Goal: Task Accomplishment & Management: Use online tool/utility

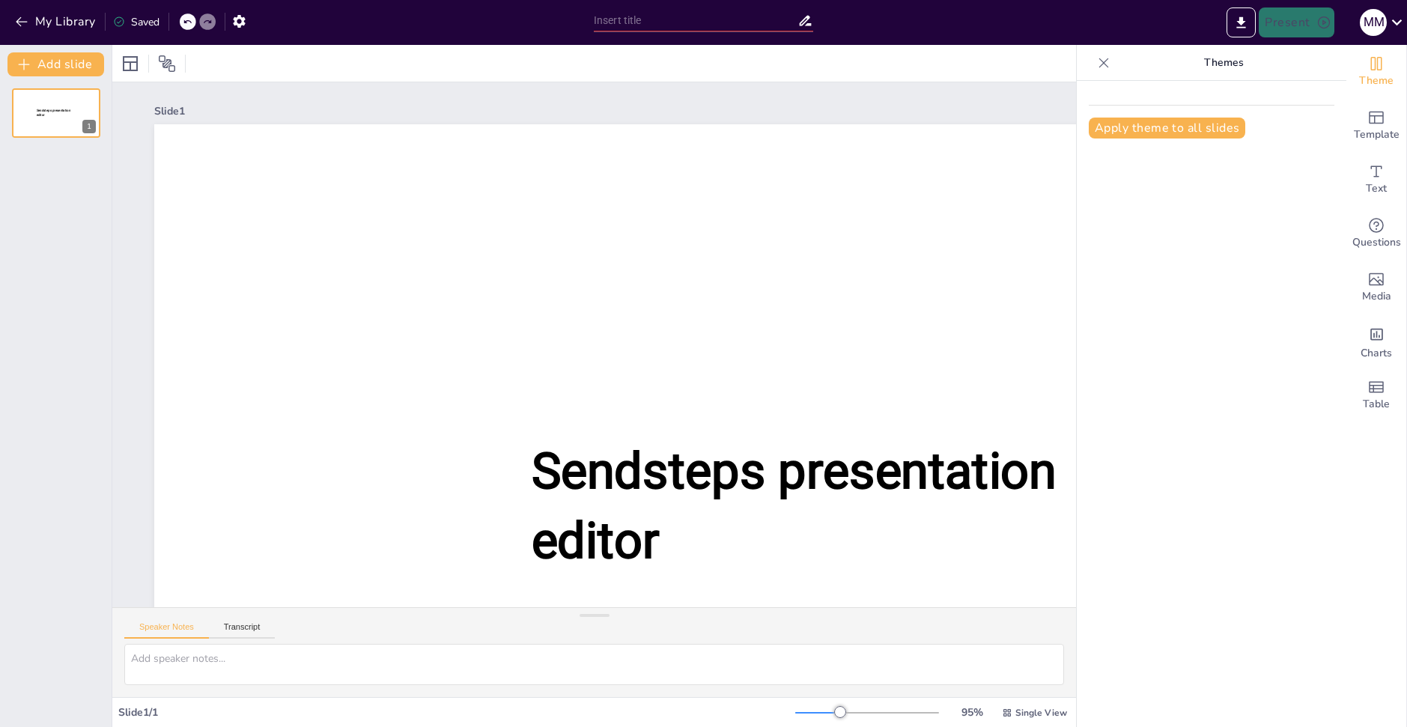
type input "New Sendsteps"
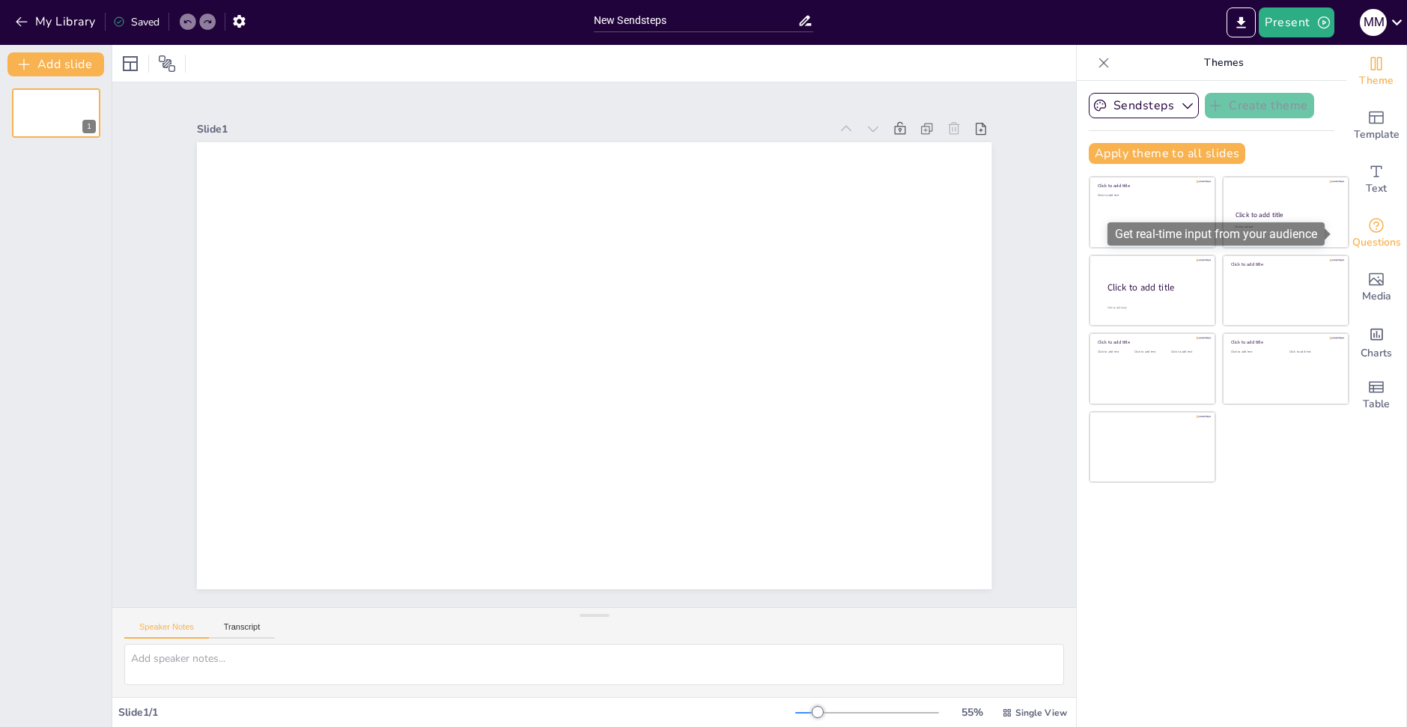
click at [1385, 235] on span "Questions" at bounding box center [1377, 242] width 49 height 16
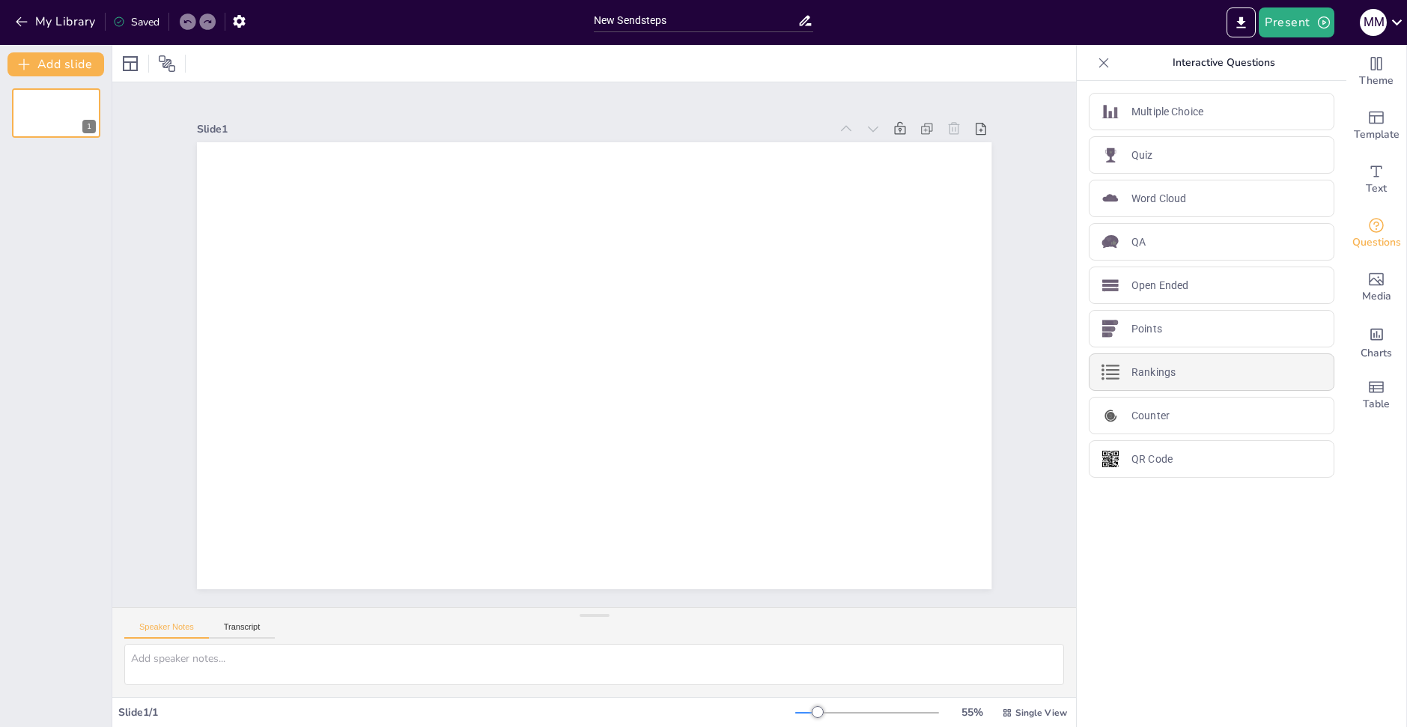
click at [1207, 374] on div "Rankings" at bounding box center [1212, 372] width 246 height 37
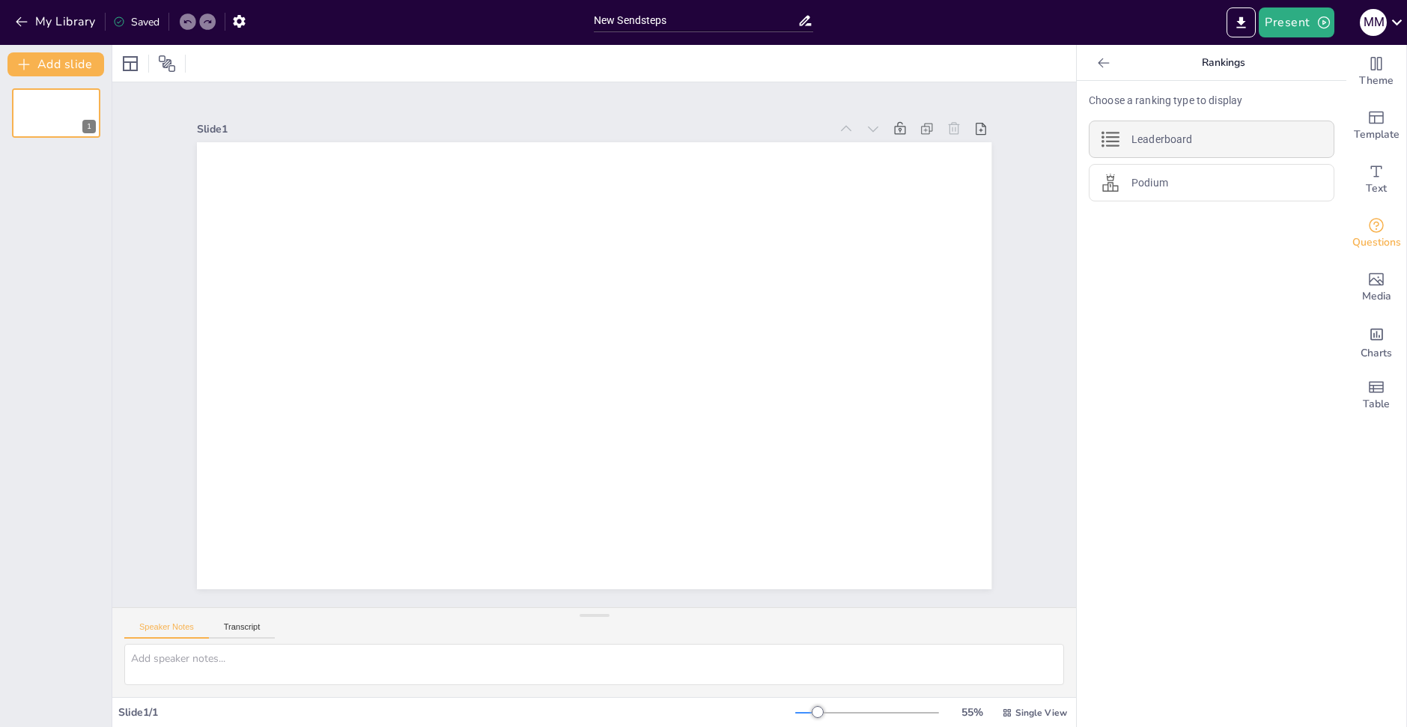
click at [1172, 124] on div "Leaderboard" at bounding box center [1212, 139] width 246 height 37
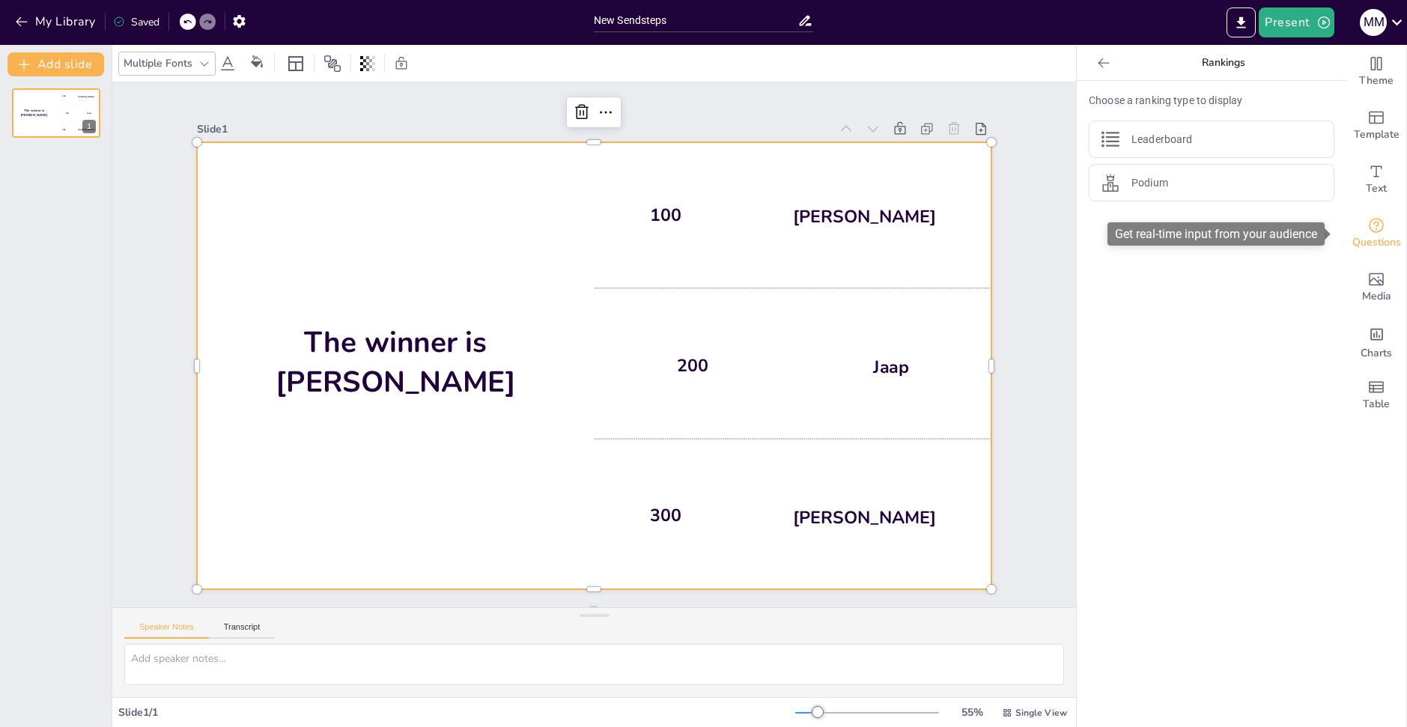
click at [1378, 234] on span "Questions" at bounding box center [1377, 242] width 49 height 16
click at [1101, 53] on div at bounding box center [1104, 63] width 24 height 24
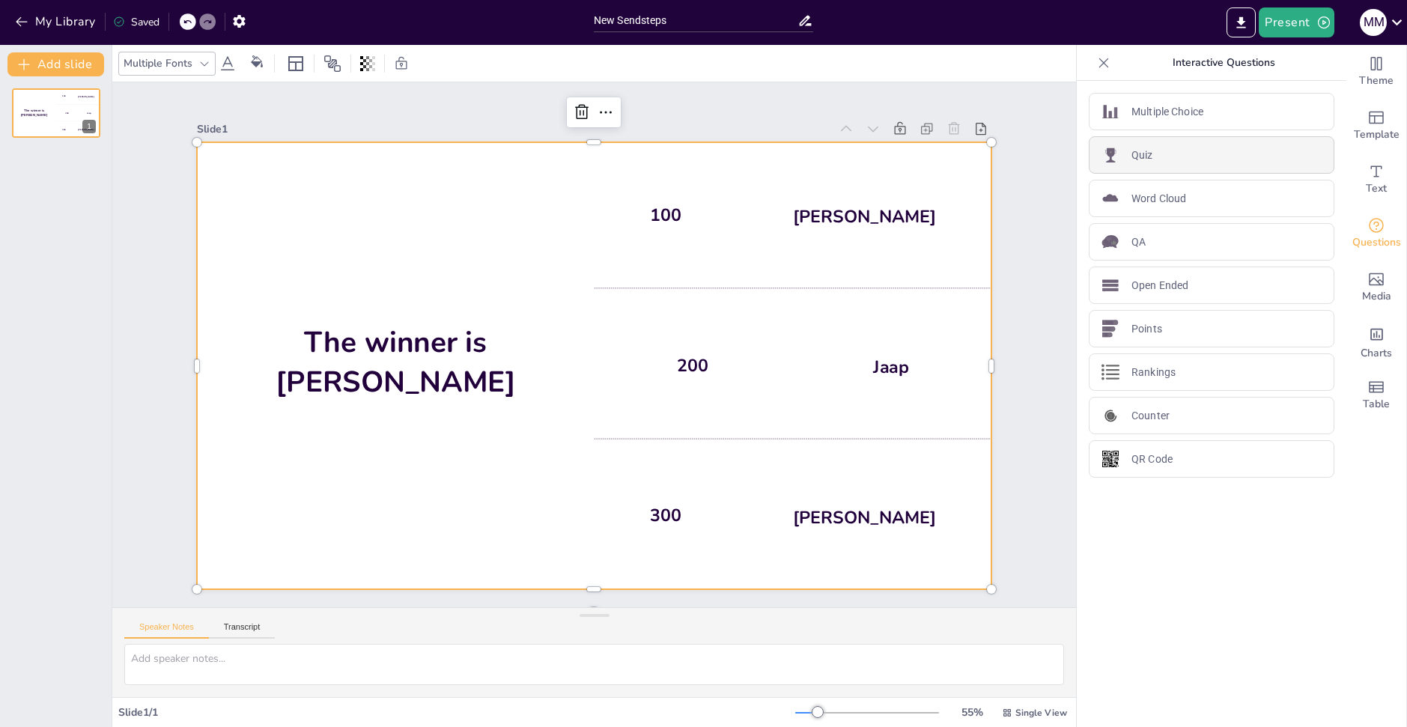
click at [1210, 156] on div "Quiz" at bounding box center [1212, 154] width 246 height 37
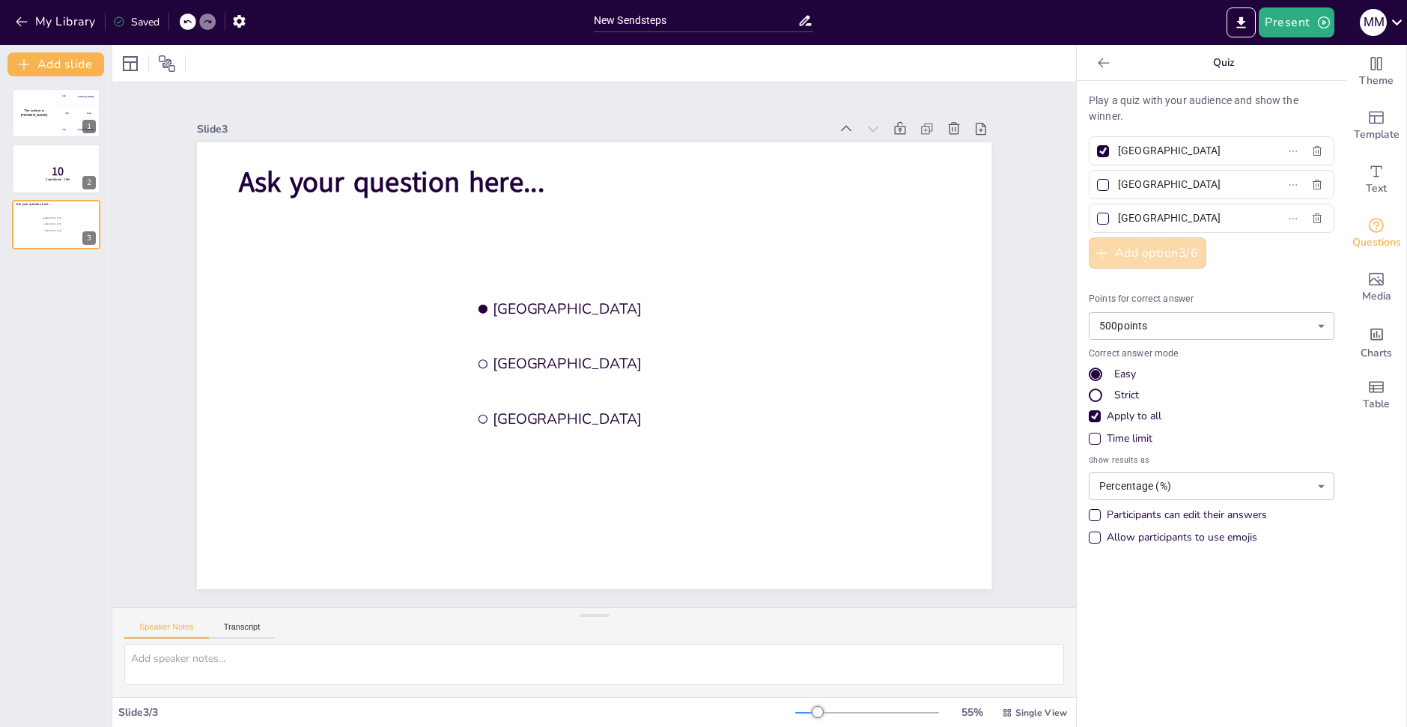
click at [1184, 259] on button "Add option 3 / 6" at bounding box center [1148, 252] width 118 height 31
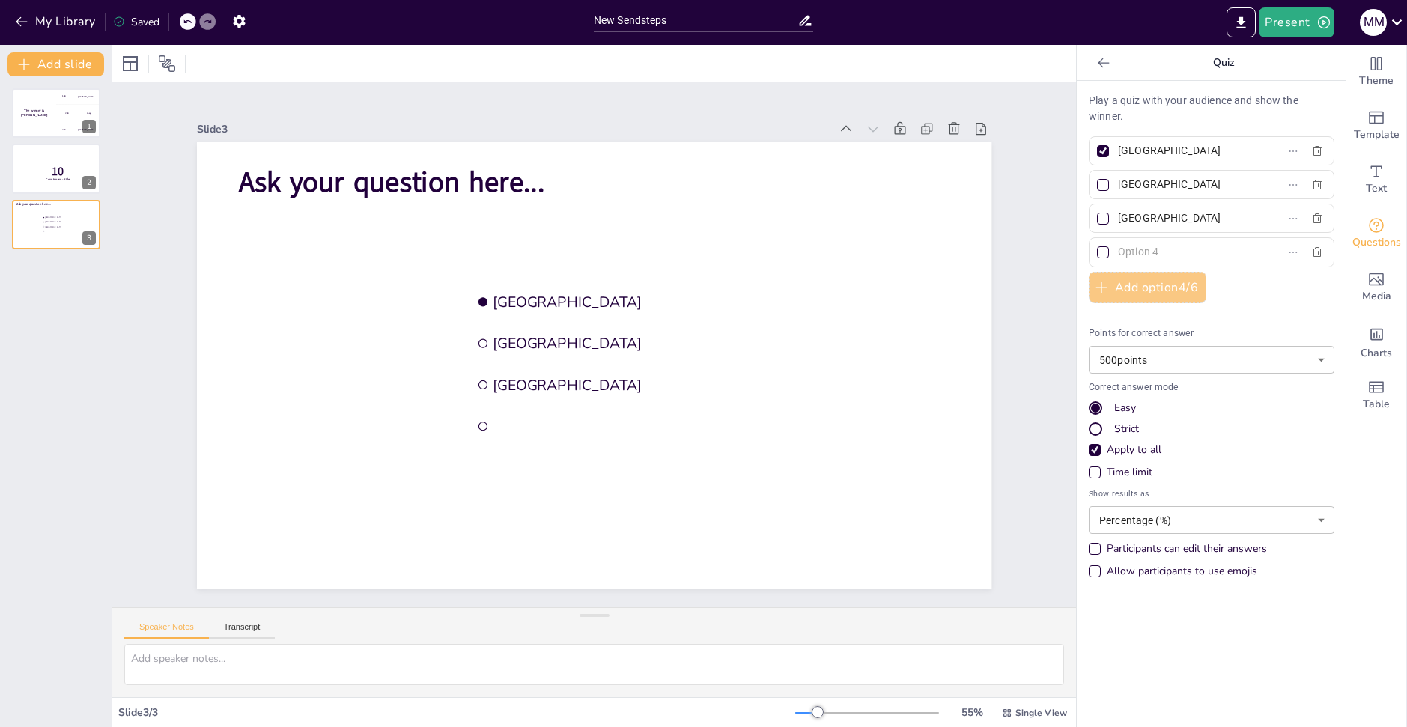
click at [1151, 282] on button "Add option 4 / 6" at bounding box center [1148, 287] width 118 height 31
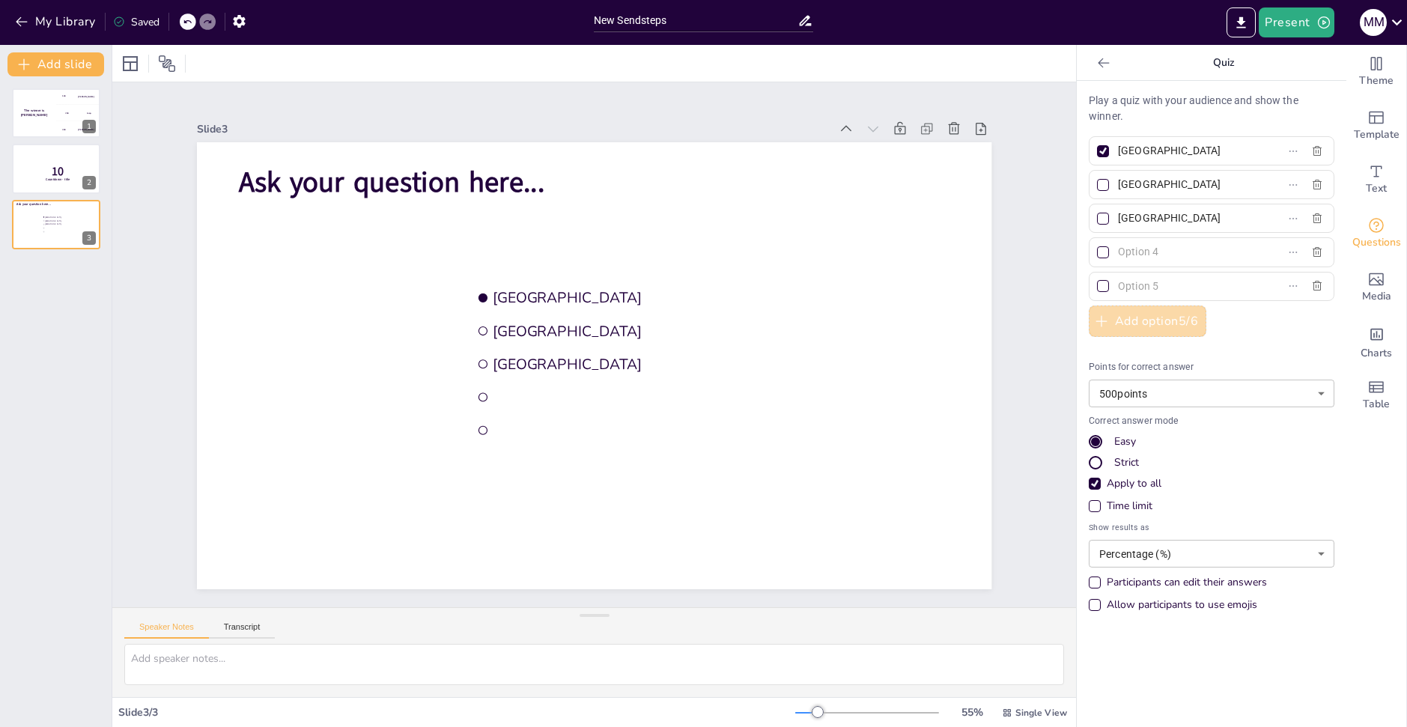
click at [1116, 326] on button "Add option 5 / 6" at bounding box center [1148, 321] width 118 height 31
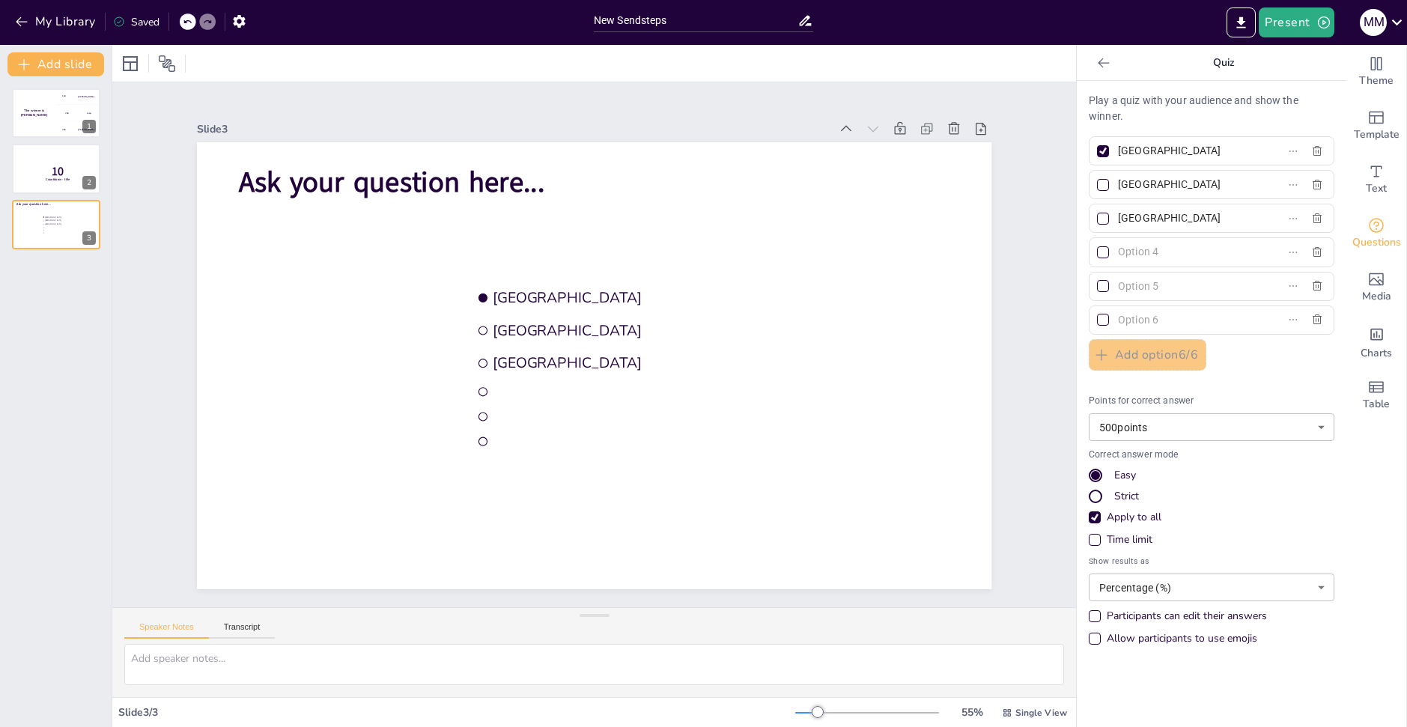
click at [1128, 372] on div "Play a quiz with your audience and show the winner. Amsterdam Rotterdam The Hag…" at bounding box center [1212, 373] width 246 height 561
click at [1085, 49] on div "Quiz" at bounding box center [1212, 63] width 270 height 36
click at [1097, 57] on icon at bounding box center [1104, 62] width 15 height 15
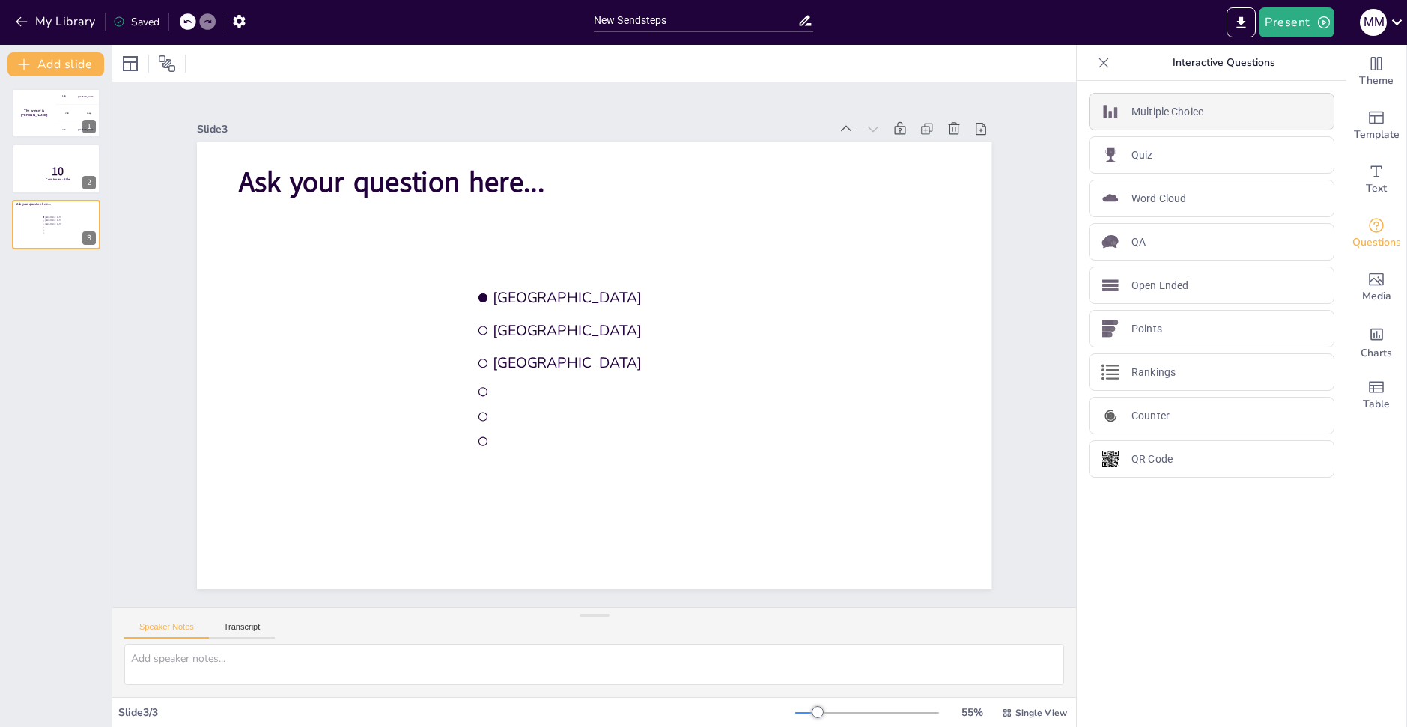
click at [1195, 116] on div "Multiple Choice" at bounding box center [1212, 111] width 246 height 37
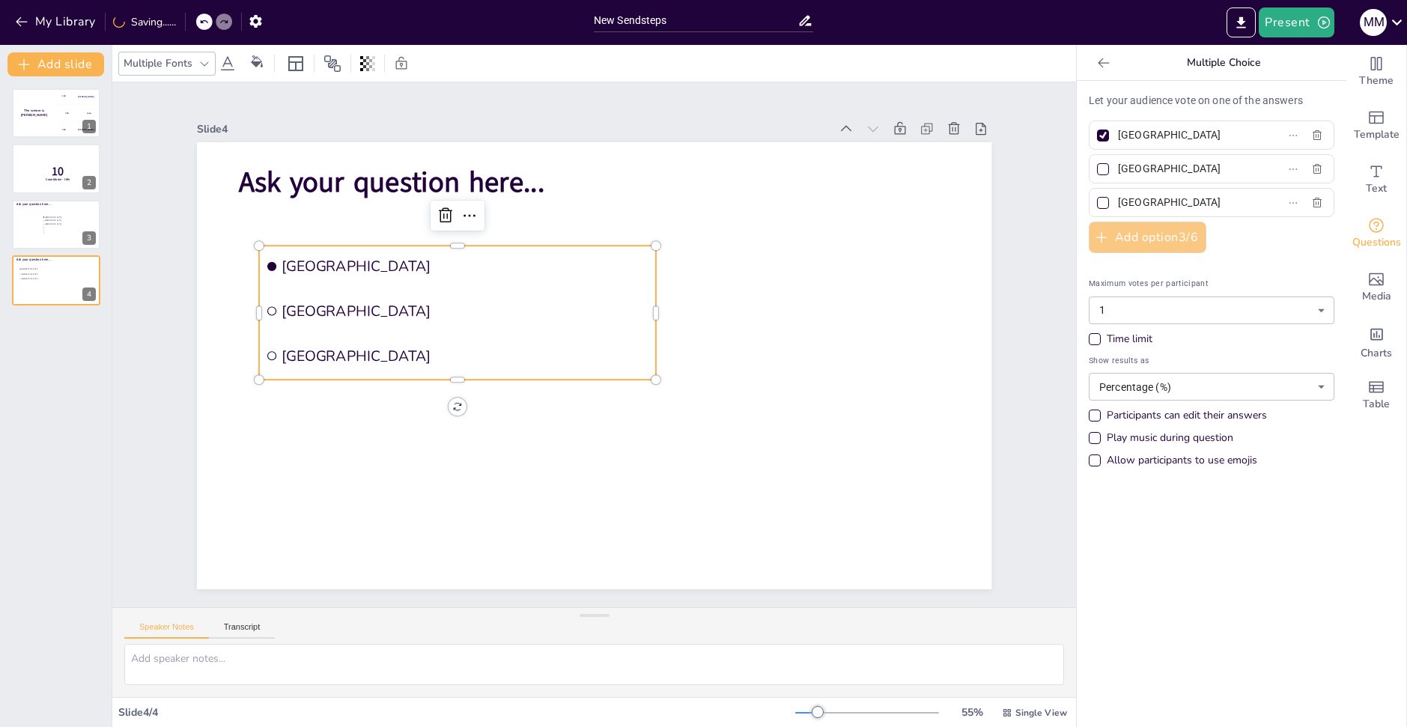
click at [1155, 237] on button "Add option 3 / 6" at bounding box center [1148, 237] width 118 height 31
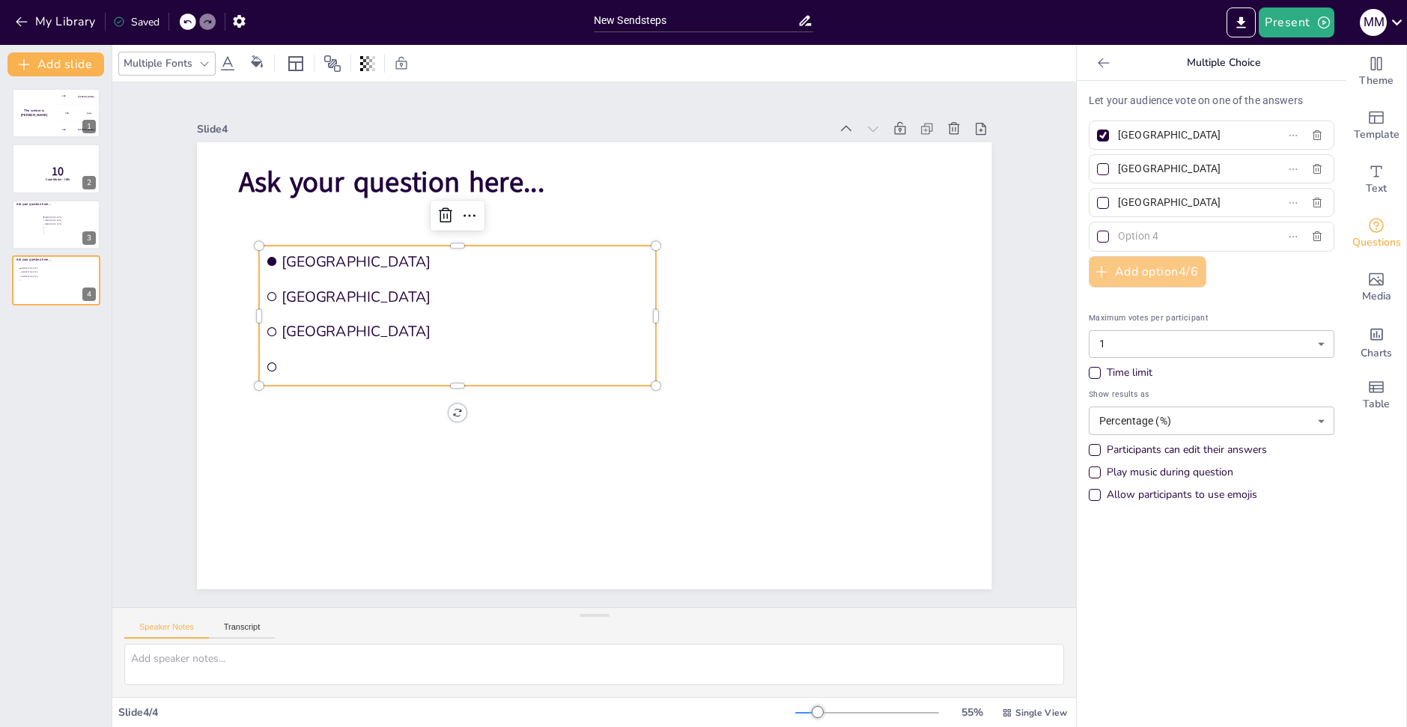
click at [1155, 237] on input "text" at bounding box center [1187, 236] width 139 height 22
click at [1144, 271] on button "Add option 4 / 6" at bounding box center [1148, 271] width 118 height 31
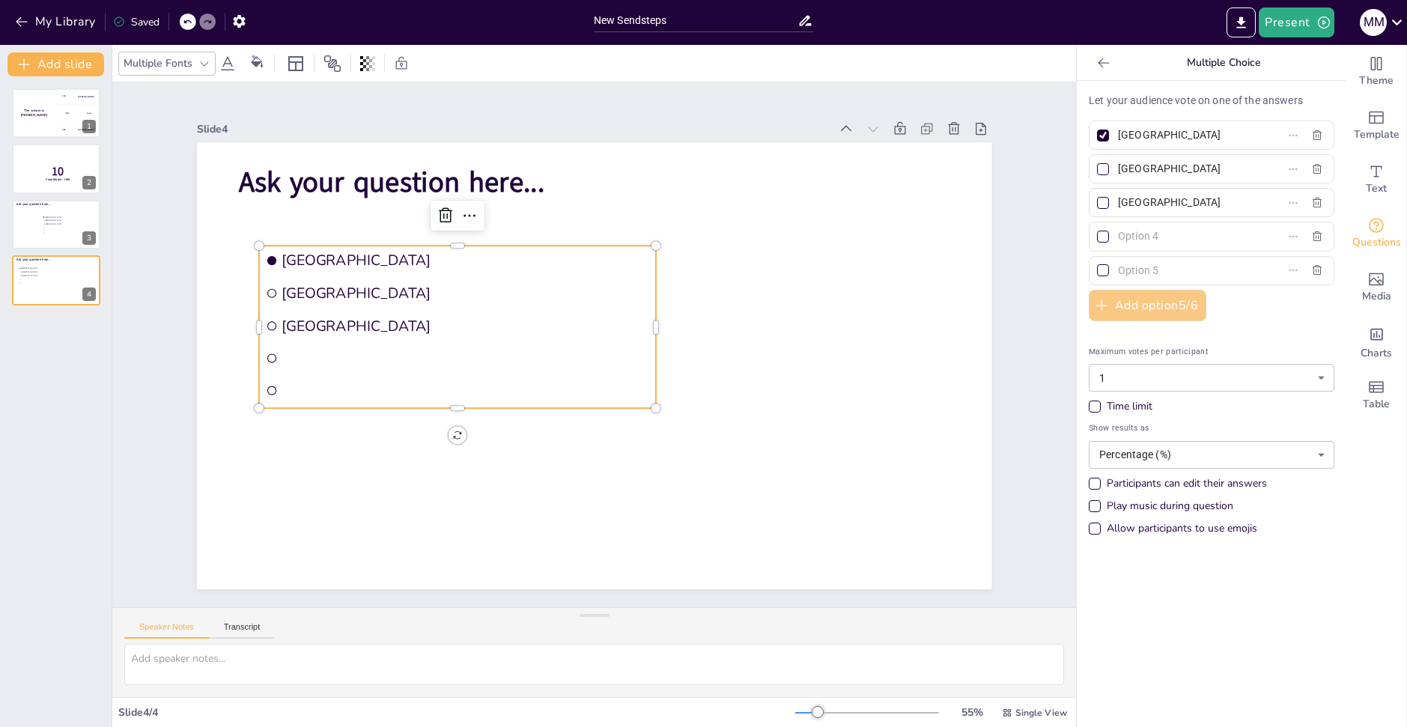
click at [1137, 318] on button "Add option 5 / 6" at bounding box center [1148, 305] width 118 height 31
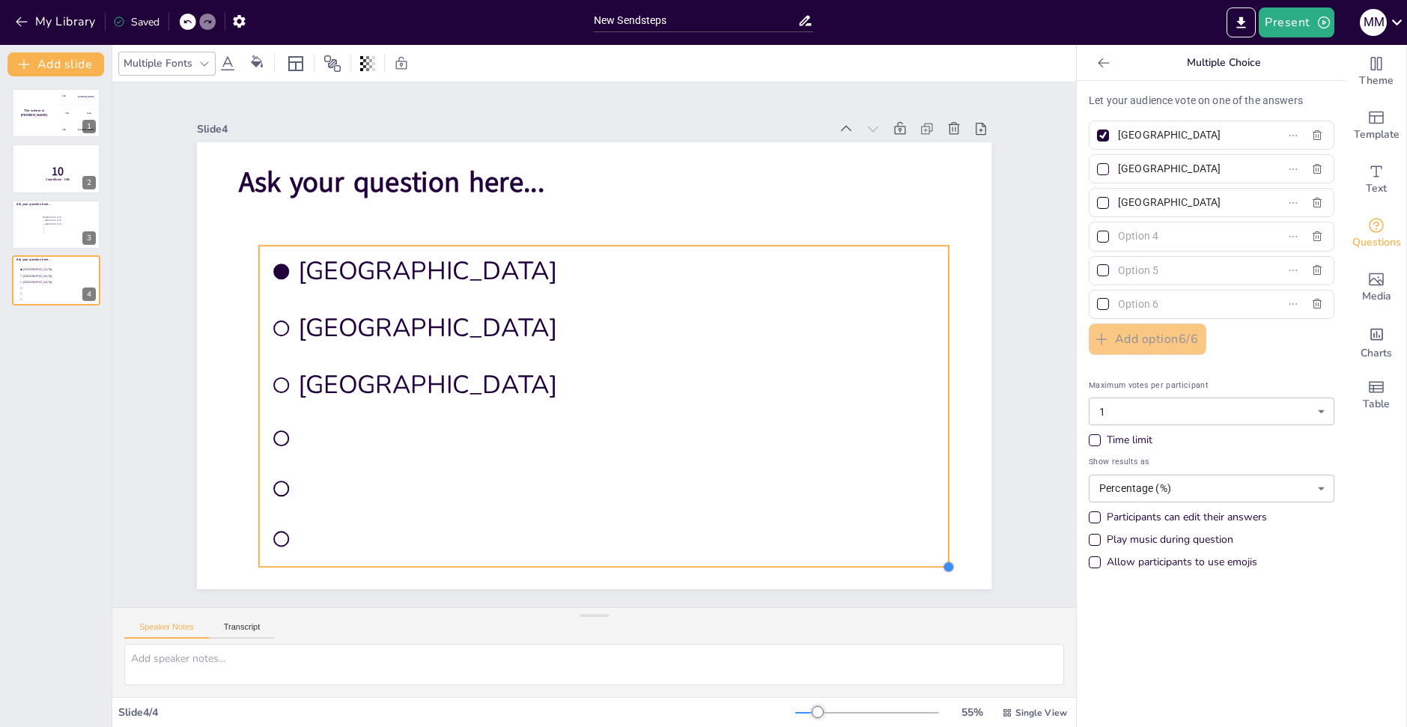
drag, startPoint x: 648, startPoint y: 422, endPoint x: 941, endPoint y: 544, distance: 317.3
click at [941, 544] on div "Ask your question here... Amsterdam Rotterdam The Hague" at bounding box center [594, 365] width 795 height 447
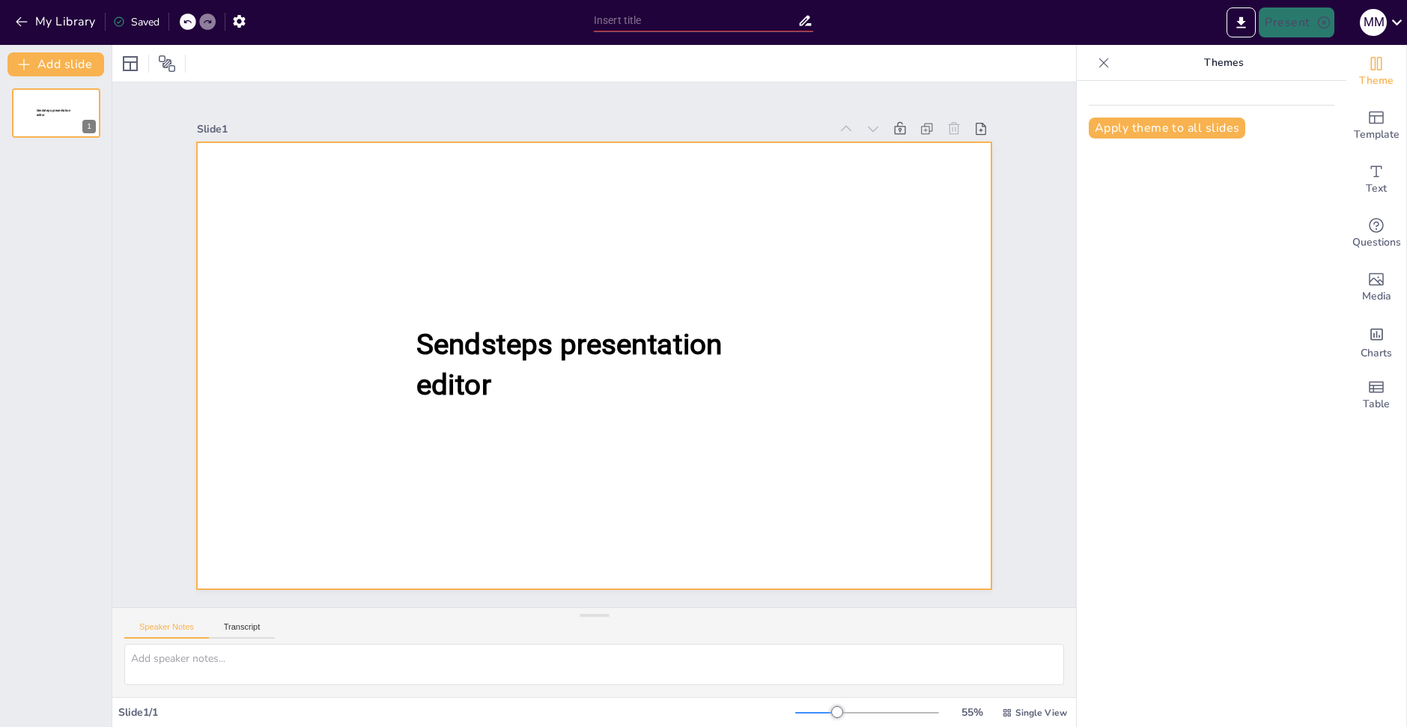
type input "New Sendsteps"
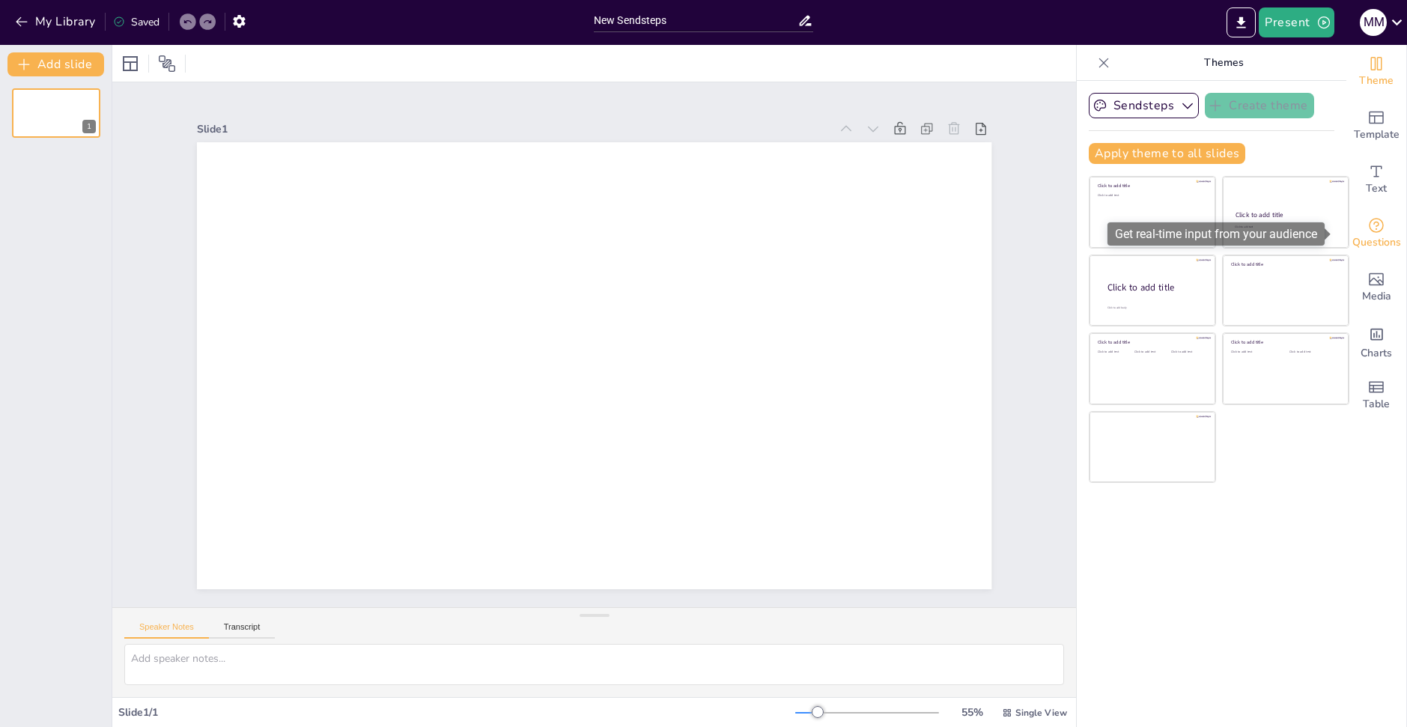
click at [1380, 237] on span "Questions" at bounding box center [1377, 242] width 49 height 16
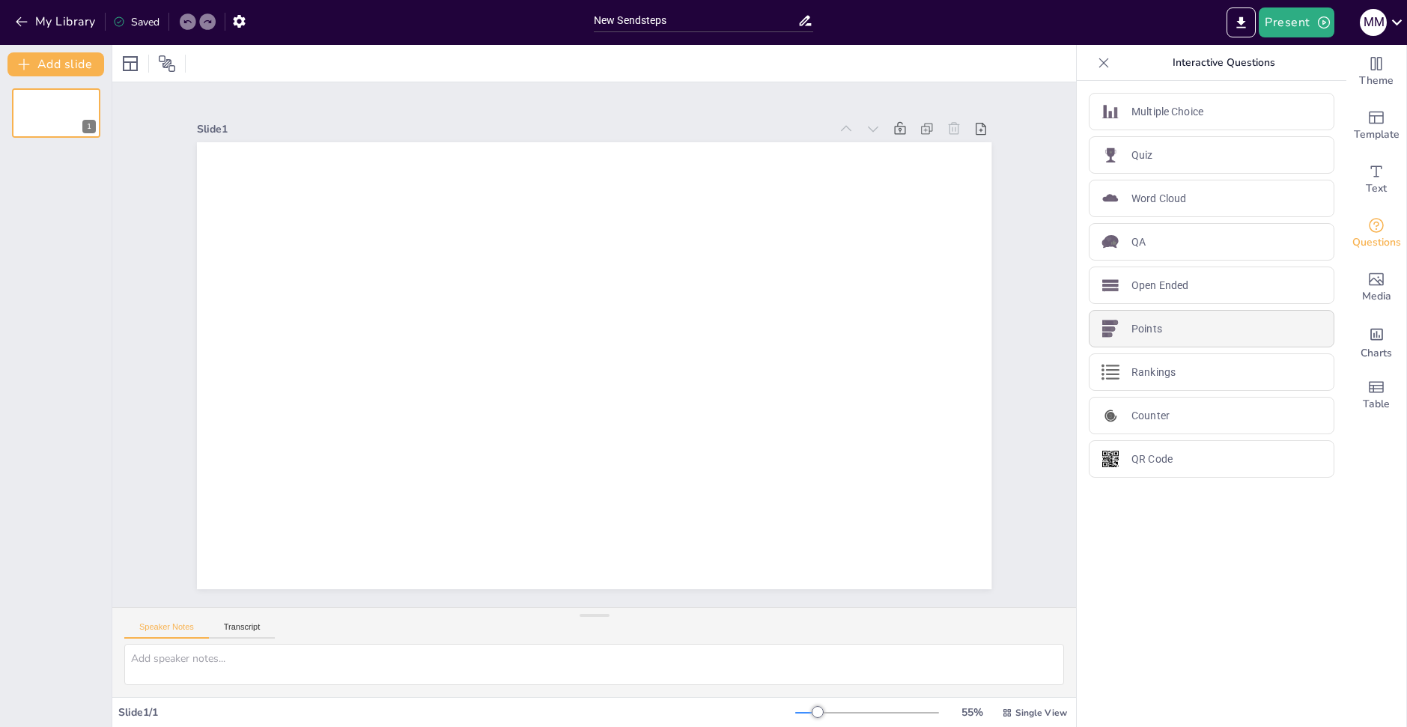
click at [1190, 333] on div "Points" at bounding box center [1212, 328] width 246 height 37
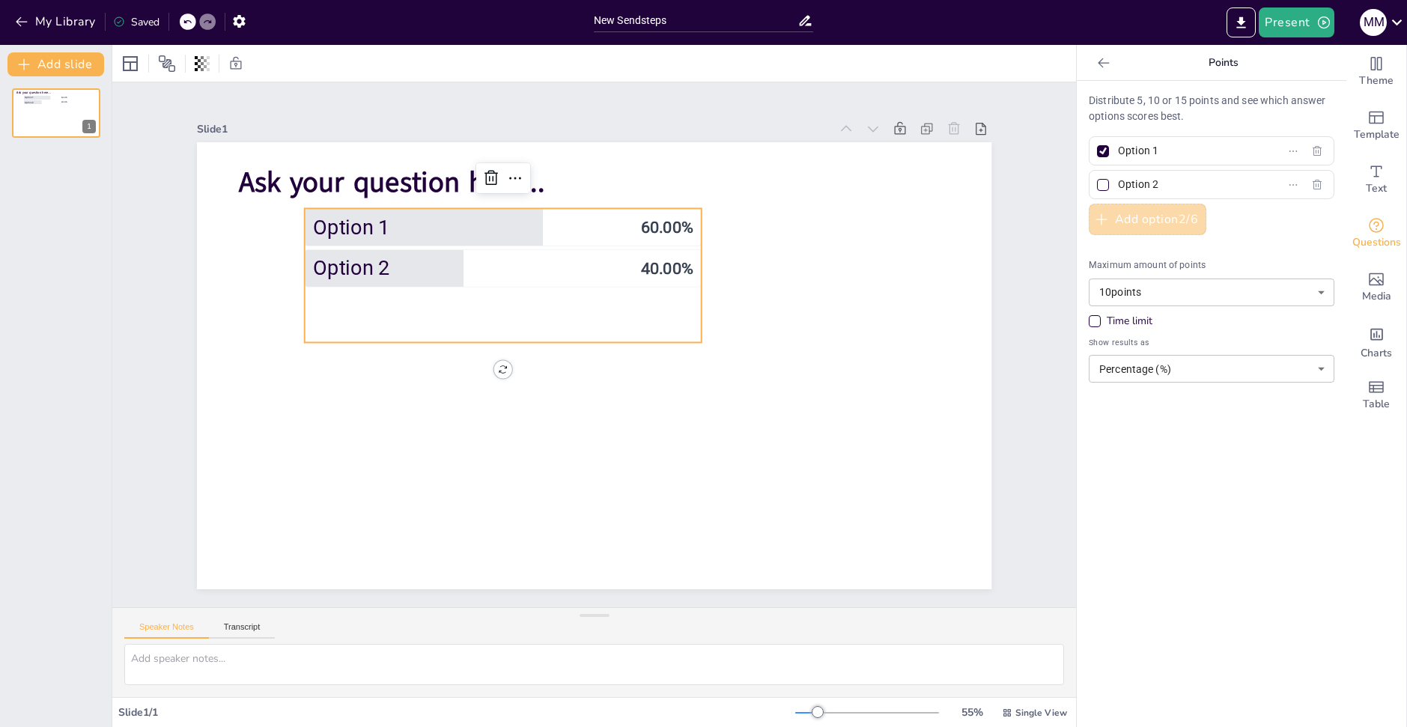
click at [1169, 219] on button "Add option 2 / 6" at bounding box center [1148, 219] width 118 height 31
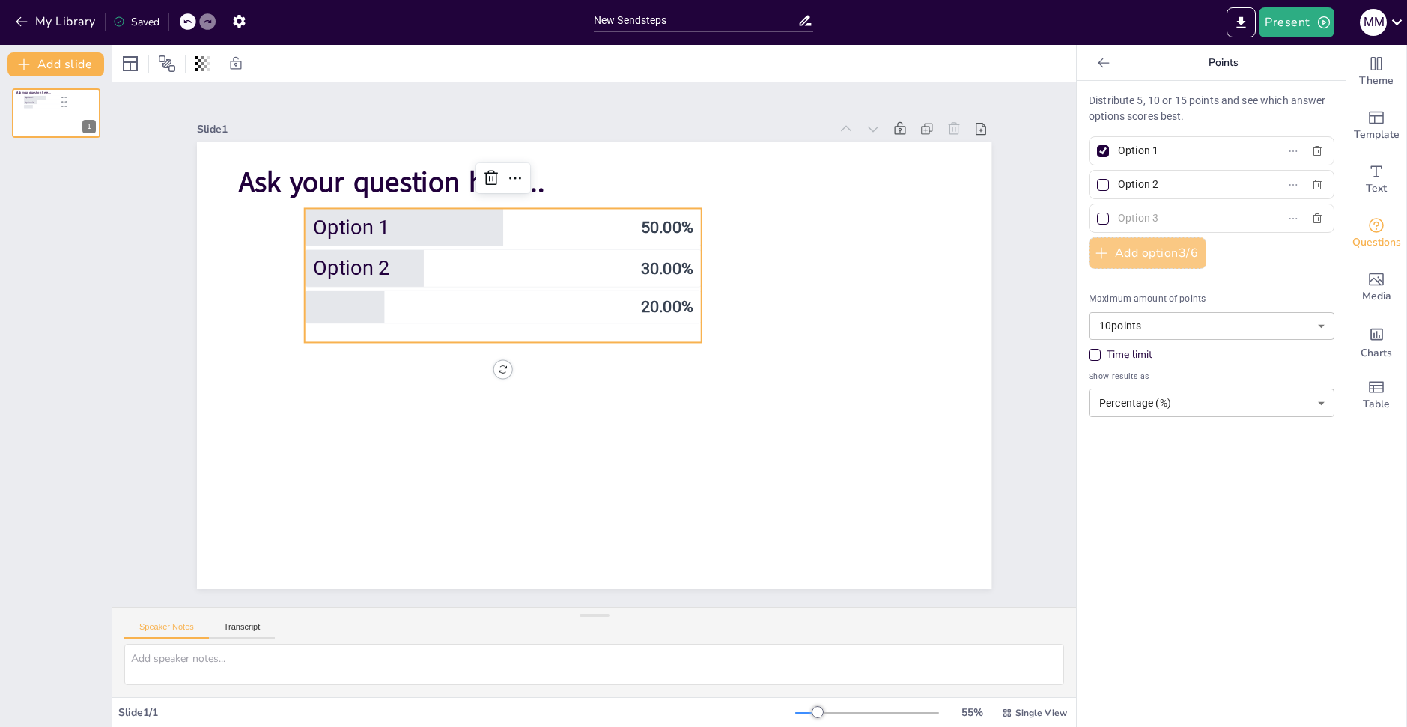
click at [1138, 247] on button "Add option 3 / 6" at bounding box center [1148, 252] width 118 height 31
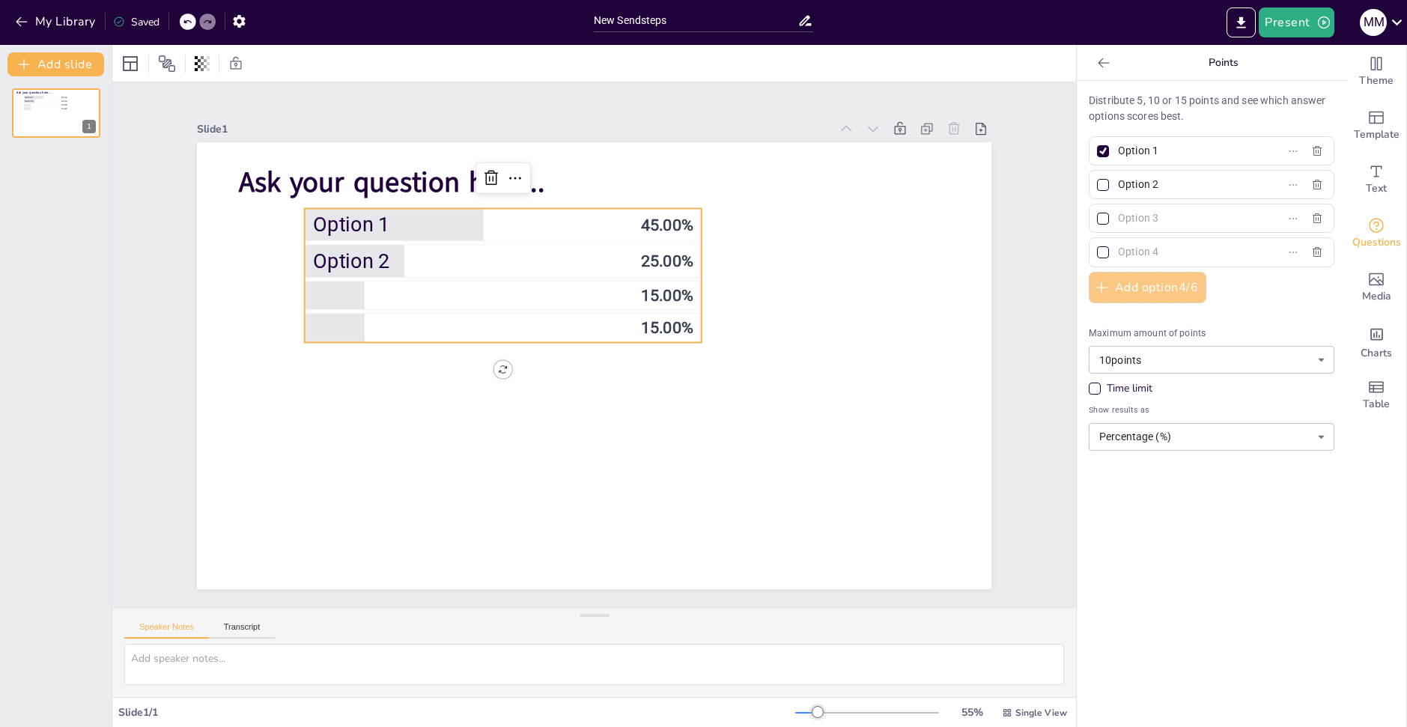
click at [1115, 285] on button "Add option 4 / 6" at bounding box center [1148, 287] width 118 height 31
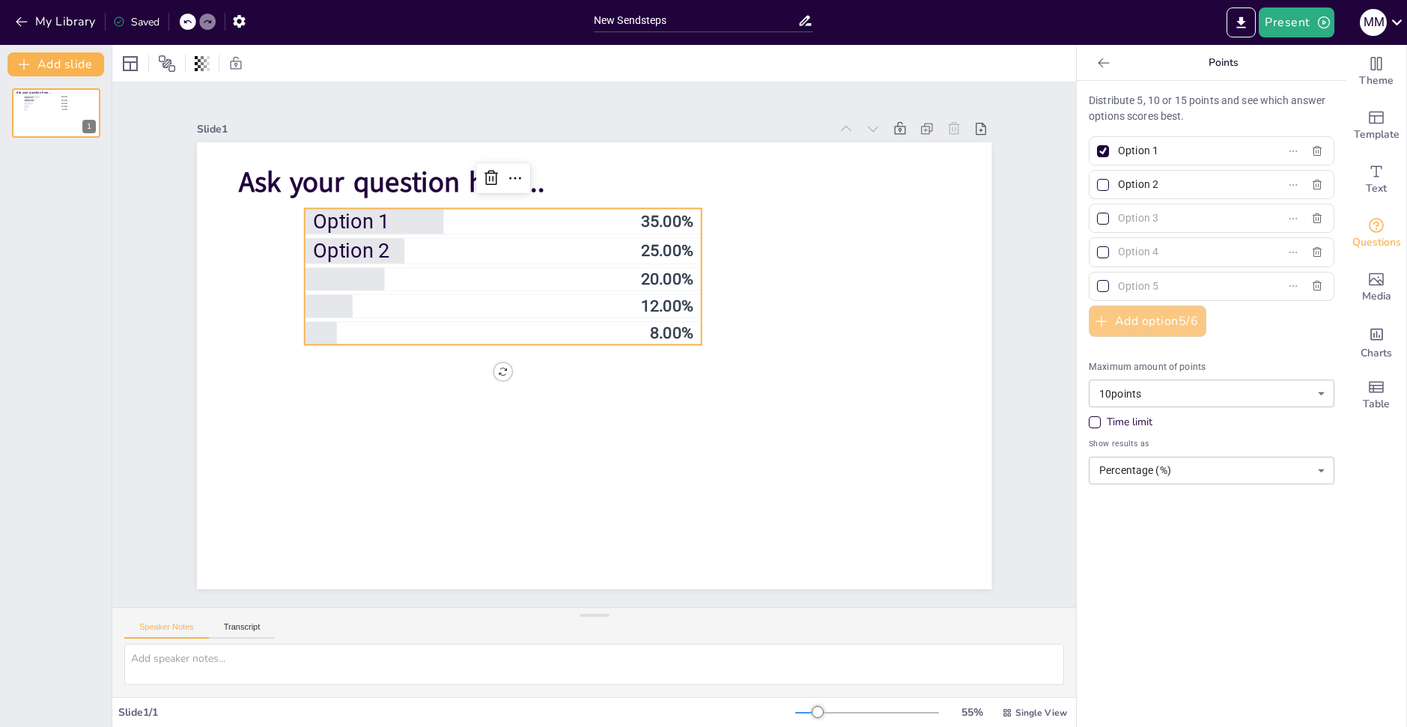
click at [1103, 318] on button "Add option 5 / 6" at bounding box center [1148, 321] width 118 height 31
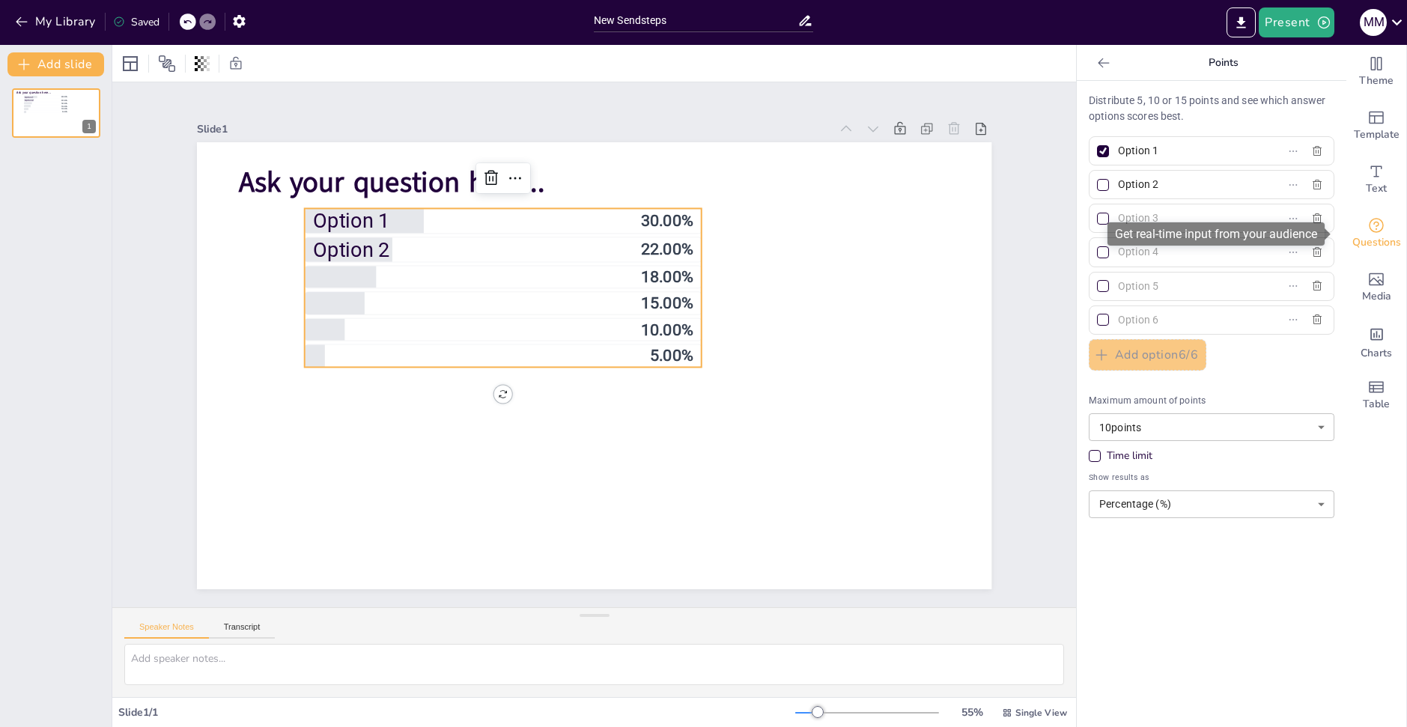
click at [1361, 239] on span "Questions" at bounding box center [1377, 242] width 49 height 16
drag, startPoint x: 27, startPoint y: 179, endPoint x: 75, endPoint y: 67, distance: 122.2
click at [75, 67] on button "Add slide" at bounding box center [55, 64] width 97 height 24
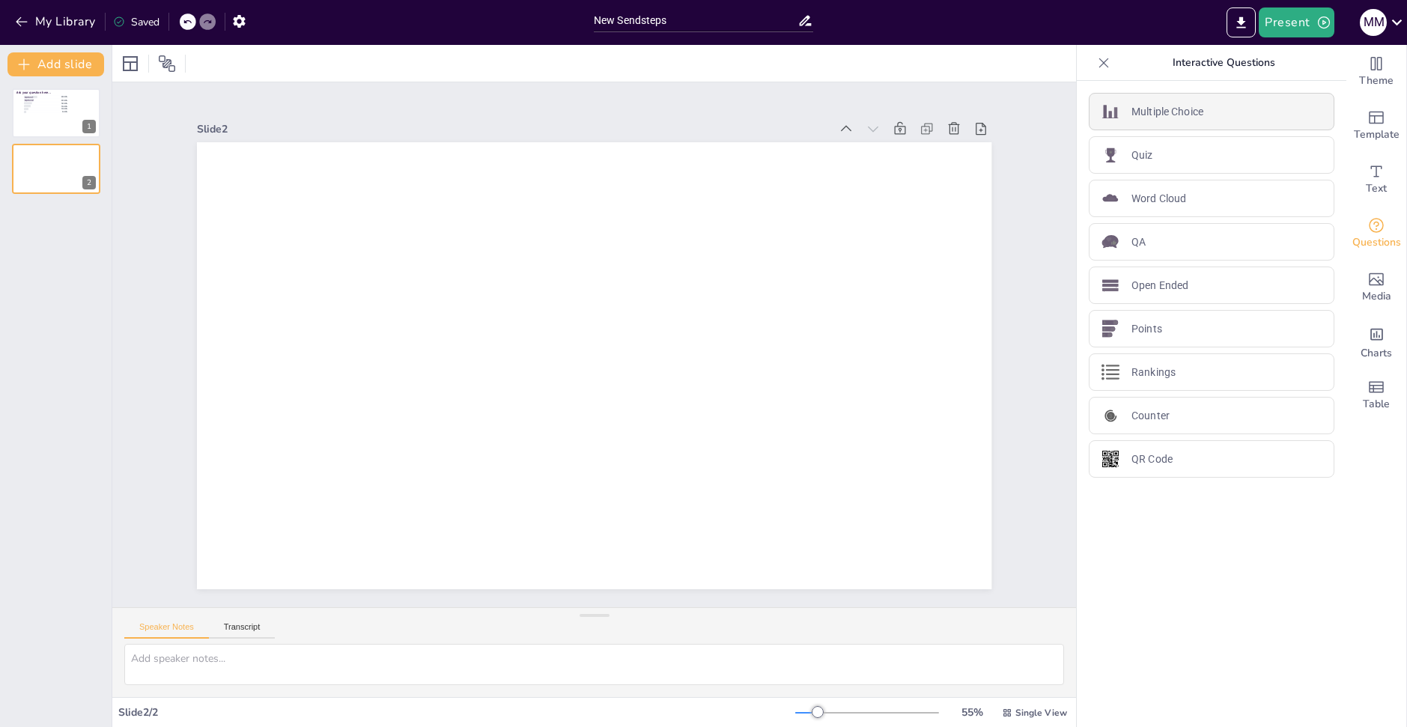
click at [1190, 115] on p "Multiple Choice" at bounding box center [1168, 112] width 72 height 16
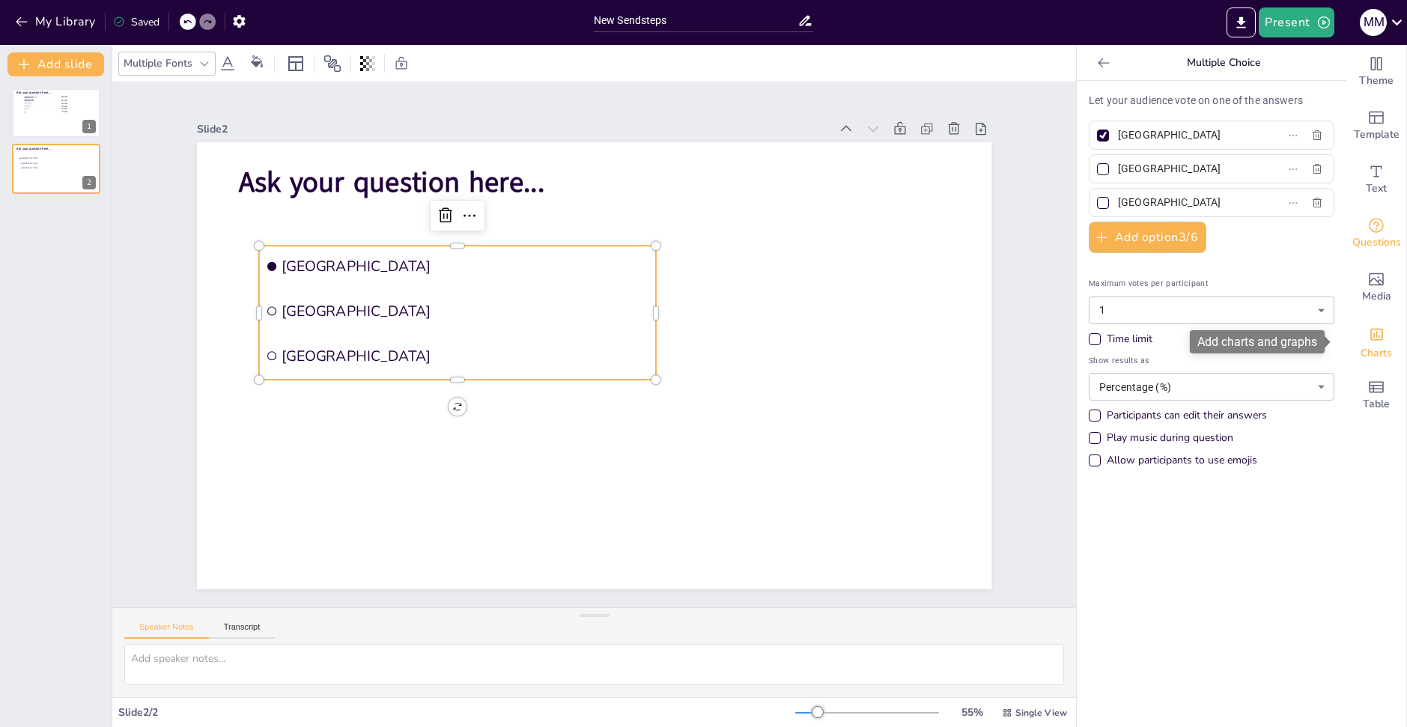
click at [1371, 337] on icon "Add charts and graphs" at bounding box center [1377, 335] width 13 height 12
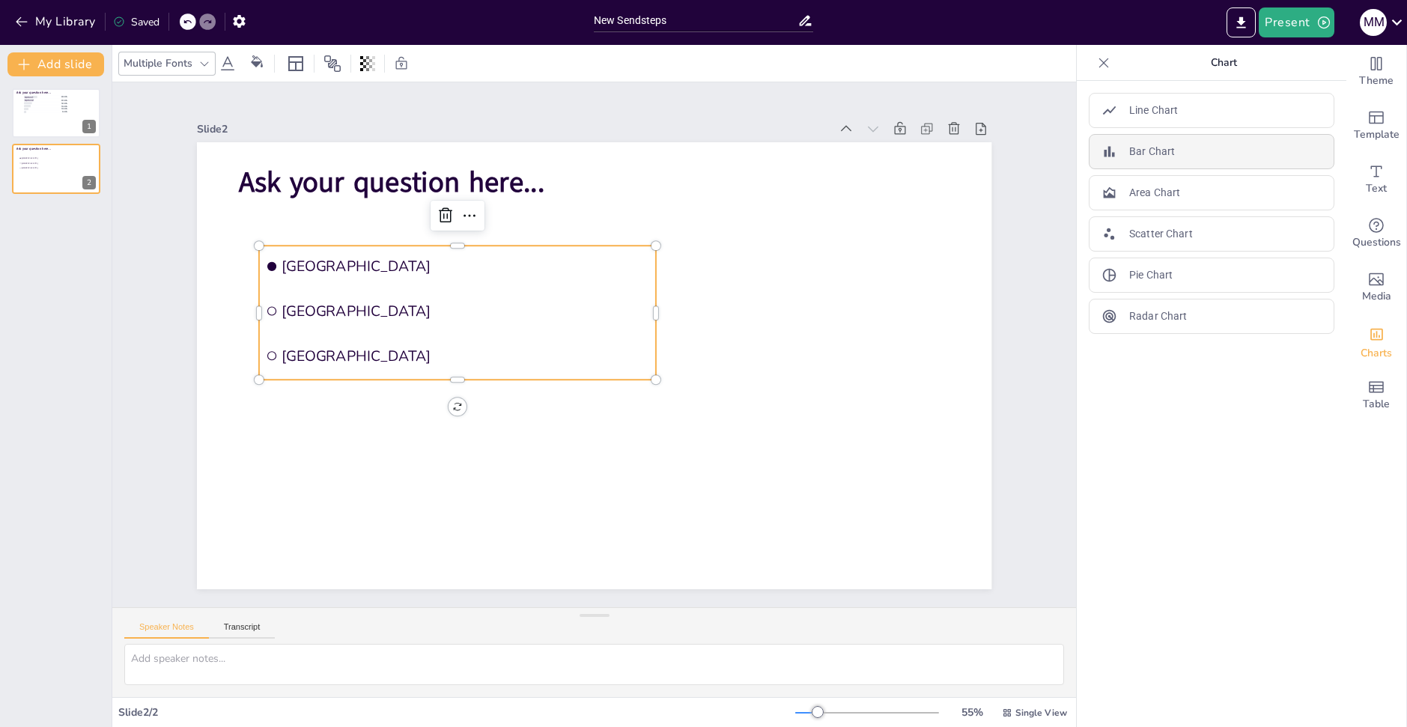
click at [1231, 153] on div "Bar Chart" at bounding box center [1212, 151] width 246 height 35
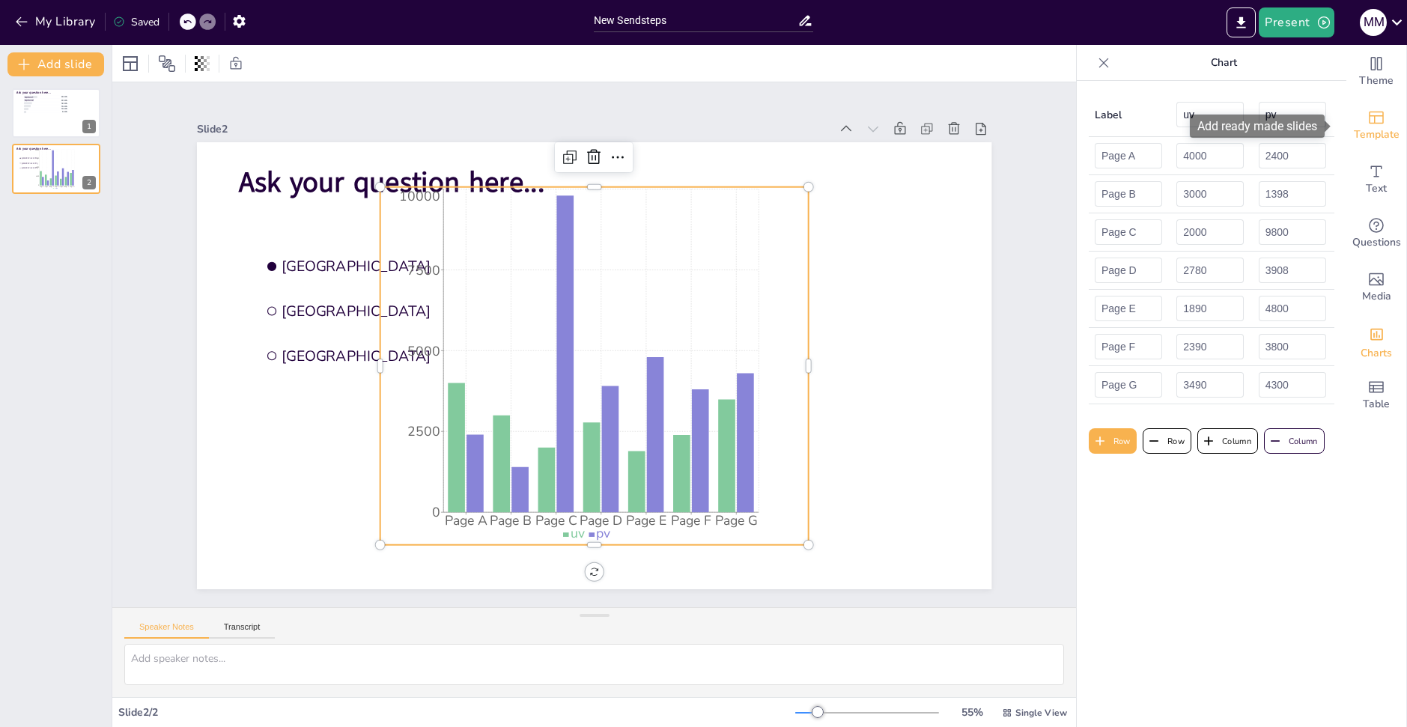
click at [1369, 145] on div "Template" at bounding box center [1377, 126] width 60 height 54
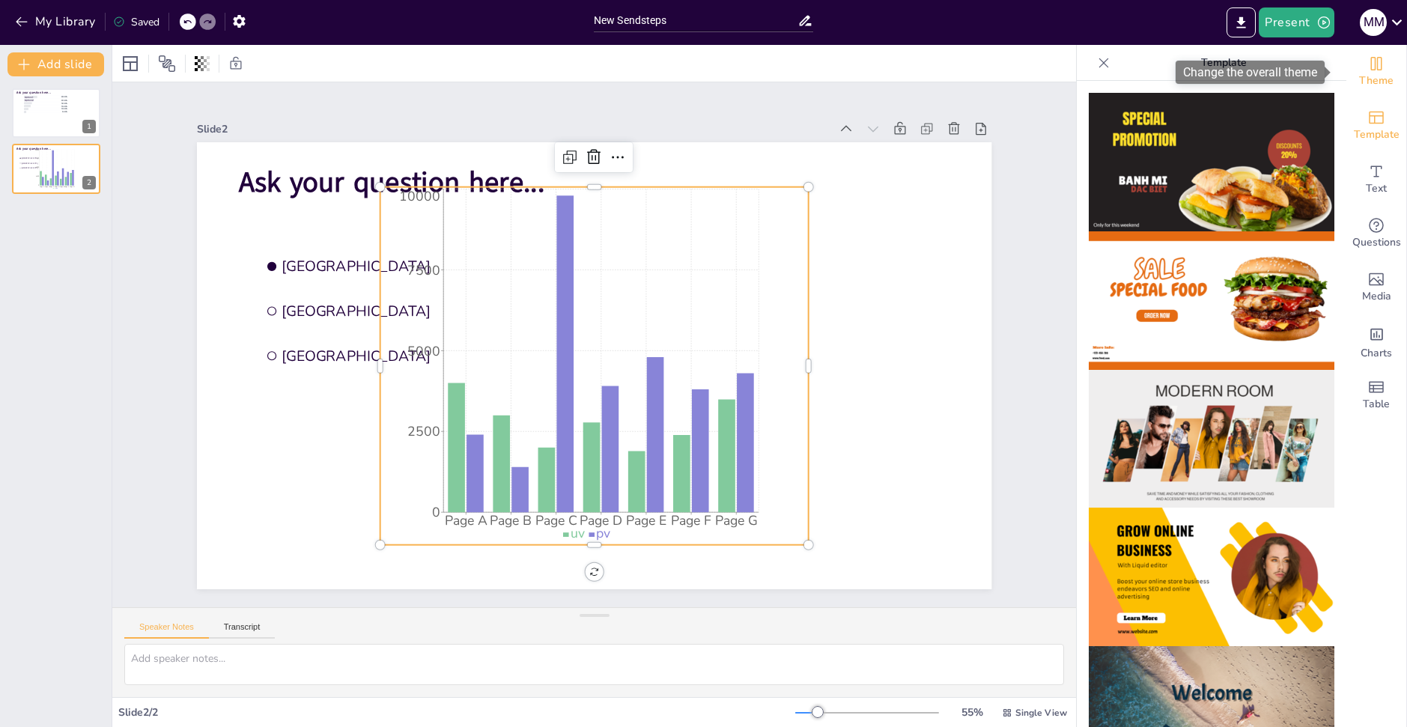
click at [1369, 88] on span "Theme" at bounding box center [1377, 81] width 34 height 16
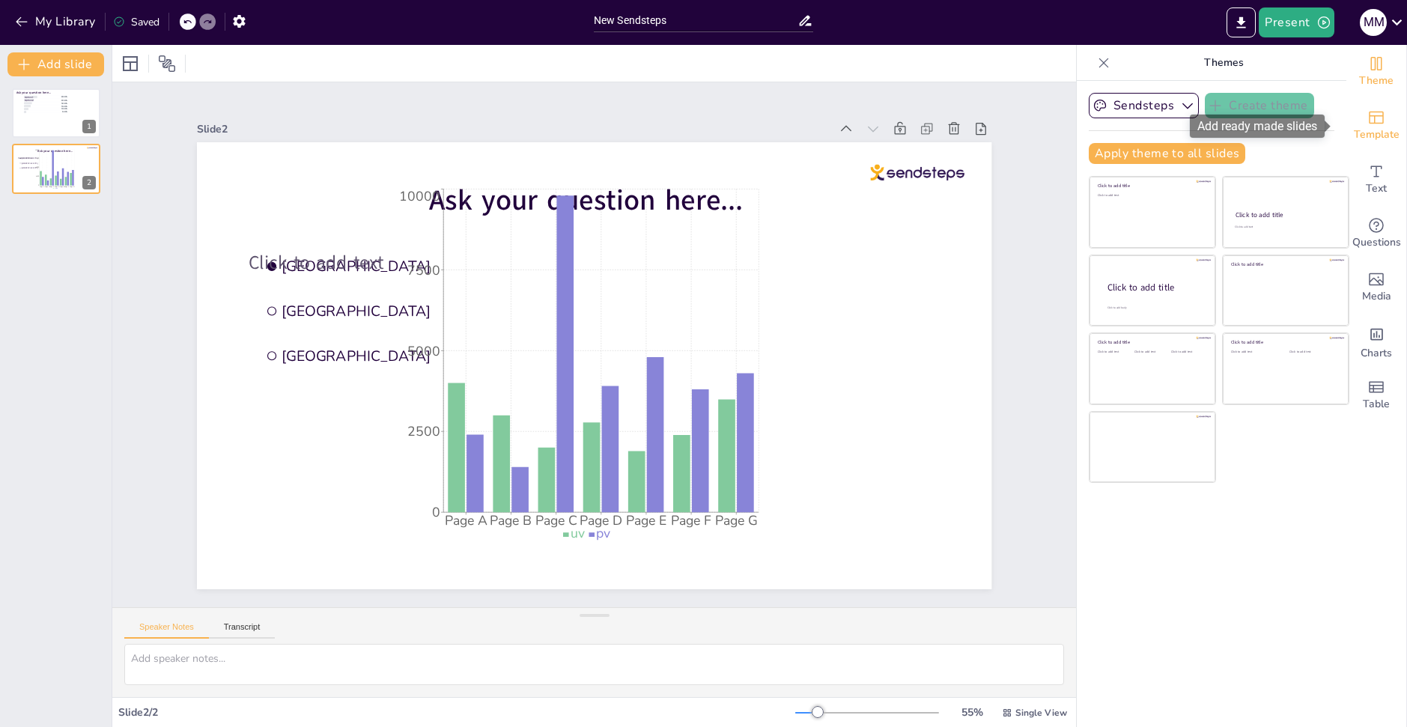
click at [1380, 136] on span "Template" at bounding box center [1377, 135] width 46 height 16
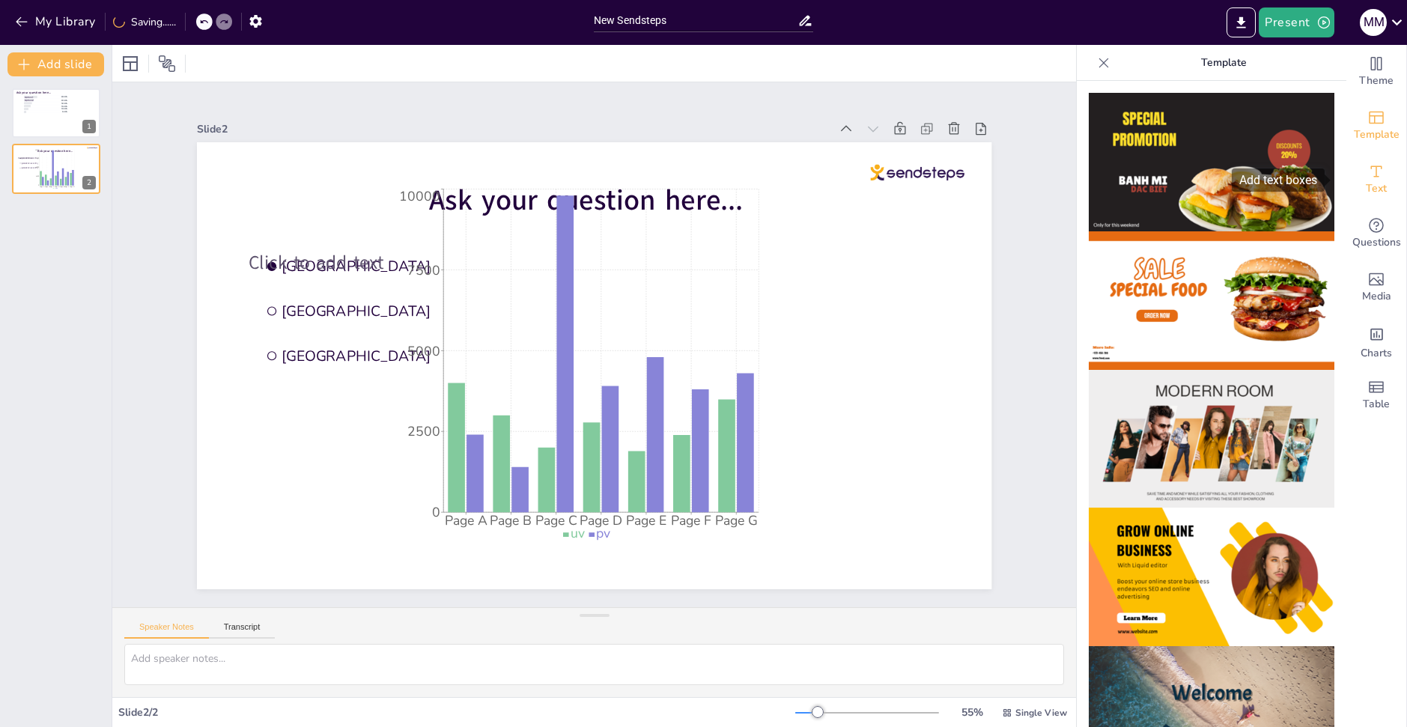
click at [1372, 177] on icon "Add text boxes" at bounding box center [1377, 171] width 11 height 11
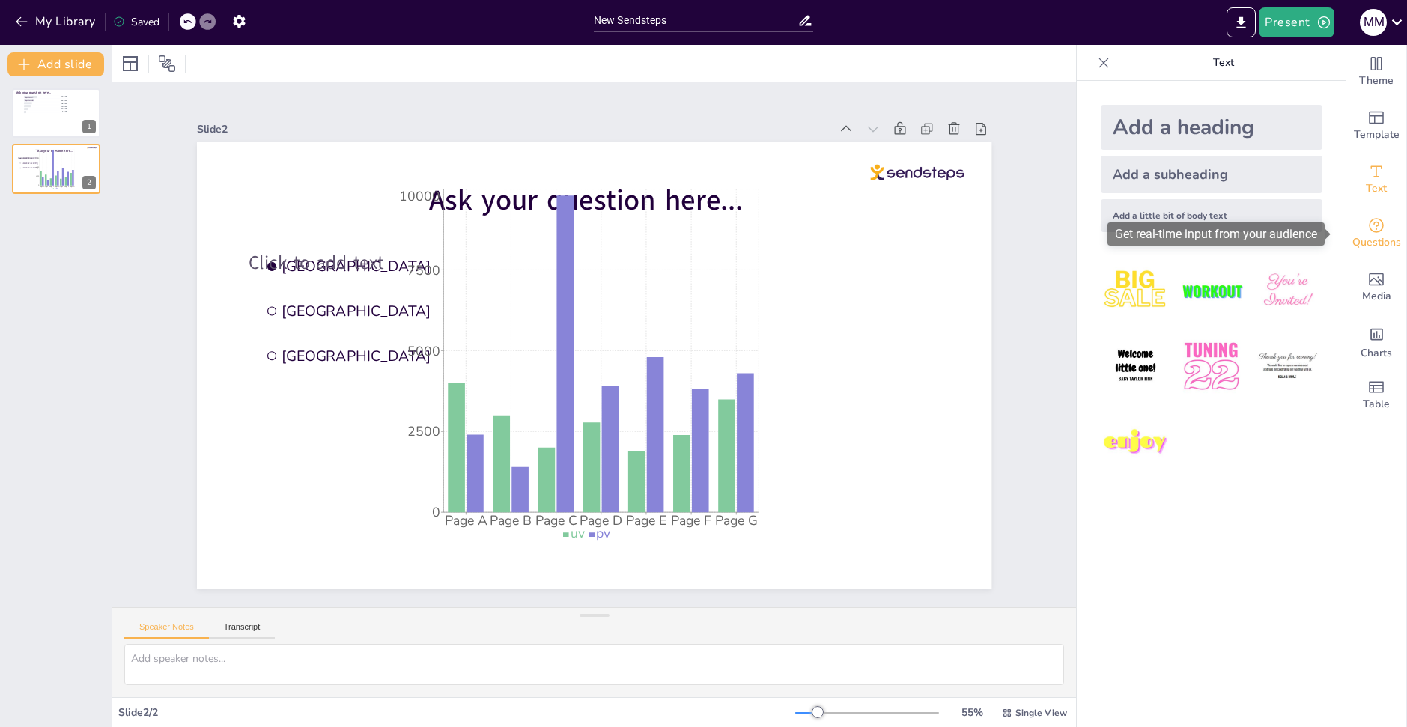
click at [1373, 222] on icon "Get real-time input from your audience" at bounding box center [1377, 225] width 18 height 18
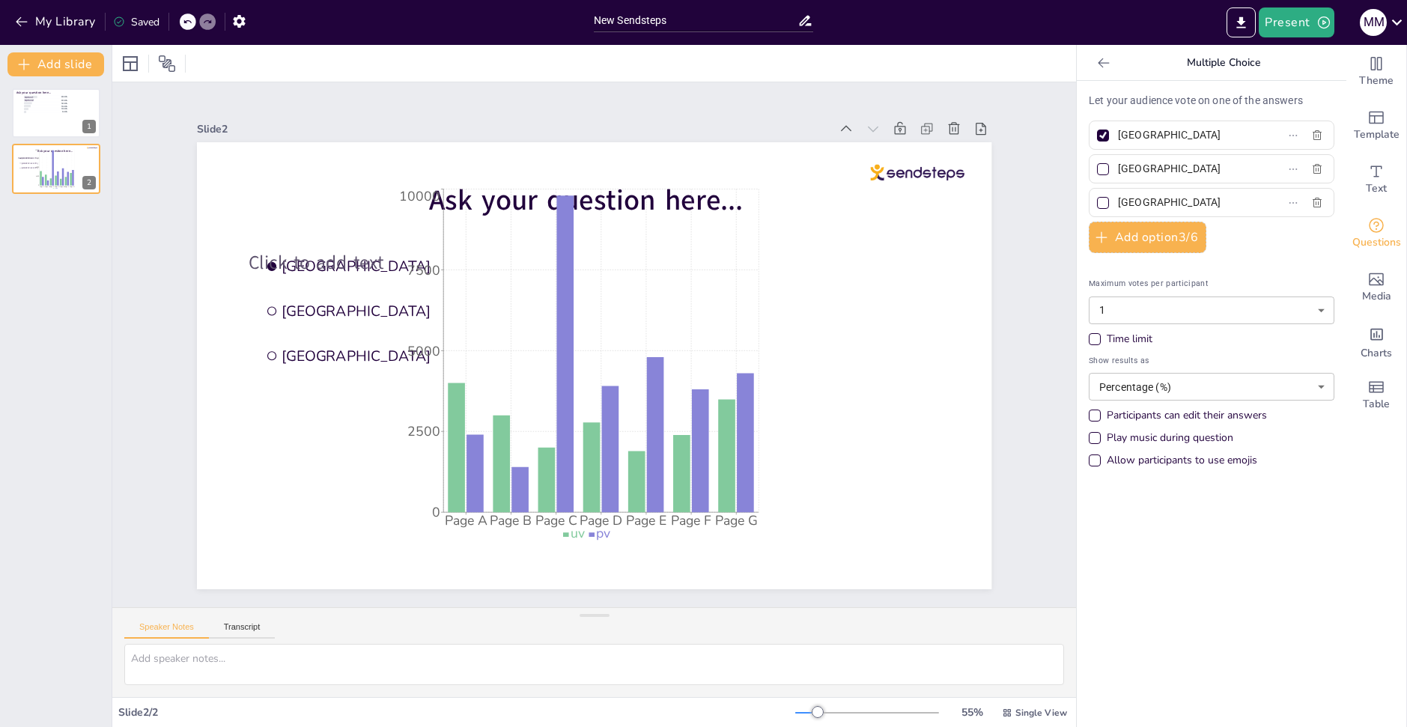
click at [1097, 65] on icon at bounding box center [1104, 62] width 15 height 15
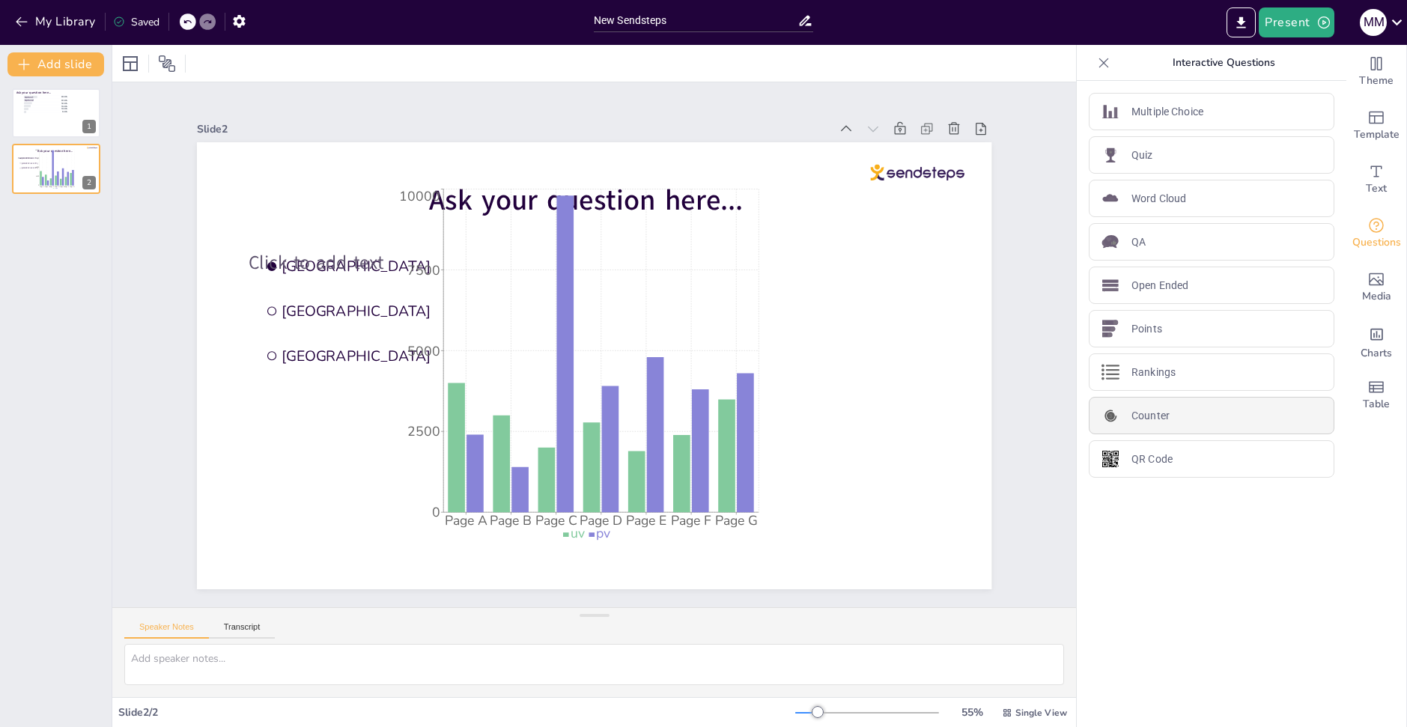
click at [1186, 411] on div "Counter" at bounding box center [1212, 415] width 246 height 37
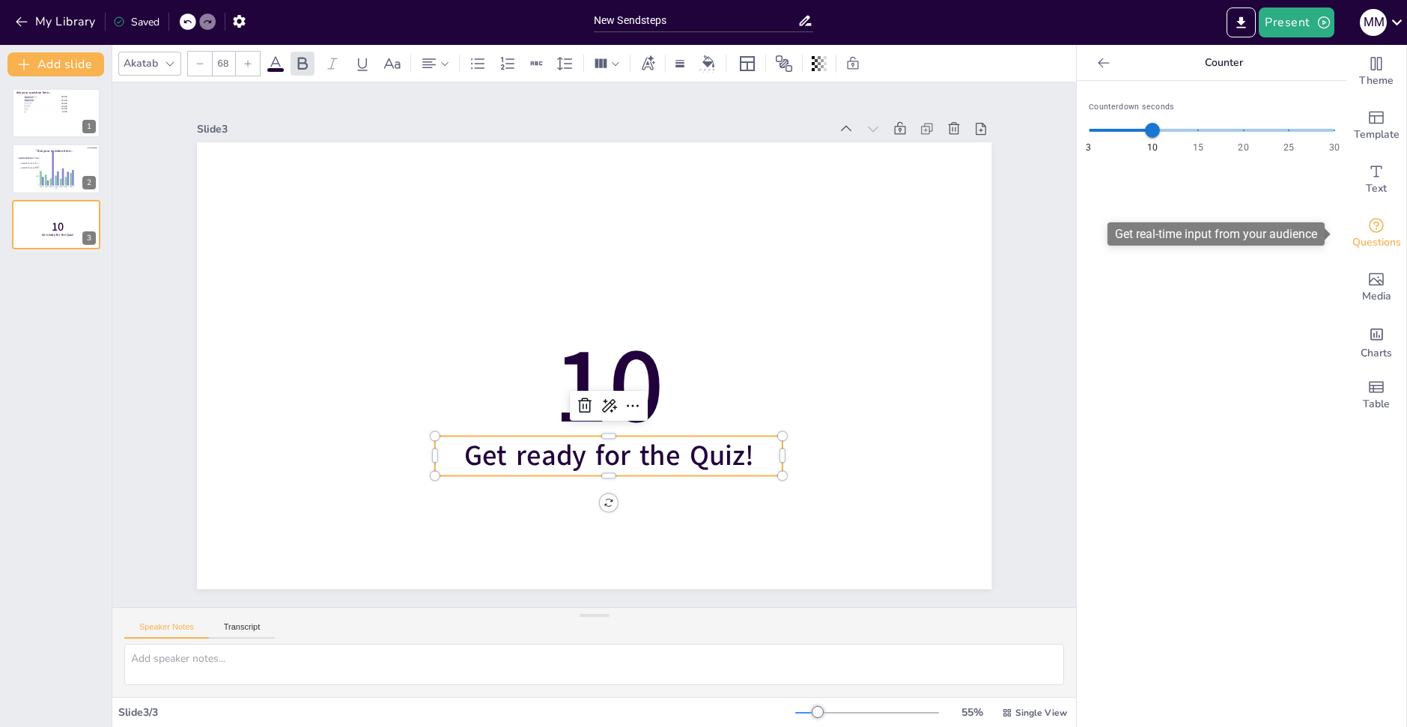
click at [1368, 221] on icon "Get real-time input from your audience" at bounding box center [1377, 225] width 18 height 18
click at [1097, 67] on icon at bounding box center [1104, 62] width 15 height 15
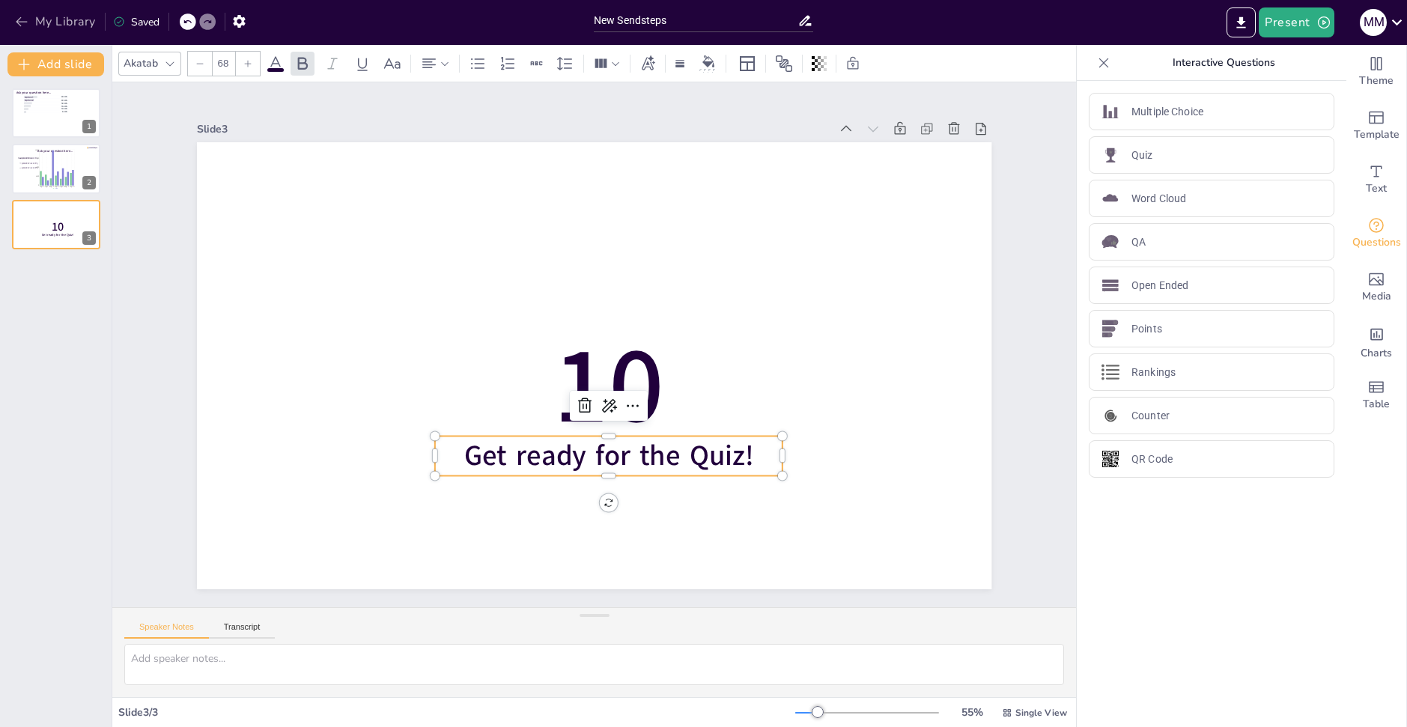
click at [22, 24] on icon "button" at bounding box center [21, 21] width 15 height 15
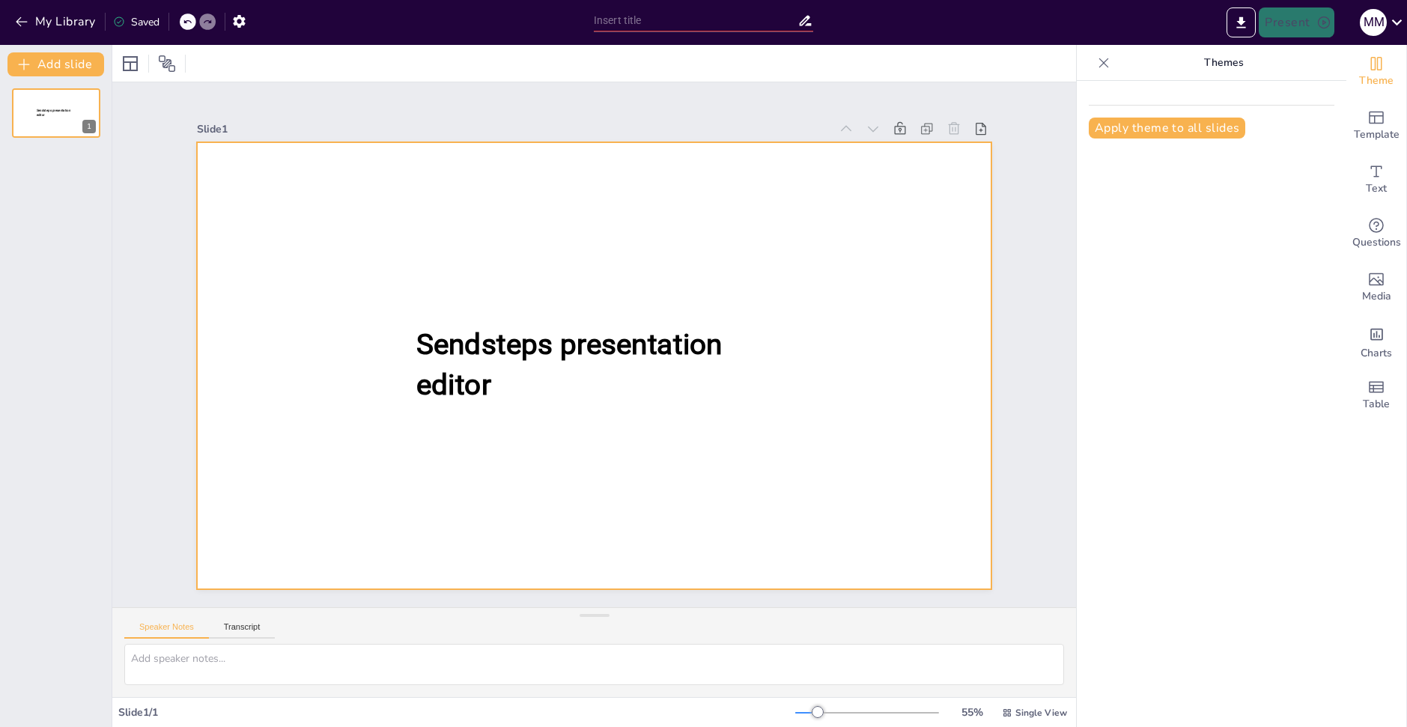
type input "New Sendsteps"
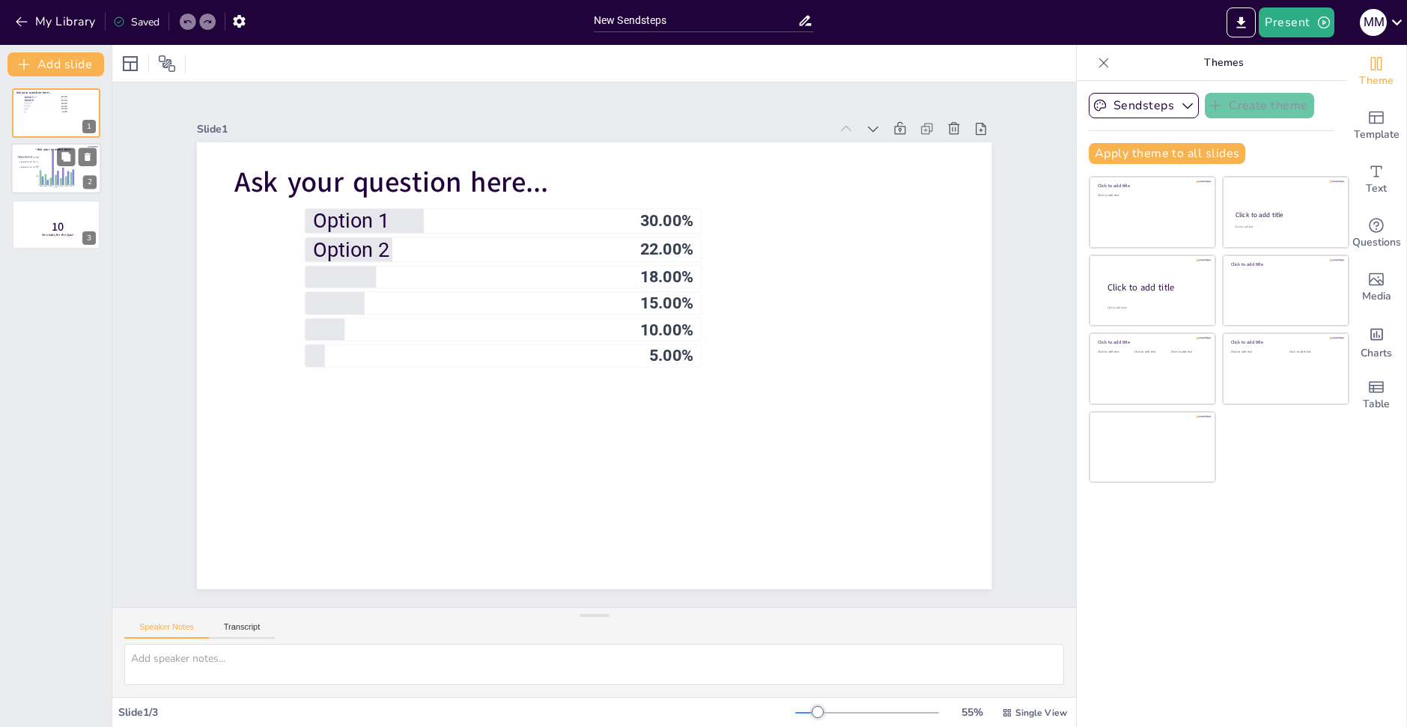
click at [57, 187] on span "pv" at bounding box center [56, 188] width 1 height 2
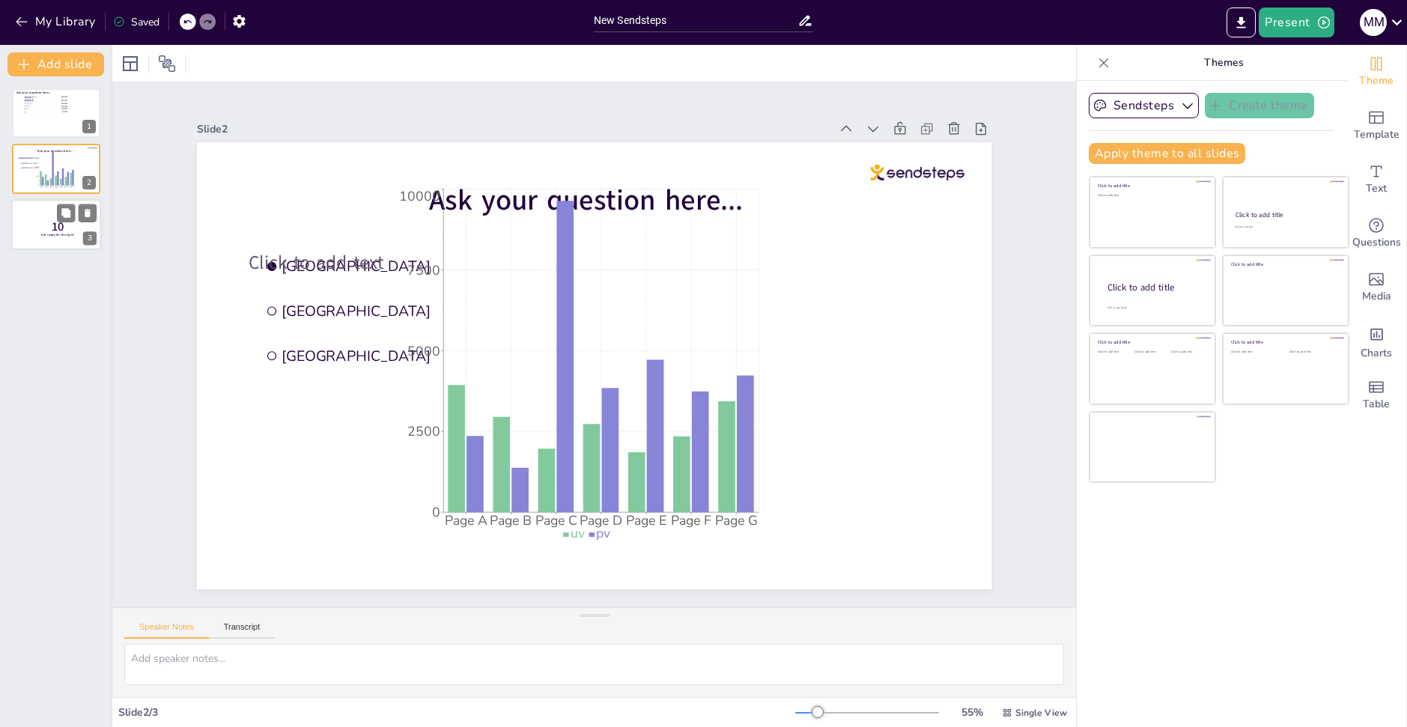
click at [59, 241] on div at bounding box center [56, 224] width 90 height 51
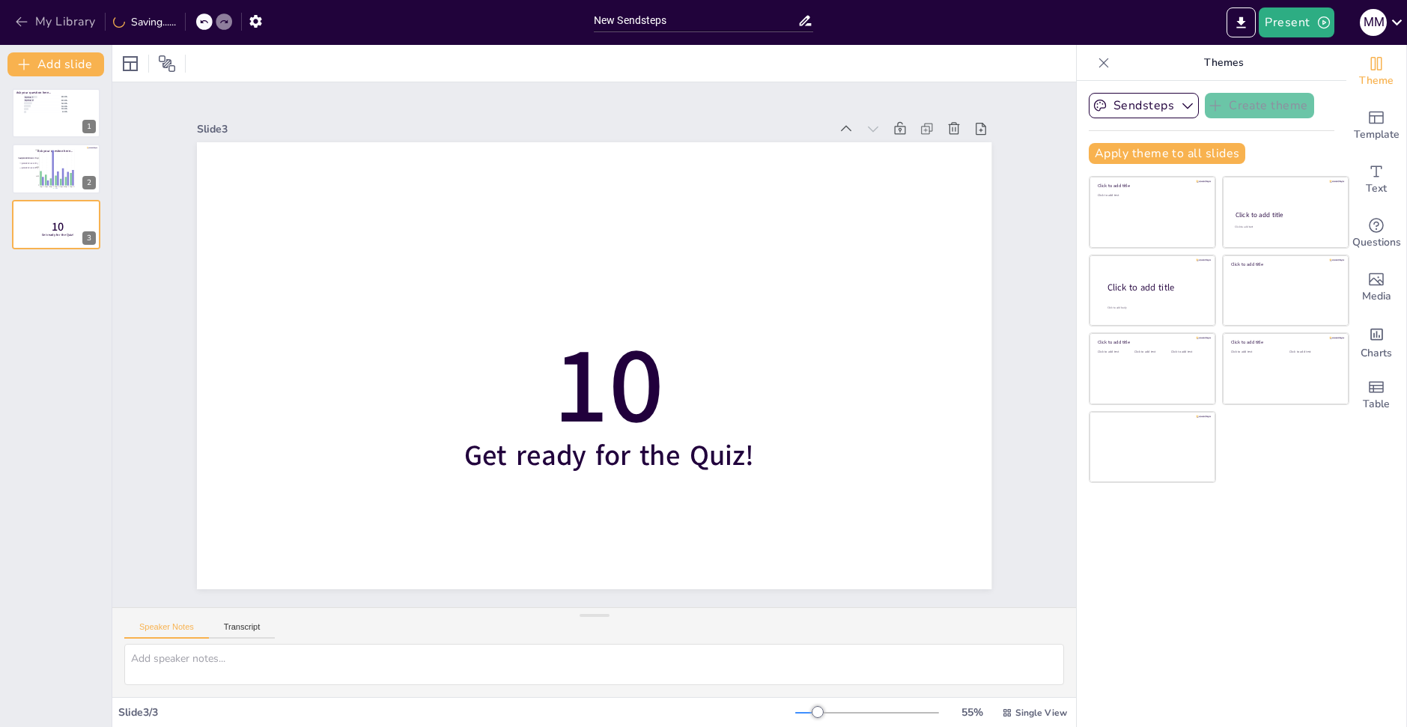
click at [41, 24] on button "My Library" at bounding box center [56, 22] width 91 height 24
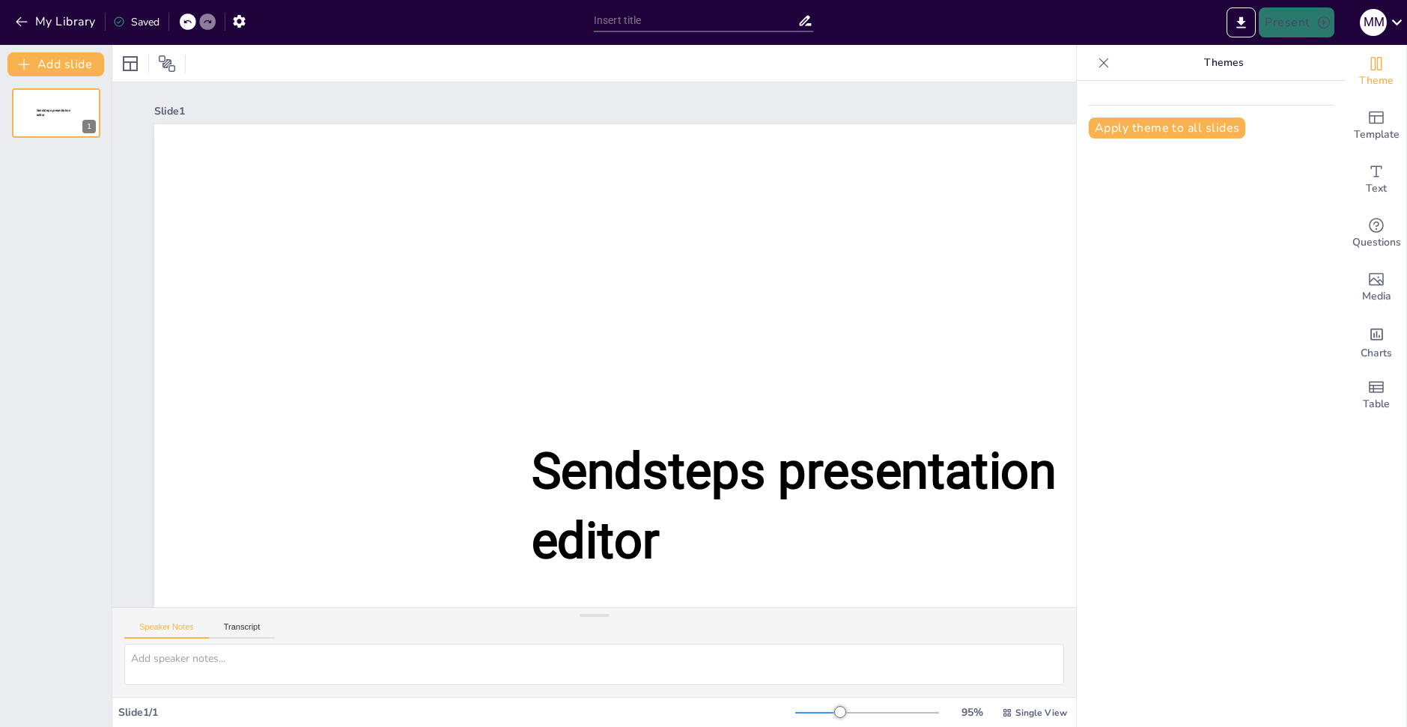
type input "New Sendsteps"
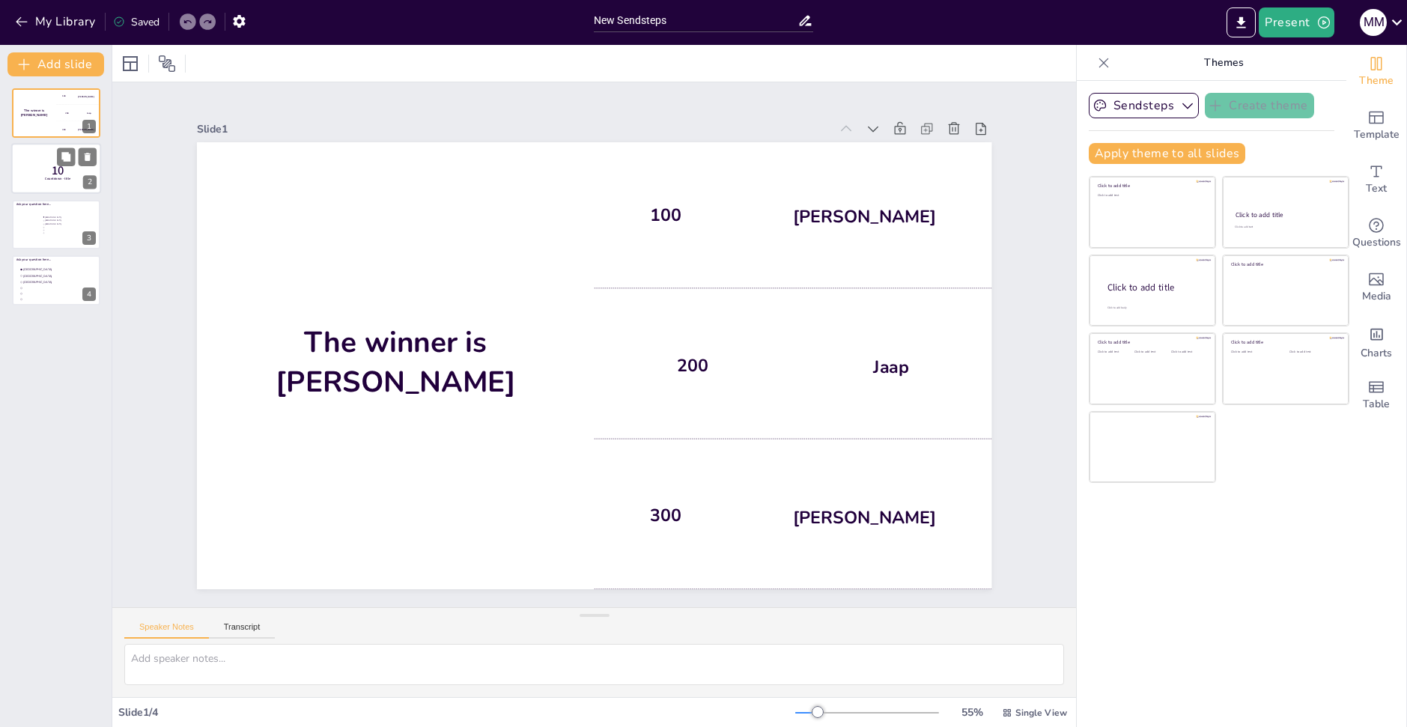
click at [63, 183] on div at bounding box center [56, 169] width 90 height 51
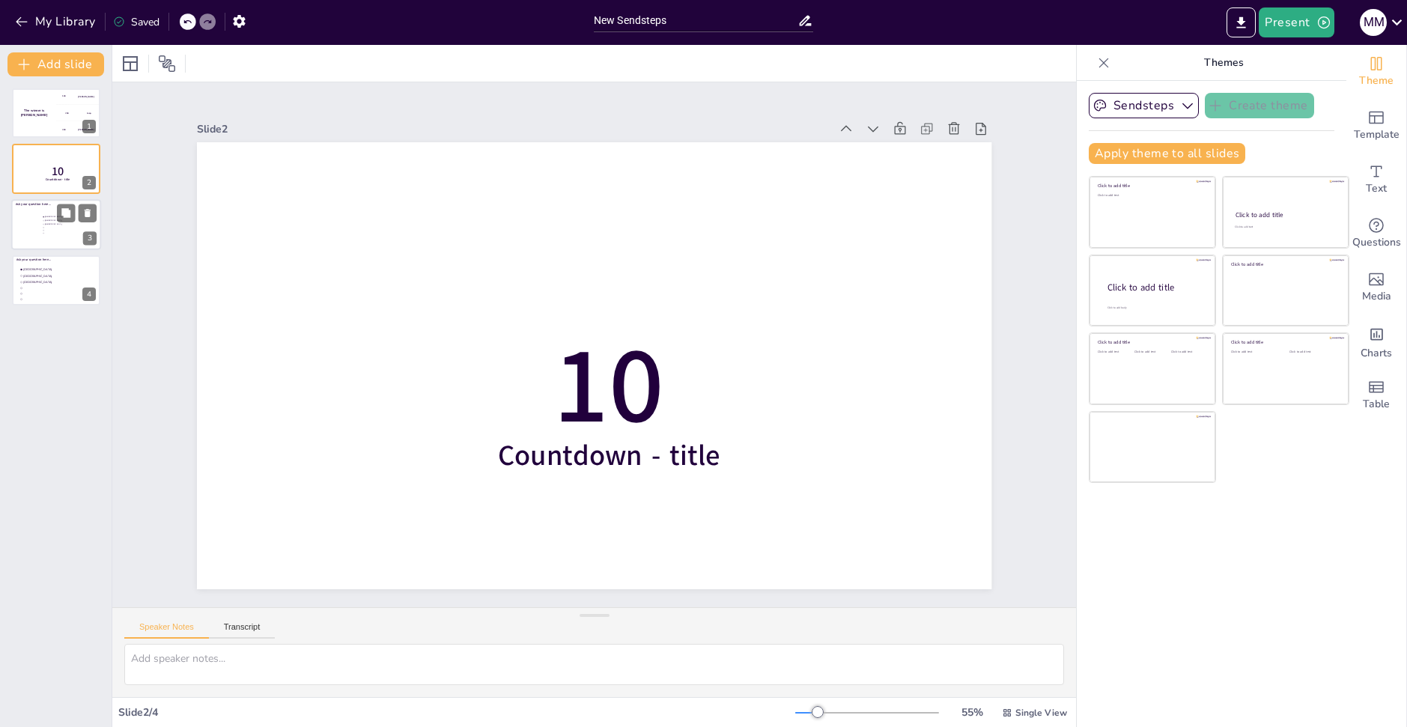
click at [45, 220] on li "[GEOGRAPHIC_DATA]" at bounding box center [64, 220] width 45 height 3
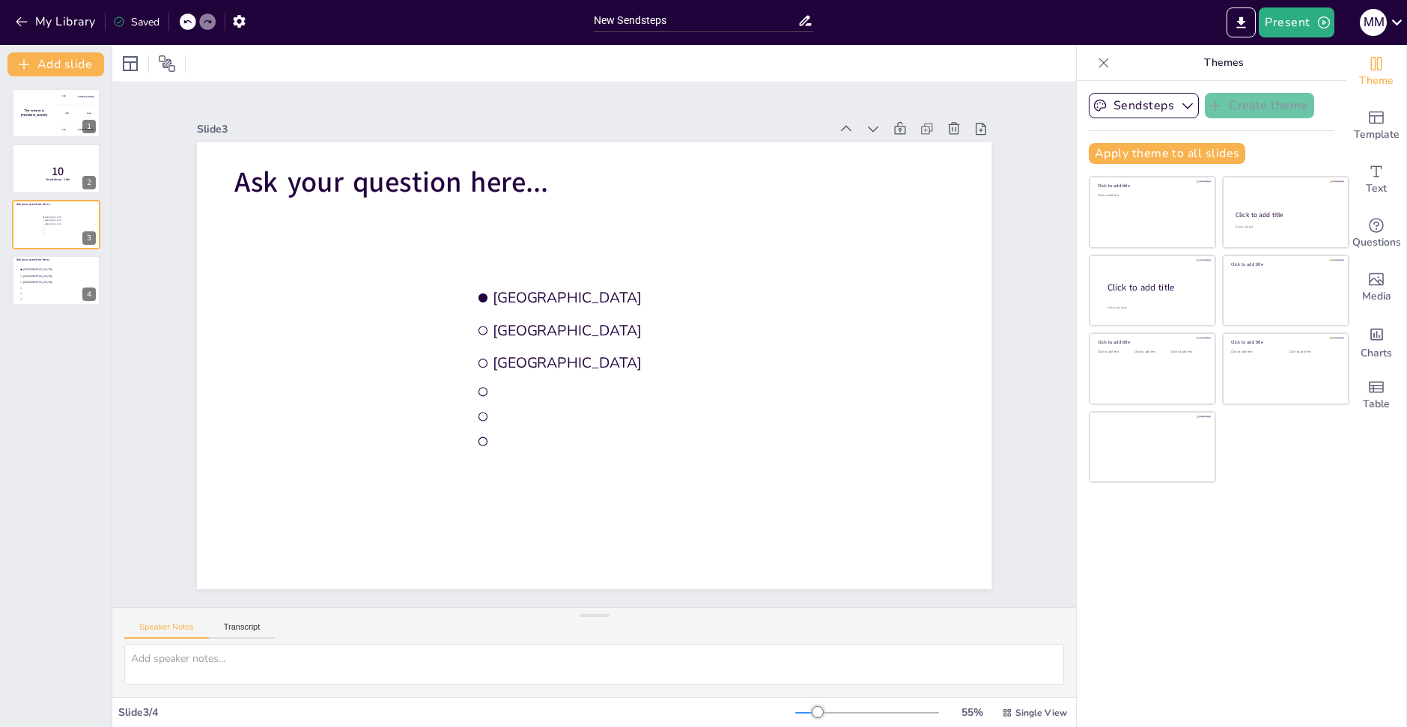
click at [33, 324] on div "The winner is Niels 🏆 100 Hasan 200 Jaap 300 Niels 1 10 Countdown - title 2 Ask…" at bounding box center [56, 401] width 112 height 651
click at [43, 323] on div "The winner is Niels 🏆 100 Hasan 200 Jaap 300 Niels 1 10 Countdown - title 2 Ask…" at bounding box center [56, 401] width 112 height 651
click at [40, 311] on div "The winner is Niels 🏆 100 Hasan 200 Jaap 300 Niels 1 10 Countdown - title 2 Ask…" at bounding box center [56, 401] width 112 height 651
click at [47, 281] on span "The Hague" at bounding box center [58, 283] width 73 height 4
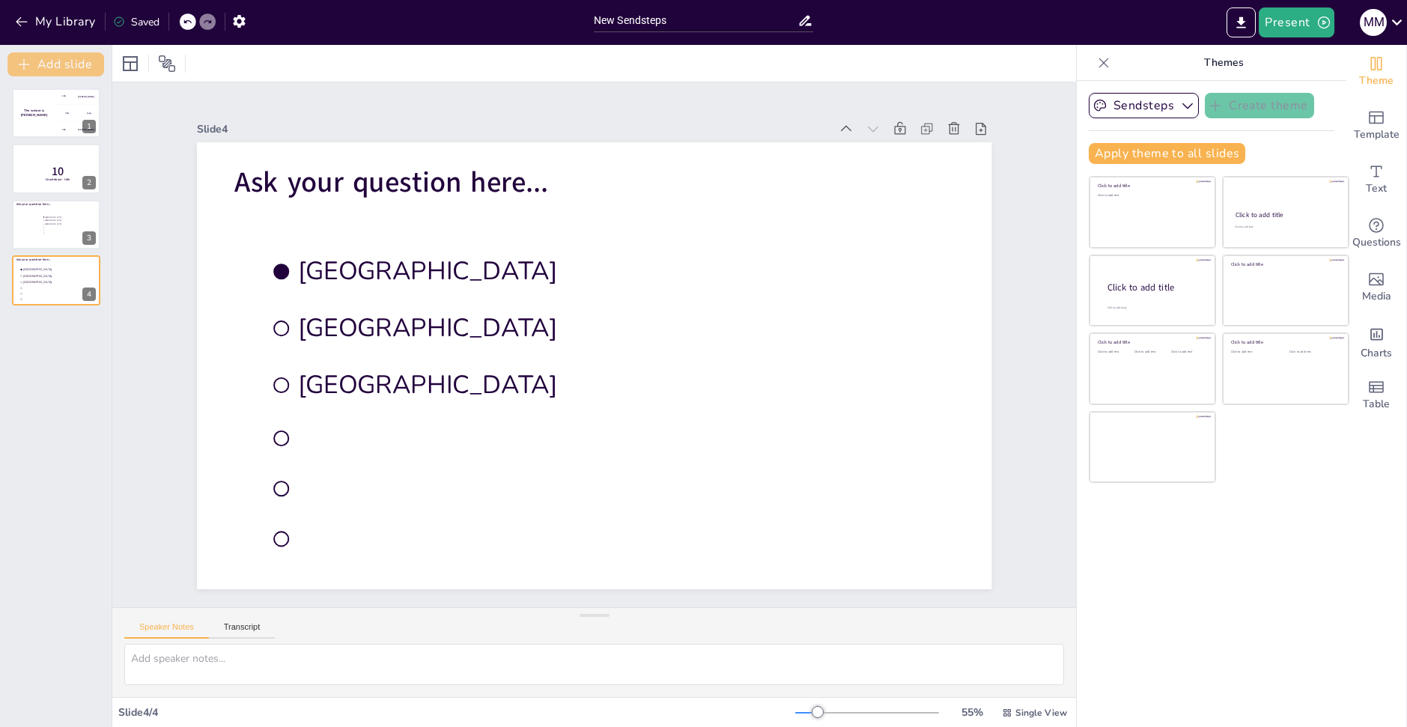
click at [73, 58] on button "Add slide" at bounding box center [55, 64] width 97 height 24
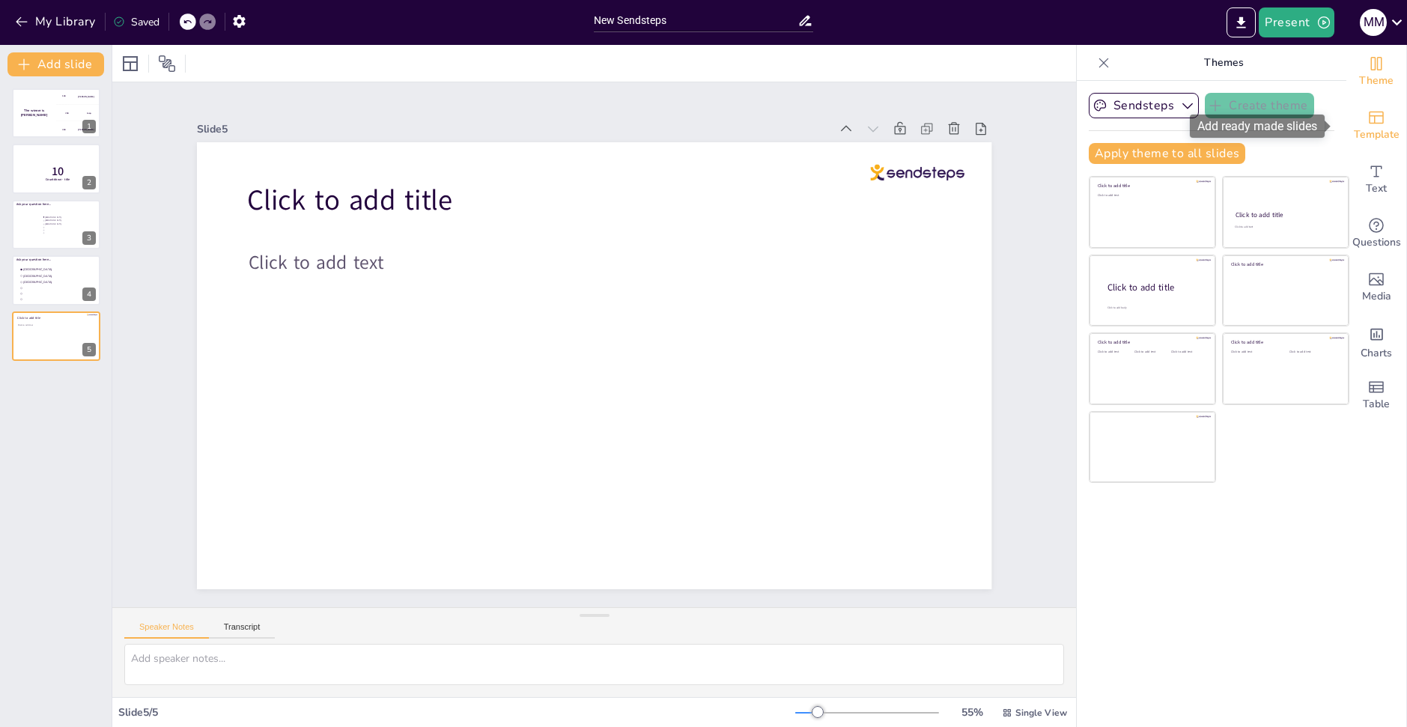
click at [1377, 130] on span "Template" at bounding box center [1377, 135] width 46 height 16
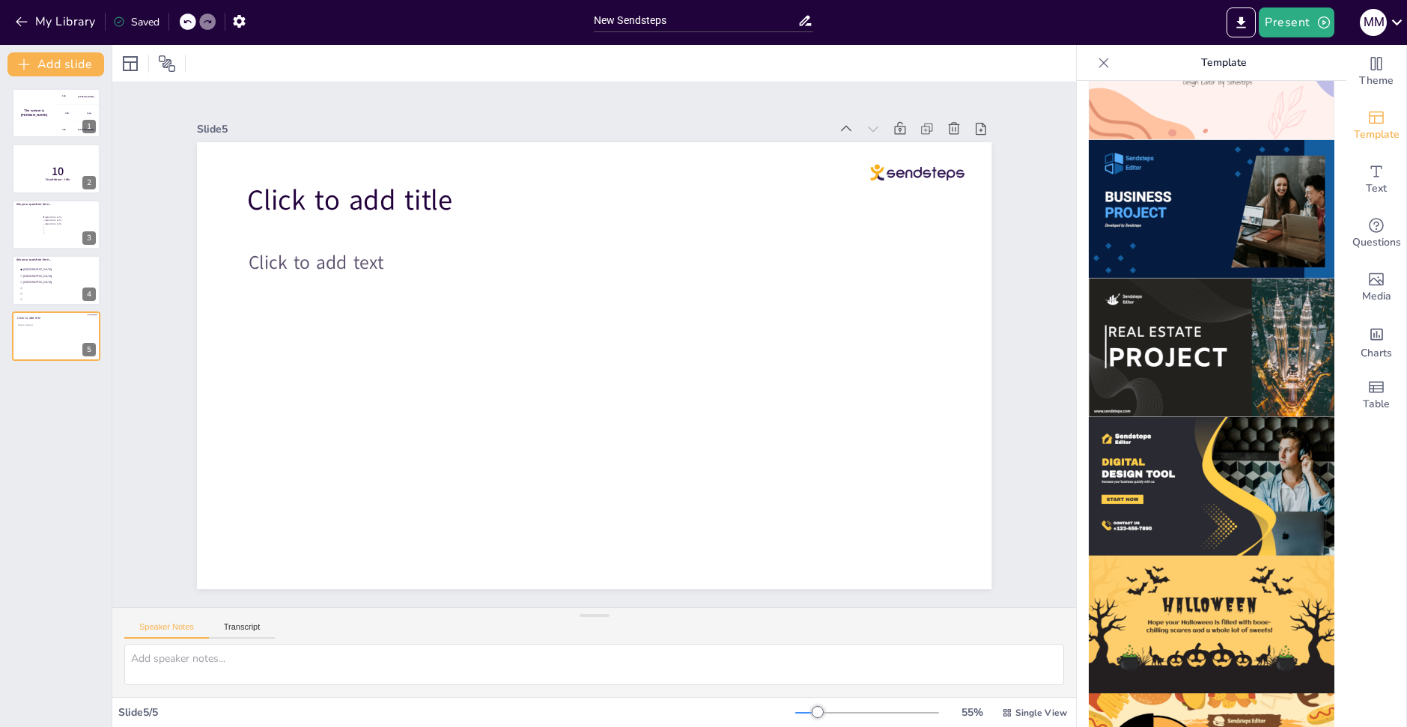
scroll to position [1256, 0]
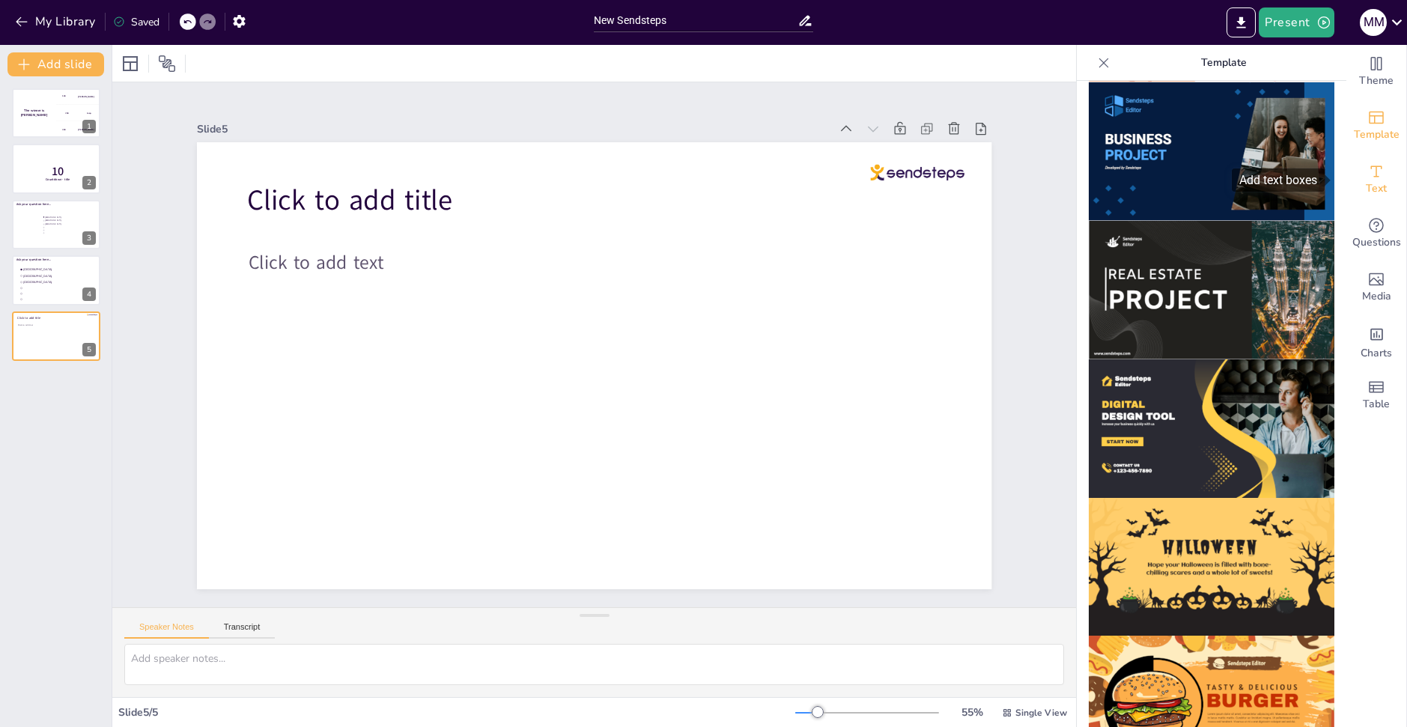
click at [1370, 190] on span "Text" at bounding box center [1376, 189] width 21 height 16
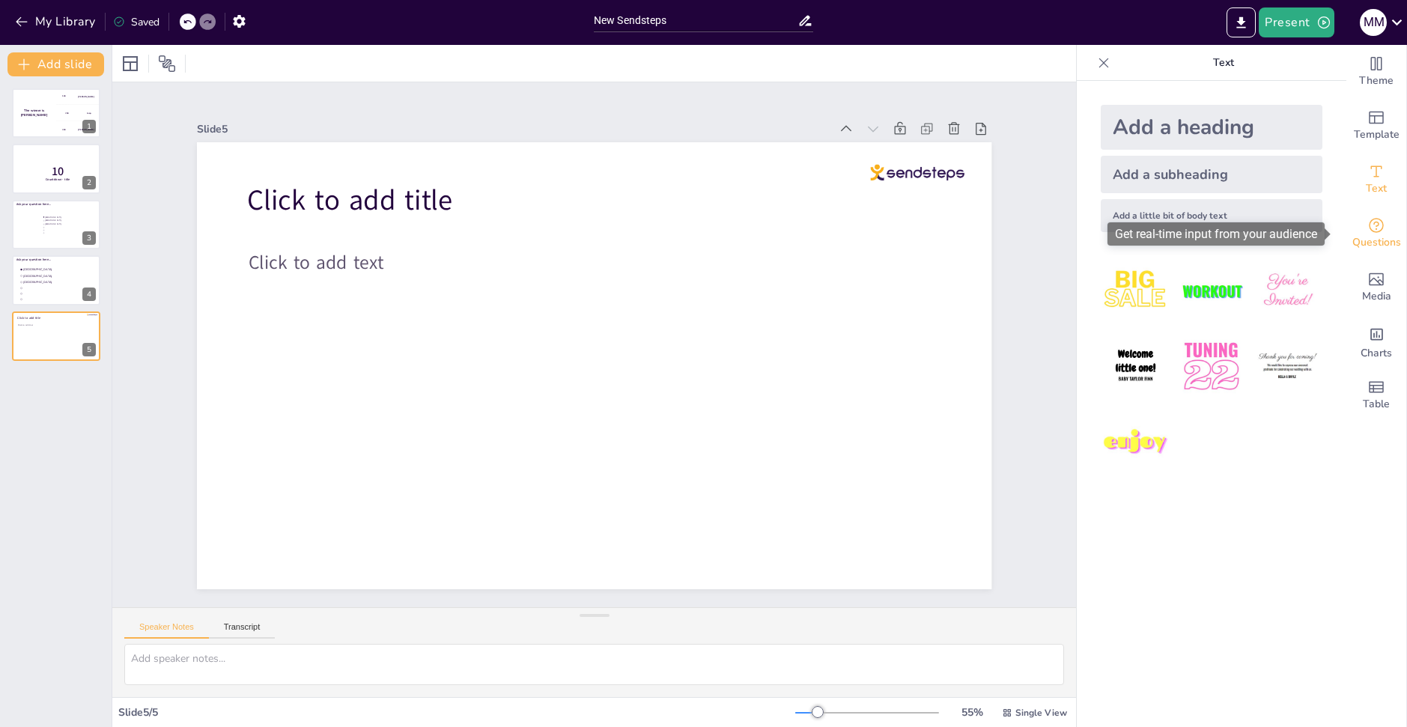
click at [1380, 229] on div "Questions" at bounding box center [1377, 234] width 60 height 54
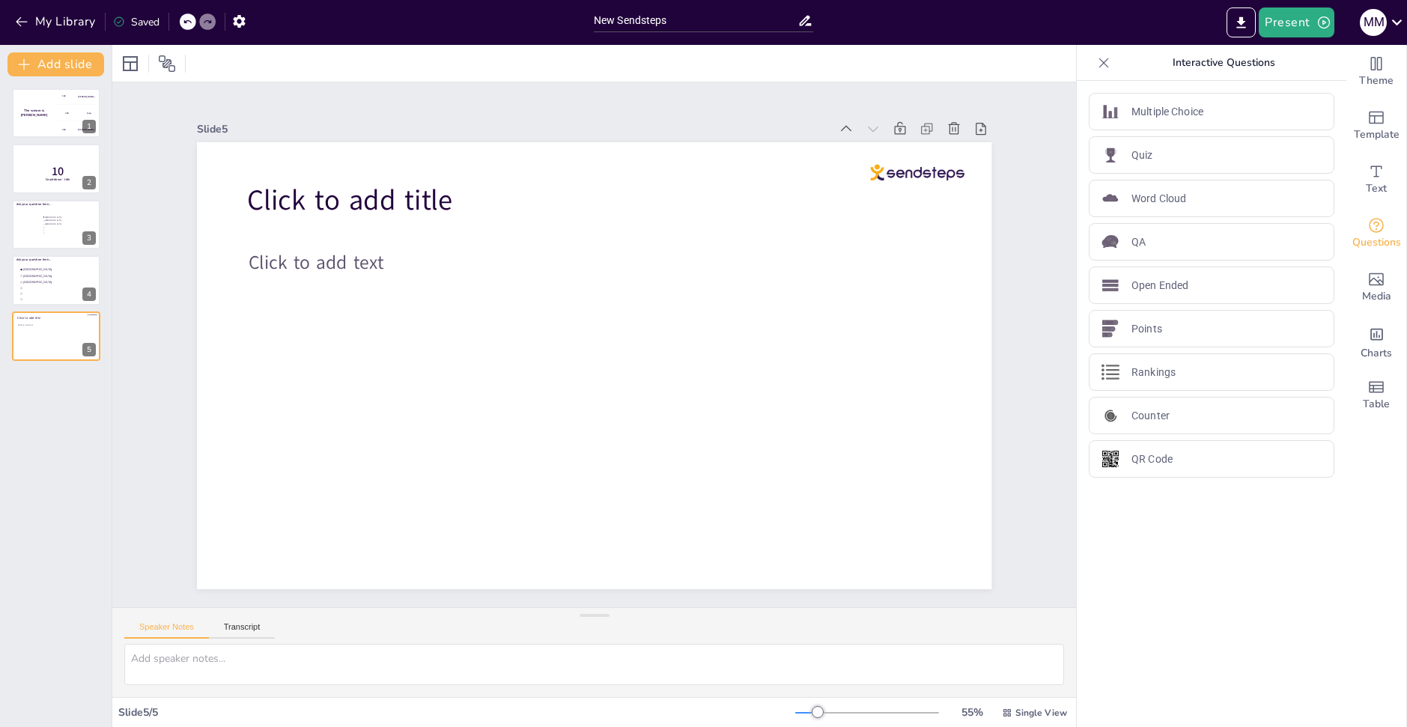
click at [1170, 88] on div "Multiple Choice Quiz Word Cloud QA Open Ended Points Rankings Counter QR Code" at bounding box center [1212, 404] width 270 height 646
click at [1177, 166] on div "Quiz" at bounding box center [1212, 154] width 246 height 37
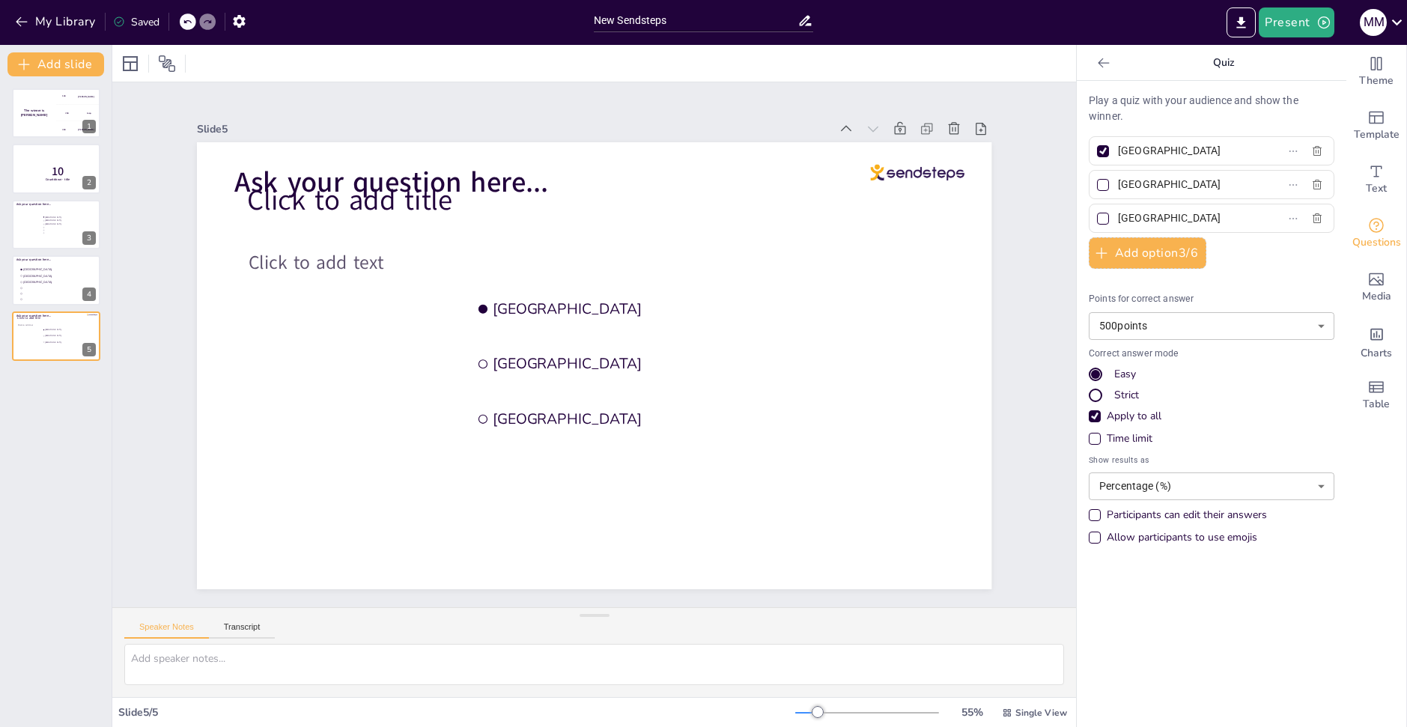
click at [1098, 63] on icon at bounding box center [1103, 63] width 11 height 10
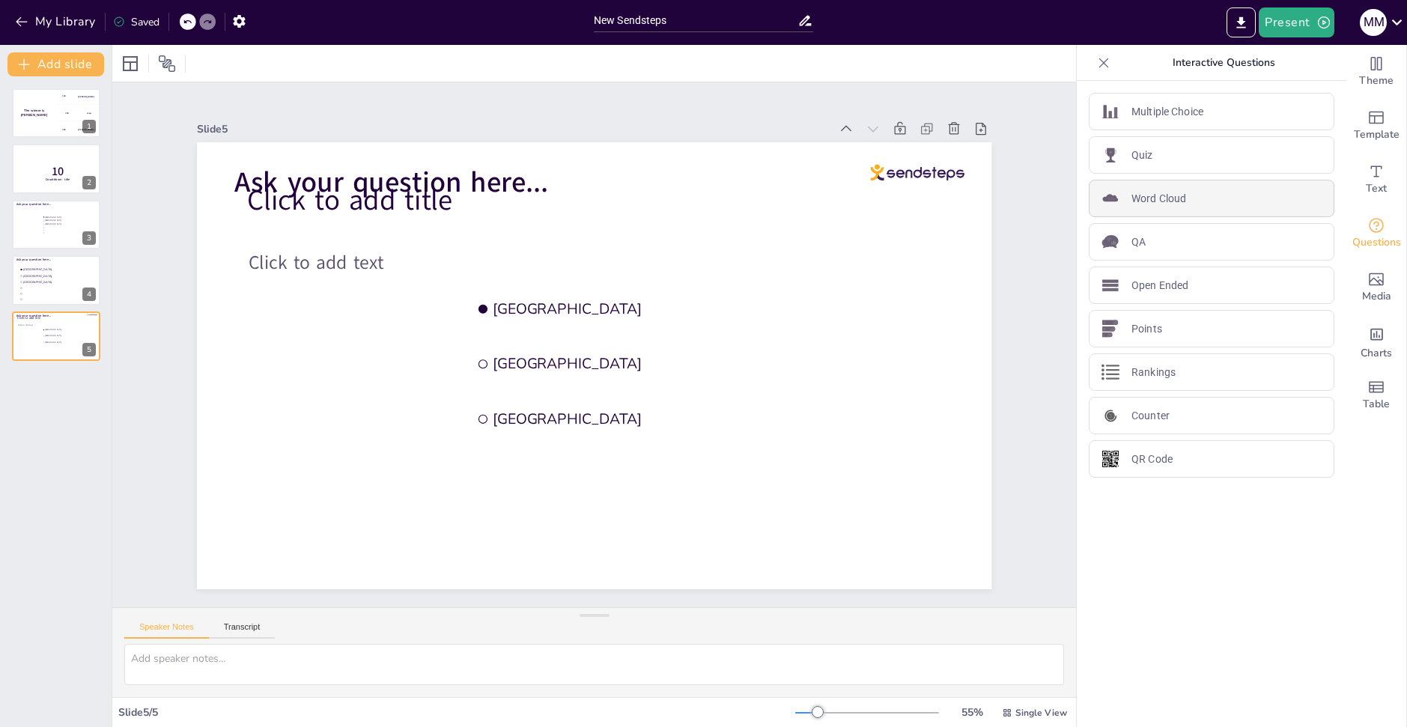
click at [1158, 192] on p "Word Cloud" at bounding box center [1159, 199] width 55 height 16
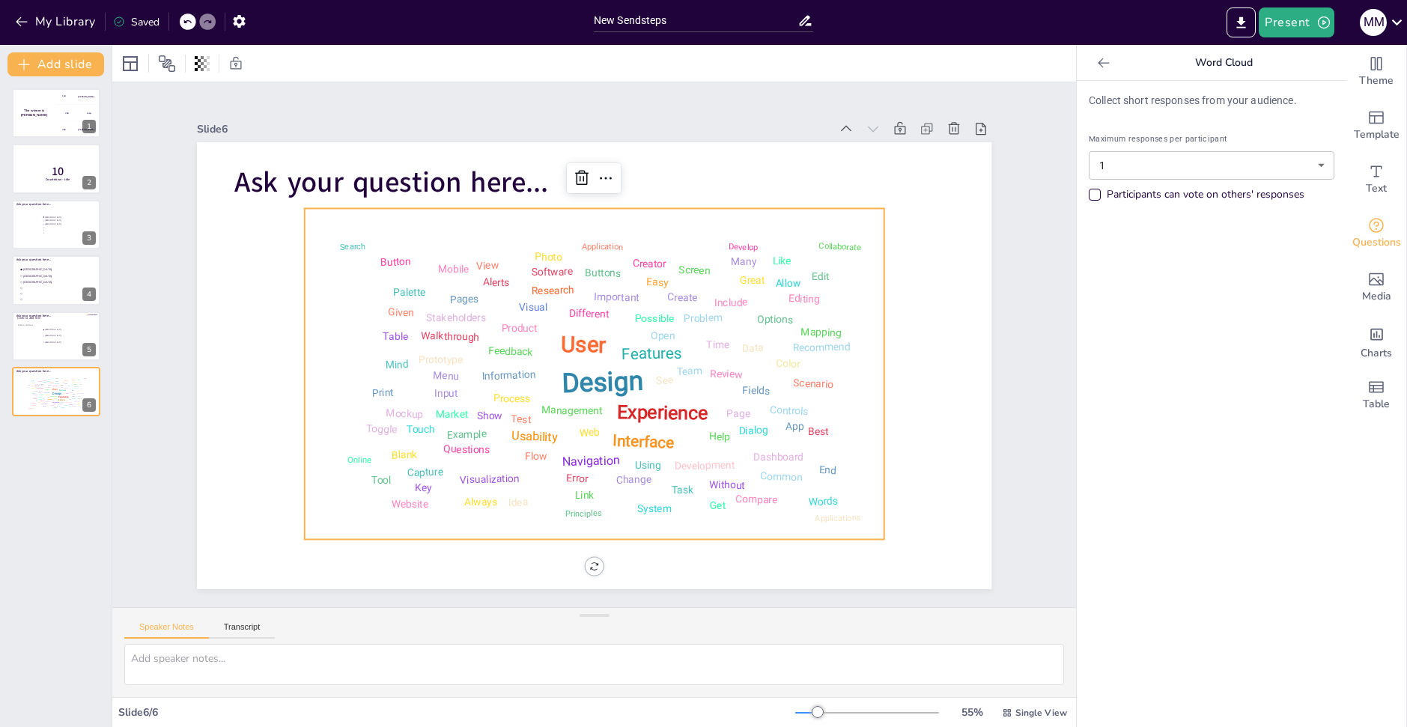
click at [1097, 65] on icon at bounding box center [1104, 62] width 15 height 15
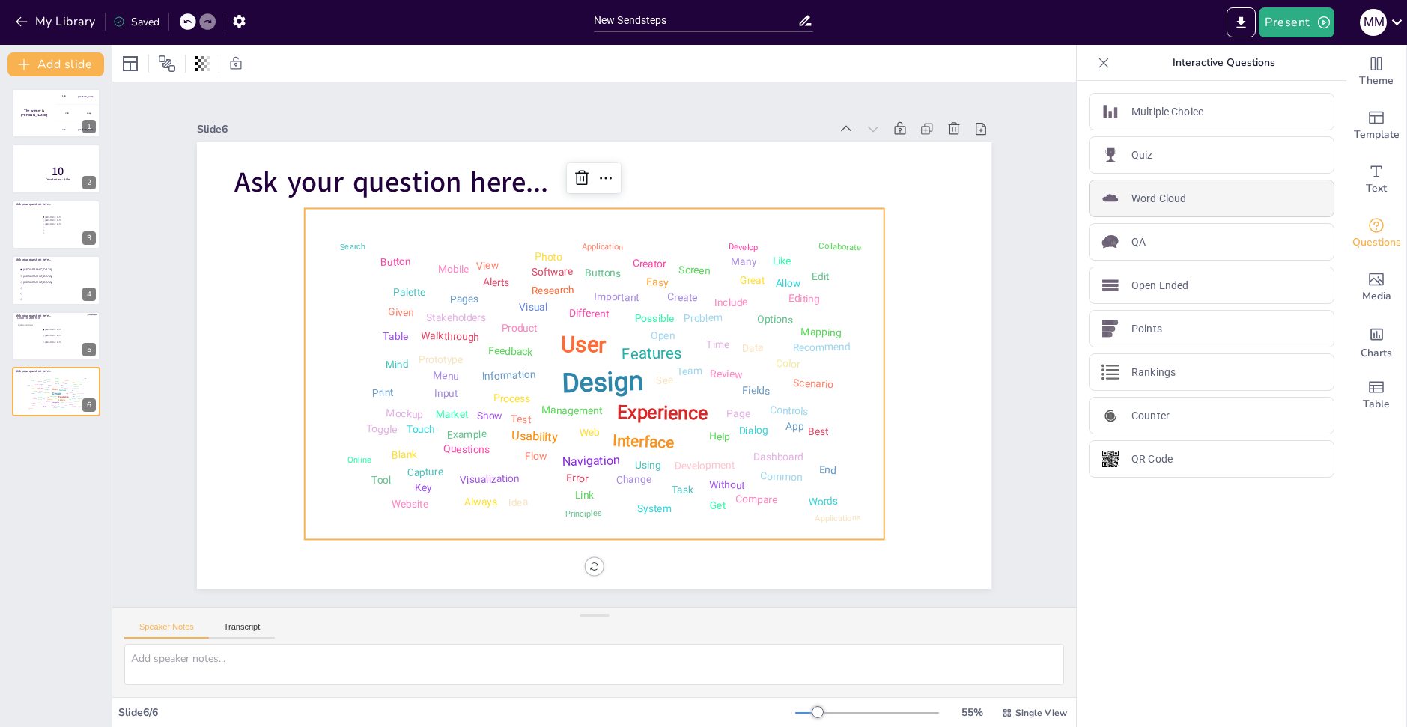
click at [1195, 207] on div "Word Cloud" at bounding box center [1212, 198] width 246 height 37
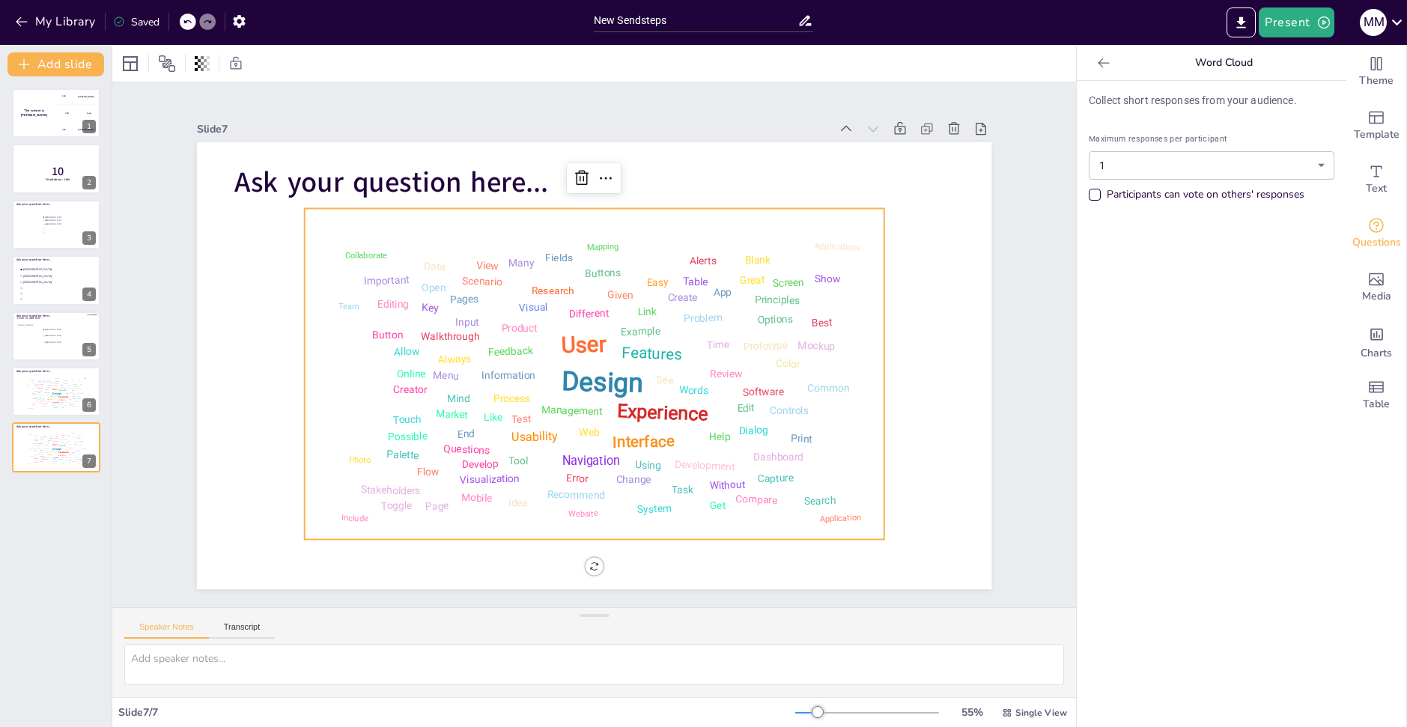
click at [1098, 62] on icon at bounding box center [1103, 63] width 11 height 10
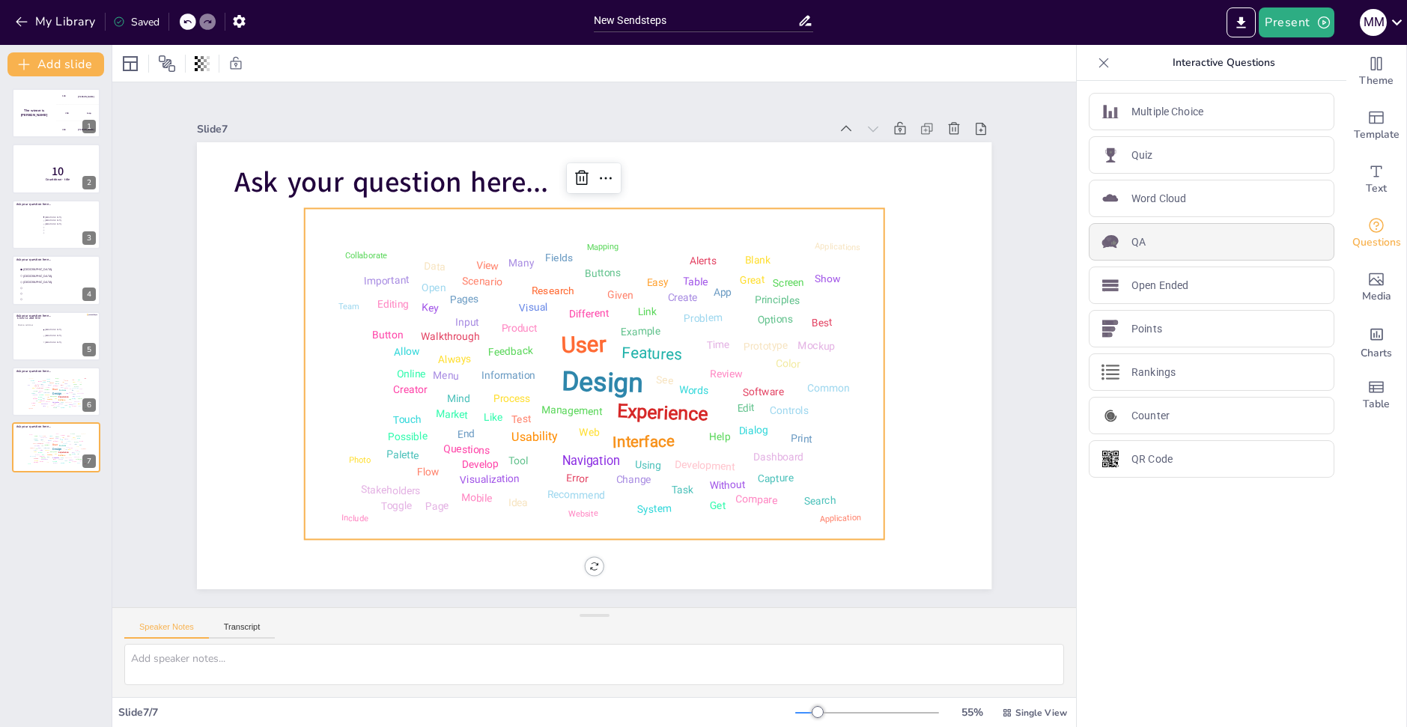
click at [1185, 240] on div "QA" at bounding box center [1212, 241] width 246 height 37
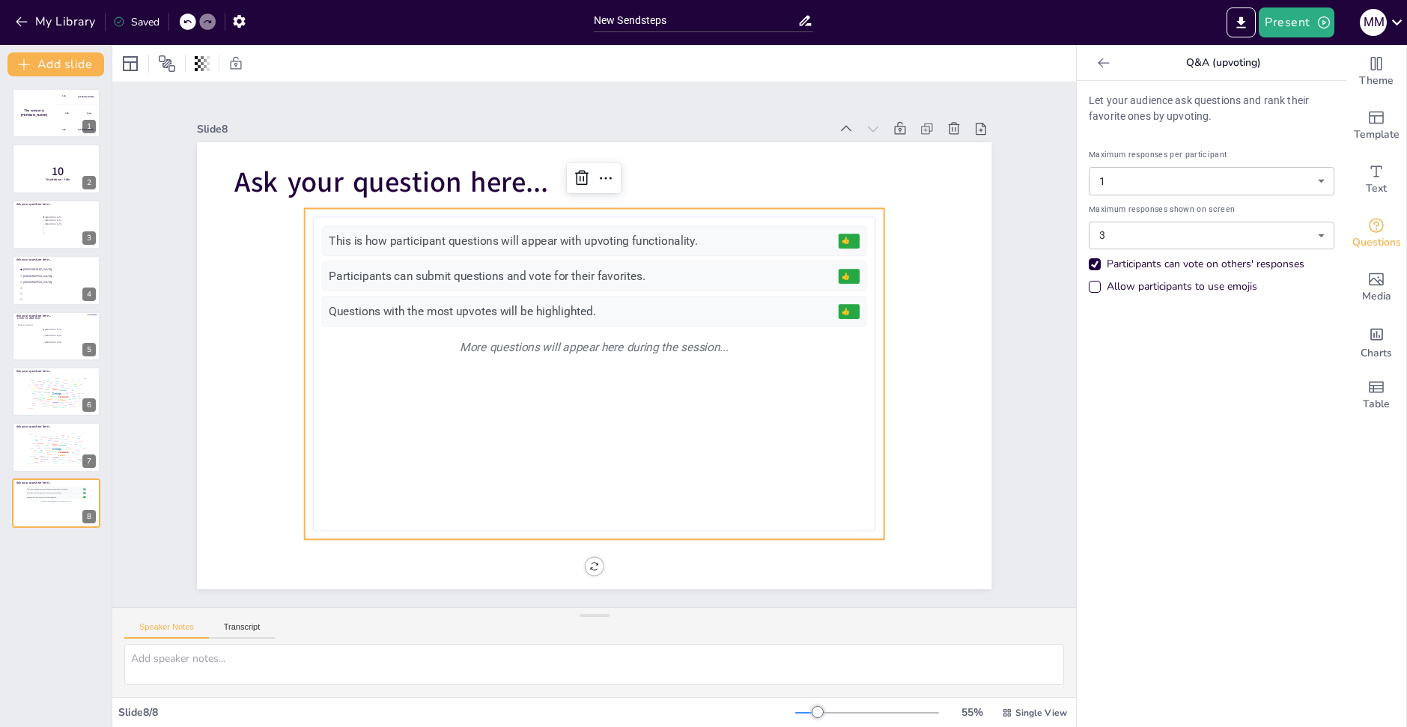
click at [1097, 61] on icon at bounding box center [1104, 62] width 15 height 15
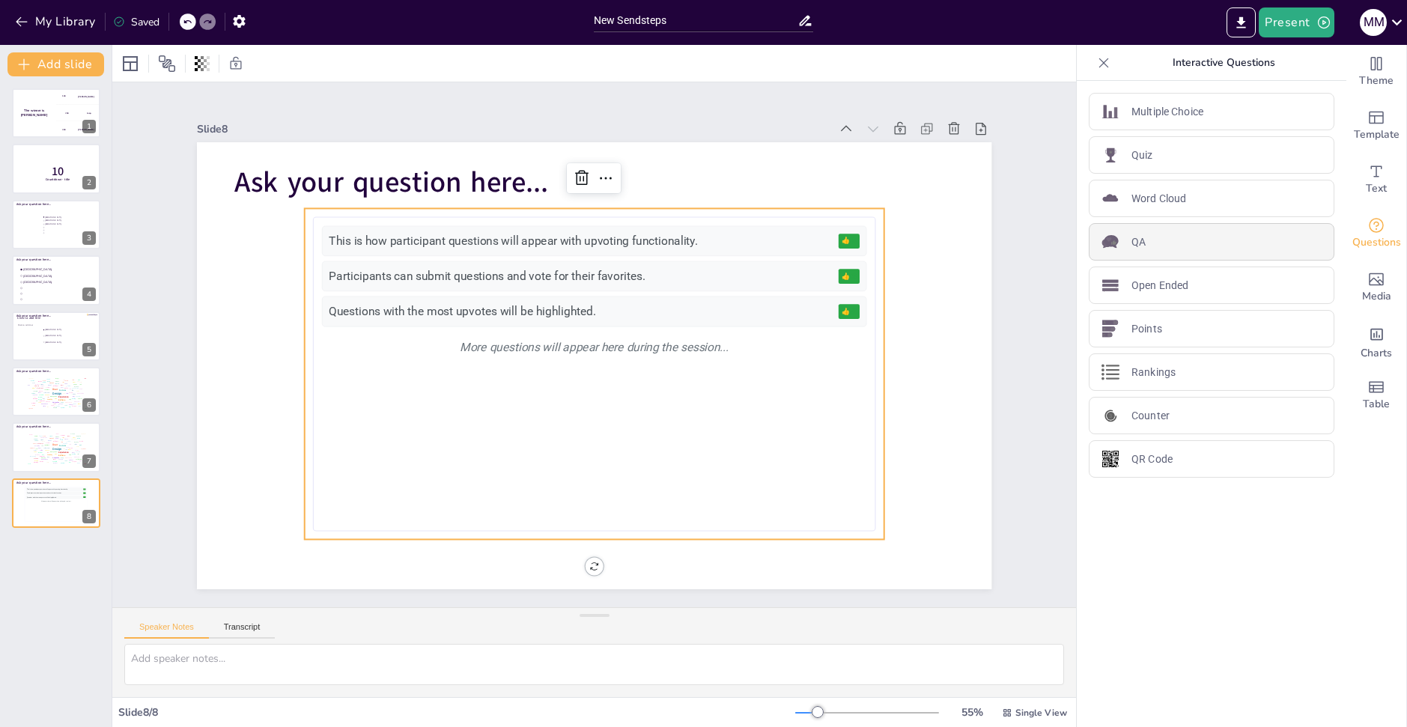
click at [1167, 260] on div "QA" at bounding box center [1212, 241] width 246 height 37
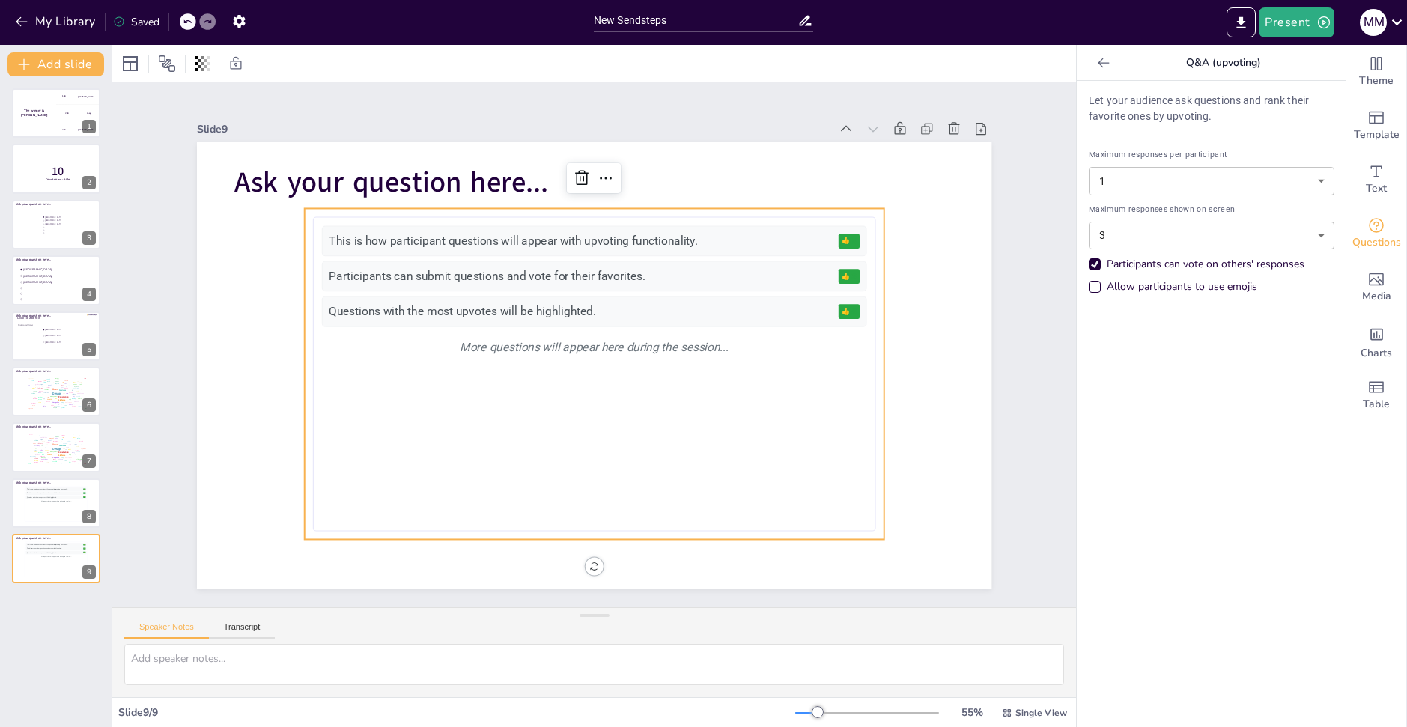
click at [1099, 64] on div at bounding box center [1104, 63] width 24 height 24
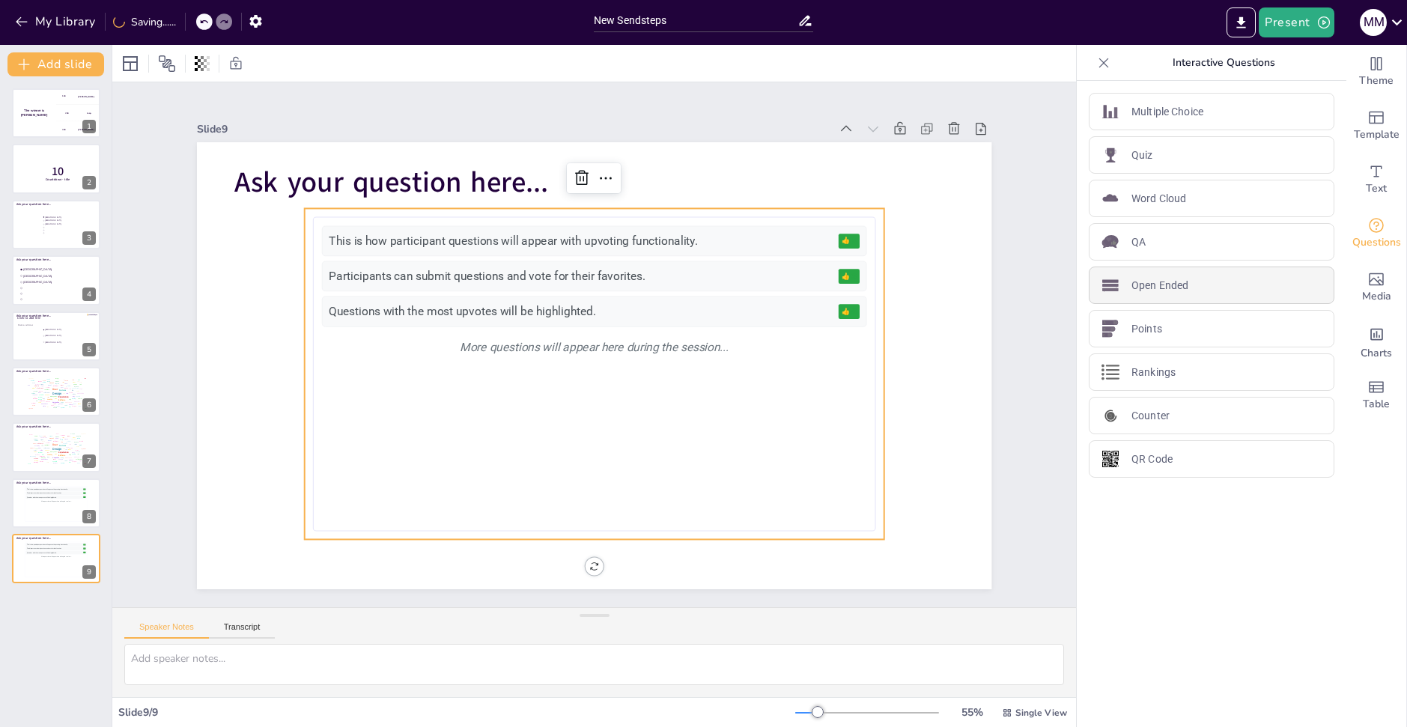
click at [1163, 295] on div "Open Ended" at bounding box center [1212, 285] width 246 height 37
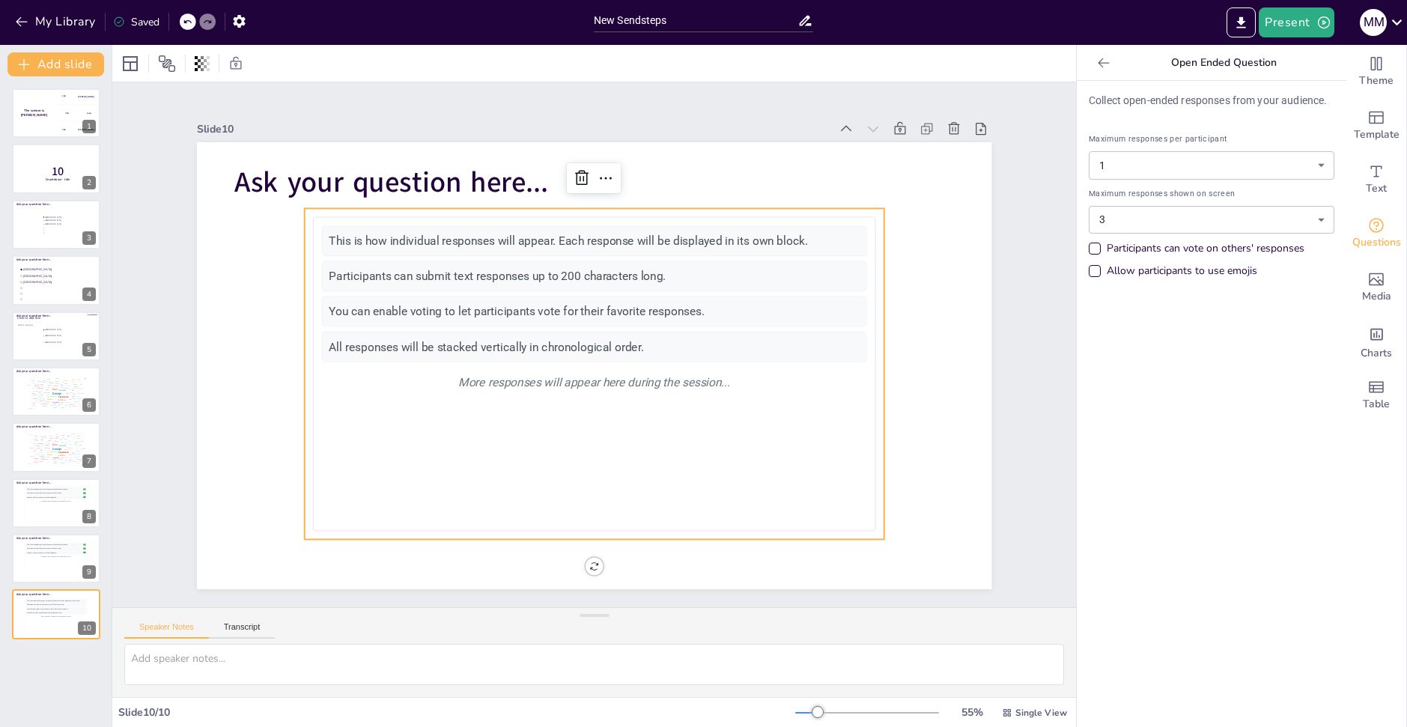
click at [1094, 77] on div "Open Ended Question" at bounding box center [1212, 63] width 270 height 36
click at [1097, 64] on icon at bounding box center [1104, 62] width 15 height 15
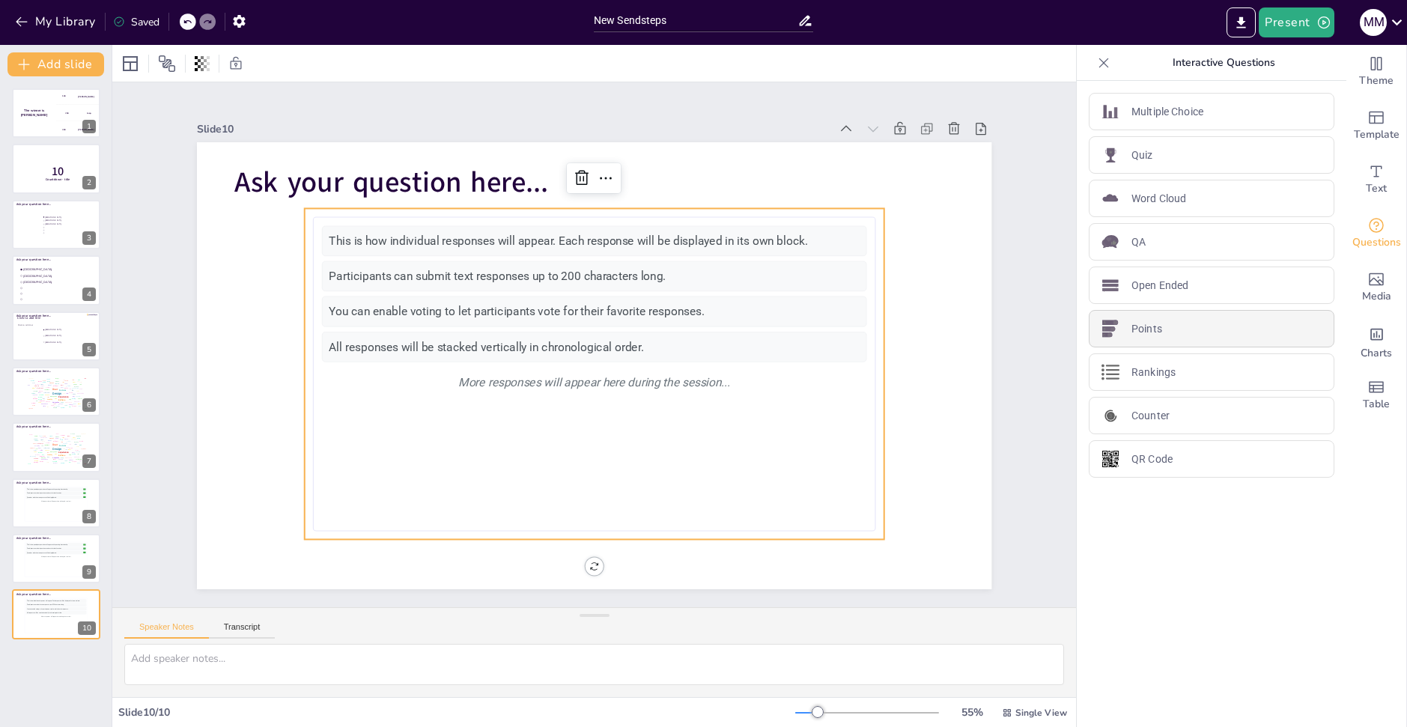
click at [1183, 333] on div "Points" at bounding box center [1212, 328] width 246 height 37
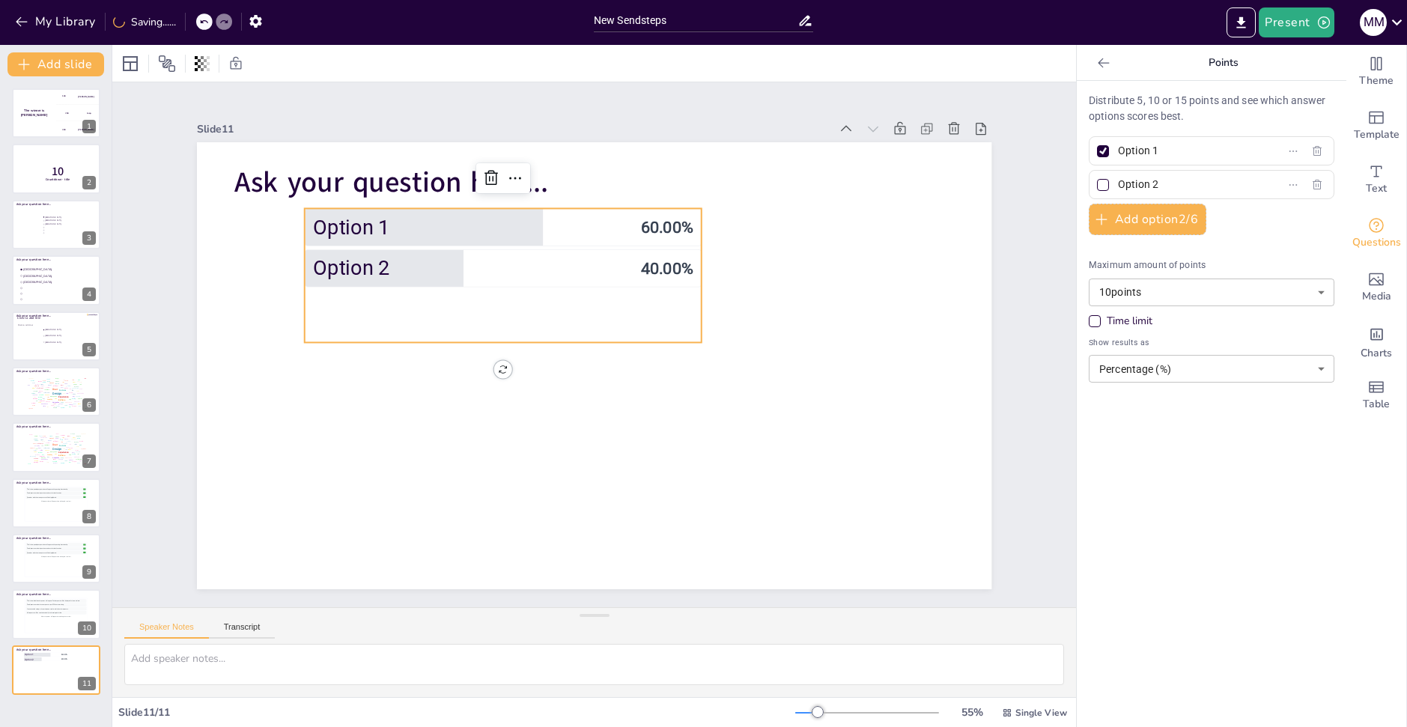
click at [1097, 55] on icon at bounding box center [1104, 62] width 15 height 15
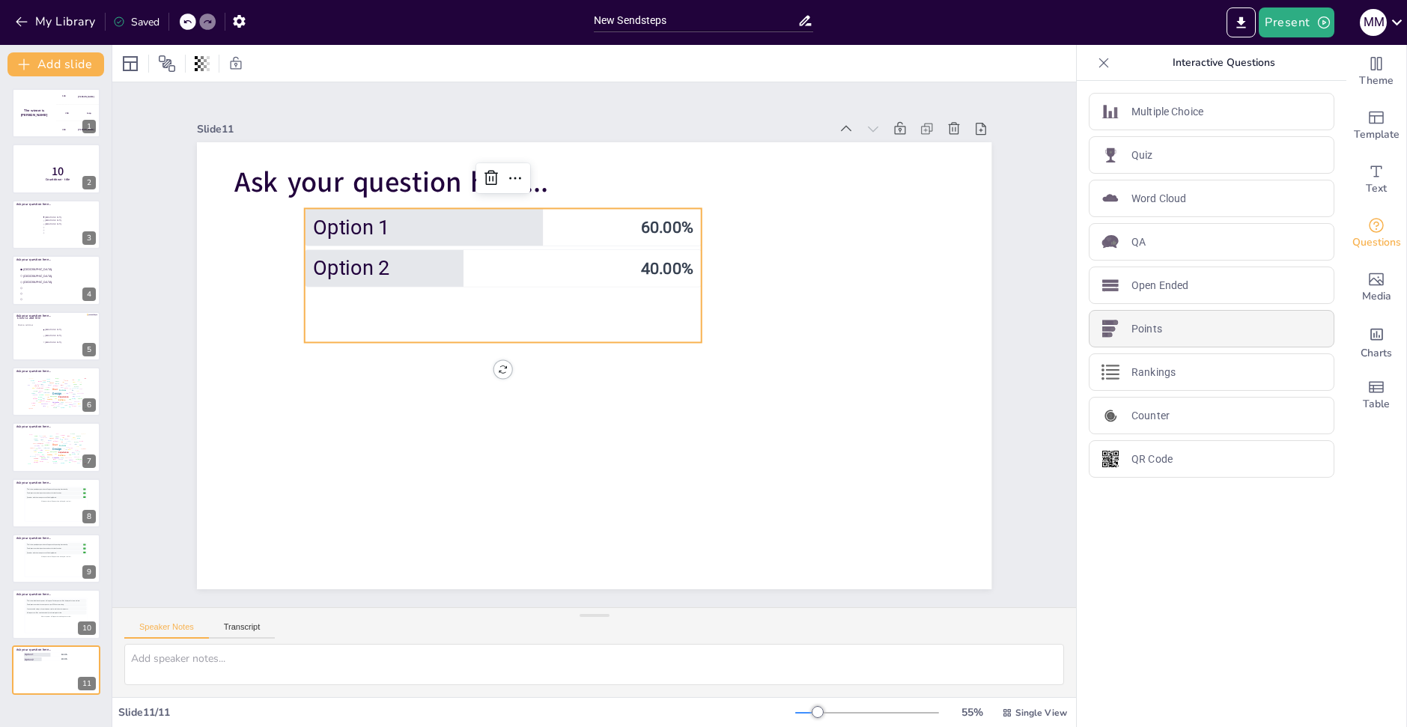
click at [1206, 327] on div "Points" at bounding box center [1212, 328] width 246 height 37
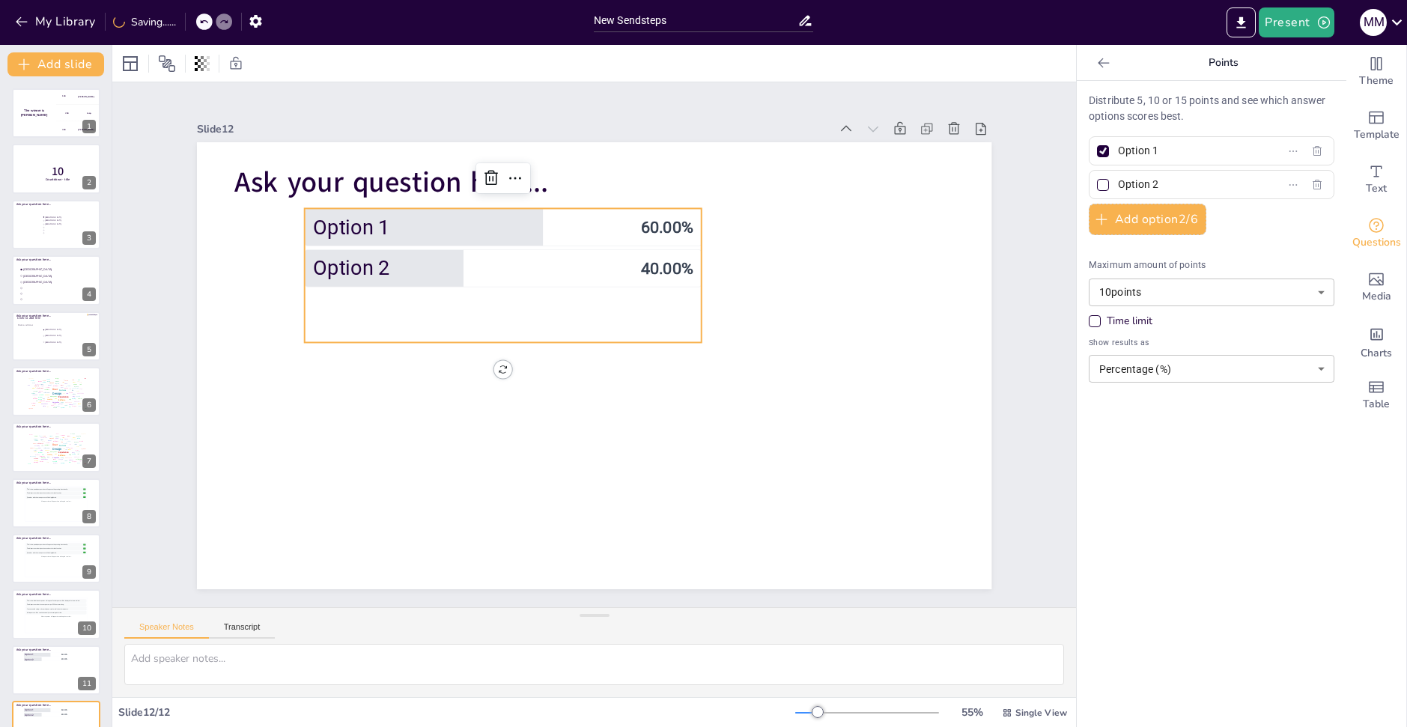
click at [1097, 55] on icon at bounding box center [1104, 62] width 15 height 15
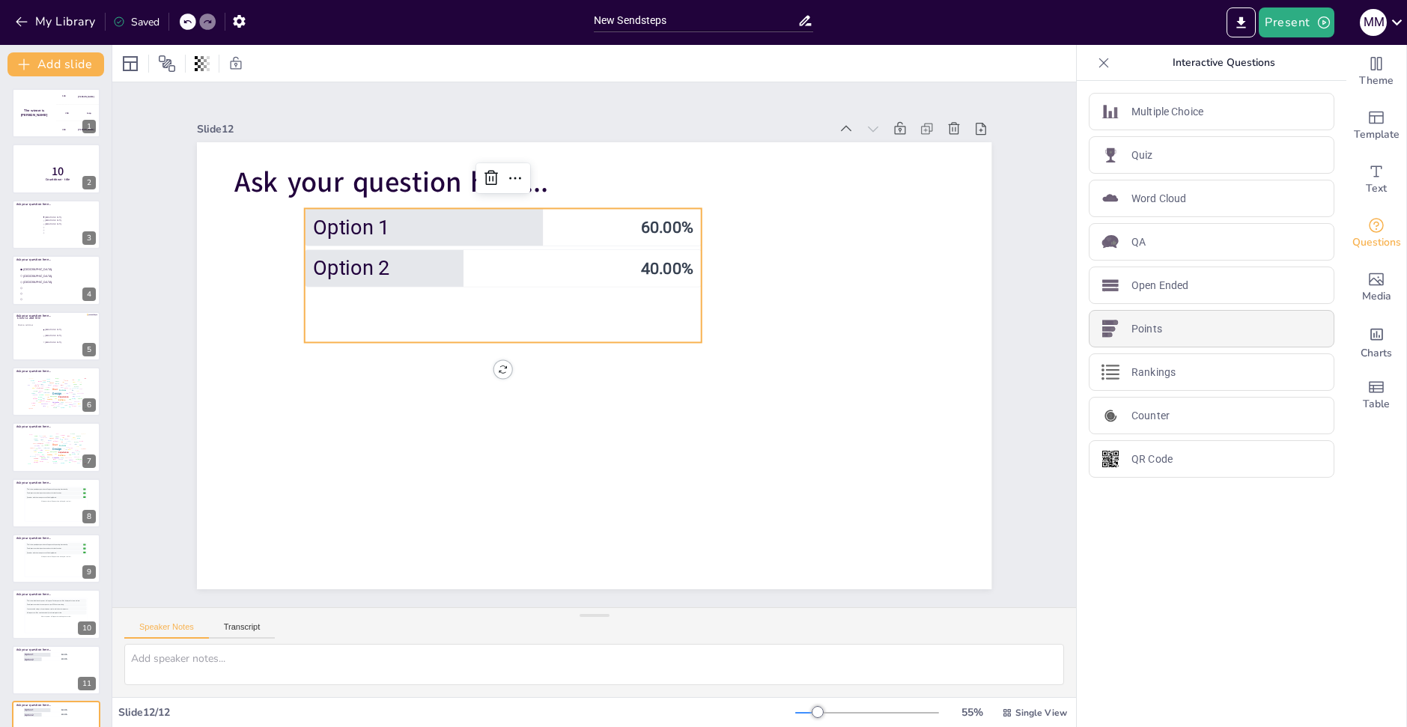
click at [1214, 329] on div "Points" at bounding box center [1212, 328] width 246 height 37
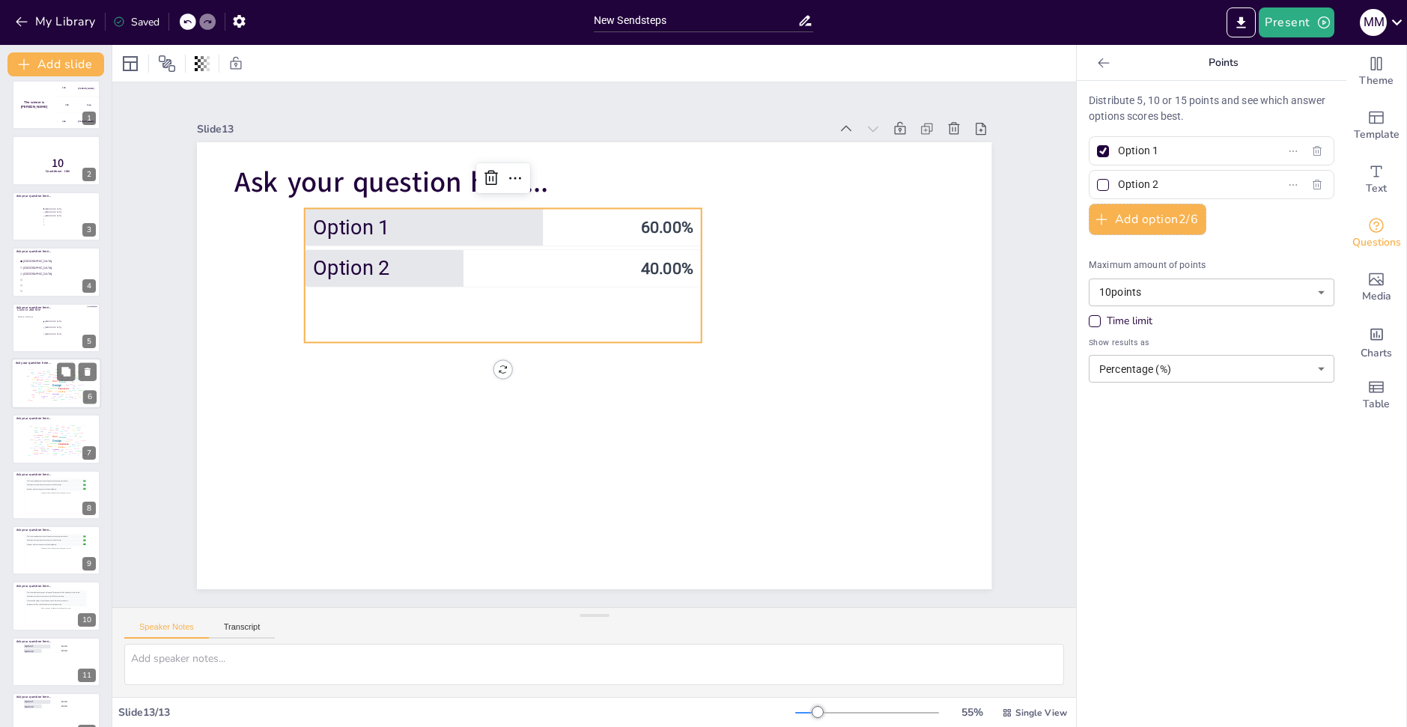
scroll to position [0, 0]
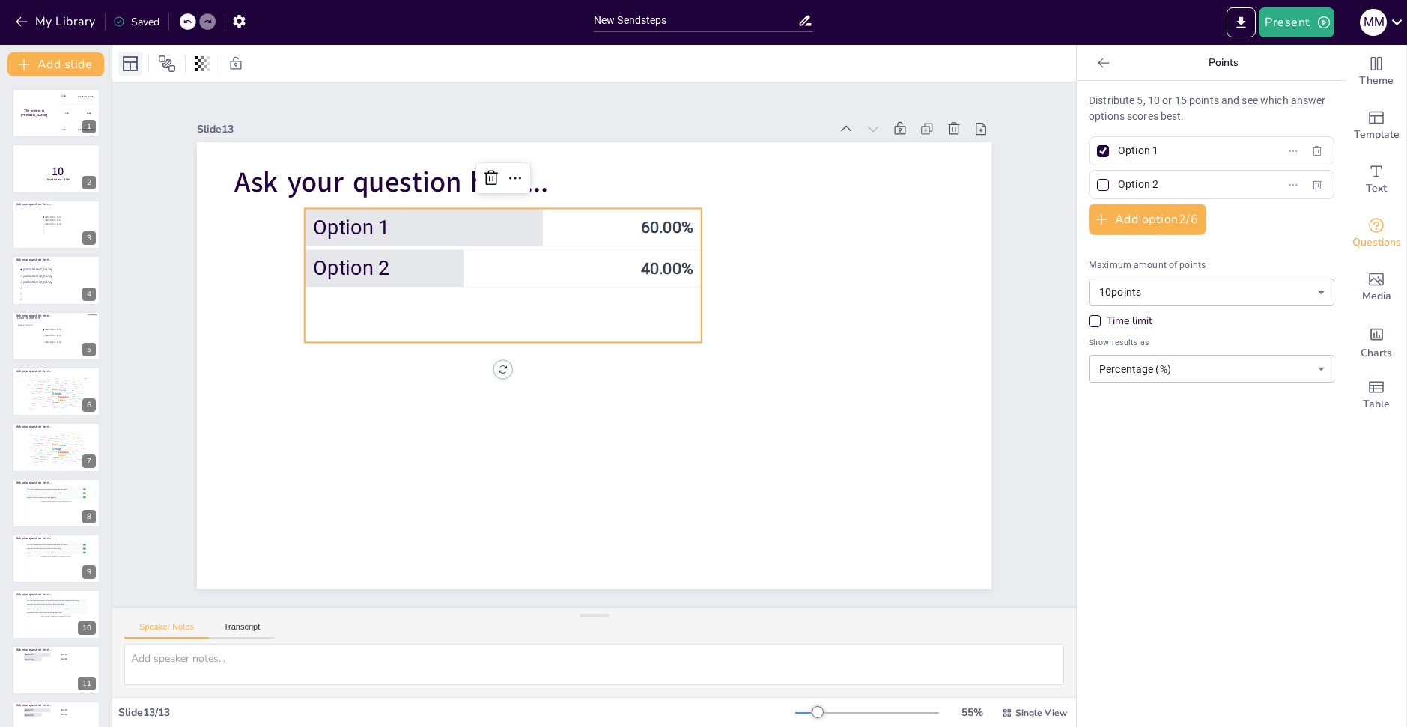
click at [138, 67] on icon at bounding box center [130, 63] width 15 height 15
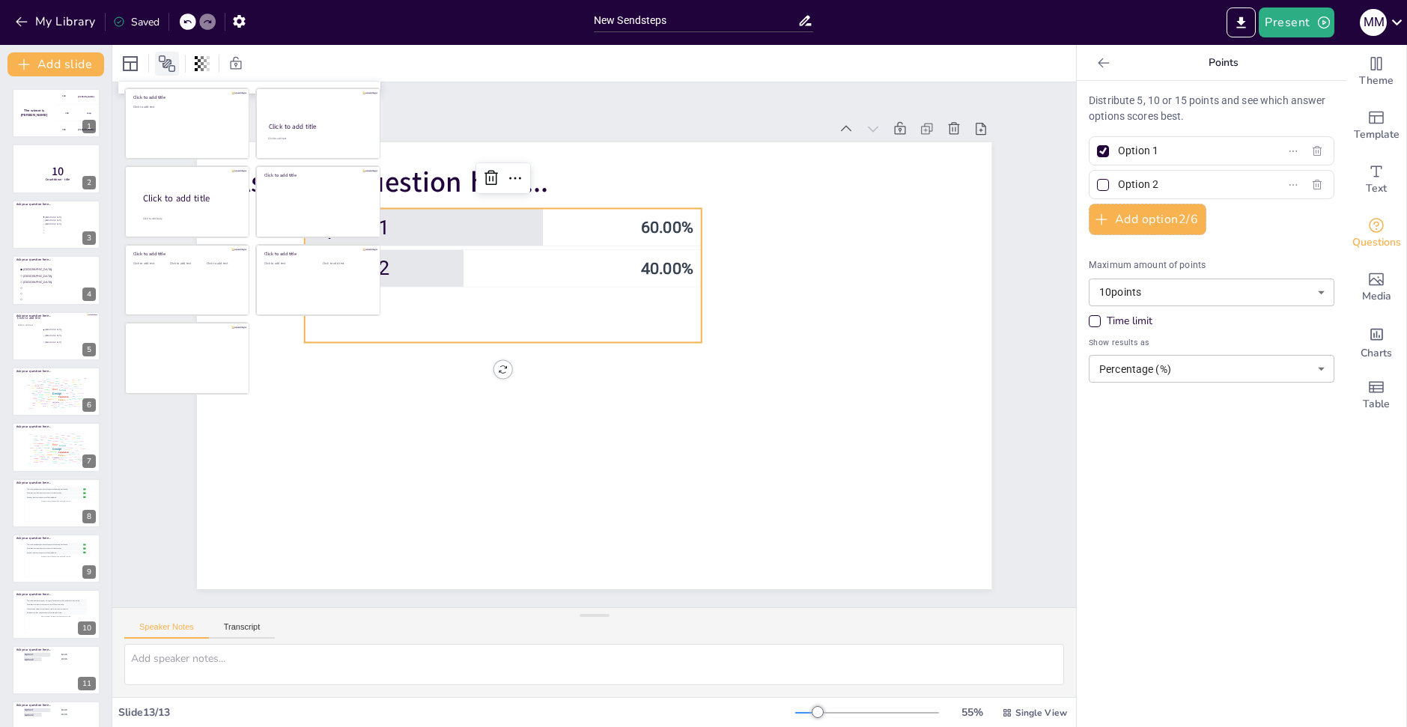
click at [170, 65] on icon at bounding box center [167, 63] width 16 height 16
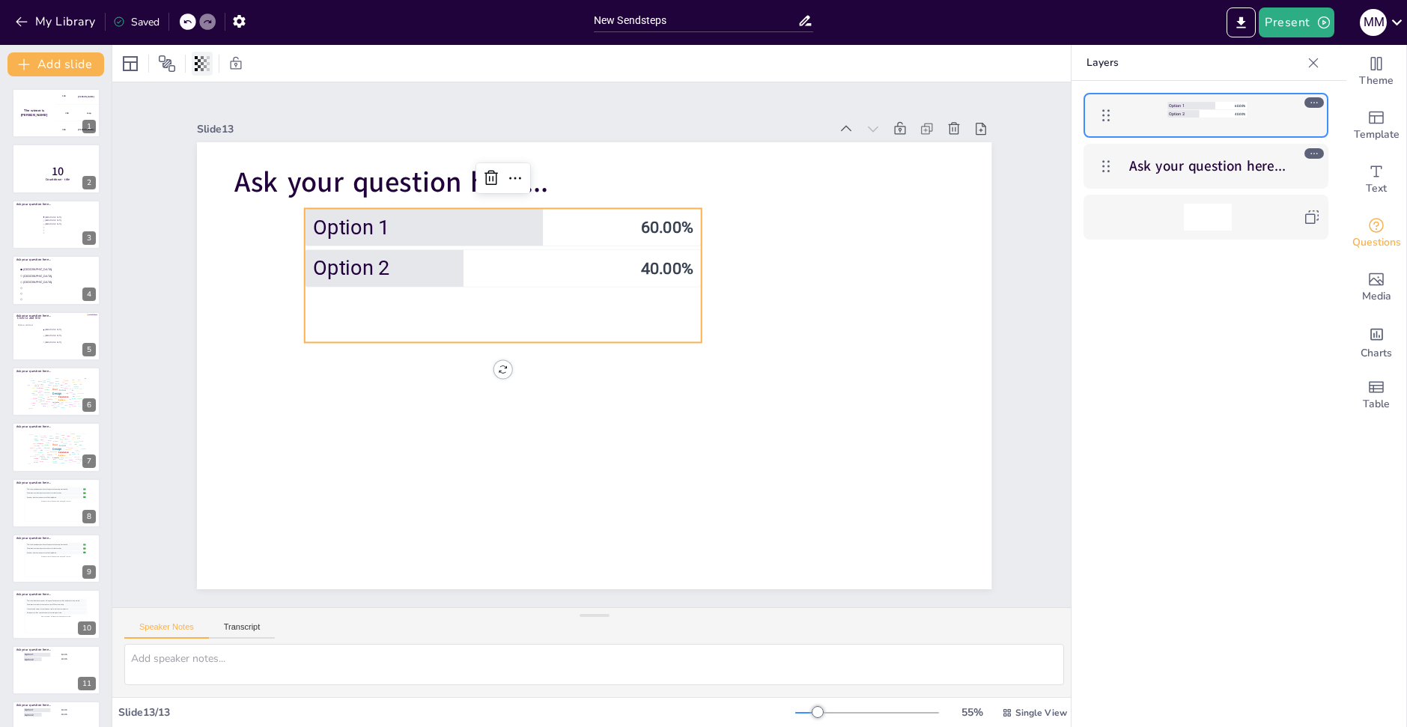
click at [201, 71] on div at bounding box center [202, 64] width 21 height 24
click at [169, 70] on icon at bounding box center [167, 64] width 18 height 18
click at [1309, 67] on icon at bounding box center [1313, 62] width 15 height 15
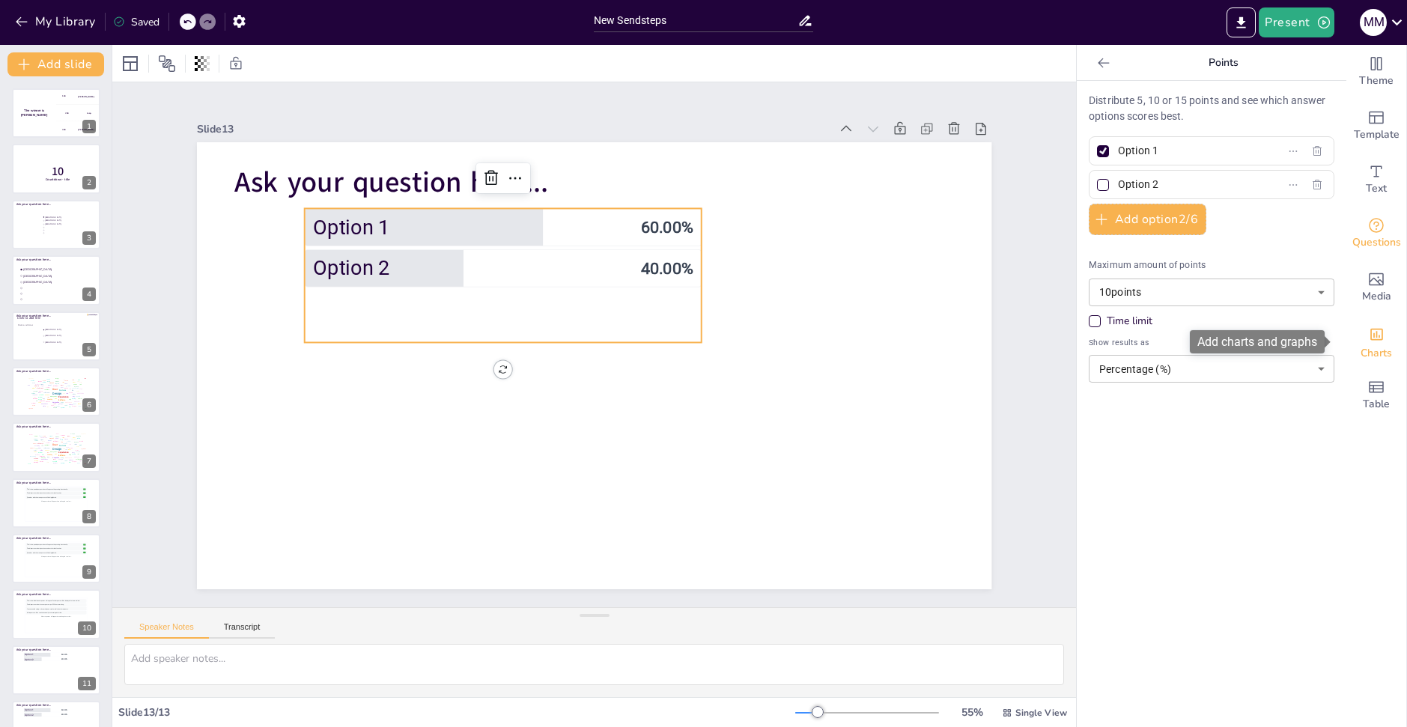
click at [1375, 345] on span "Charts" at bounding box center [1376, 353] width 31 height 16
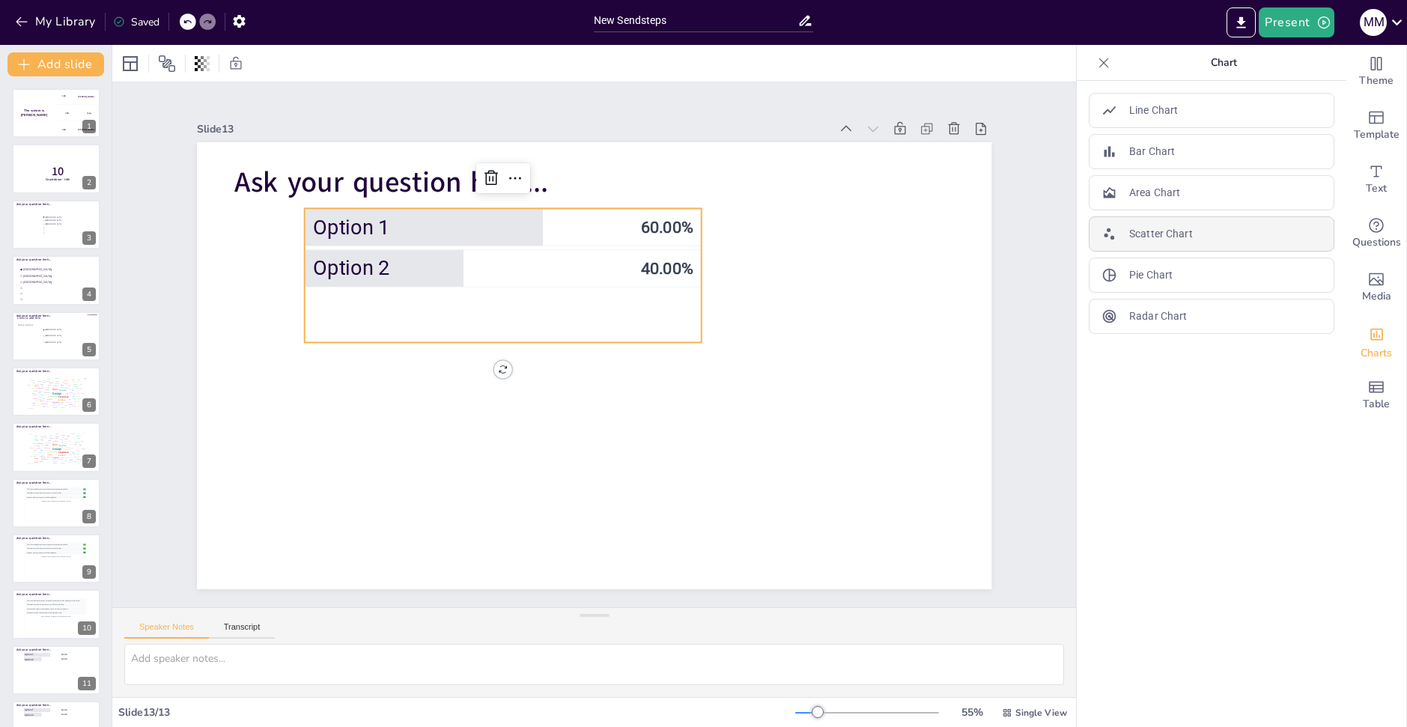
click at [1166, 231] on p "Scatter Chart" at bounding box center [1162, 234] width 64 height 16
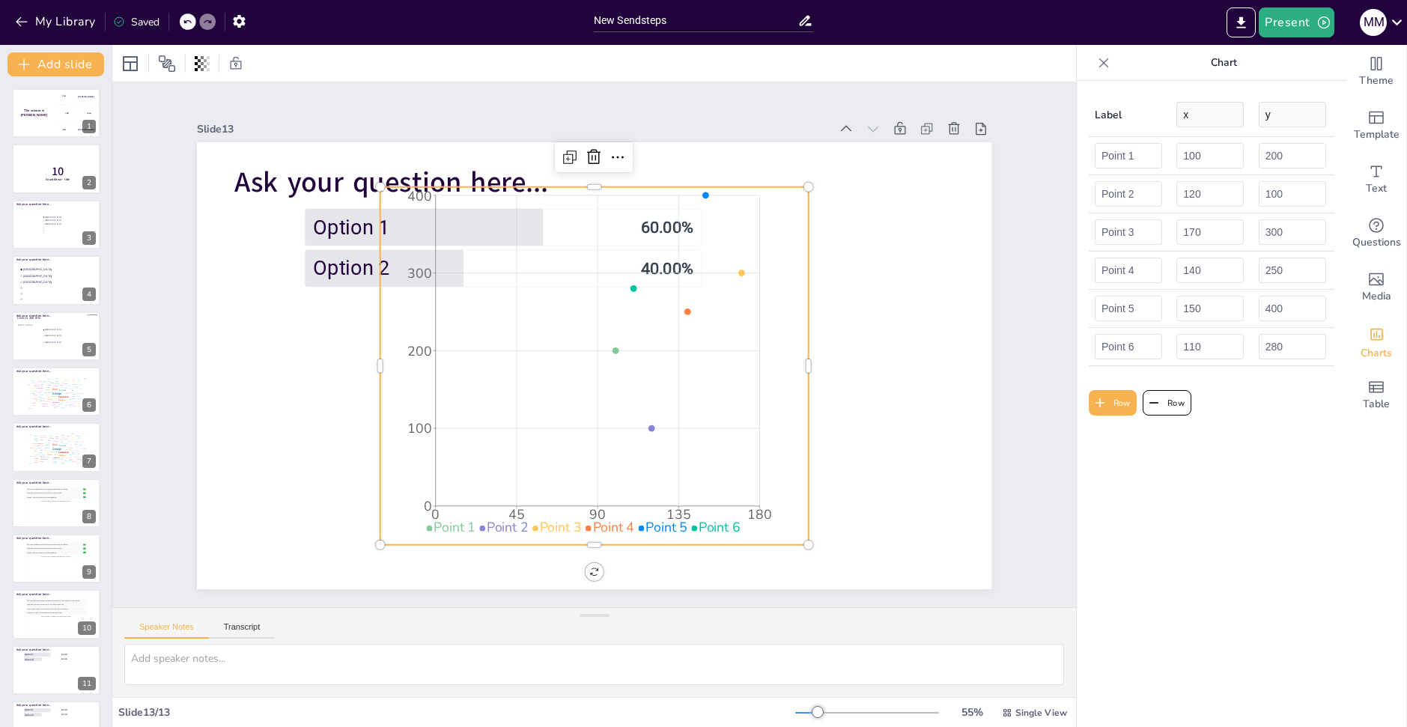
click at [1092, 73] on div at bounding box center [1104, 63] width 24 height 24
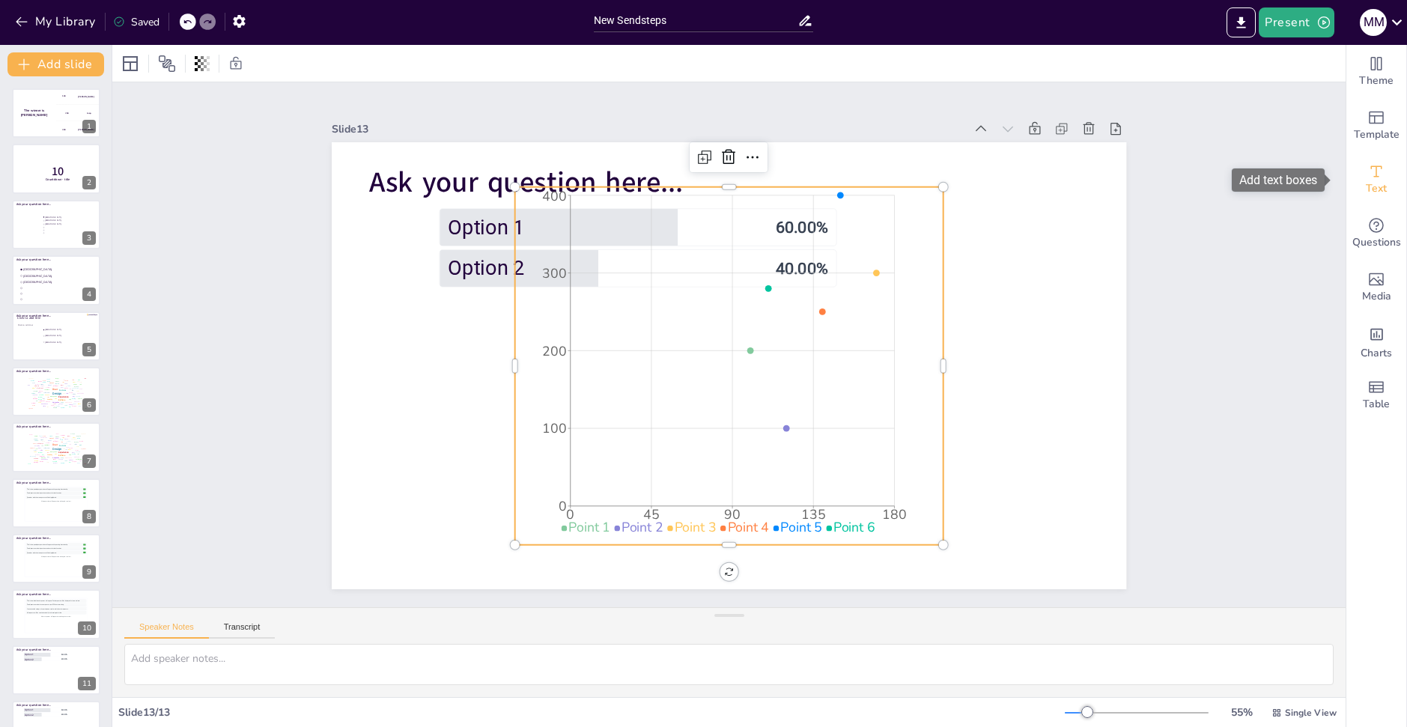
click at [1374, 193] on span "Text" at bounding box center [1376, 189] width 21 height 16
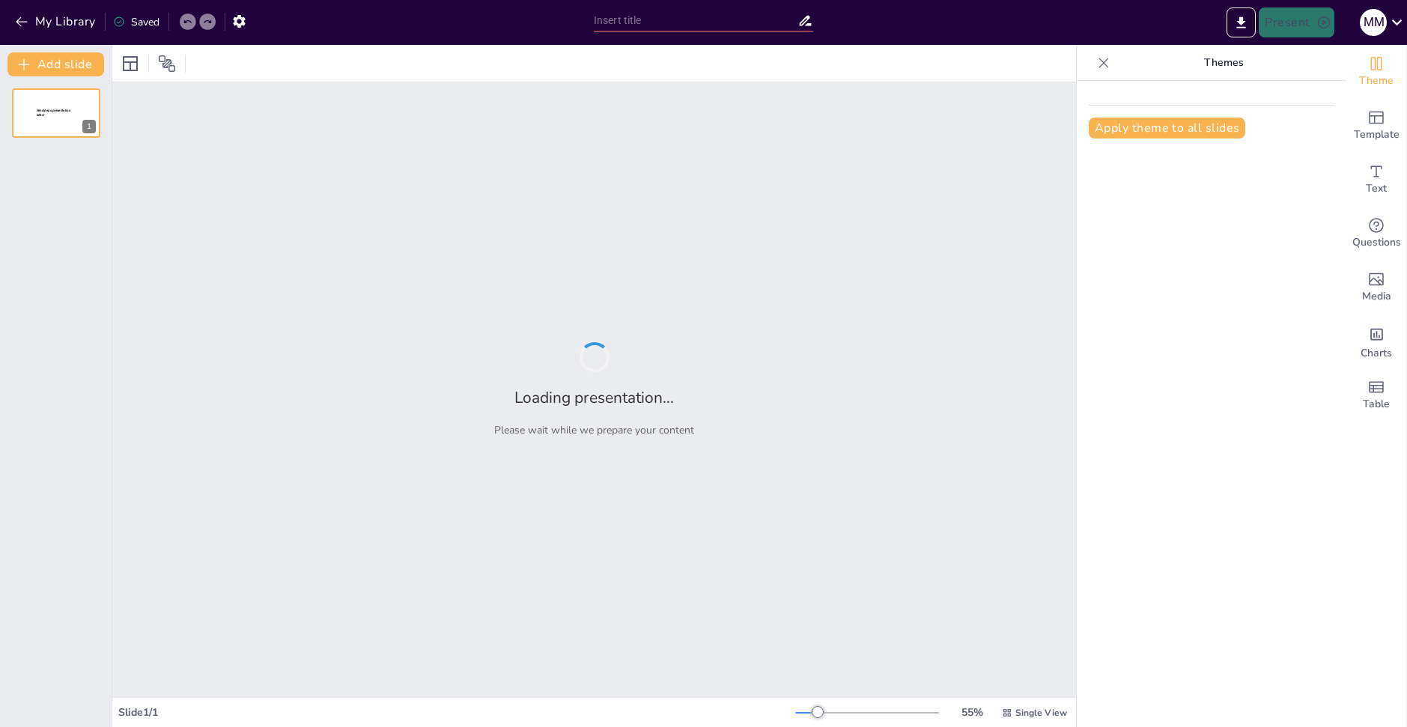
type input "New Sendsteps"
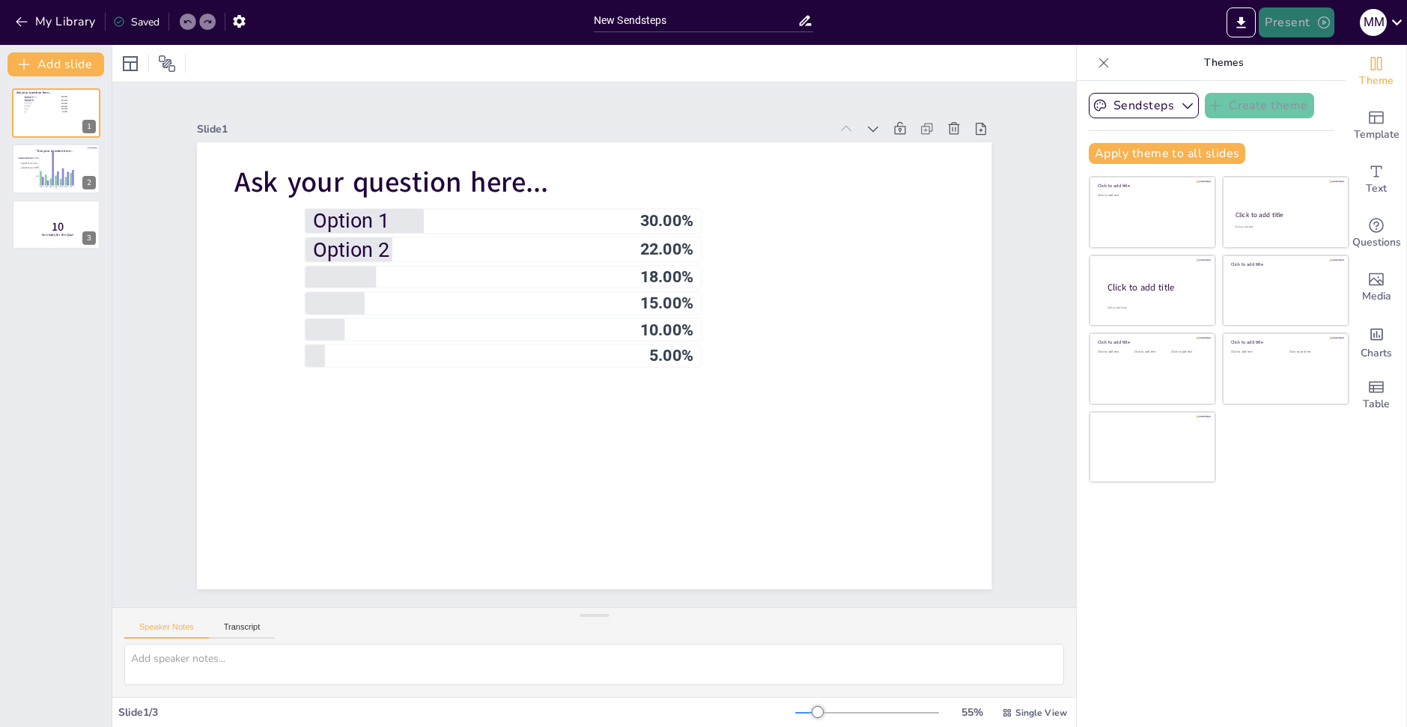
click at [1297, 22] on button "Present" at bounding box center [1296, 22] width 75 height 30
click at [1307, 94] on li "Play presentation" at bounding box center [1320, 92] width 118 height 24
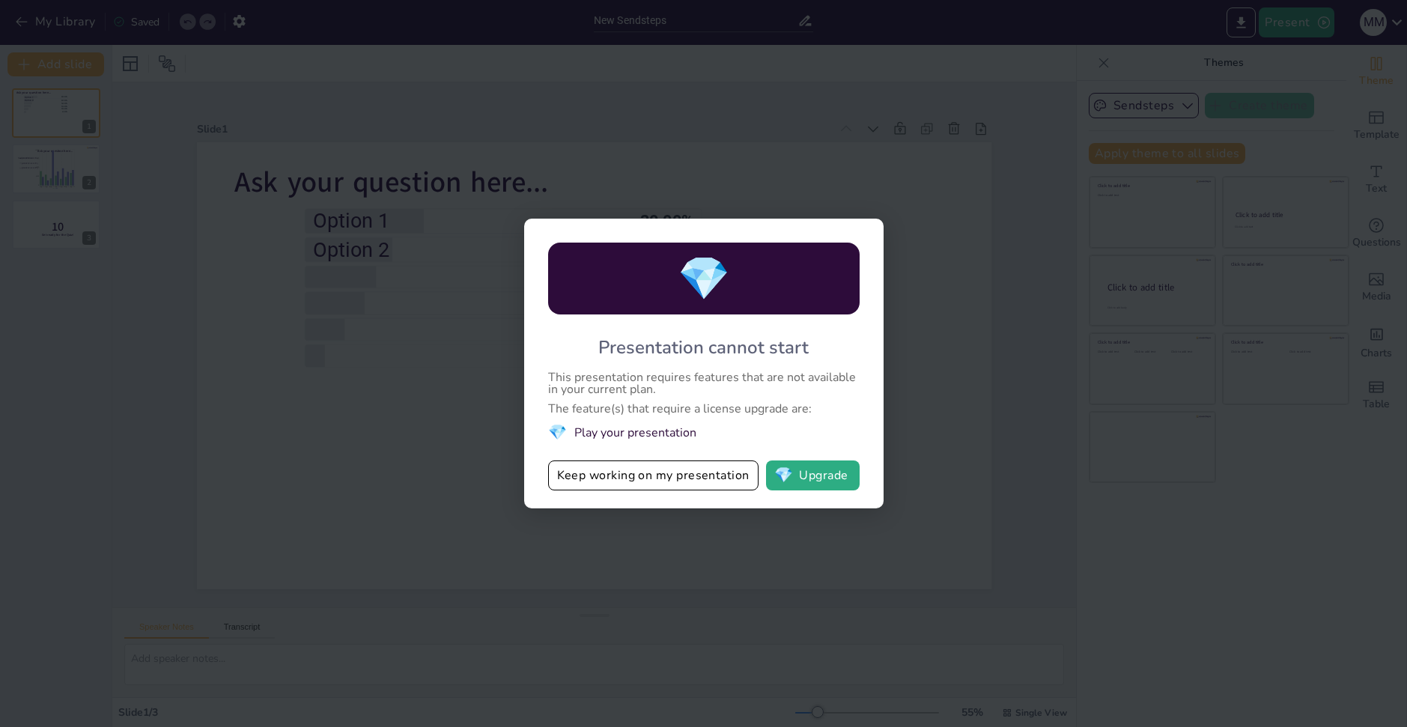
click at [357, 315] on div "💎 Presentation cannot start This presentation requires features that are not av…" at bounding box center [703, 363] width 1407 height 727
click at [938, 185] on div "💎 Presentation cannot start This presentation requires features that are not av…" at bounding box center [703, 363] width 1407 height 727
click at [261, 526] on div "💎 Presentation cannot start This presentation requires features that are not av…" at bounding box center [703, 363] width 1407 height 727
click at [699, 477] on button "Keep working on my presentation" at bounding box center [653, 476] width 210 height 30
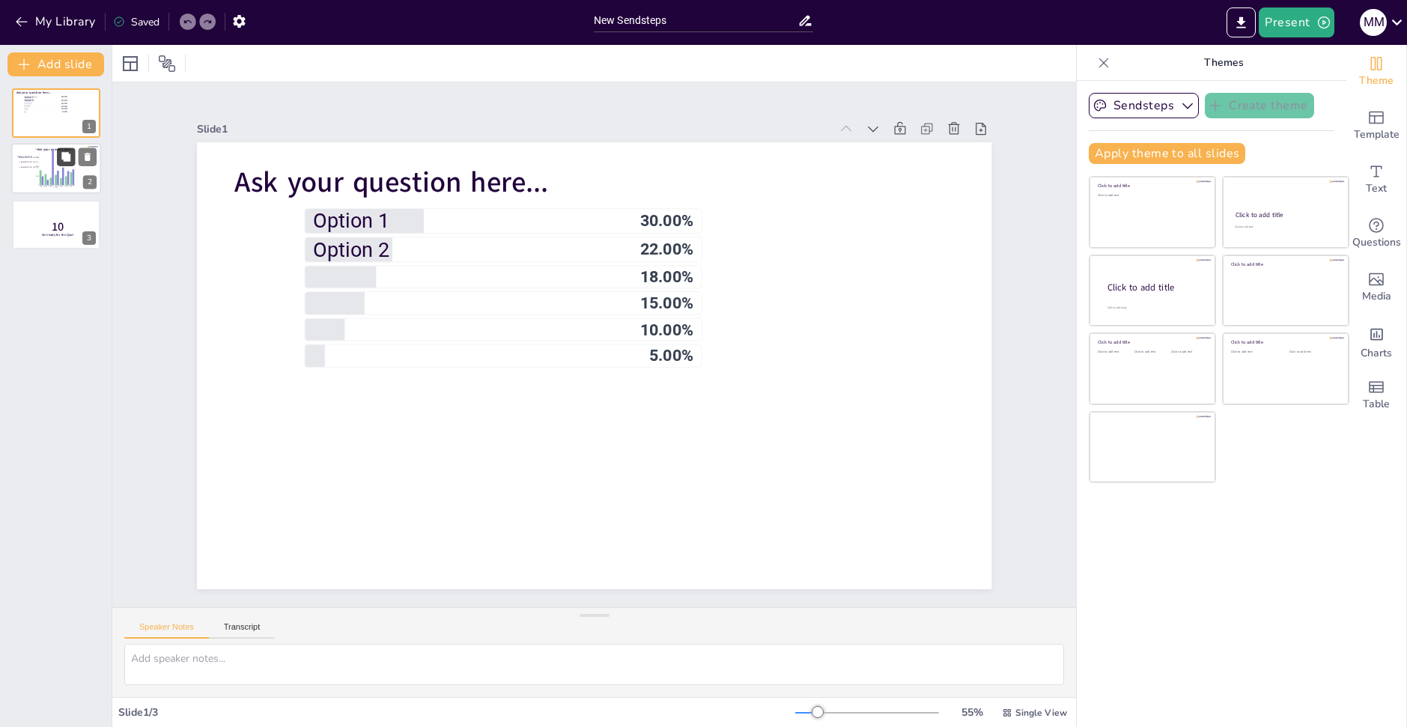
click at [66, 148] on button at bounding box center [66, 157] width 18 height 18
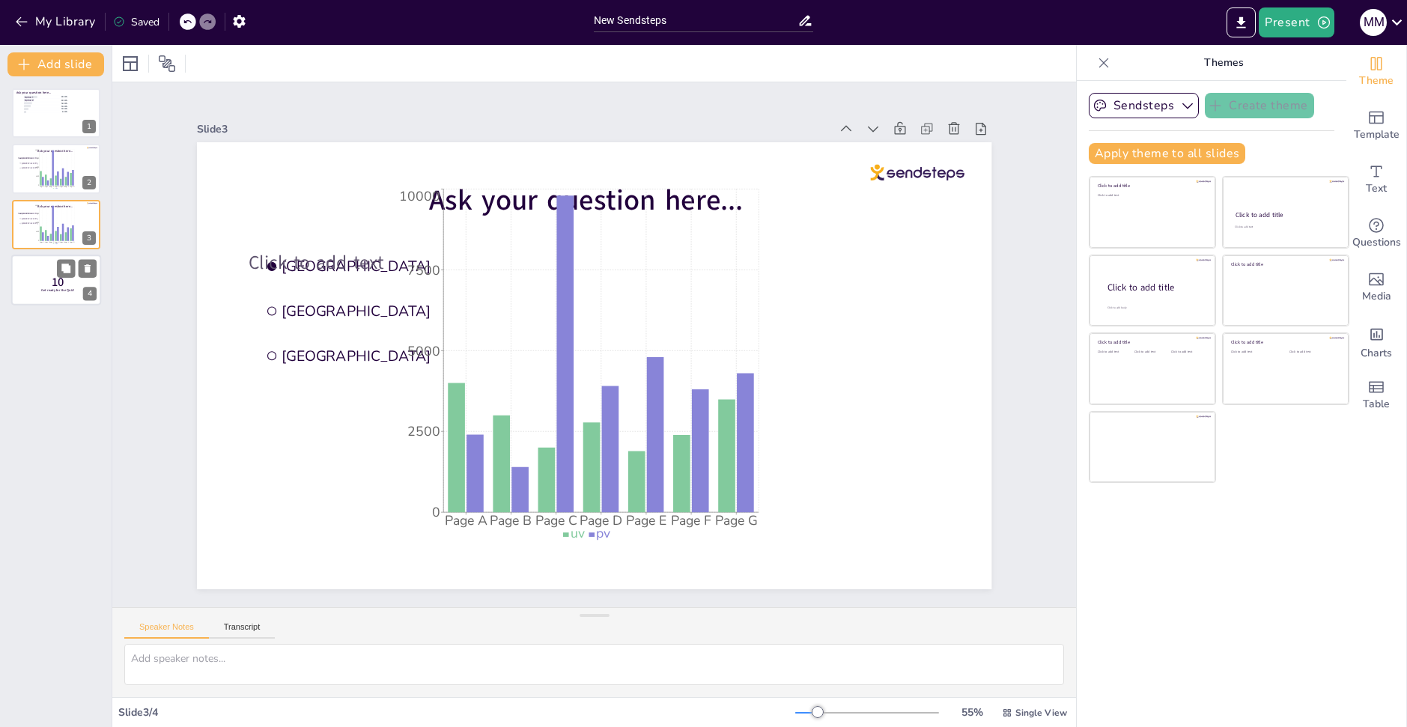
click at [38, 264] on div at bounding box center [56, 280] width 90 height 51
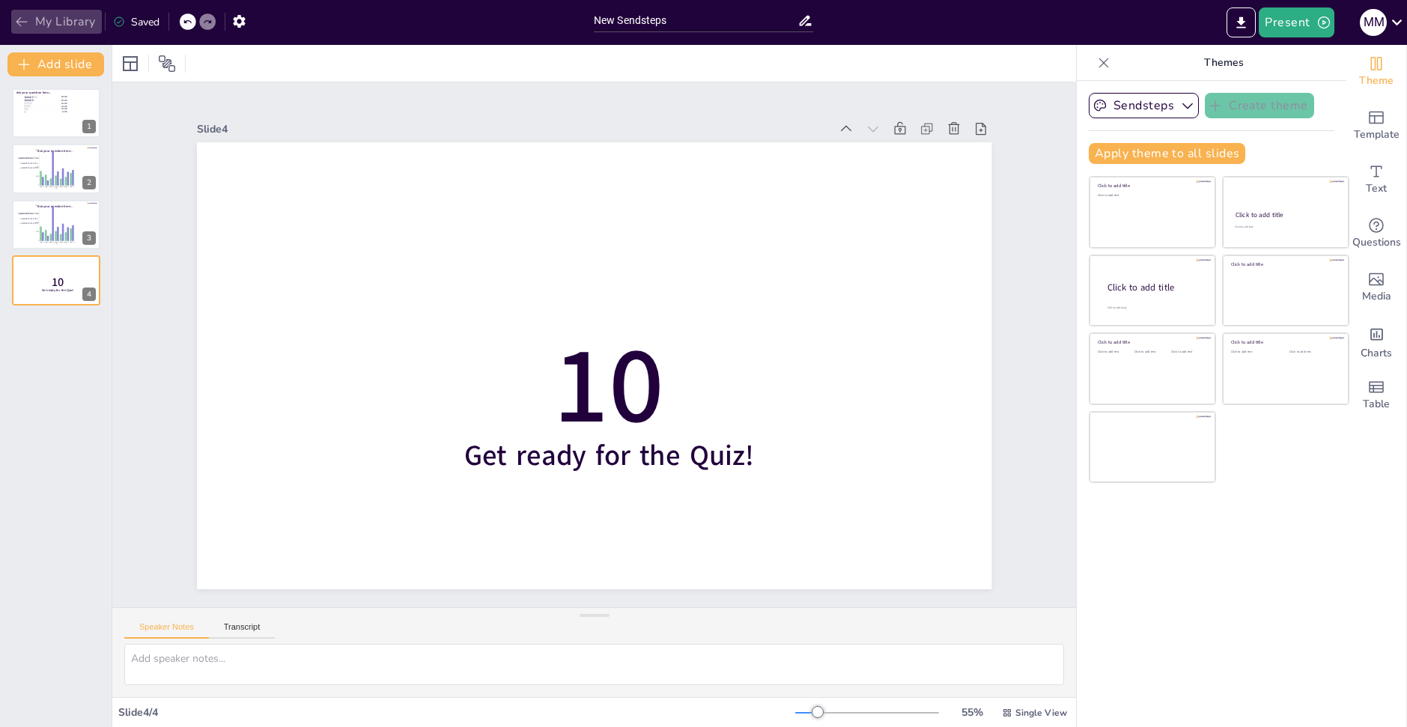
click at [28, 22] on icon "button" at bounding box center [21, 21] width 15 height 15
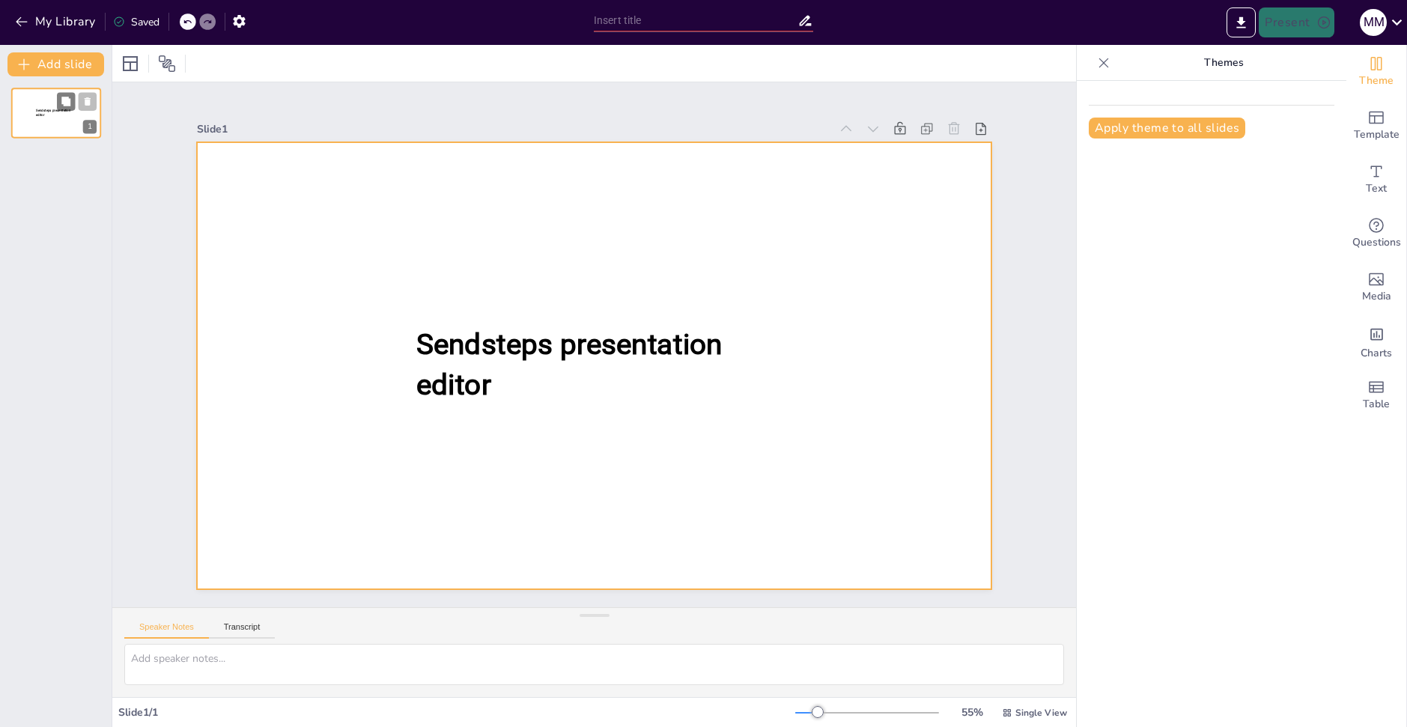
type input "New Sendsteps"
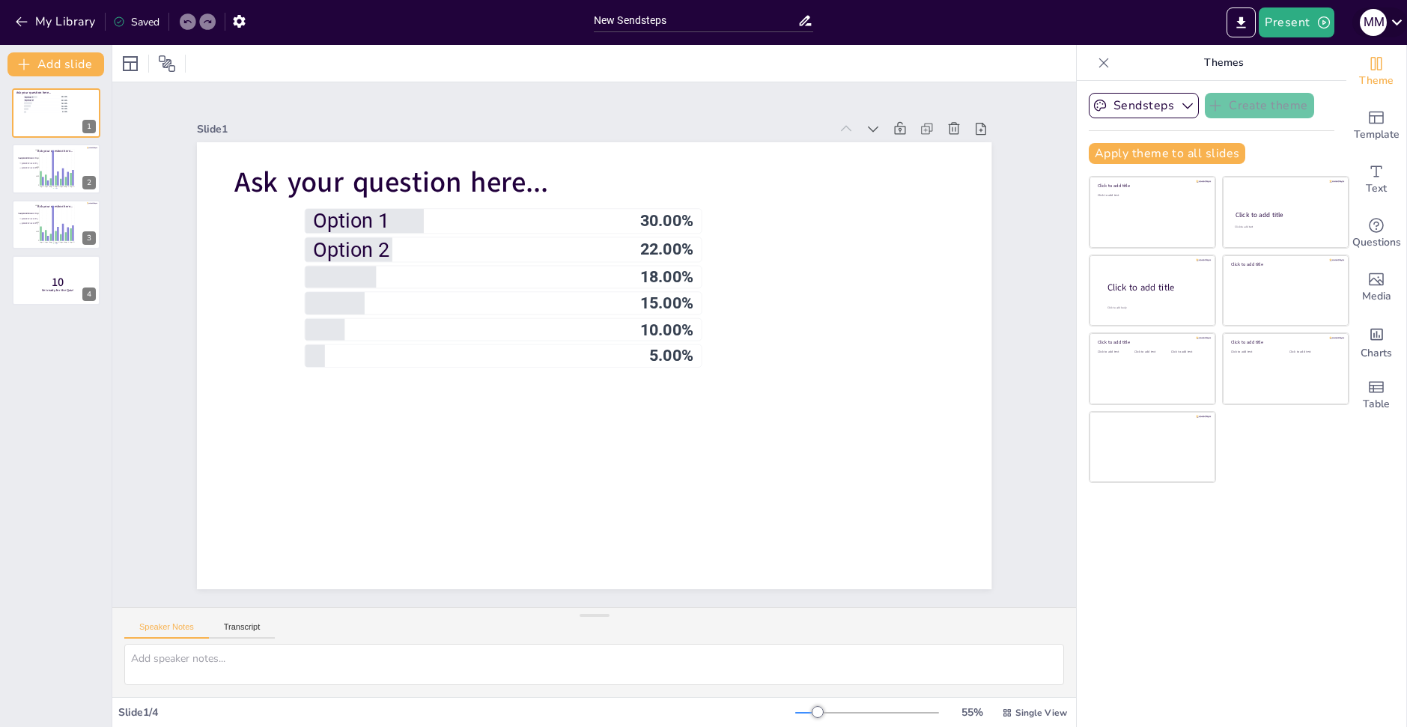
click at [1396, 23] on icon at bounding box center [1397, 22] width 10 height 6
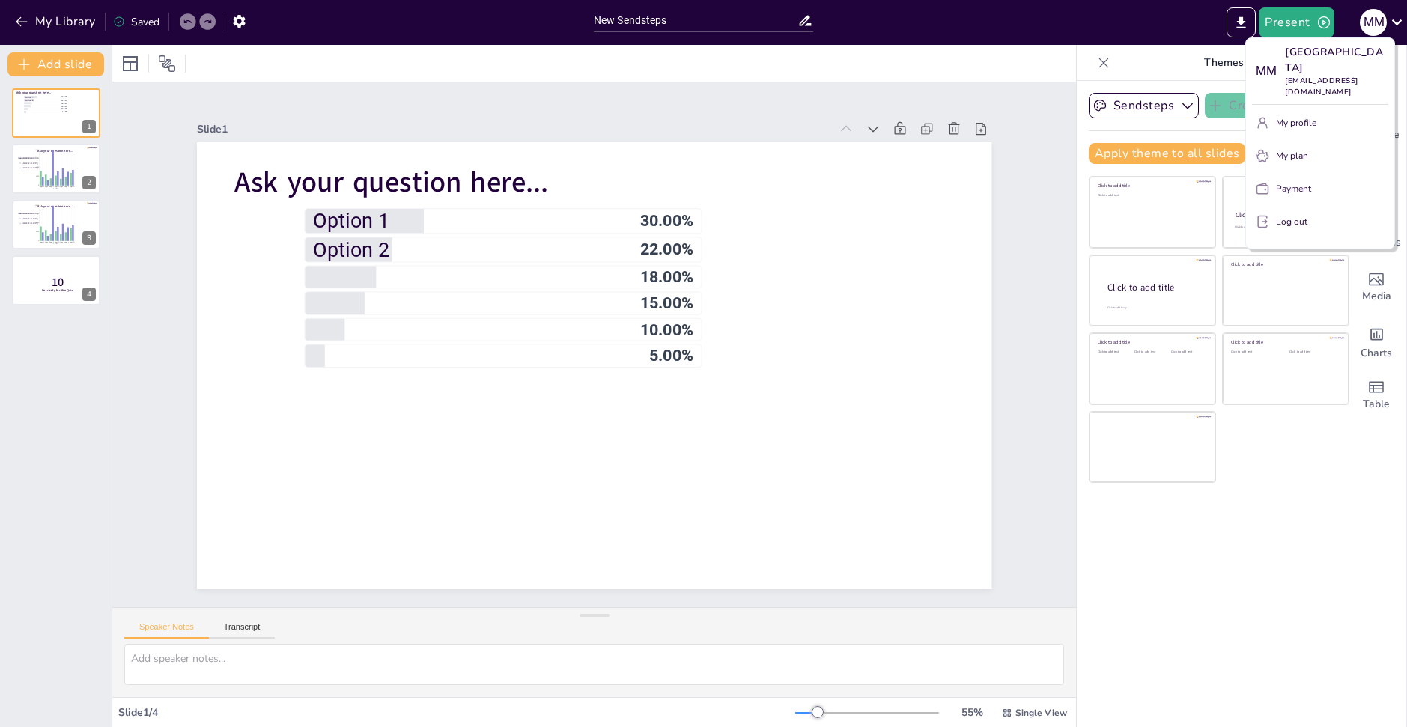
click at [1273, 144] on button "My plan" at bounding box center [1320, 156] width 136 height 24
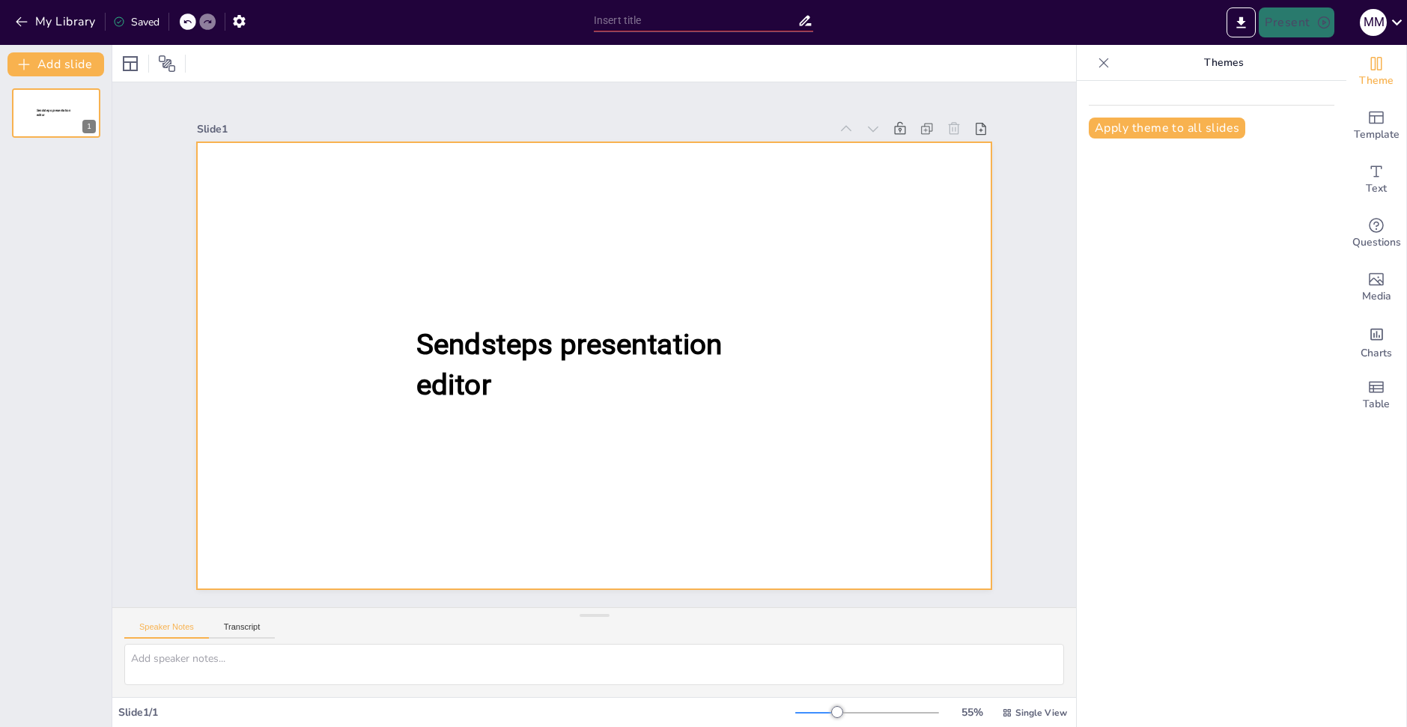
type input "New Sendsteps"
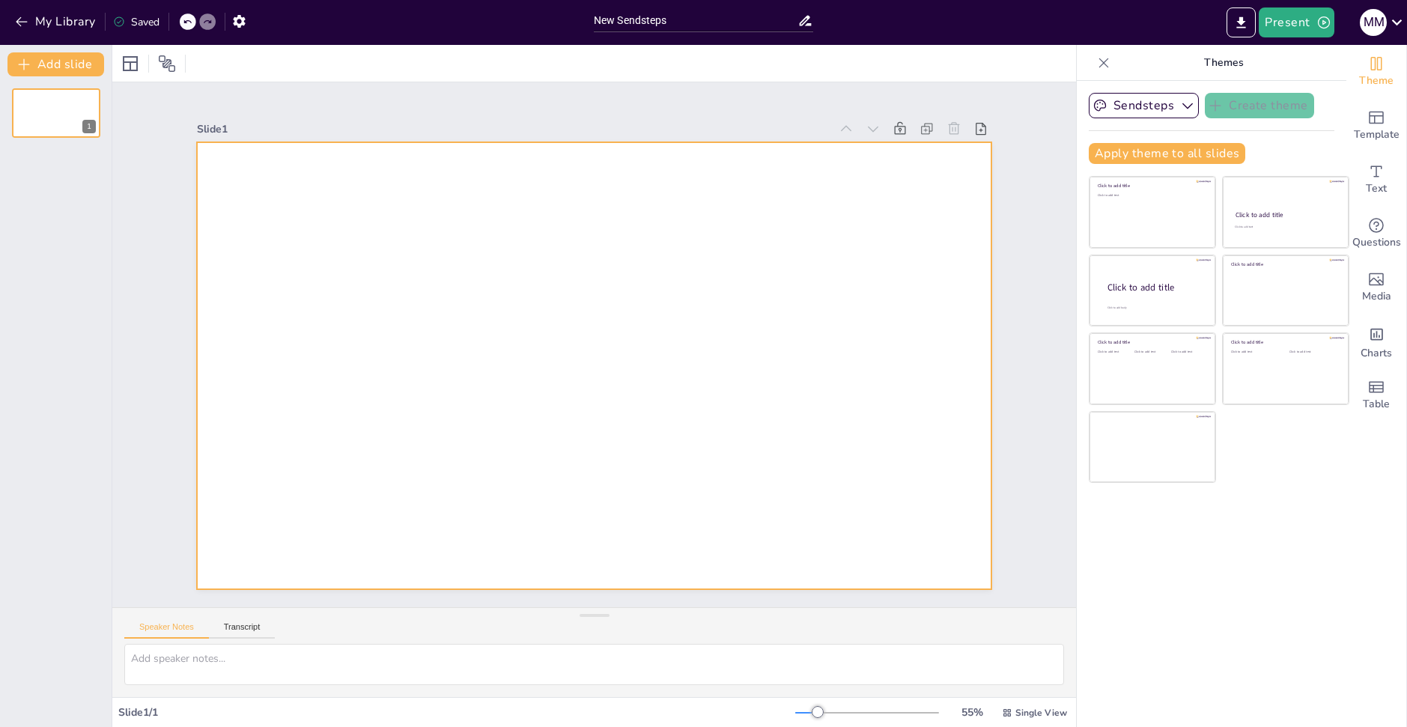
click at [374, 301] on div at bounding box center [594, 365] width 795 height 447
click at [476, 246] on div at bounding box center [594, 365] width 795 height 447
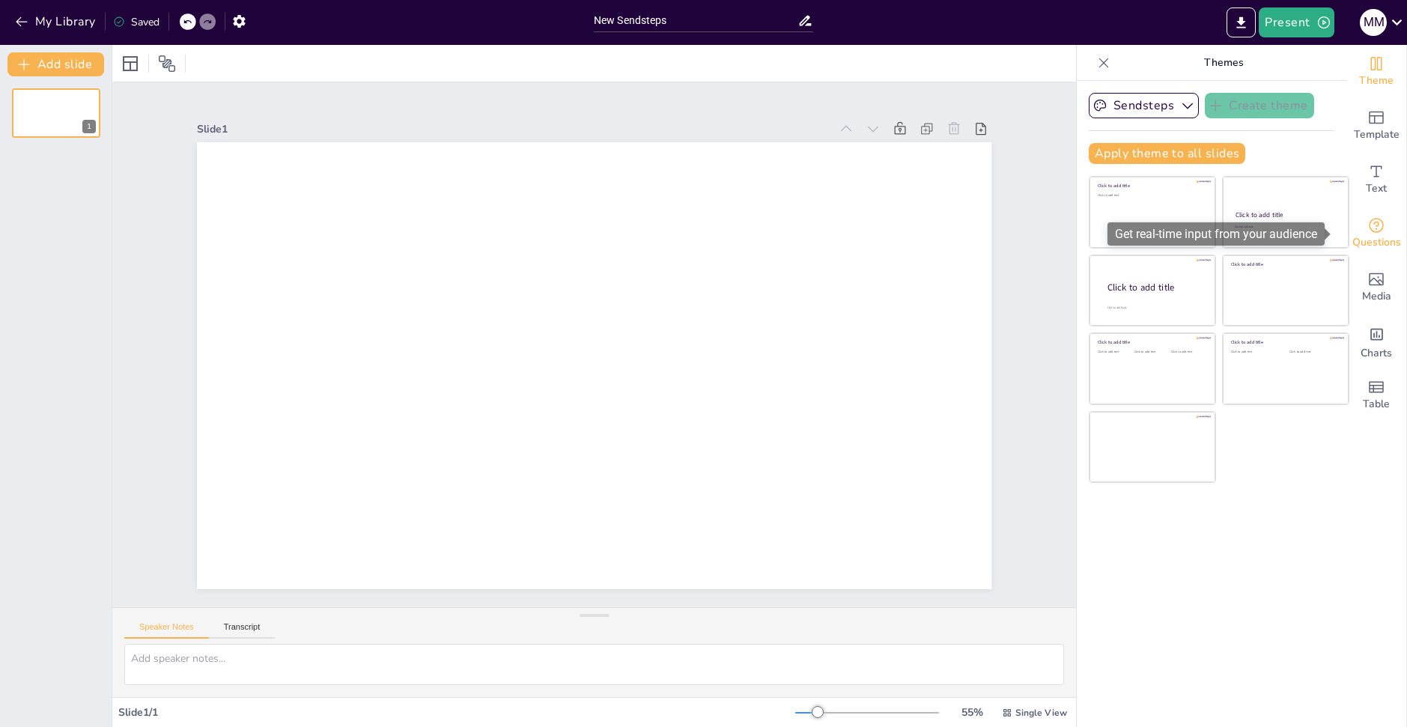
click at [1380, 210] on div "Questions" at bounding box center [1377, 234] width 60 height 54
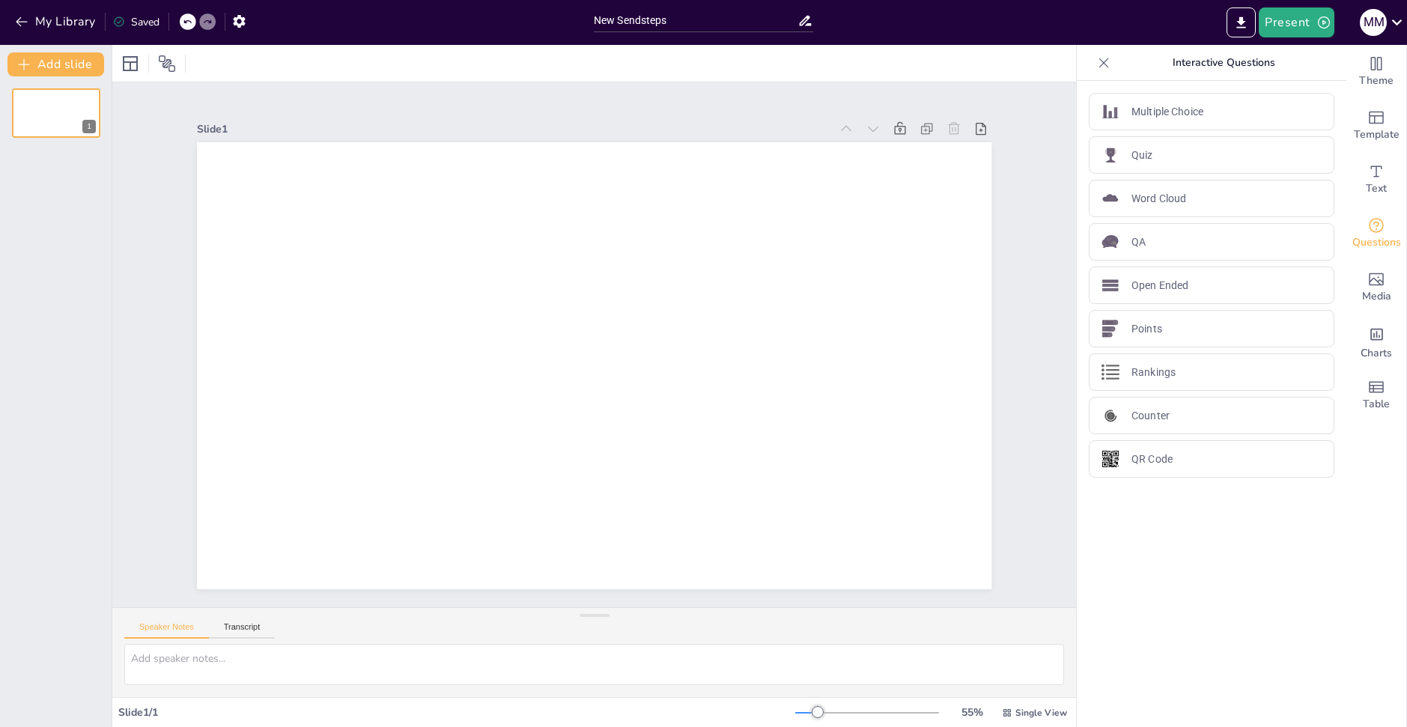
click at [1100, 64] on div at bounding box center [1104, 63] width 24 height 24
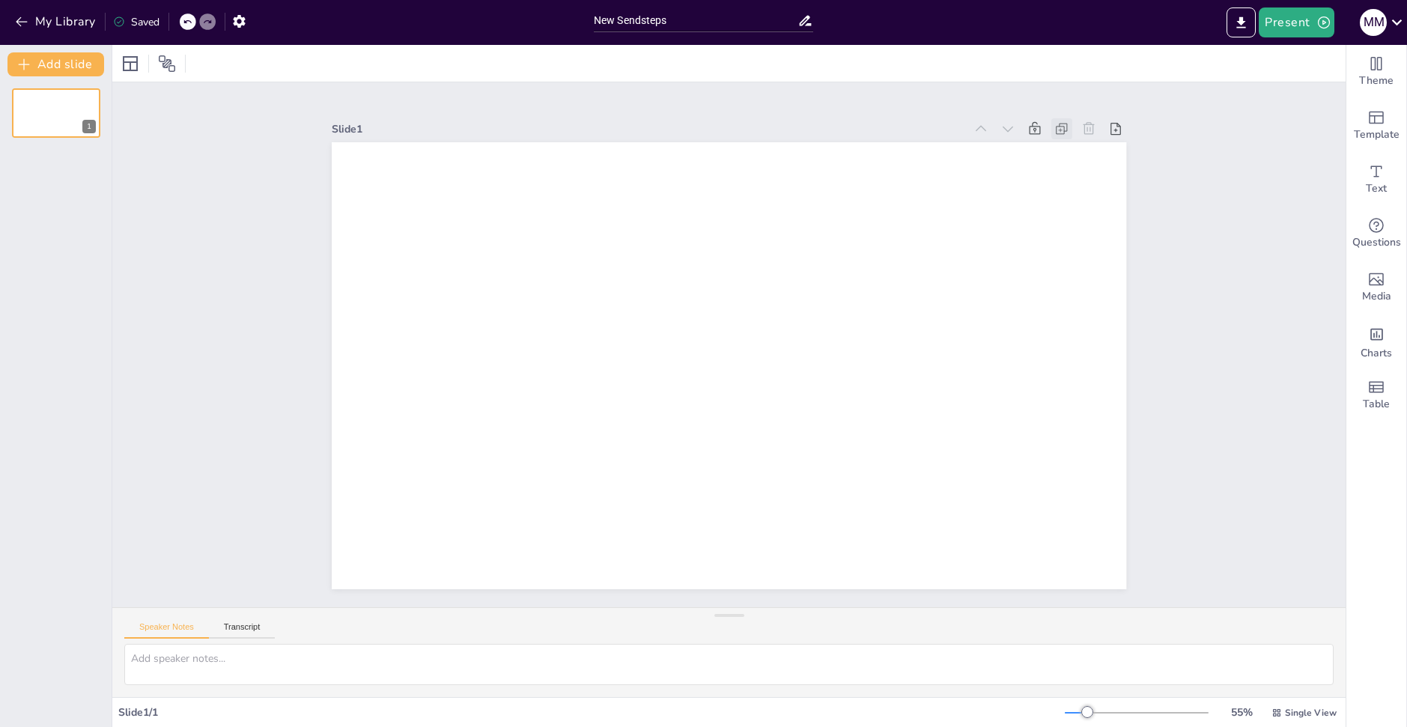
click at [1055, 122] on icon at bounding box center [1062, 128] width 15 height 15
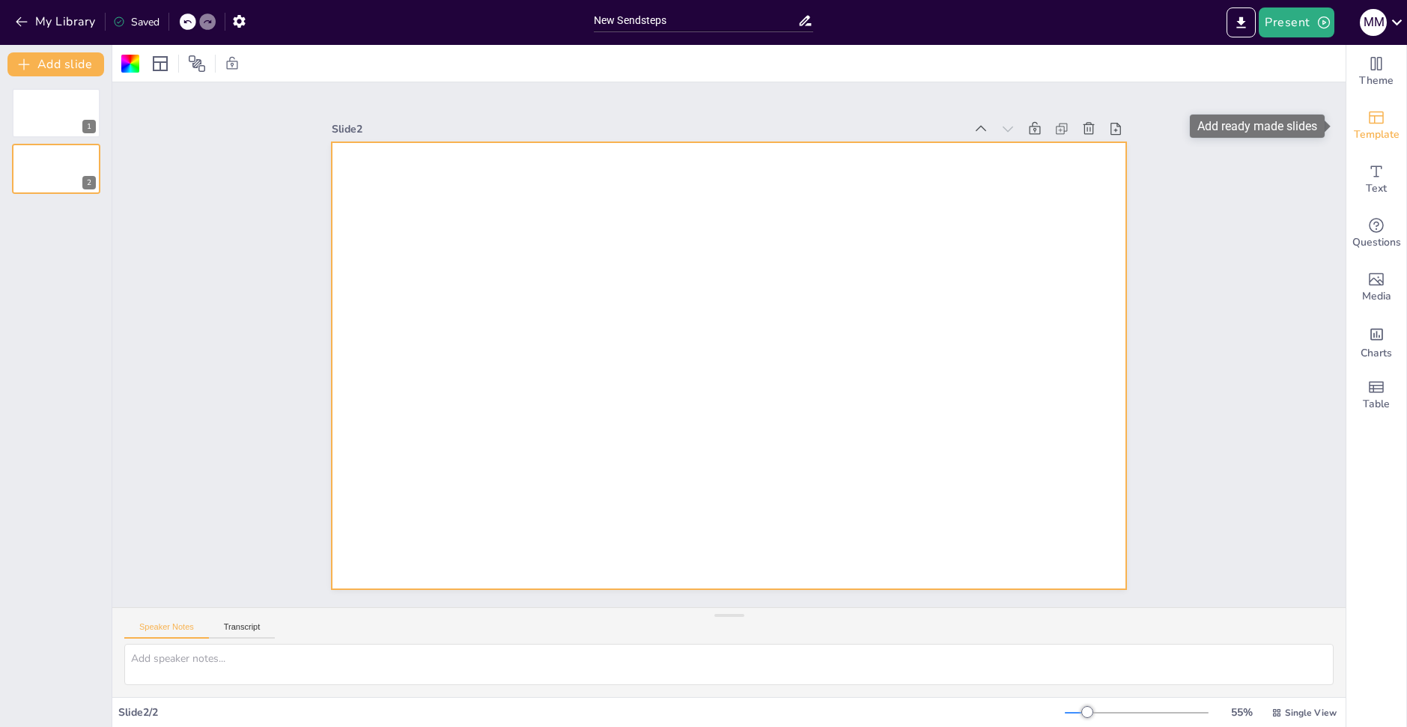
click at [1369, 115] on icon "Add ready made slides" at bounding box center [1376, 118] width 15 height 13
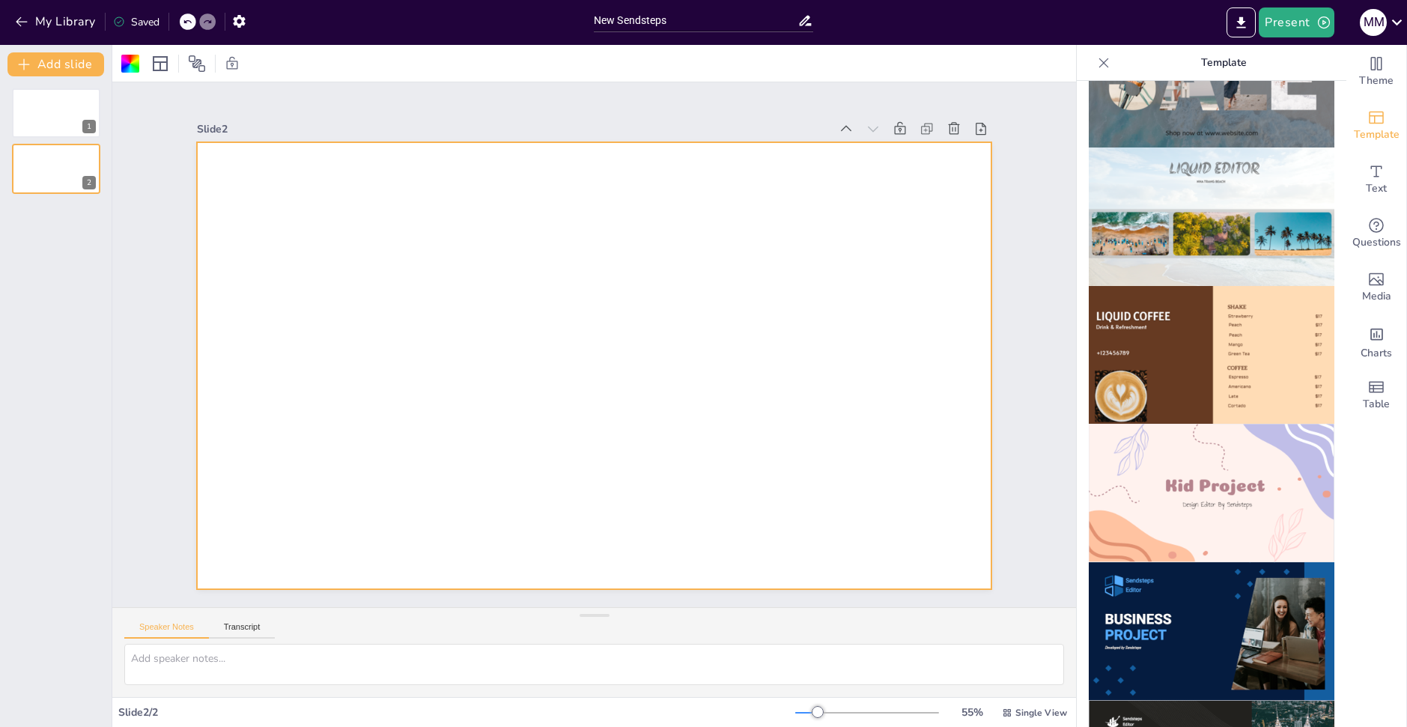
scroll to position [749, 0]
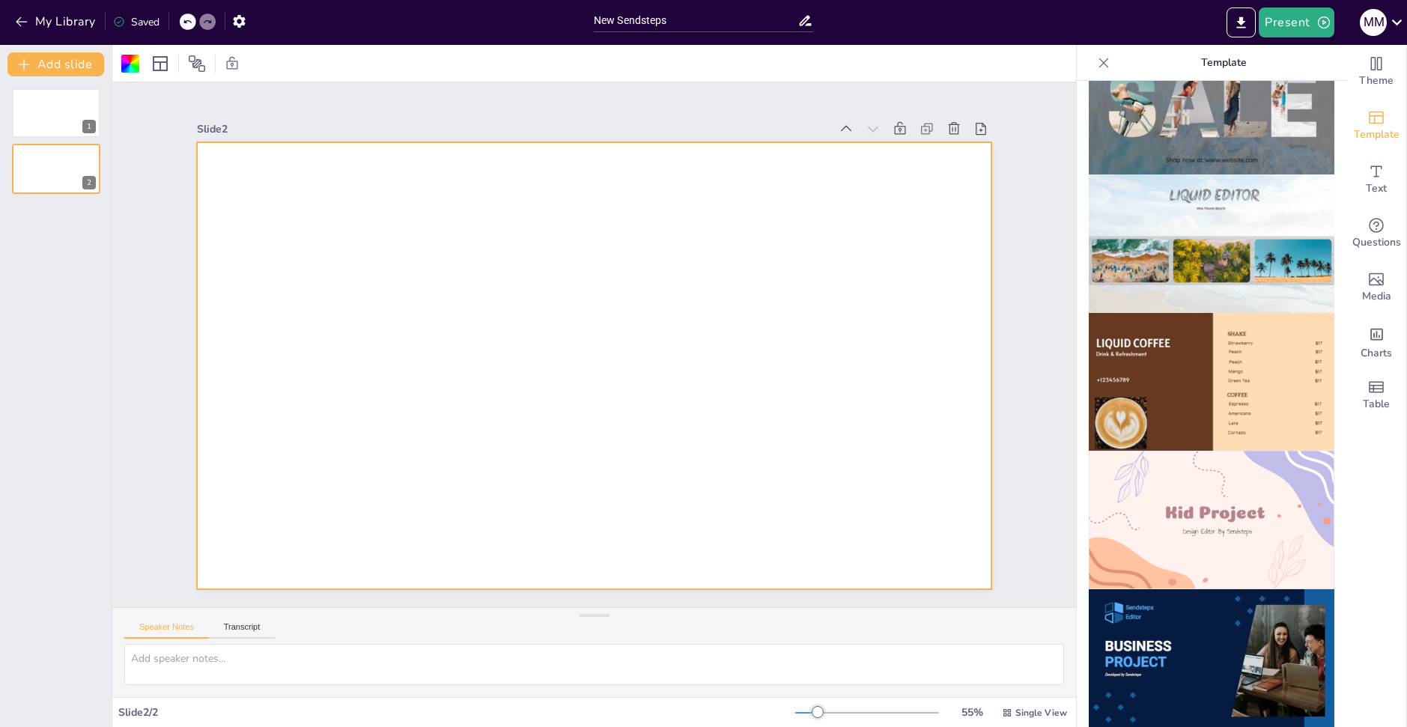
click at [1186, 202] on img at bounding box center [1212, 244] width 246 height 139
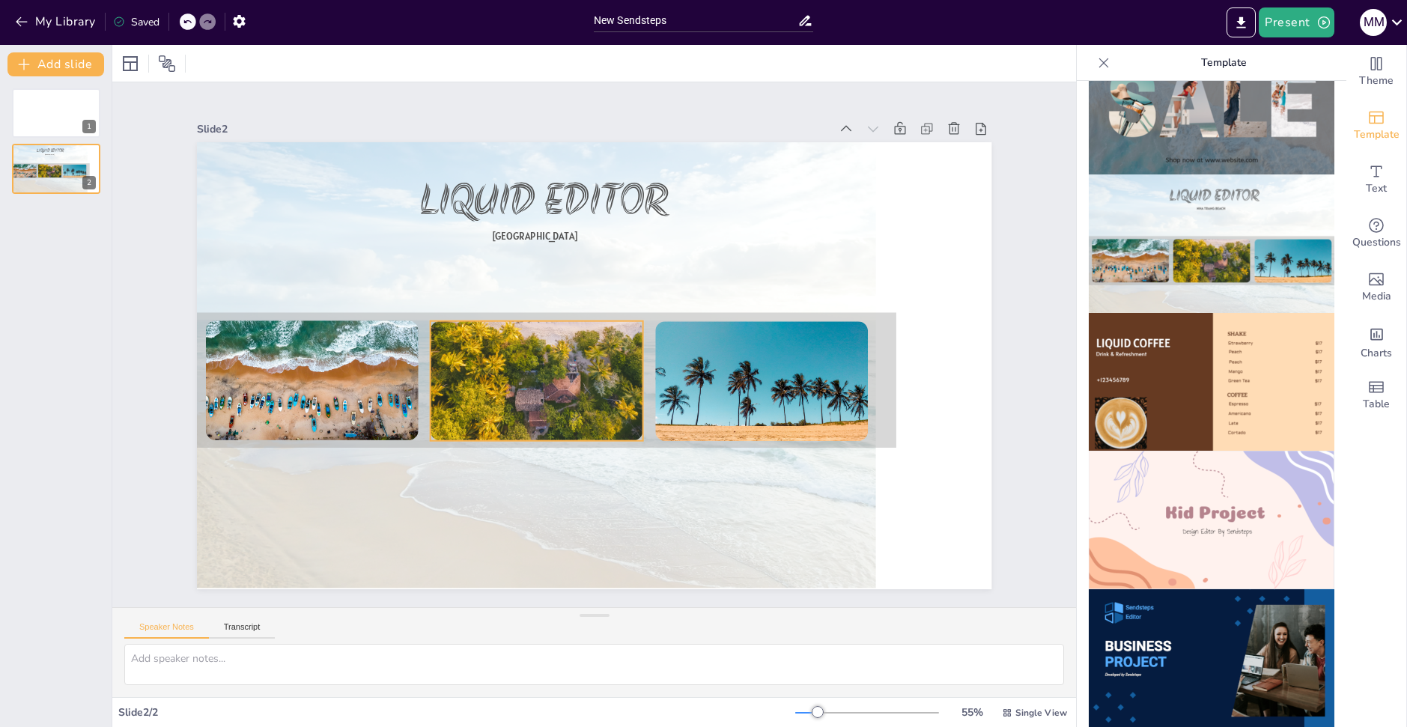
click at [479, 394] on div at bounding box center [536, 326] width 213 height 284
click at [294, 385] on div at bounding box center [312, 368] width 213 height 160
click at [726, 356] on div at bounding box center [761, 401] width 213 height 160
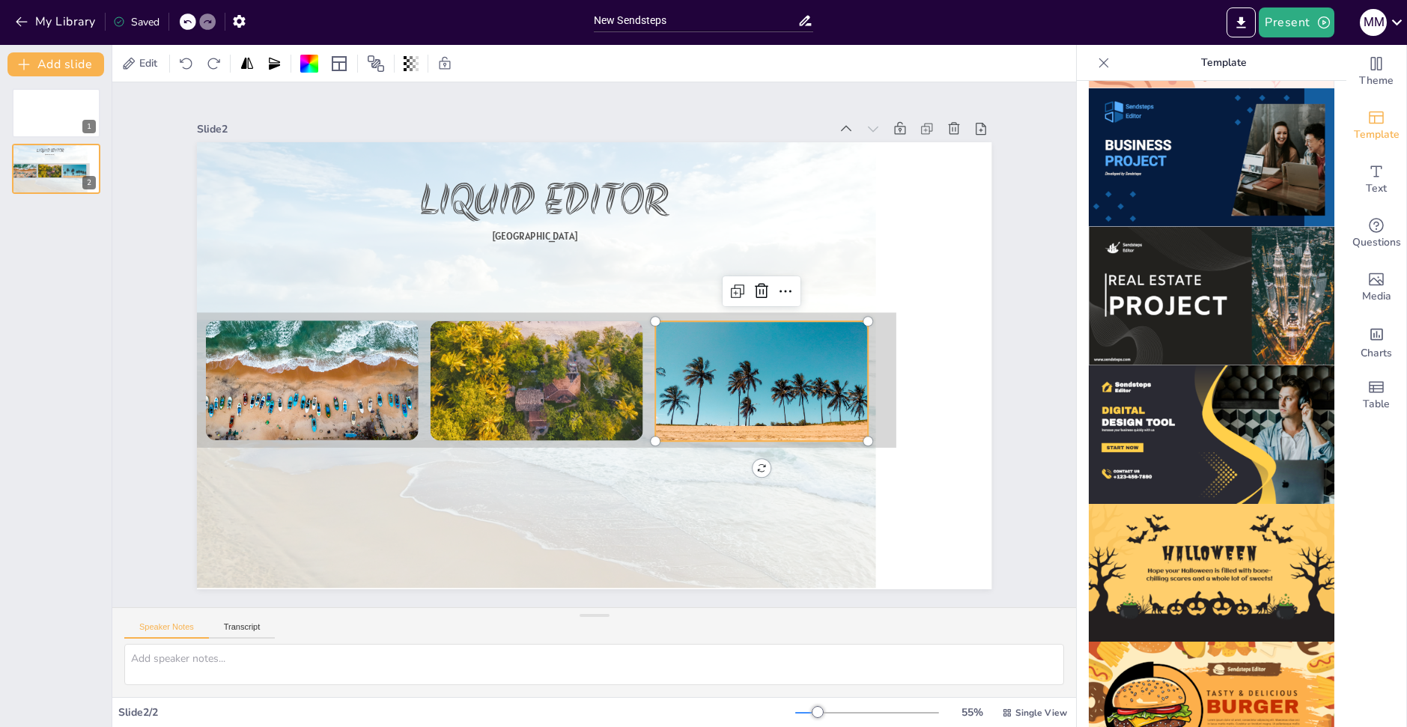
scroll to position [1256, 0]
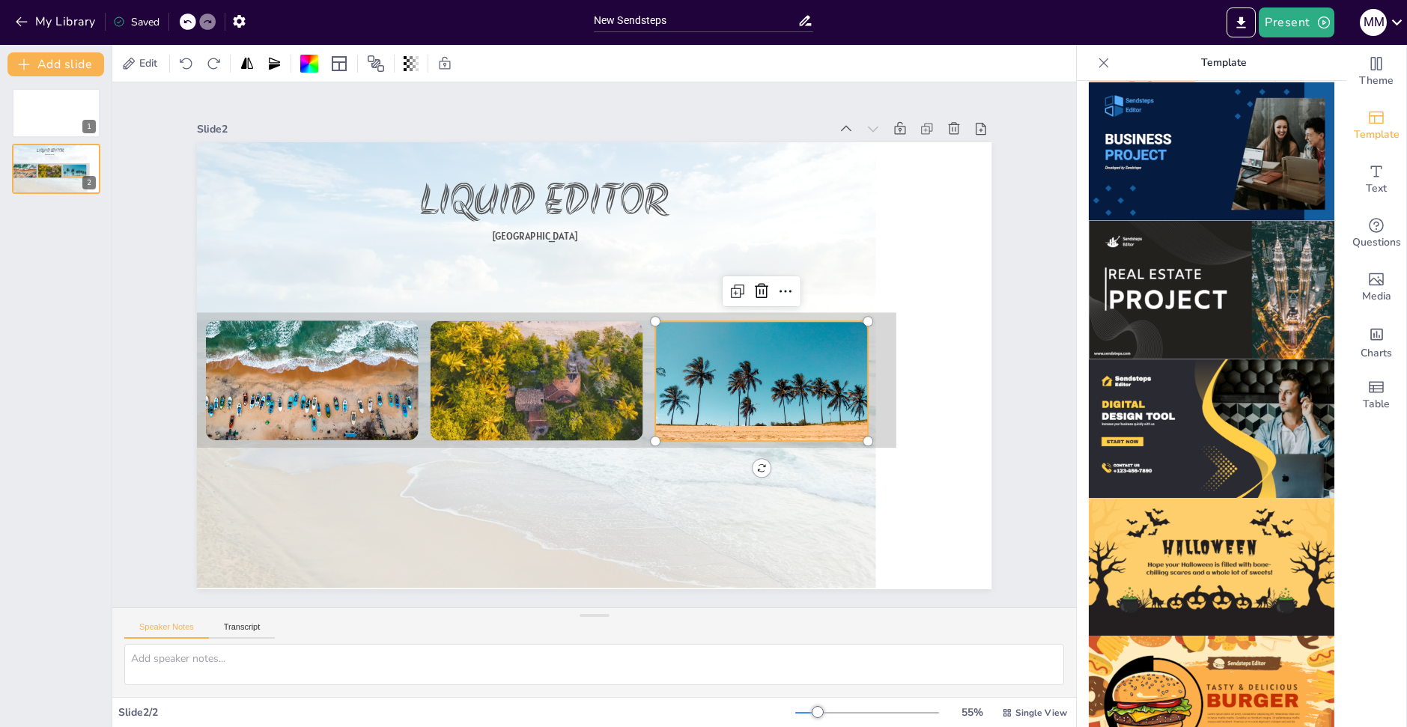
click at [1216, 503] on img at bounding box center [1212, 567] width 246 height 139
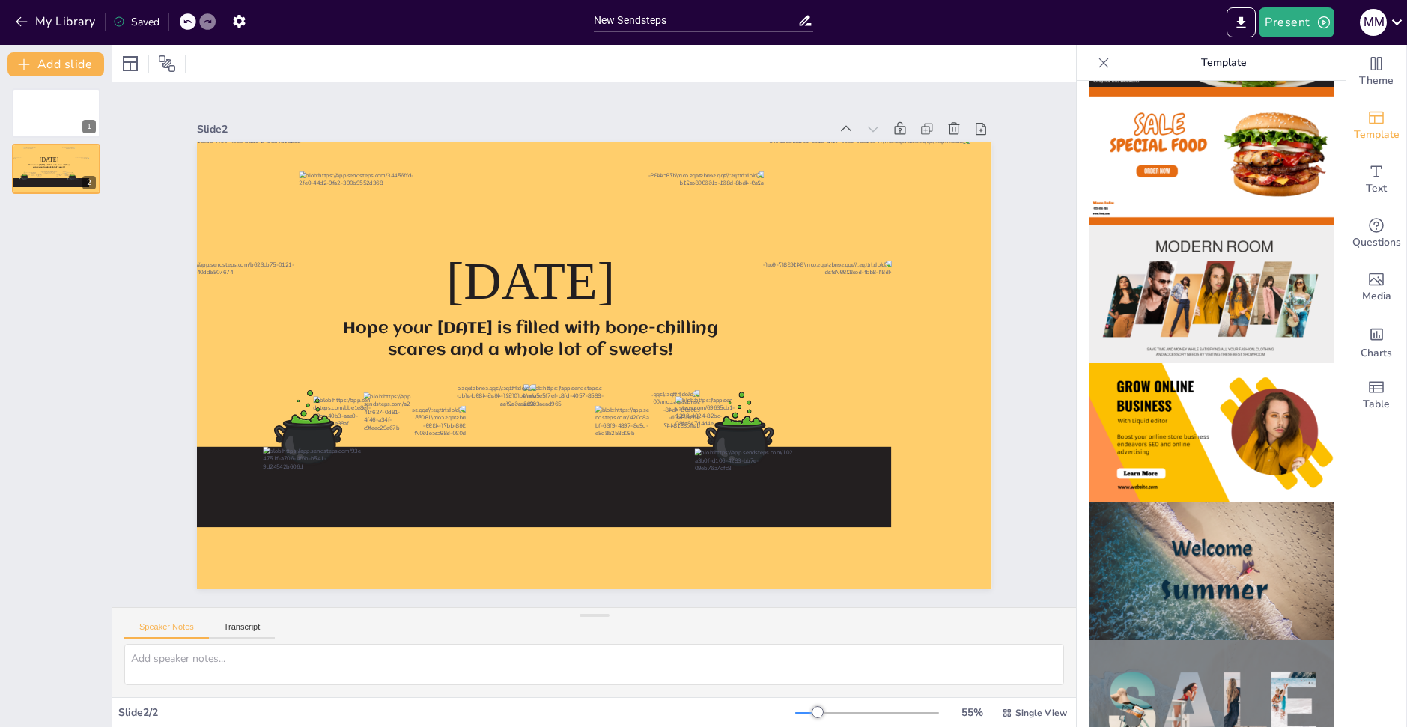
scroll to position [0, 0]
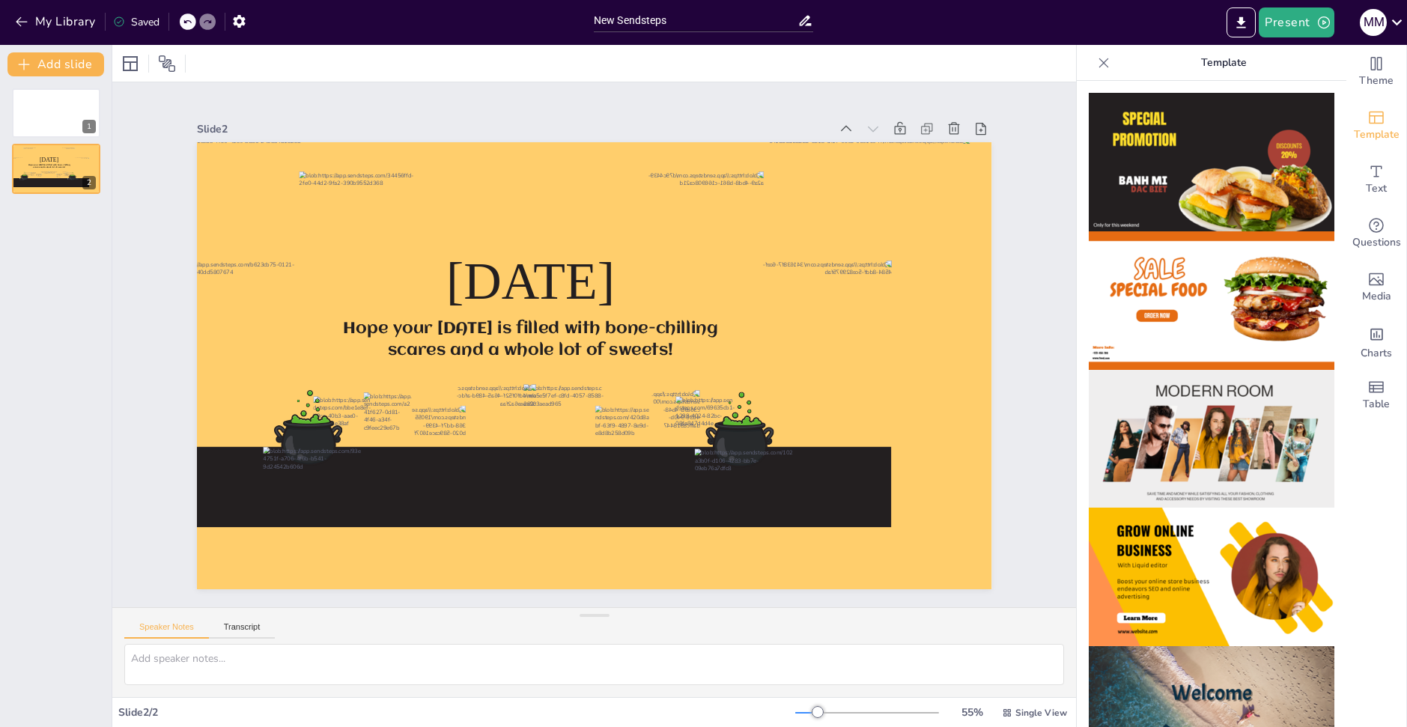
click at [1140, 183] on img at bounding box center [1212, 162] width 246 height 139
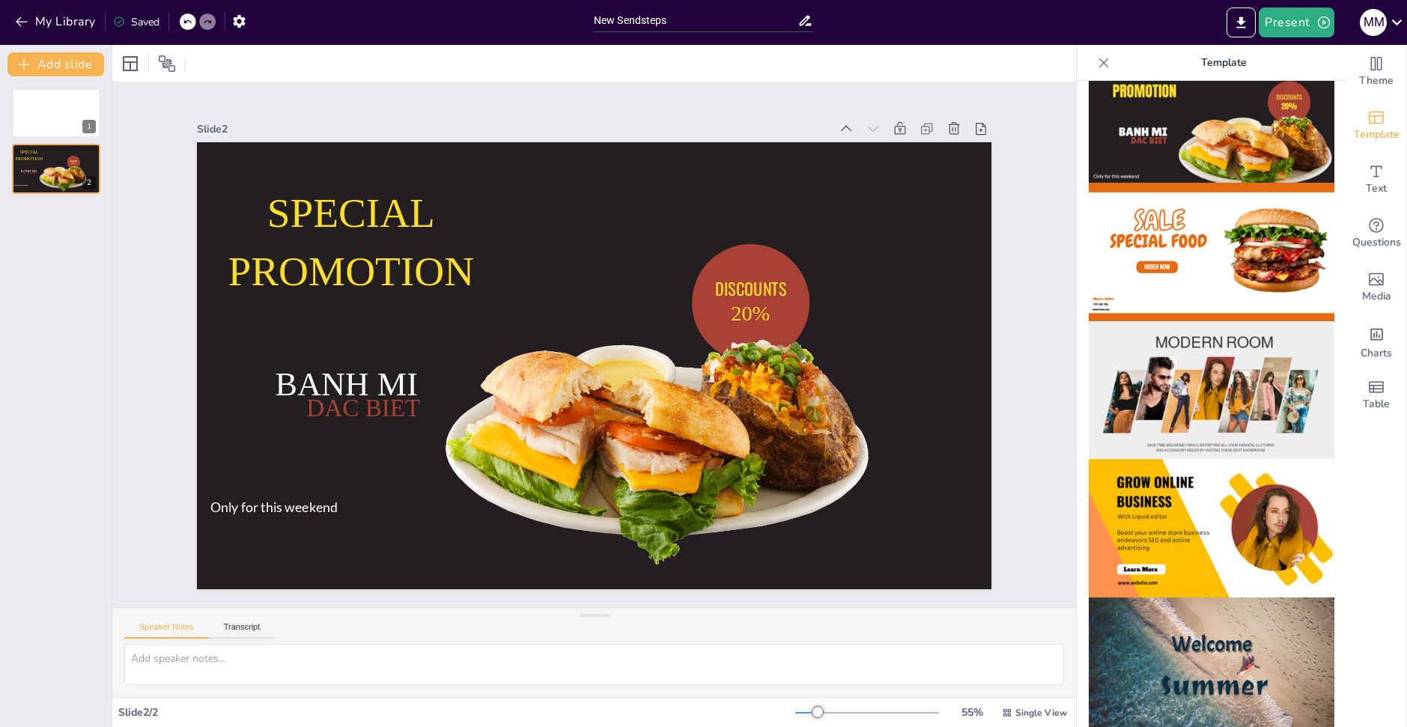
scroll to position [75, 0]
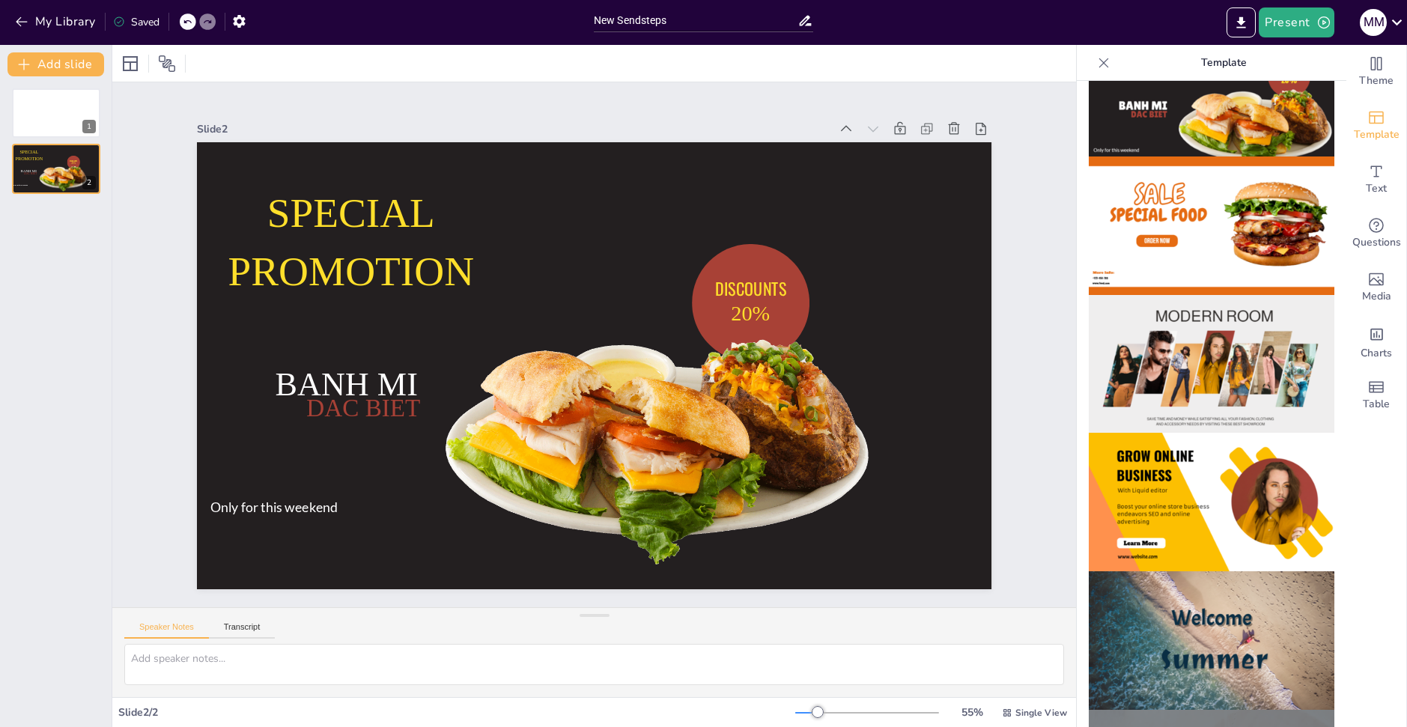
click at [1180, 267] on img at bounding box center [1212, 226] width 246 height 139
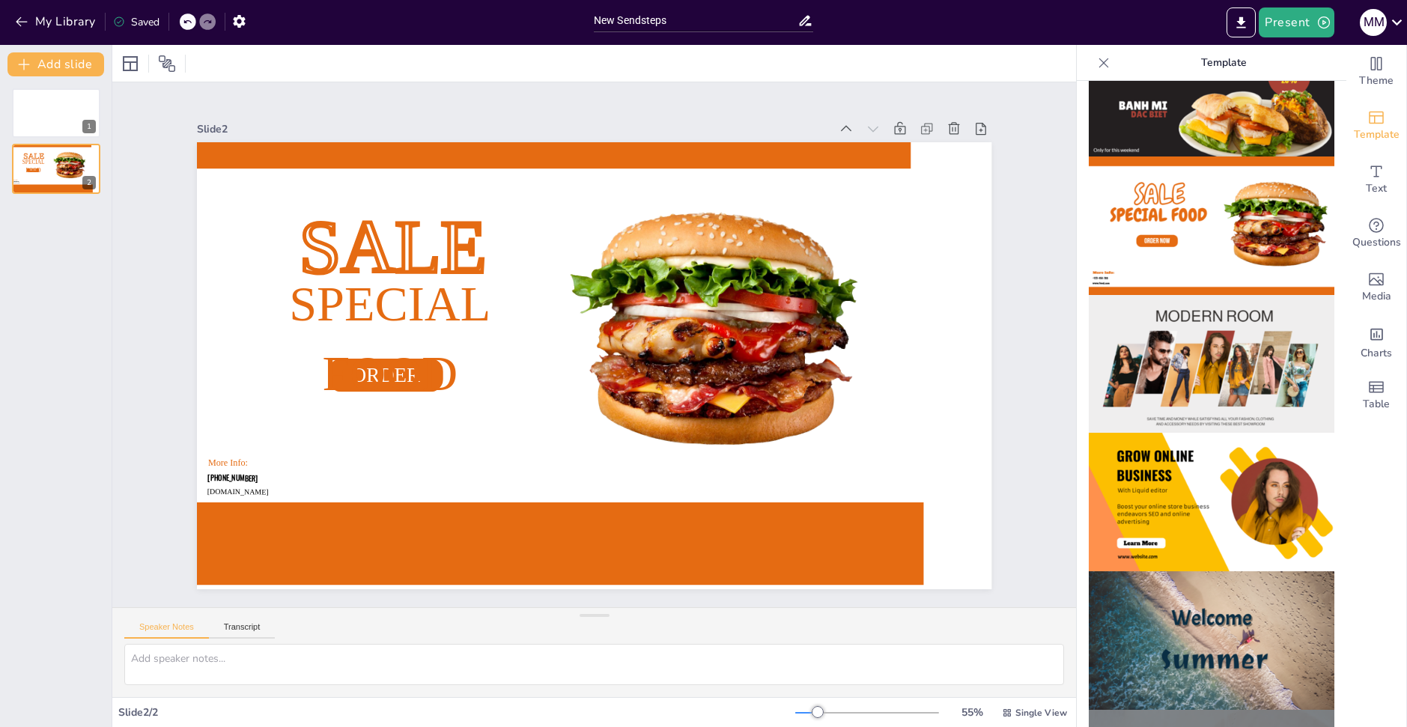
click at [1165, 325] on img at bounding box center [1212, 364] width 246 height 139
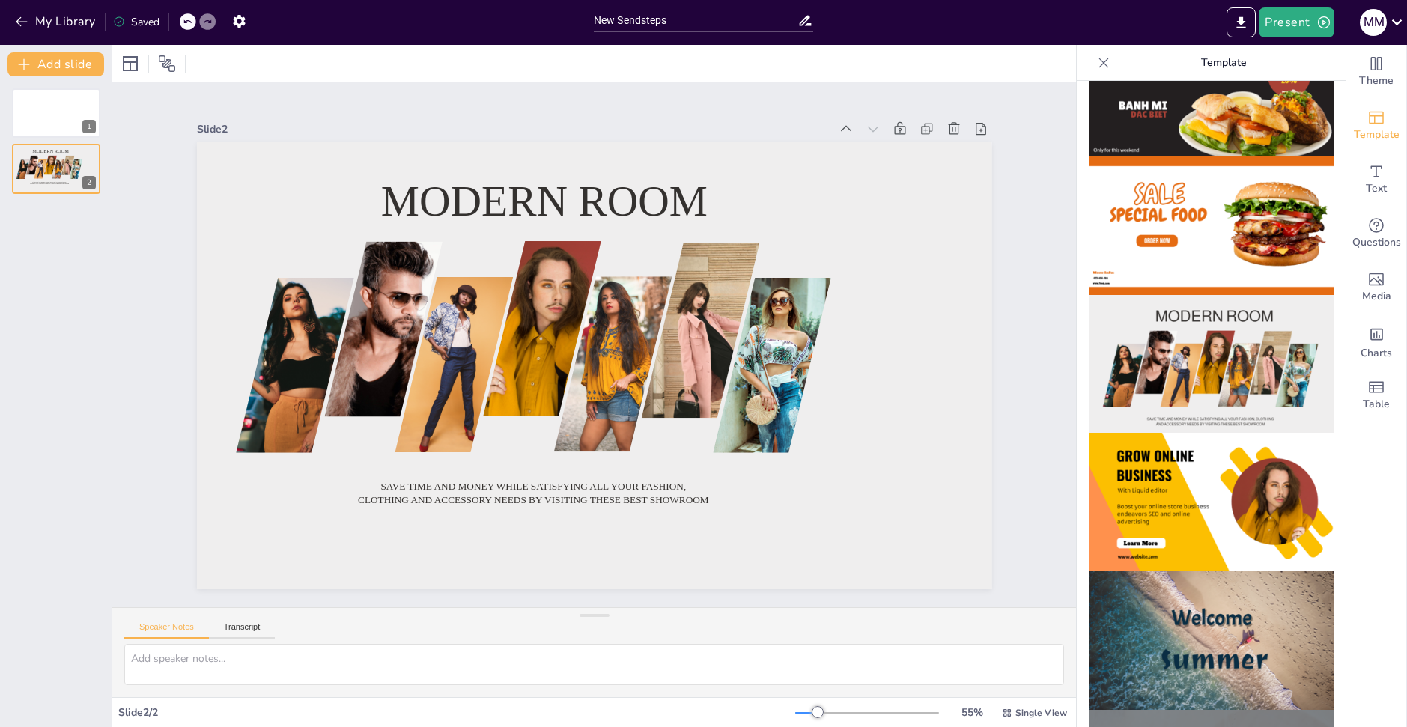
click at [1180, 475] on img at bounding box center [1212, 502] width 246 height 139
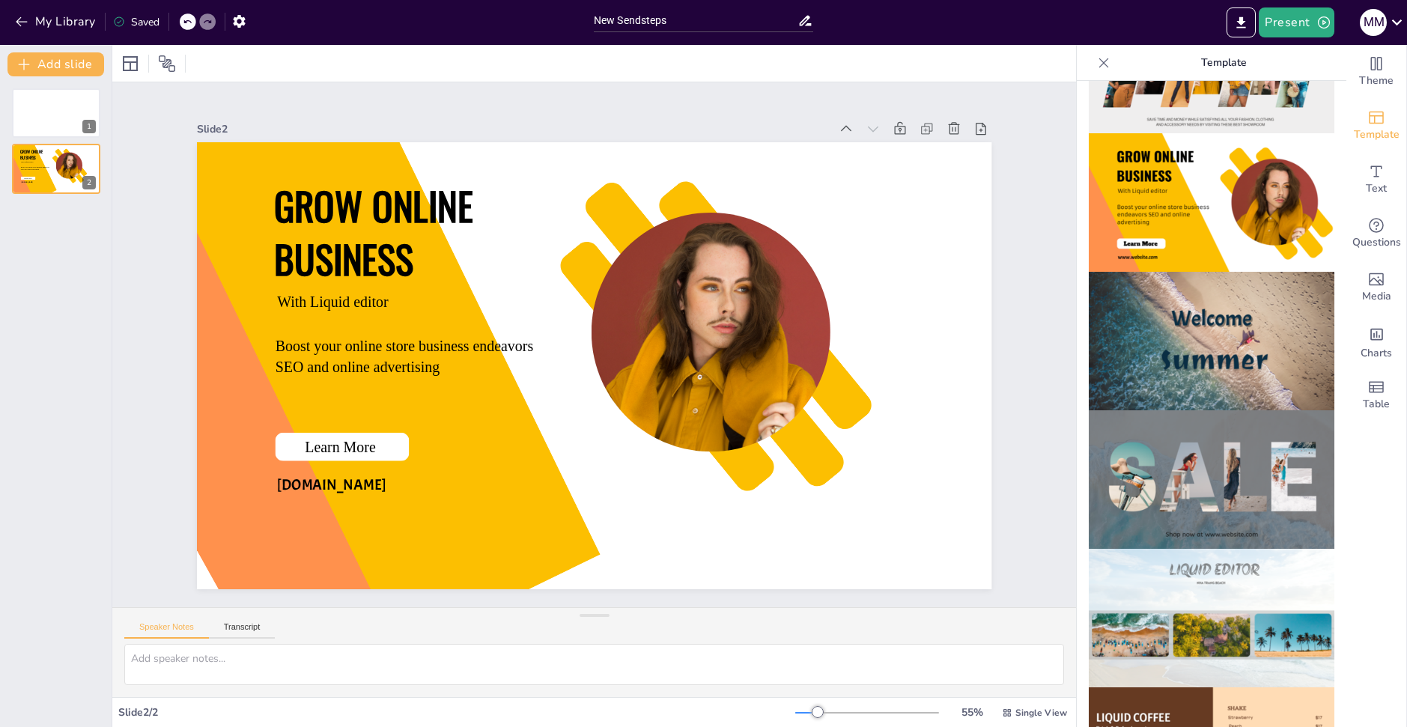
click at [1198, 387] on img at bounding box center [1212, 341] width 246 height 139
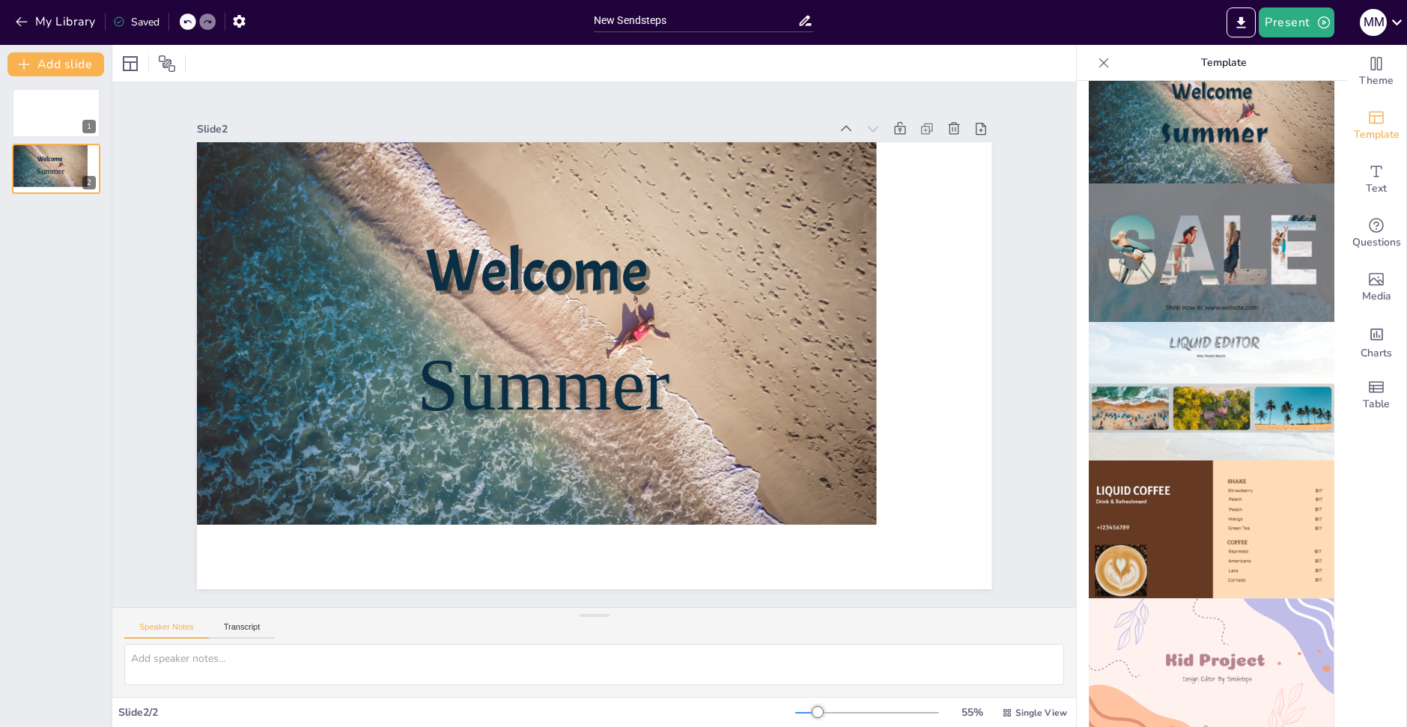
scroll to position [674, 0]
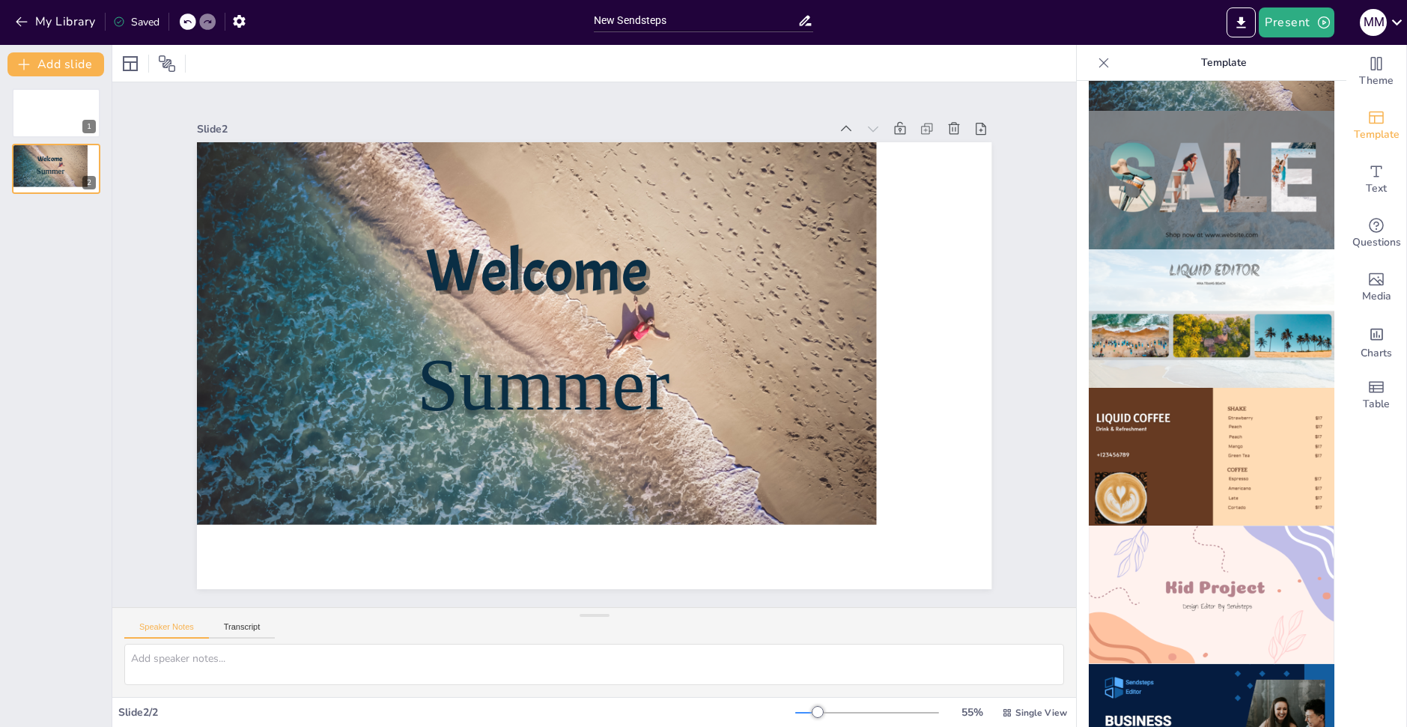
click at [1195, 388] on img at bounding box center [1212, 457] width 246 height 139
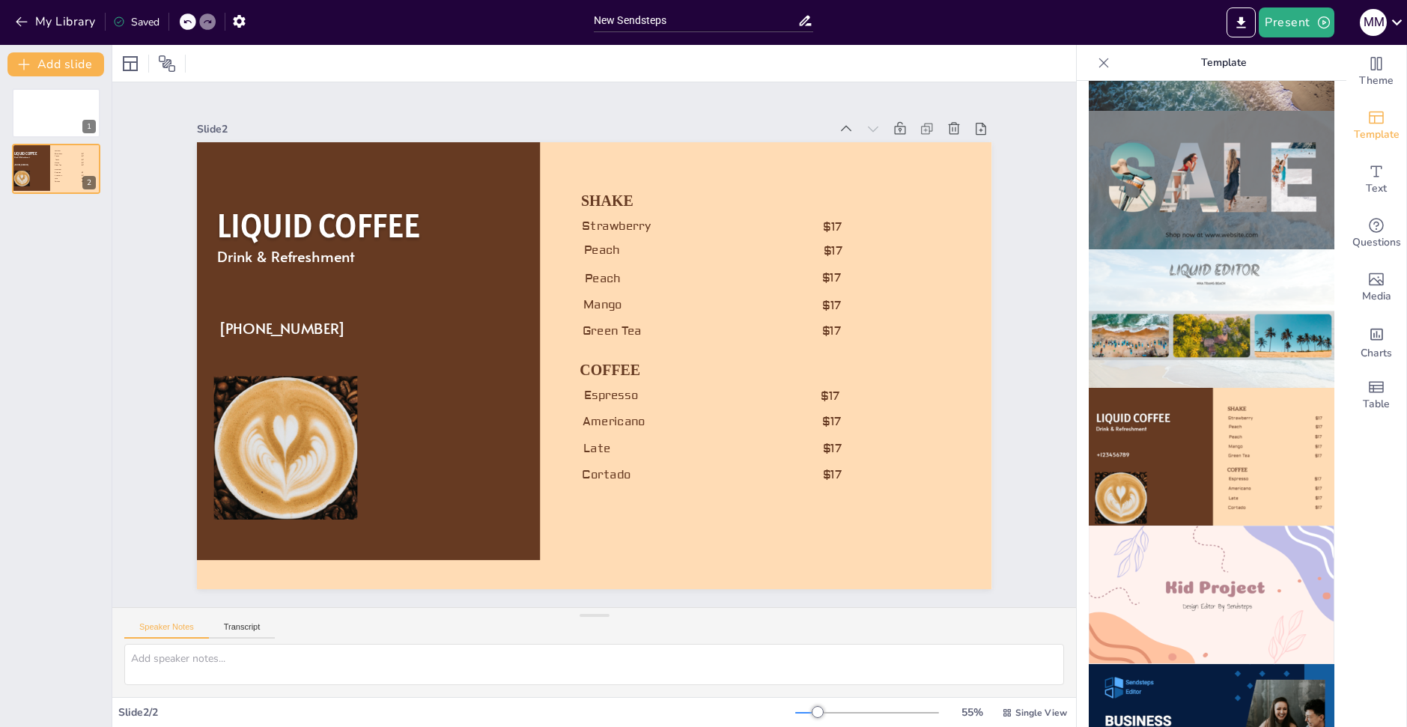
click at [1213, 561] on img at bounding box center [1212, 595] width 246 height 139
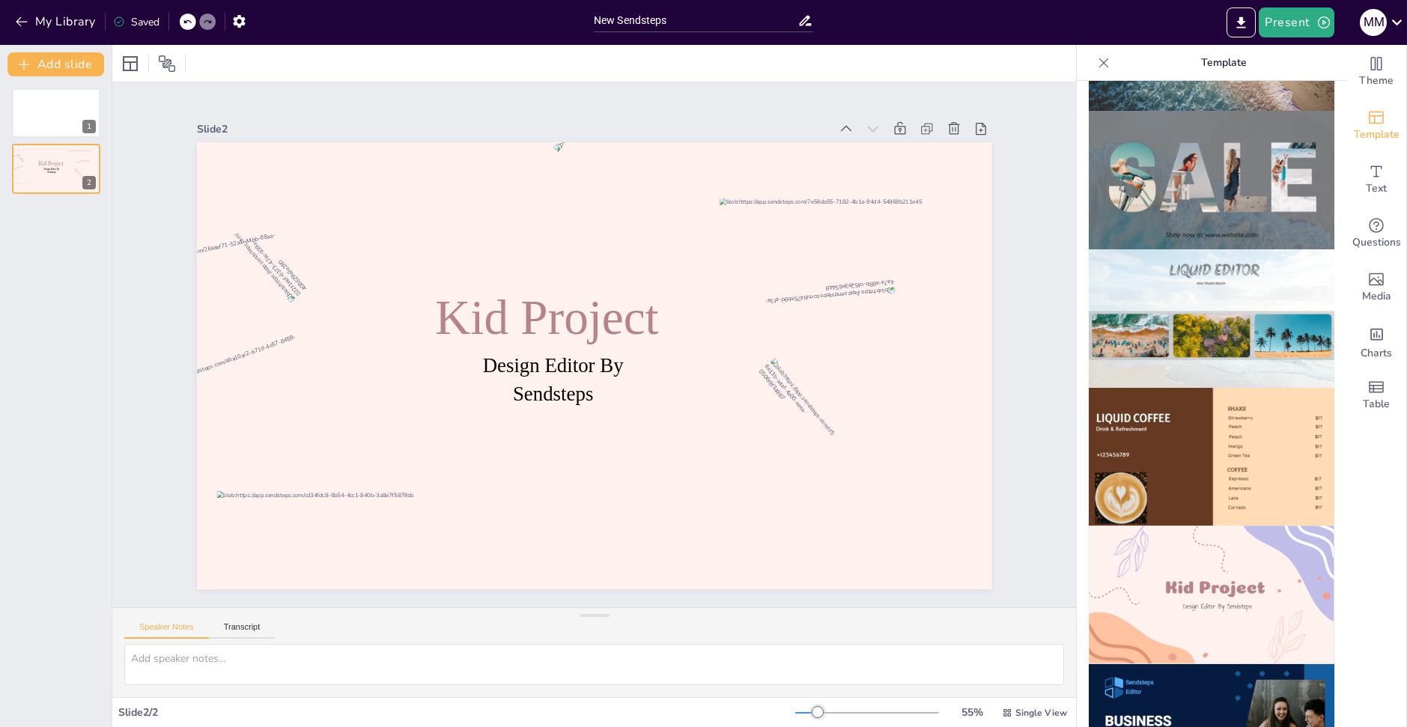
click at [1199, 664] on img at bounding box center [1212, 733] width 246 height 139
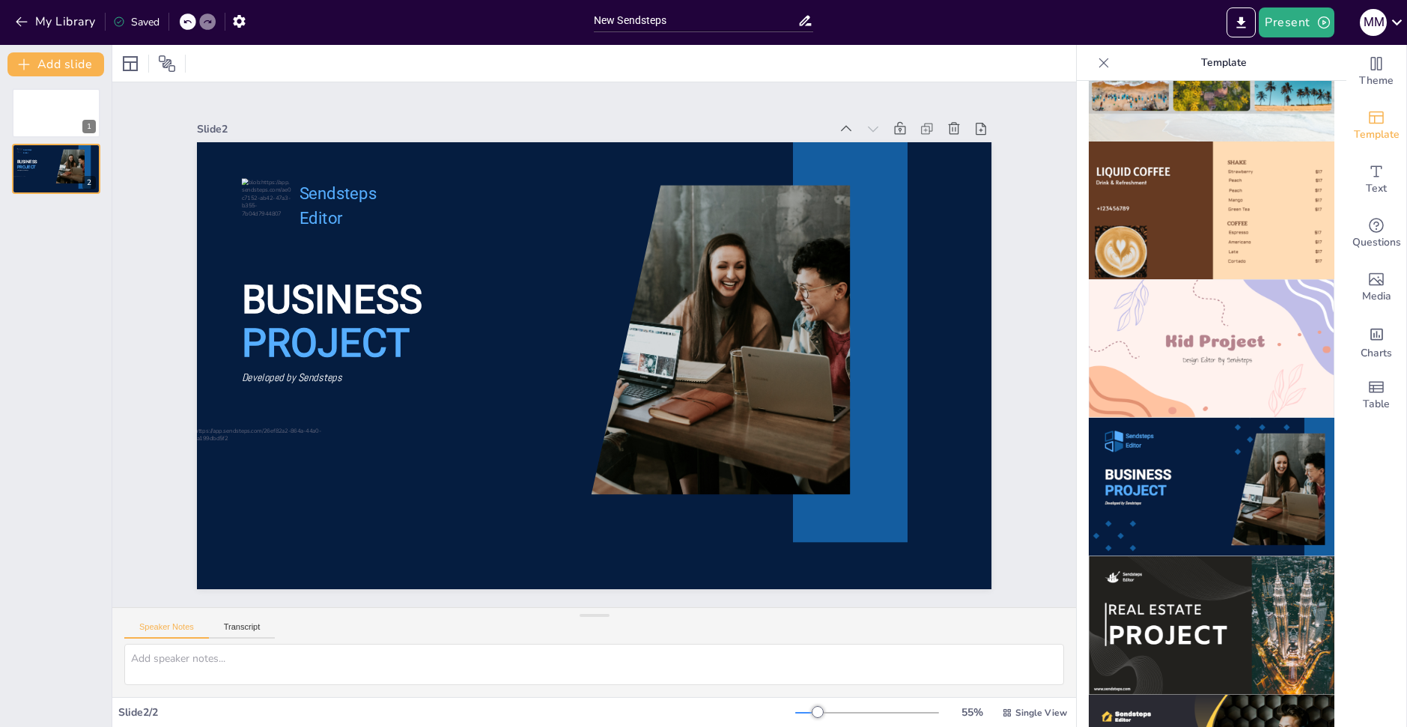
scroll to position [974, 0]
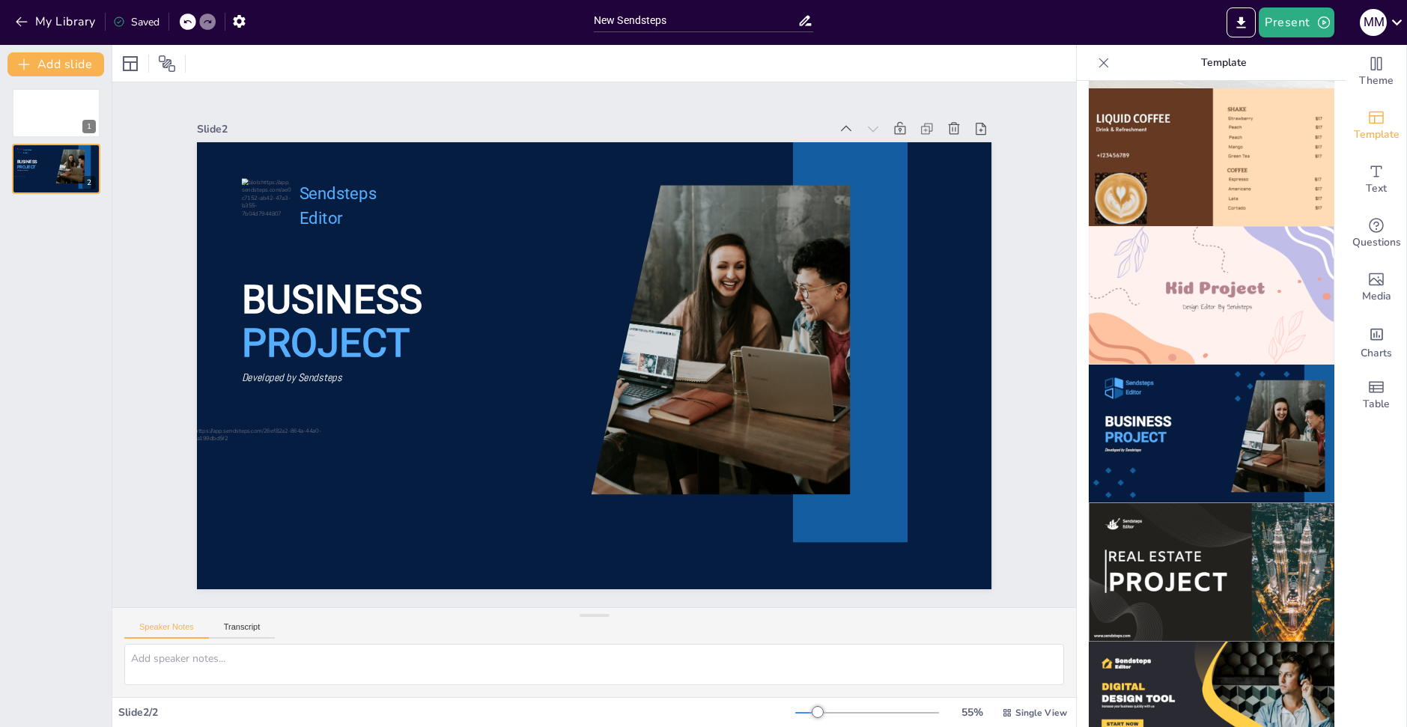
click at [1217, 443] on img at bounding box center [1212, 434] width 246 height 139
click at [1196, 529] on img at bounding box center [1212, 572] width 246 height 139
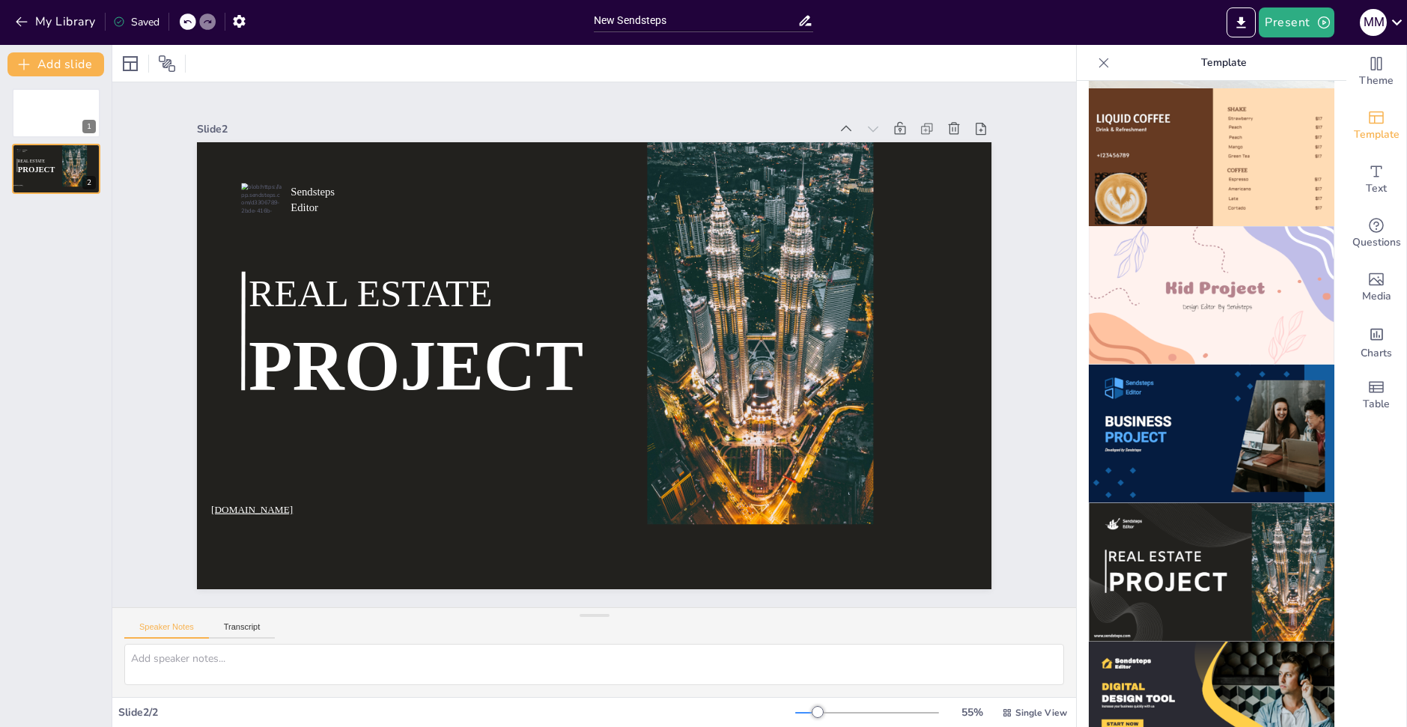
click at [1172, 658] on img at bounding box center [1212, 711] width 246 height 139
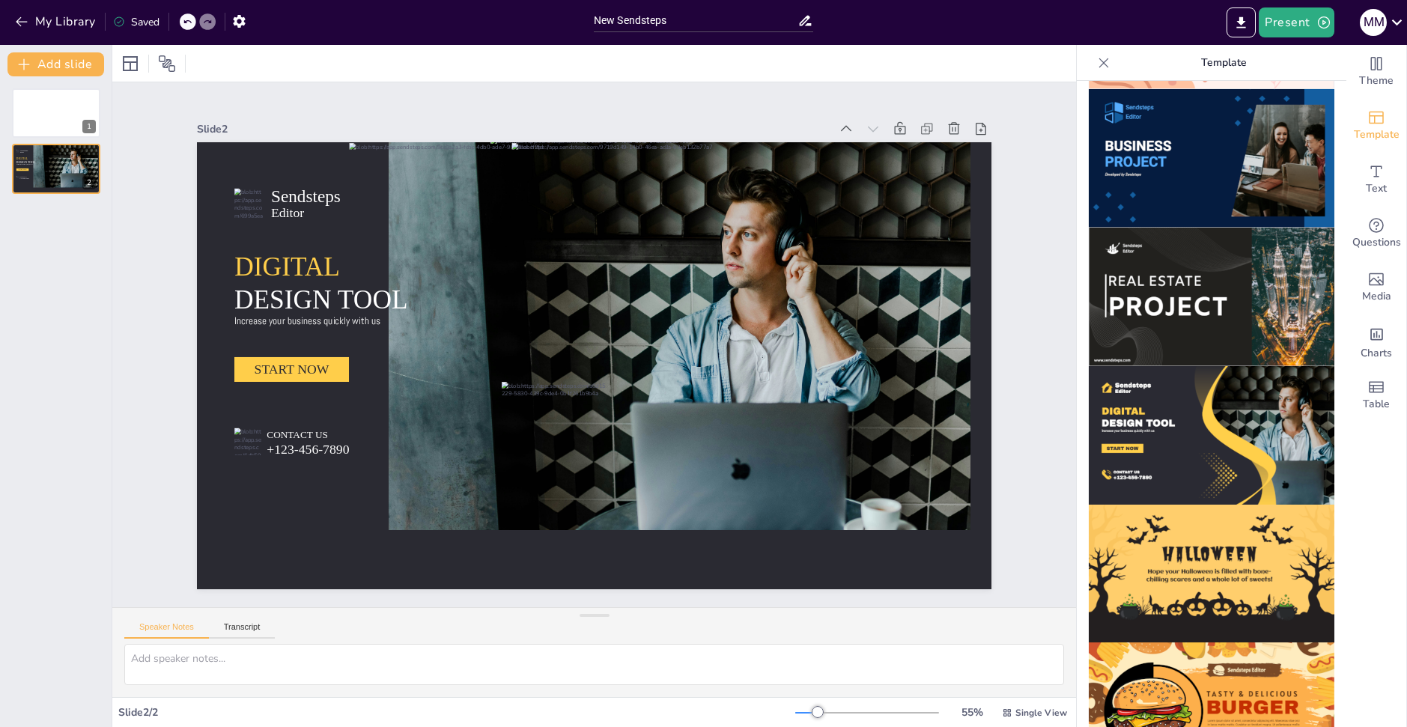
scroll to position [1256, 0]
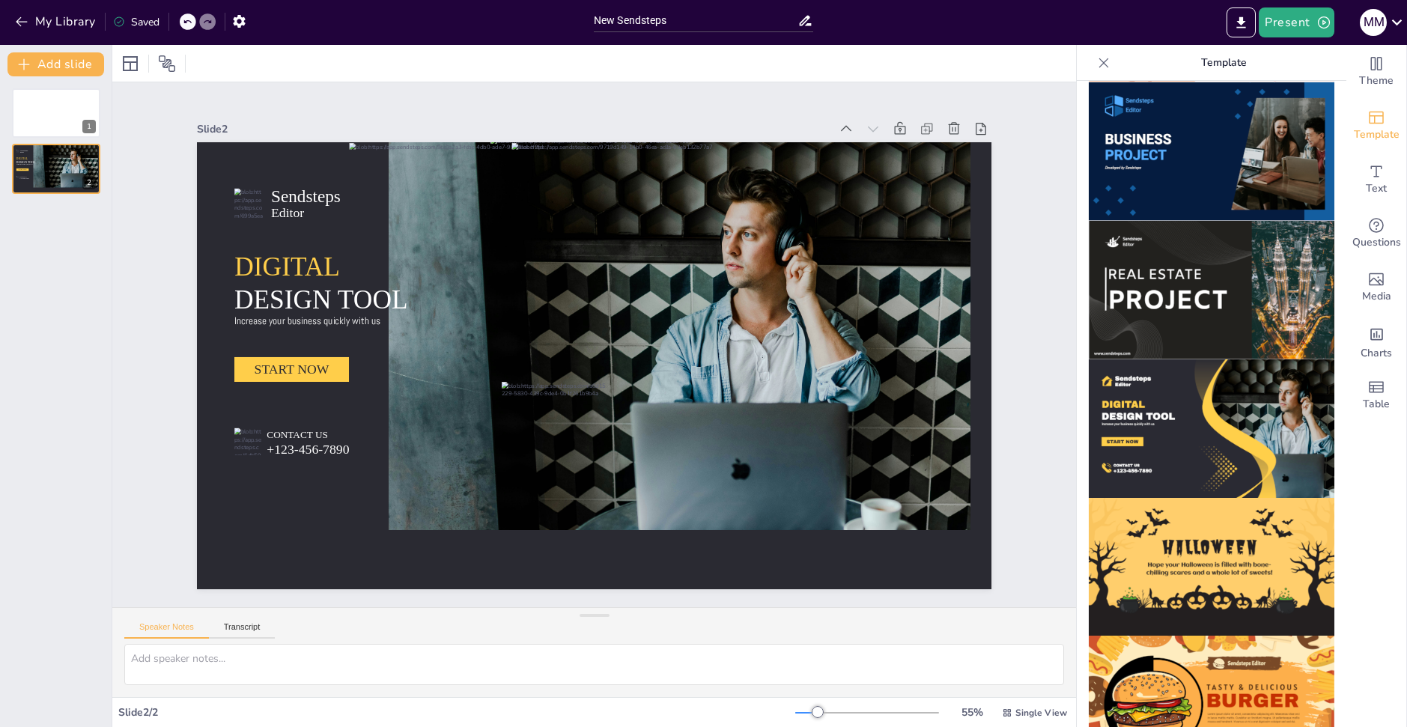
click at [1187, 533] on img at bounding box center [1212, 567] width 246 height 139
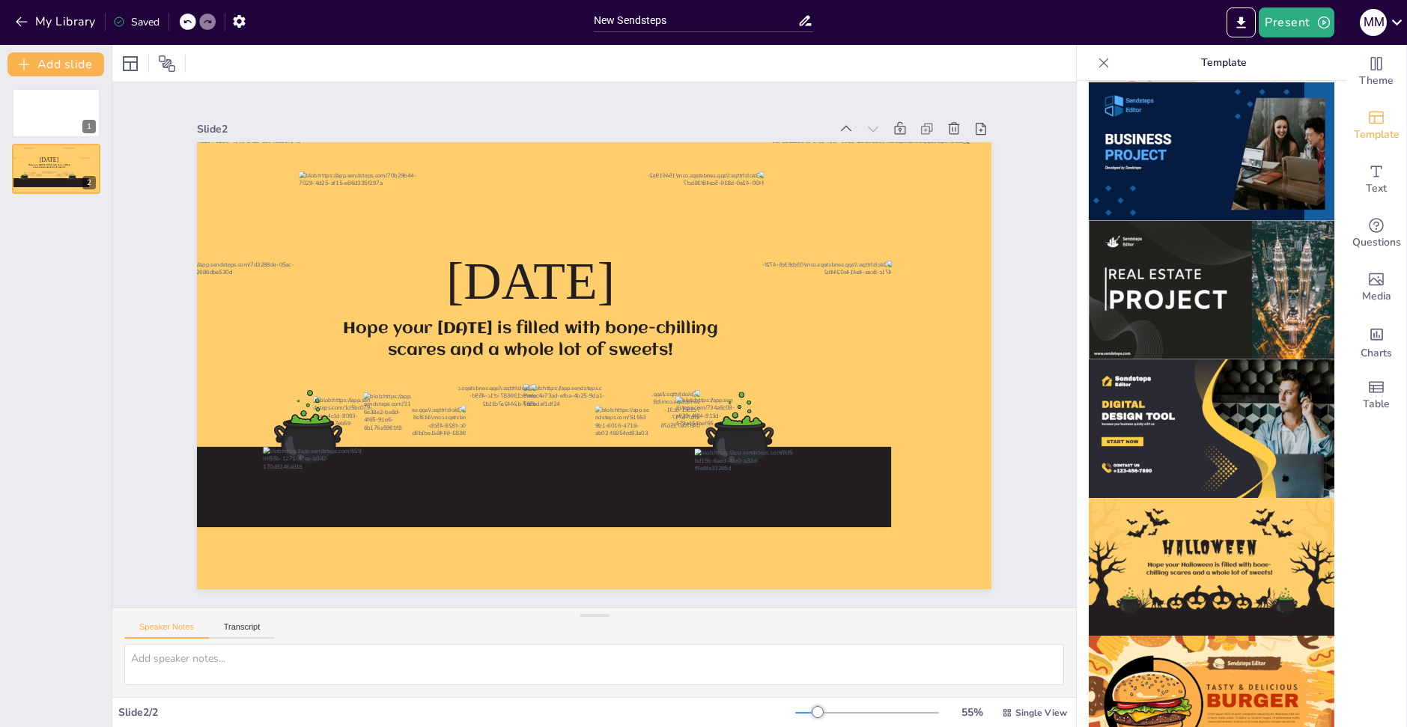
click at [1171, 674] on img at bounding box center [1212, 705] width 246 height 139
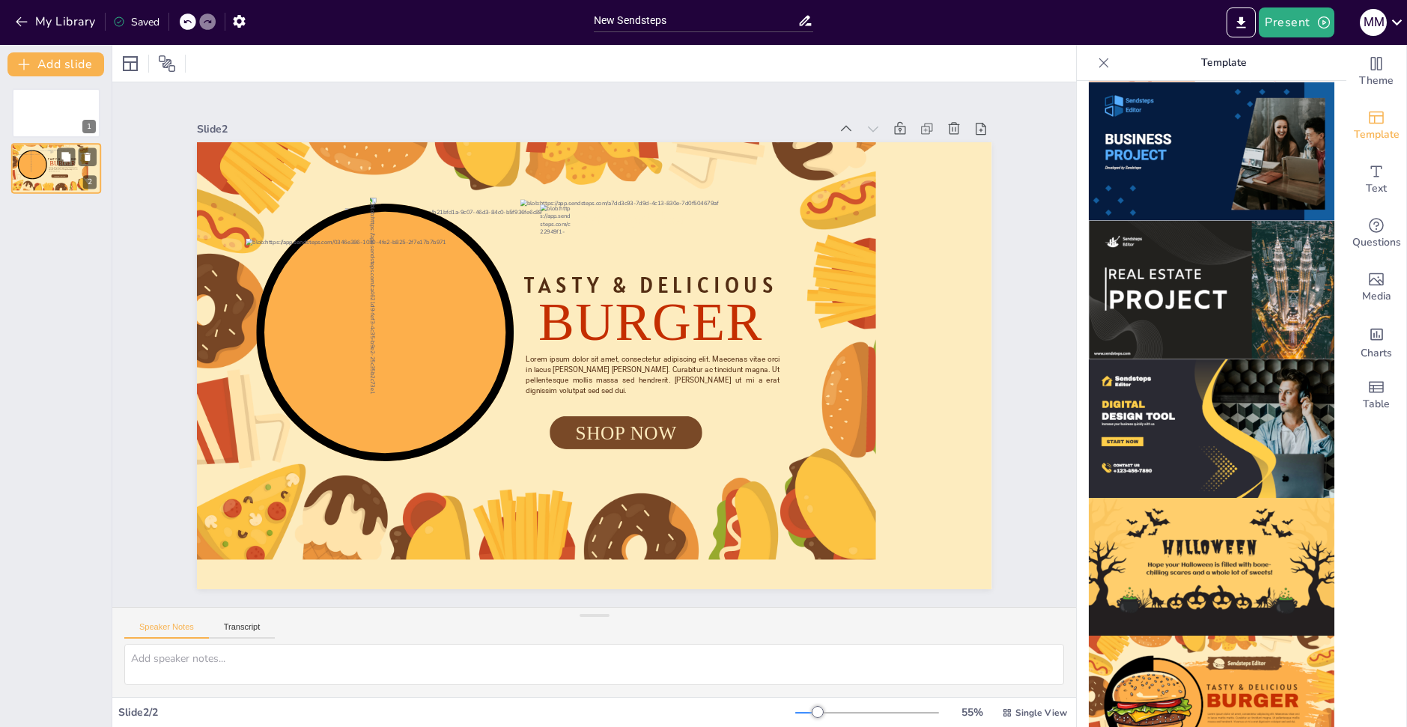
drag, startPoint x: 9, startPoint y: 163, endPoint x: 40, endPoint y: 147, distance: 34.5
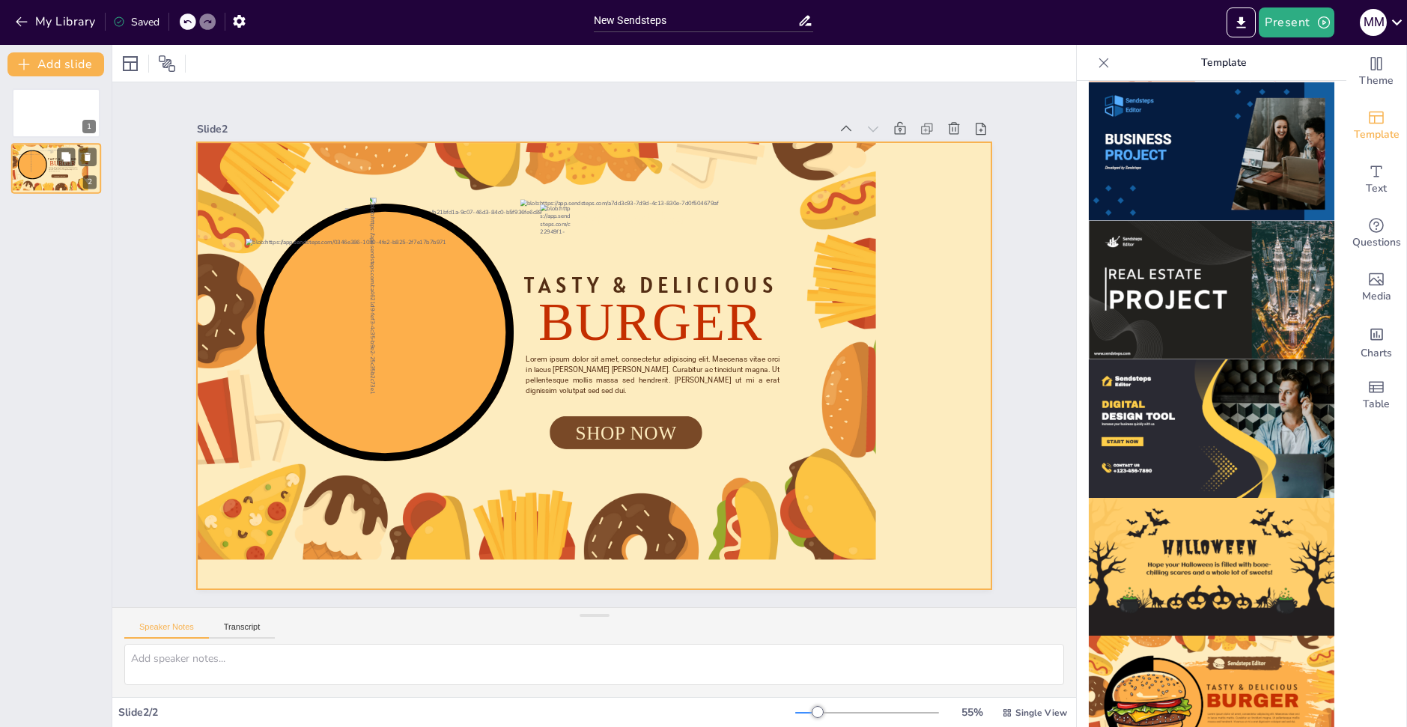
drag, startPoint x: 40, startPoint y: 147, endPoint x: 11, endPoint y: 159, distance: 30.9
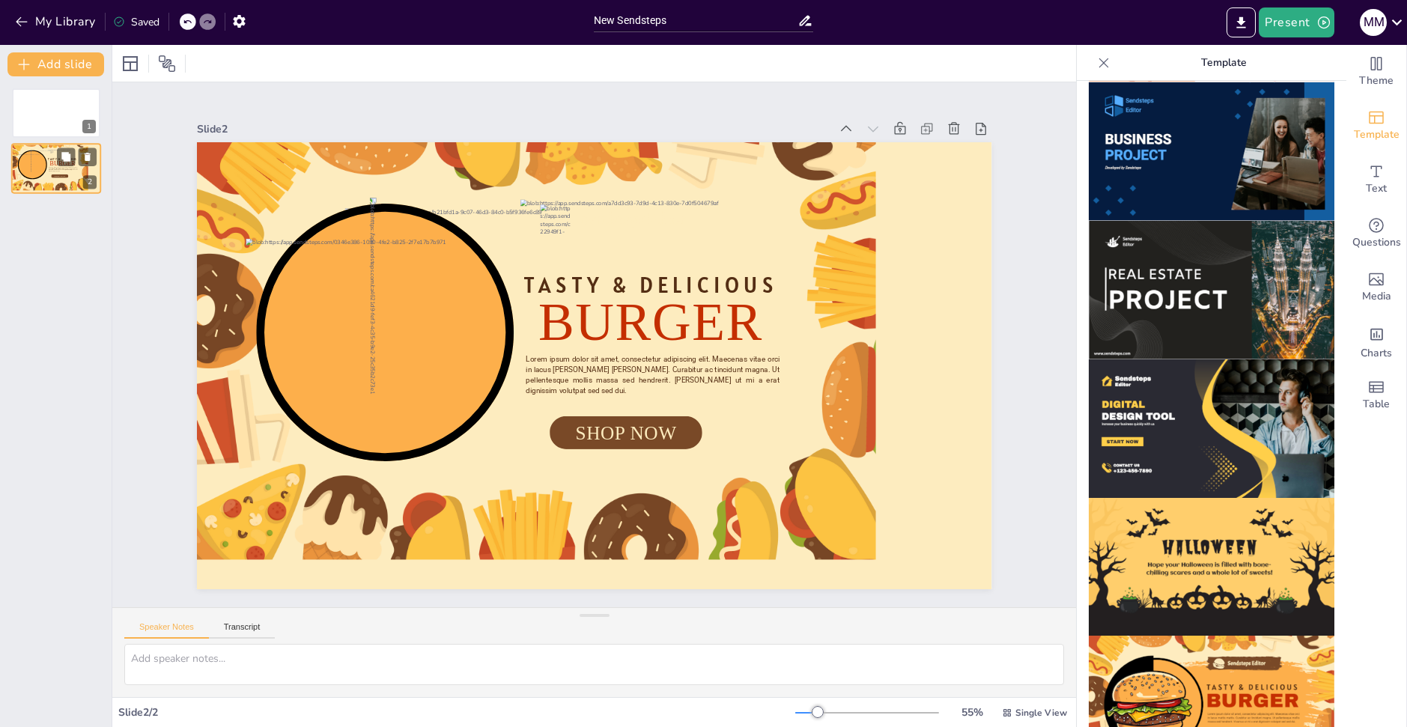
drag, startPoint x: 11, startPoint y: 159, endPoint x: 37, endPoint y: 160, distance: 25.5
drag, startPoint x: 37, startPoint y: 160, endPoint x: 9, endPoint y: 237, distance: 82.0
click at [6, 237] on div "1 Sendsteps Editor TASTY & DELICIOUS BURGER Lorem ipsum dolor sit amet, consect…" at bounding box center [56, 401] width 112 height 651
click at [94, 150] on button at bounding box center [88, 157] width 18 height 18
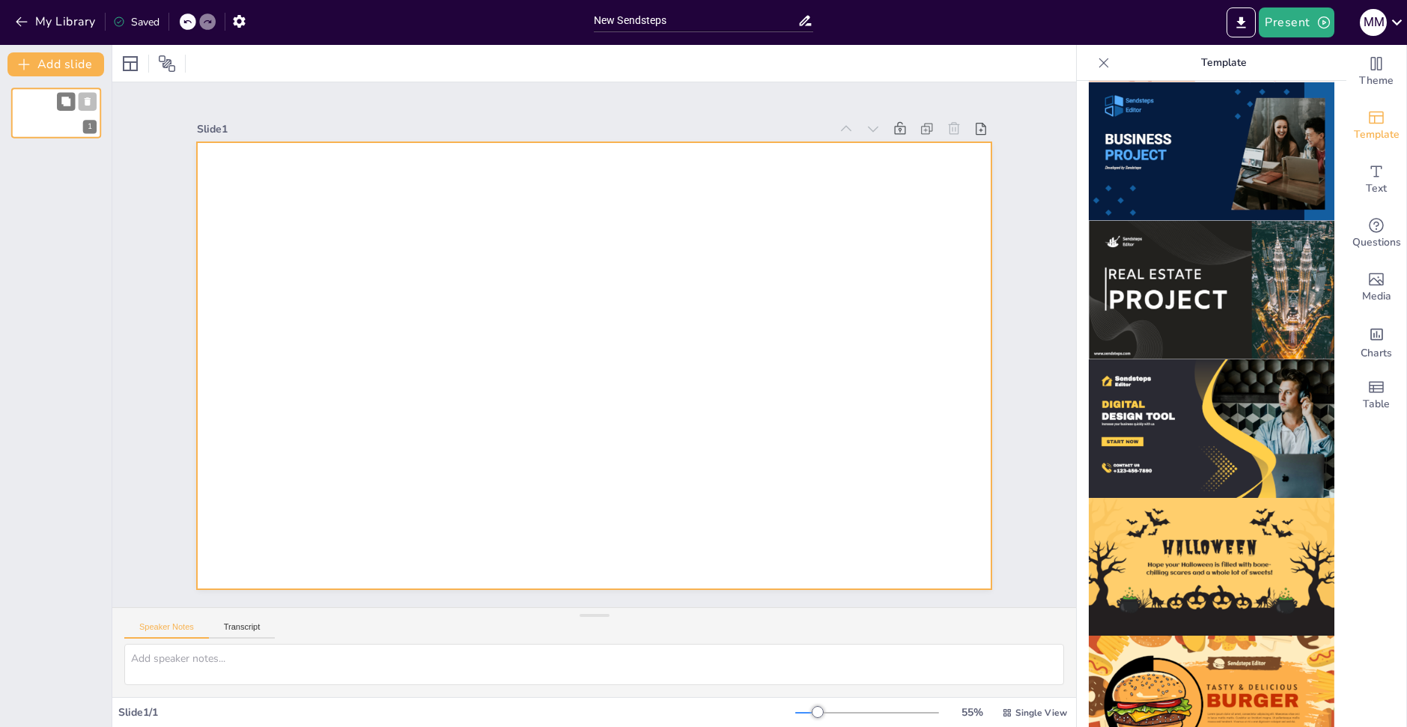
click at [51, 113] on div at bounding box center [56, 113] width 90 height 51
click at [479, 251] on div at bounding box center [594, 365] width 795 height 447
click at [1360, 83] on span "Theme" at bounding box center [1377, 81] width 34 height 16
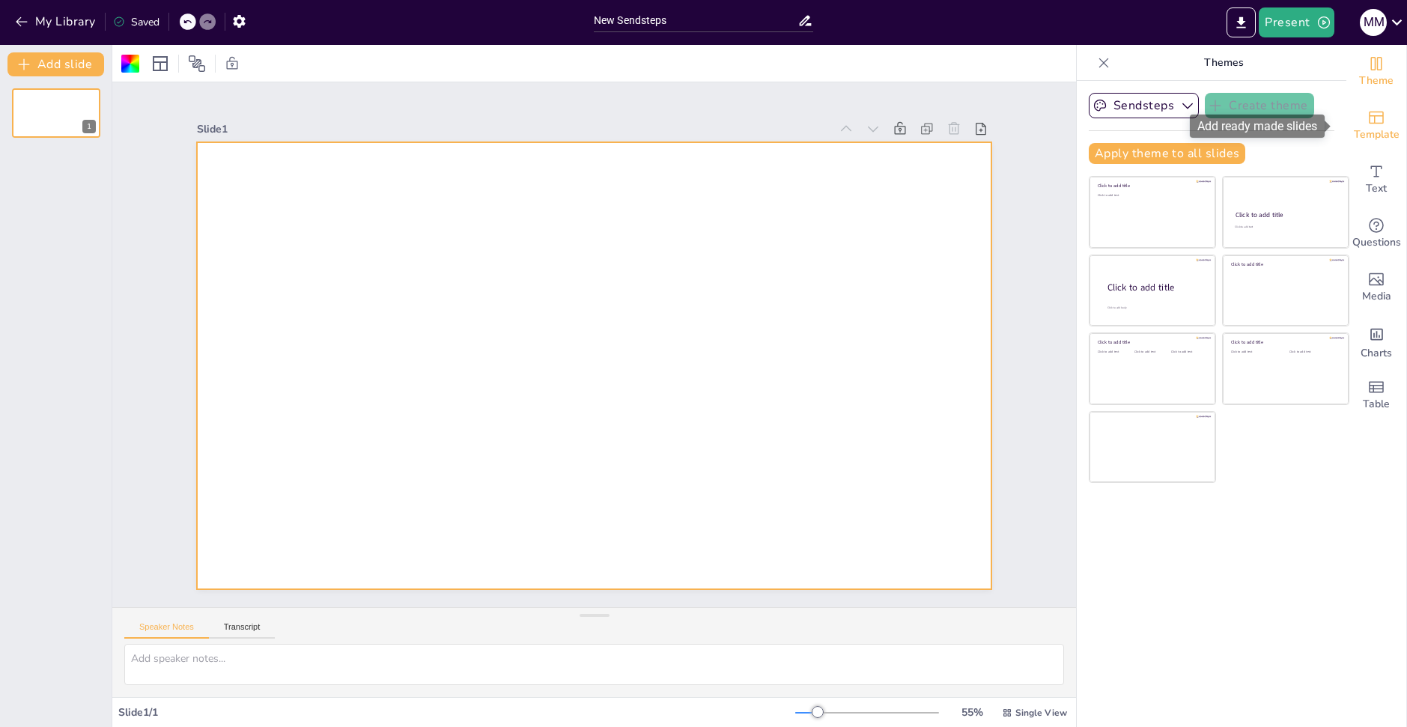
click at [1386, 111] on div "Template" at bounding box center [1377, 126] width 60 height 54
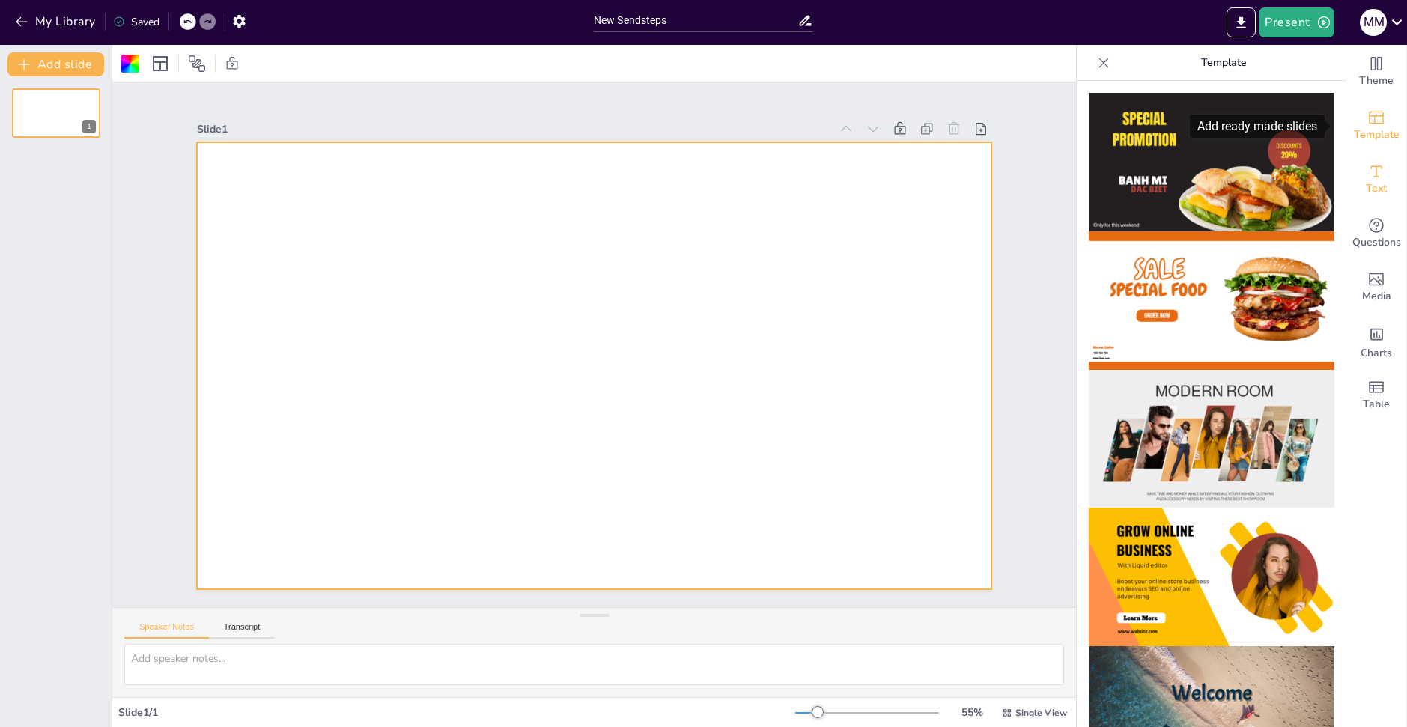
click at [1351, 182] on div "Text" at bounding box center [1377, 180] width 60 height 54
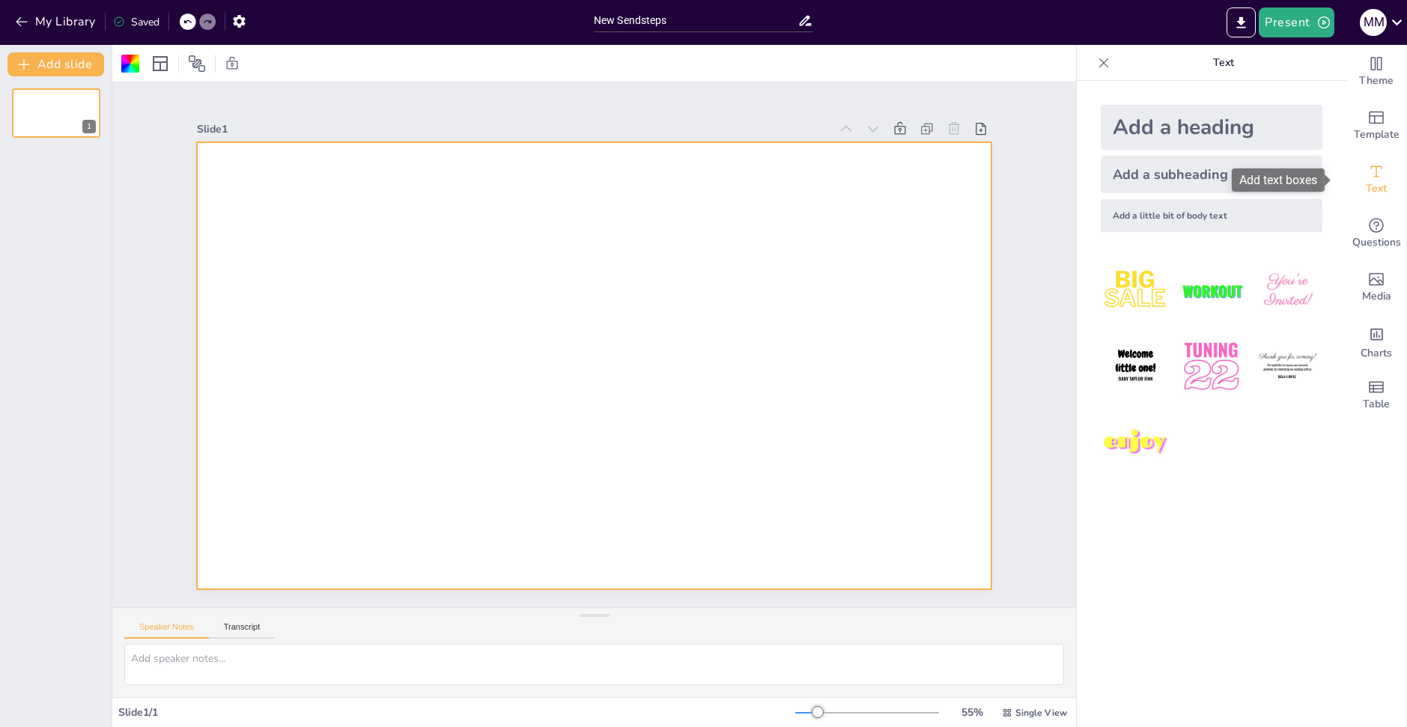
click at [1371, 193] on span "Text" at bounding box center [1376, 189] width 21 height 16
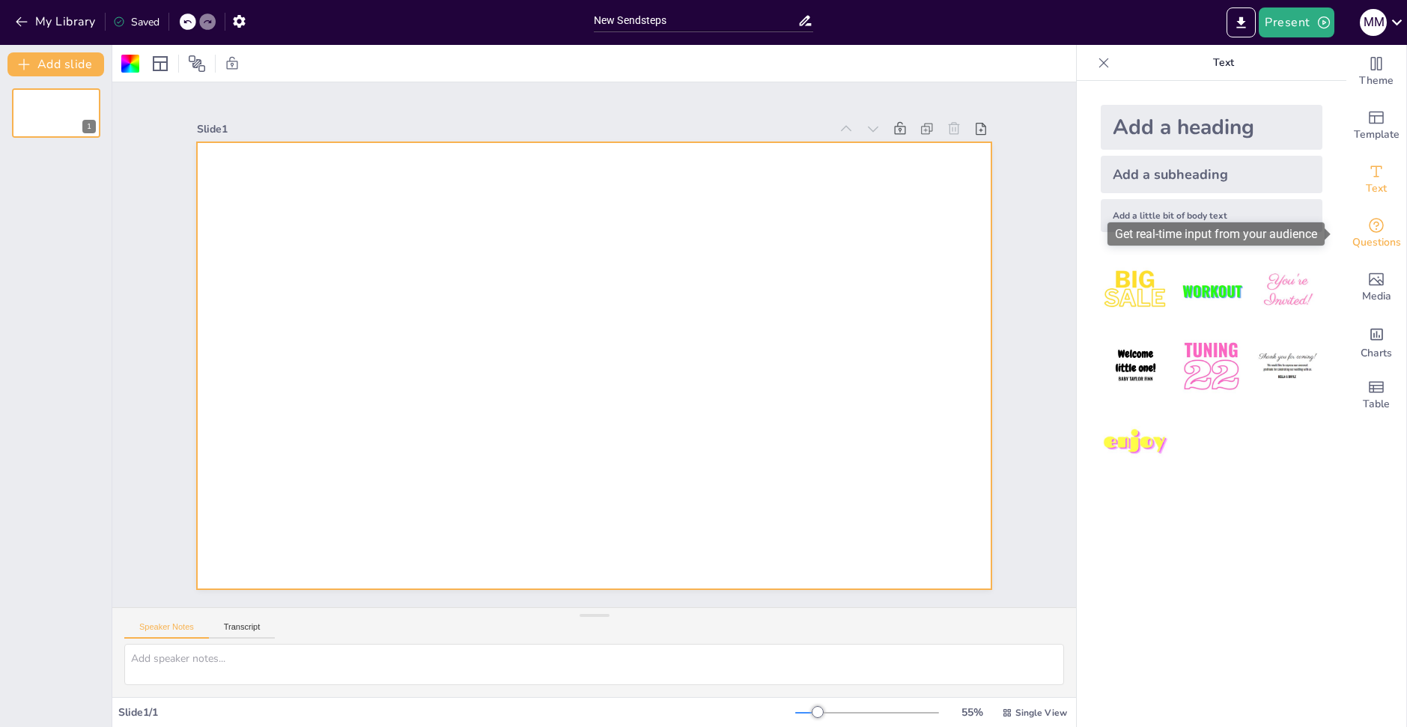
click at [1363, 234] on span "Questions" at bounding box center [1377, 242] width 49 height 16
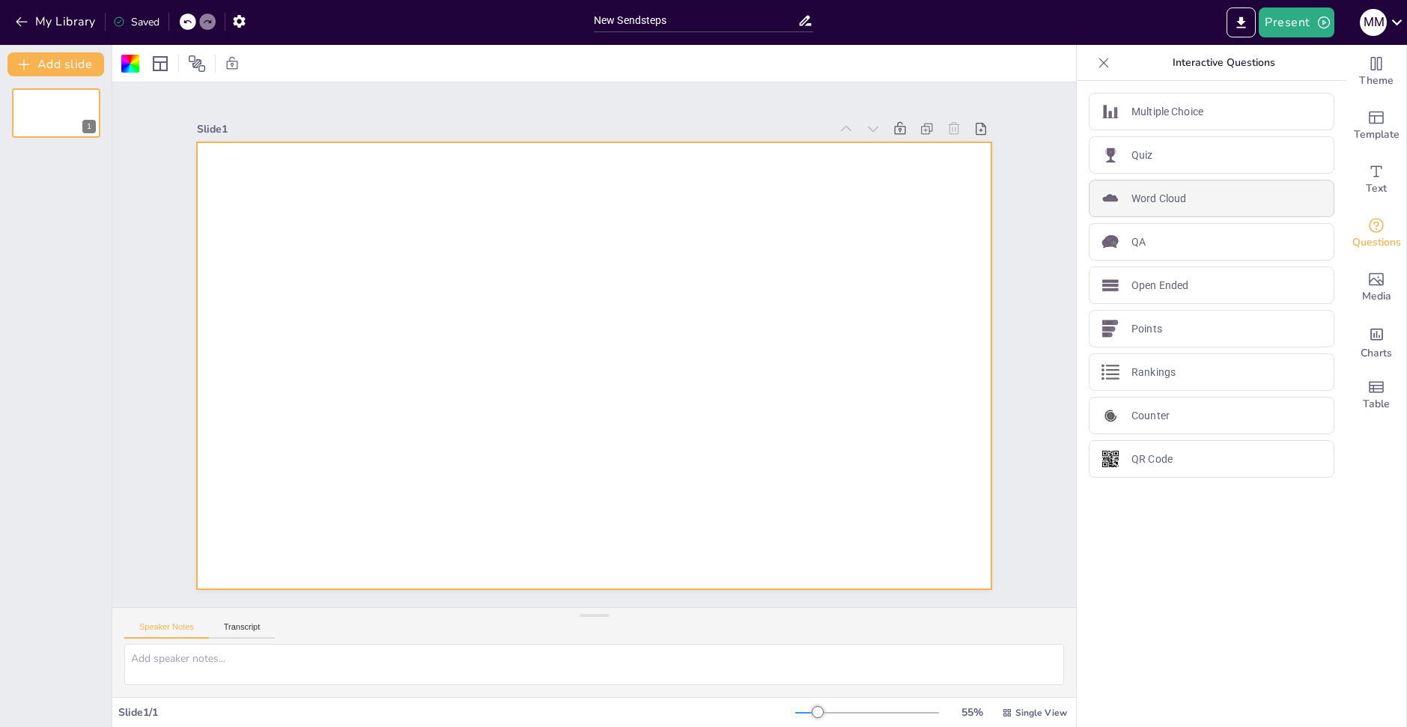
click at [1177, 196] on div "Word Cloud" at bounding box center [1212, 198] width 246 height 37
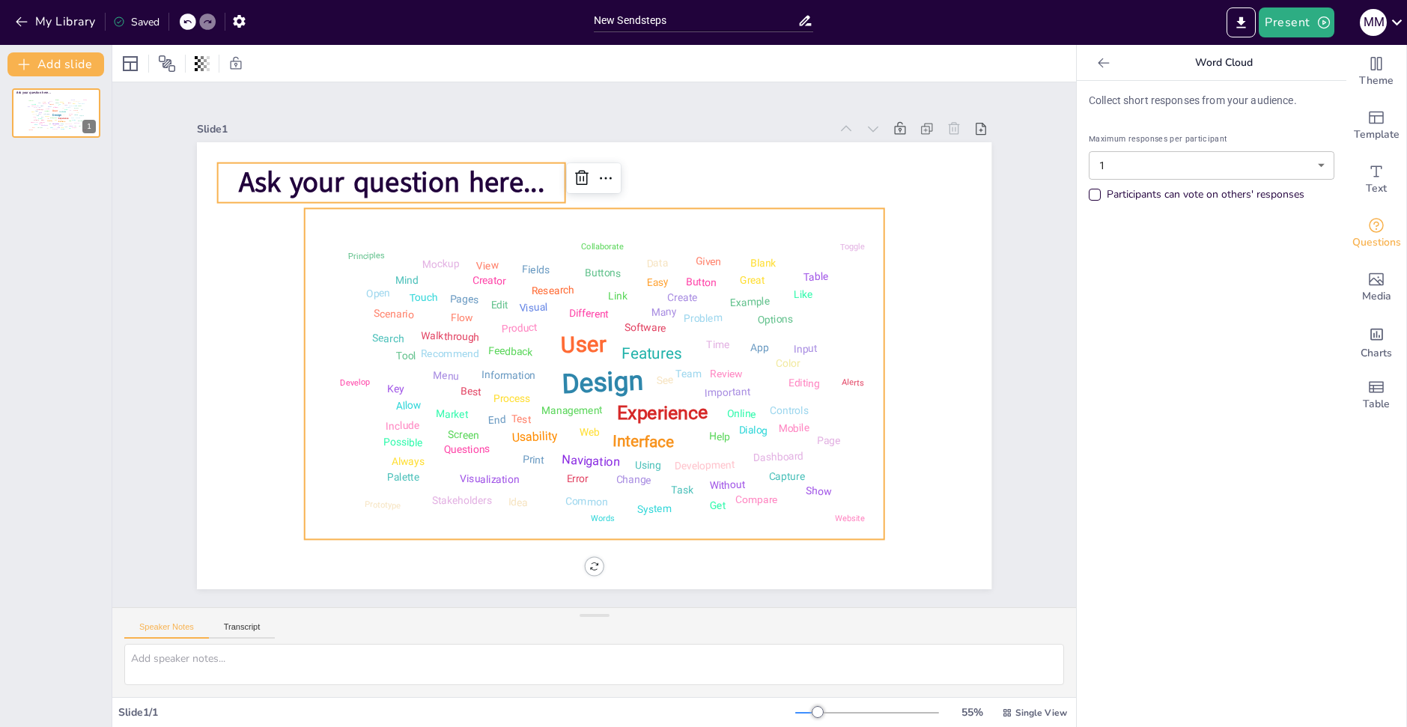
click at [480, 178] on span "Ask your question here..." at bounding box center [391, 182] width 306 height 38
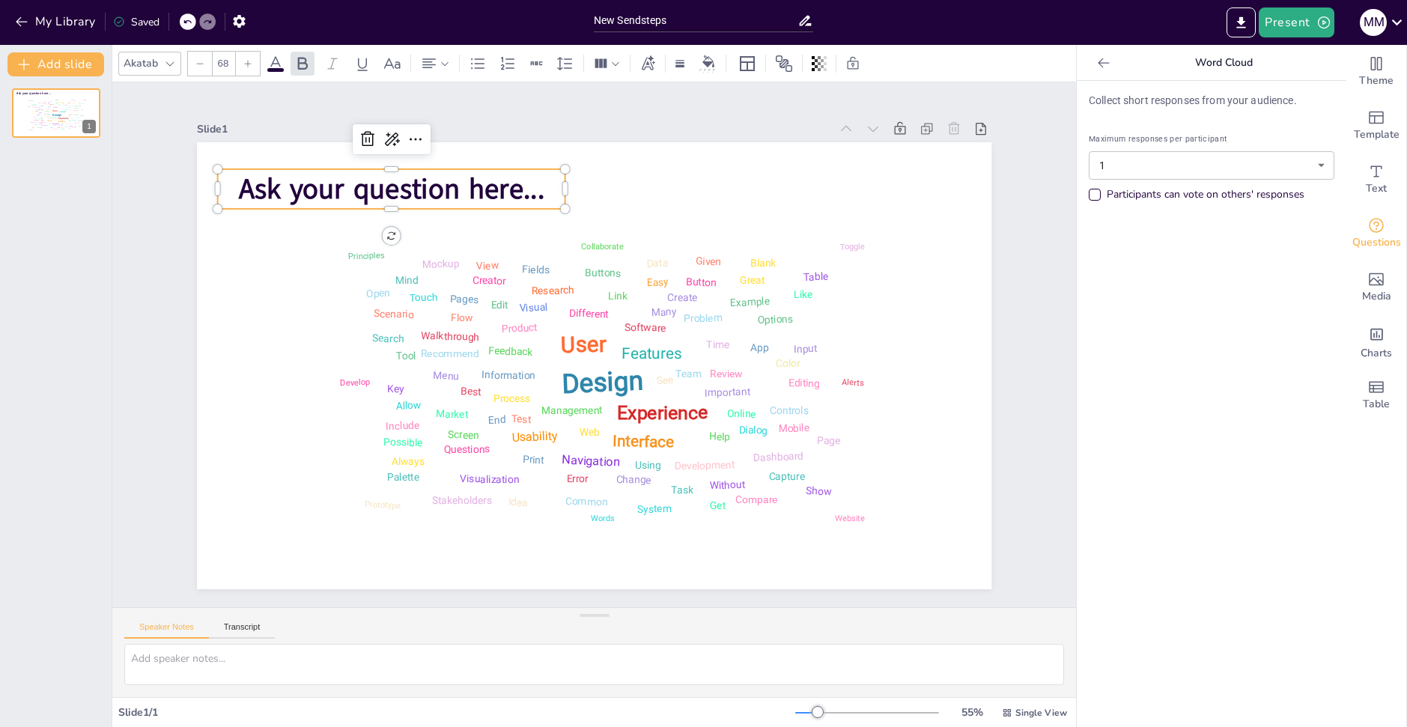
click at [472, 180] on span "Ask your question here..." at bounding box center [391, 188] width 306 height 38
click at [1195, 340] on div "Collect short responses from your audience. Maximum responses per participant 1…" at bounding box center [1212, 404] width 270 height 646
click at [1300, 21] on button "Present" at bounding box center [1296, 22] width 75 height 30
click at [1342, 63] on li "Preview presentation" at bounding box center [1320, 55] width 118 height 24
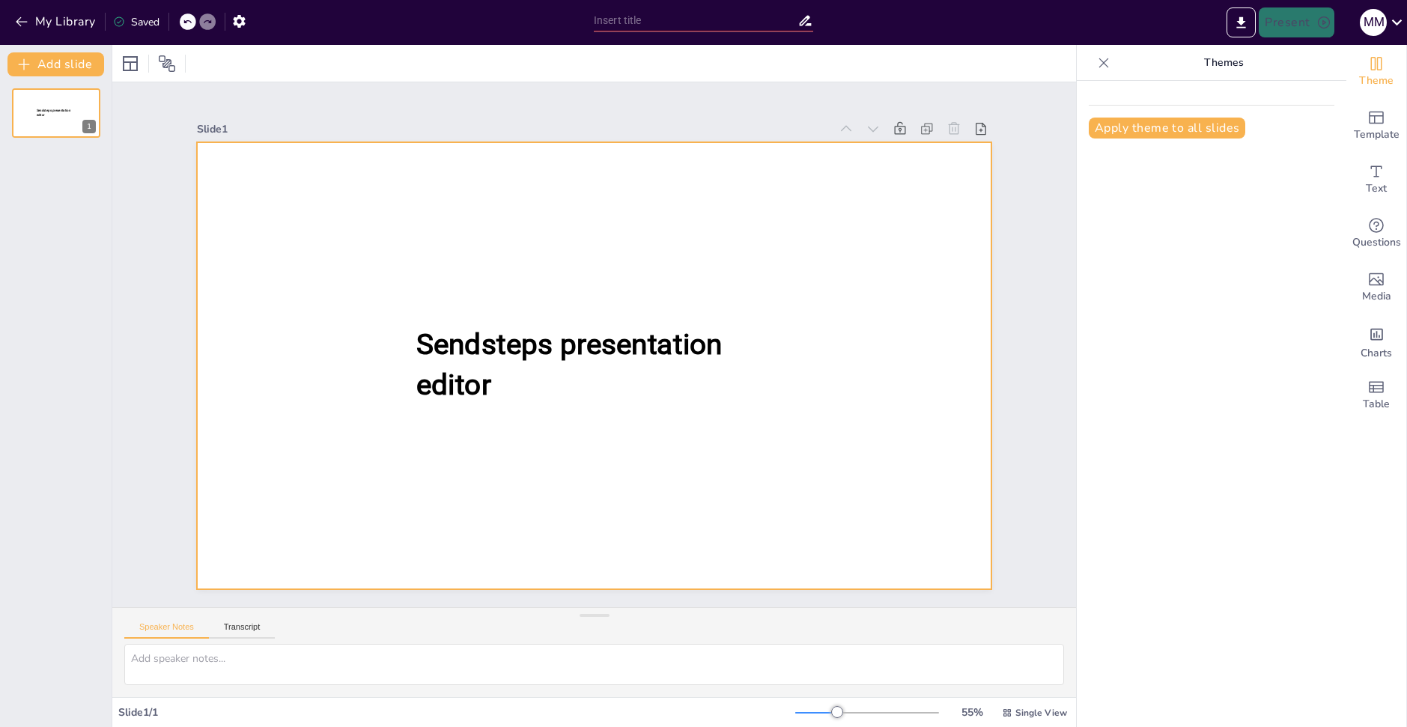
type input "New Sendsteps"
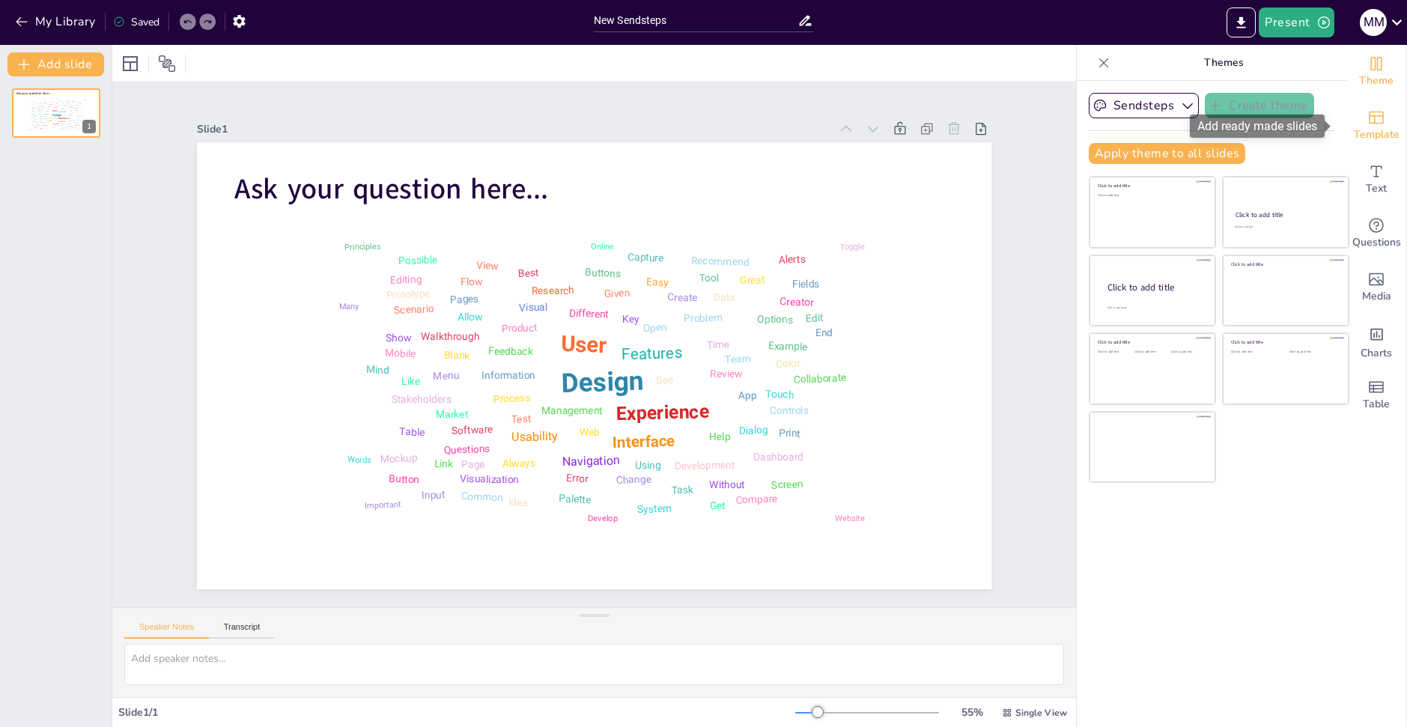
click at [1378, 129] on span "Template" at bounding box center [1377, 135] width 46 height 16
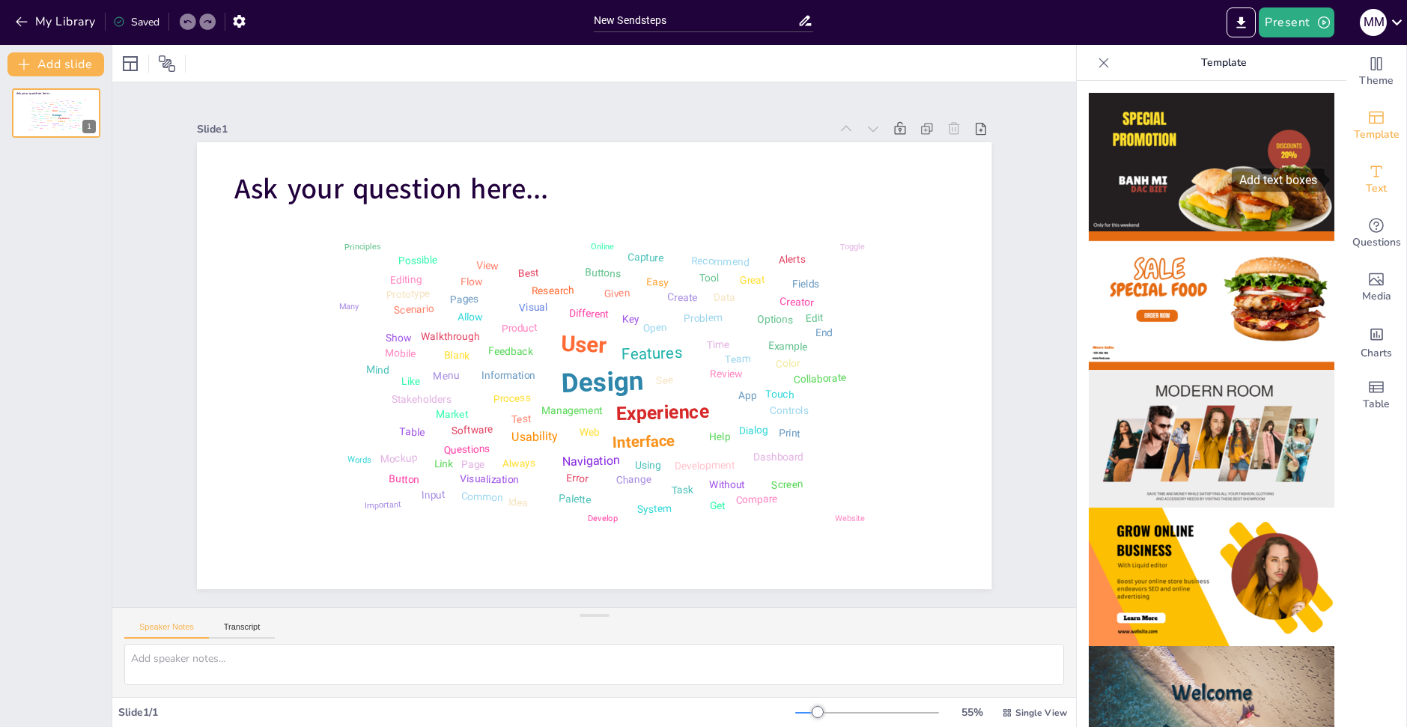
click at [1375, 192] on span "Text" at bounding box center [1376, 189] width 21 height 16
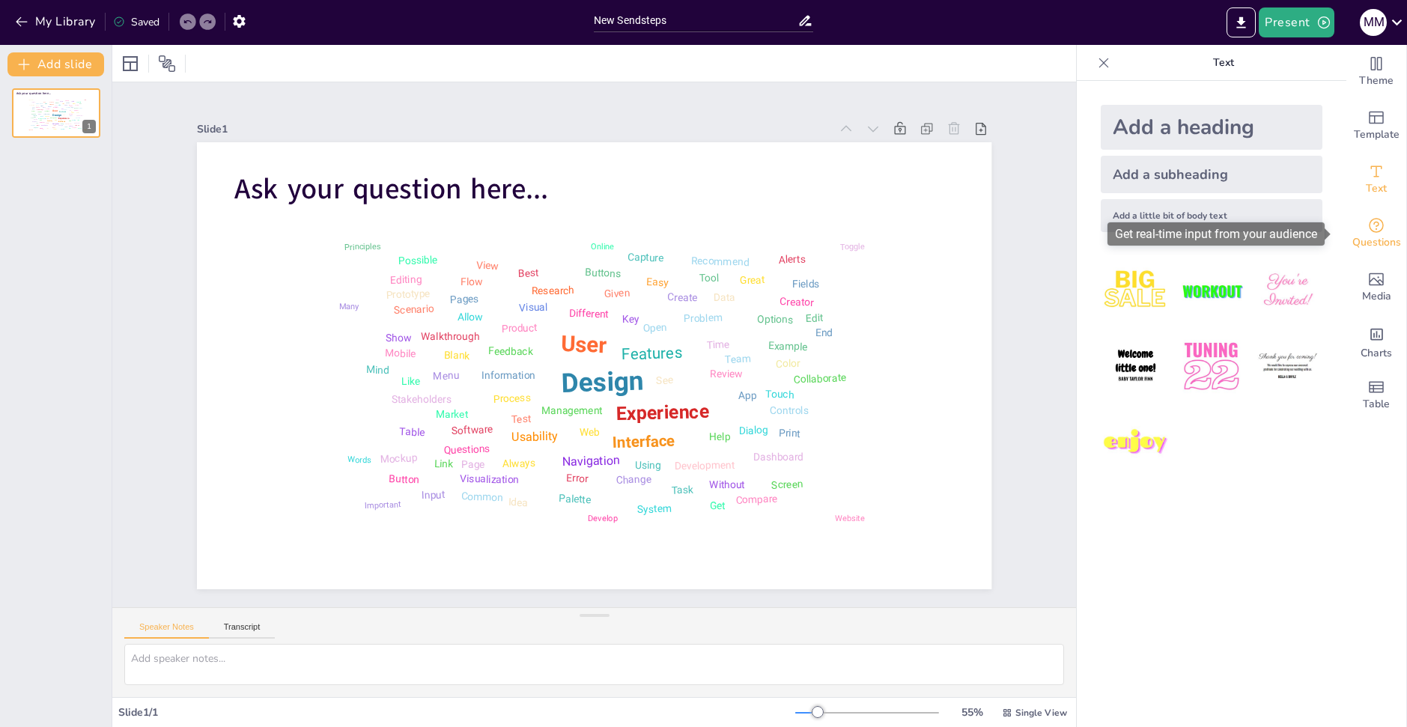
click at [1372, 226] on icon "Get real-time input from your audience" at bounding box center [1376, 225] width 15 height 15
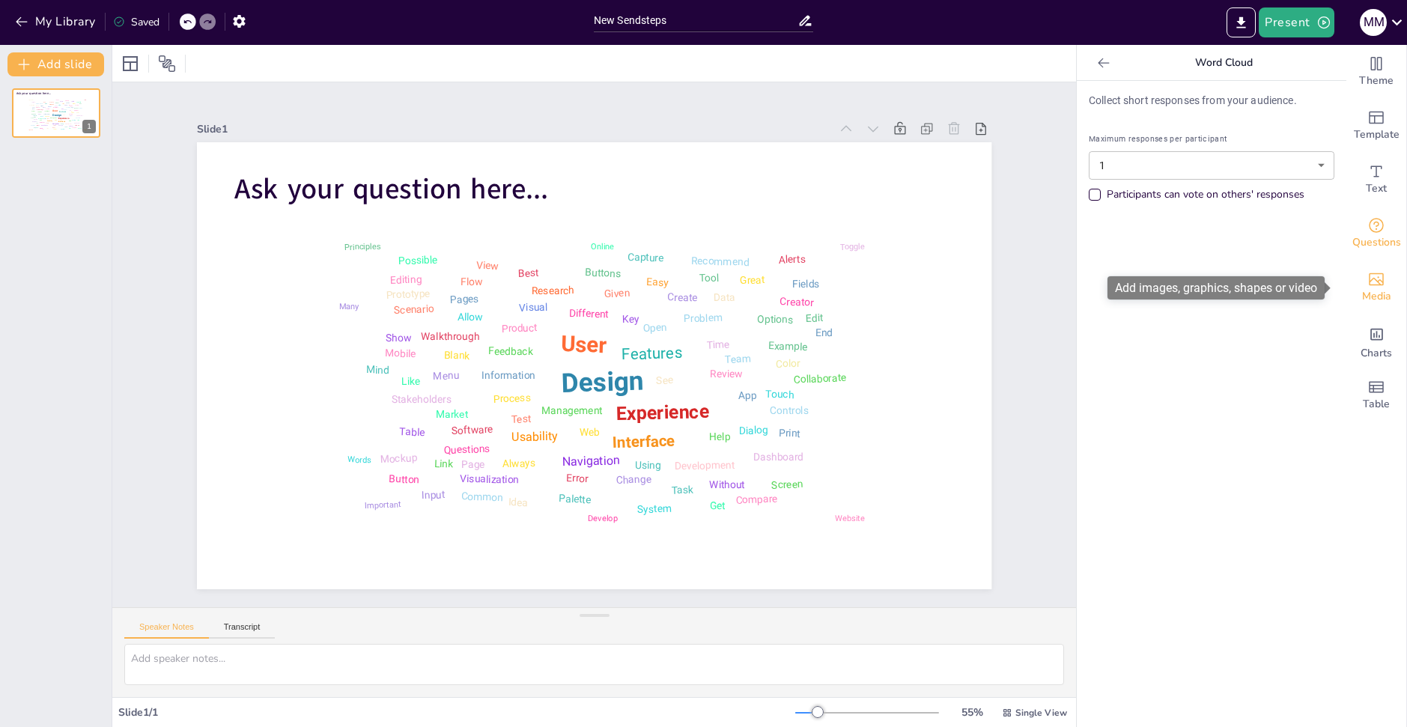
click at [1347, 270] on div "Media" at bounding box center [1377, 288] width 60 height 54
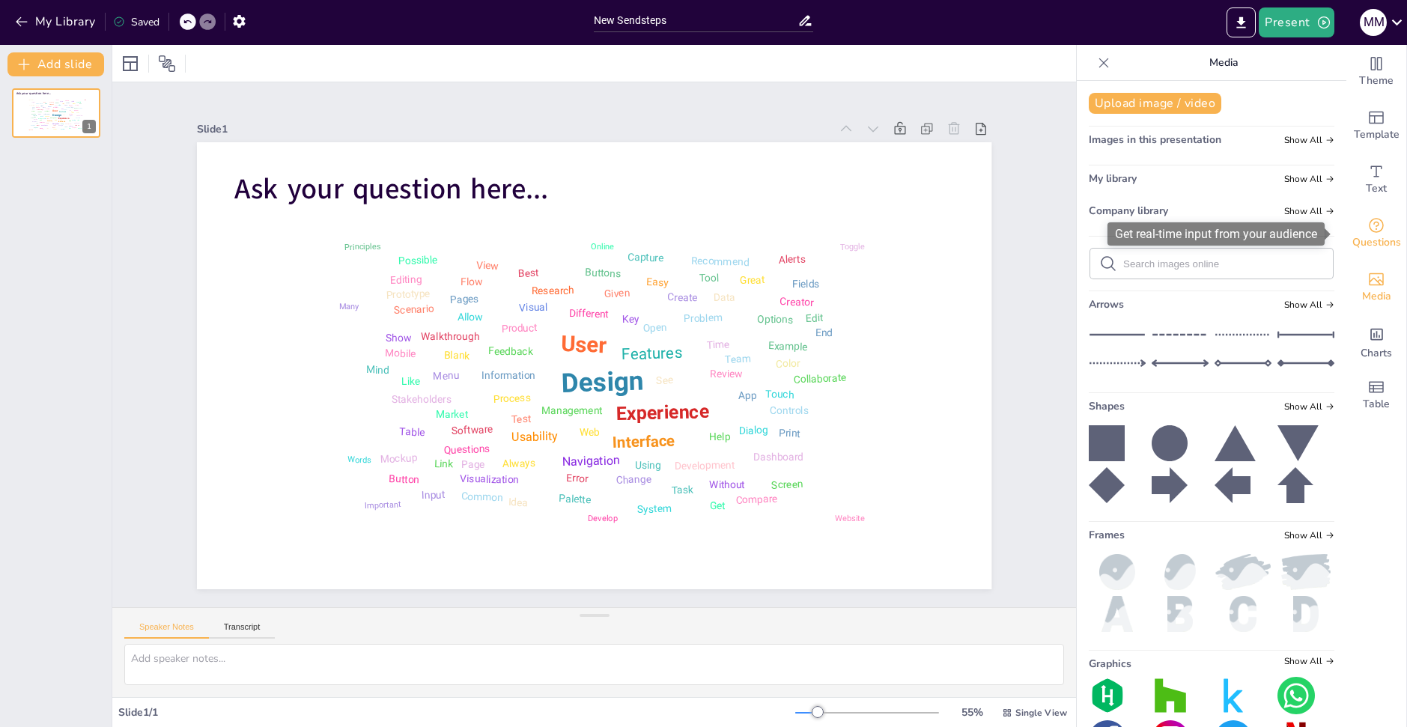
click at [1383, 233] on div "Questions" at bounding box center [1377, 234] width 60 height 54
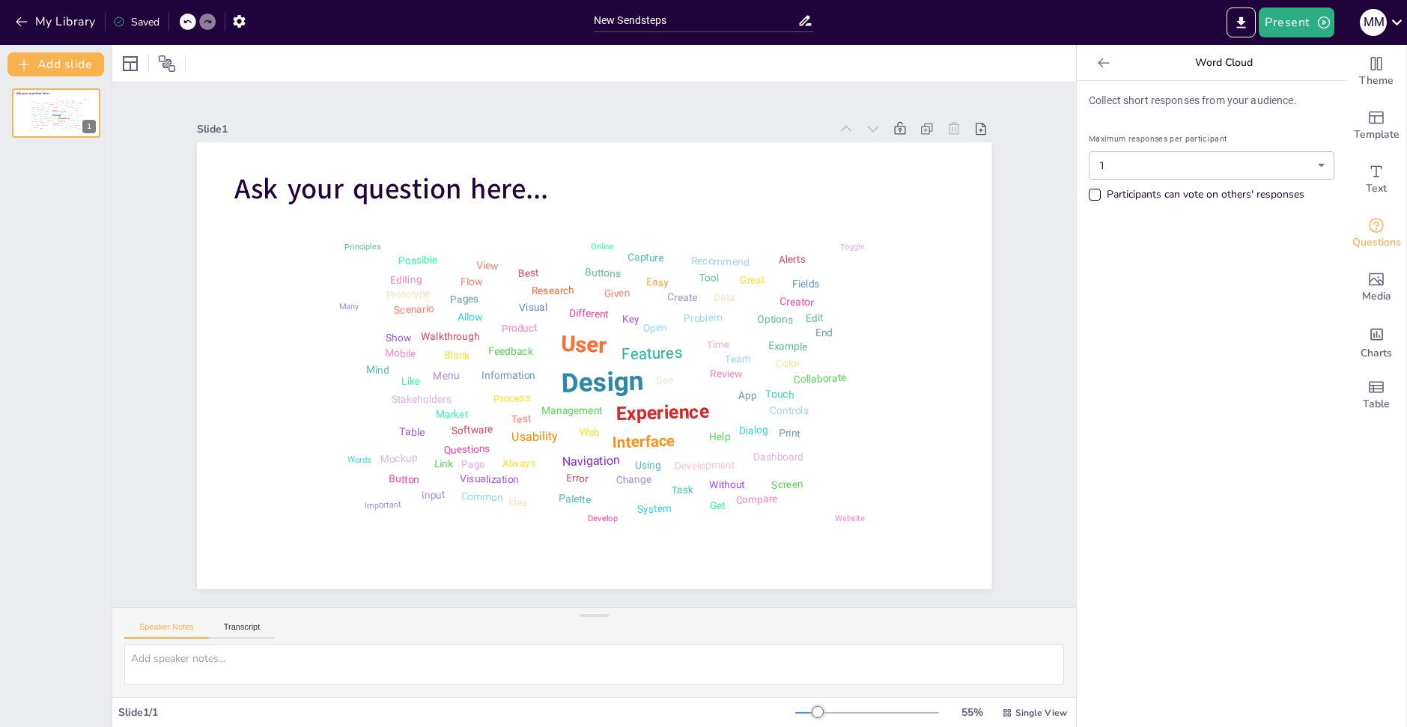
click at [1097, 64] on icon at bounding box center [1104, 62] width 15 height 15
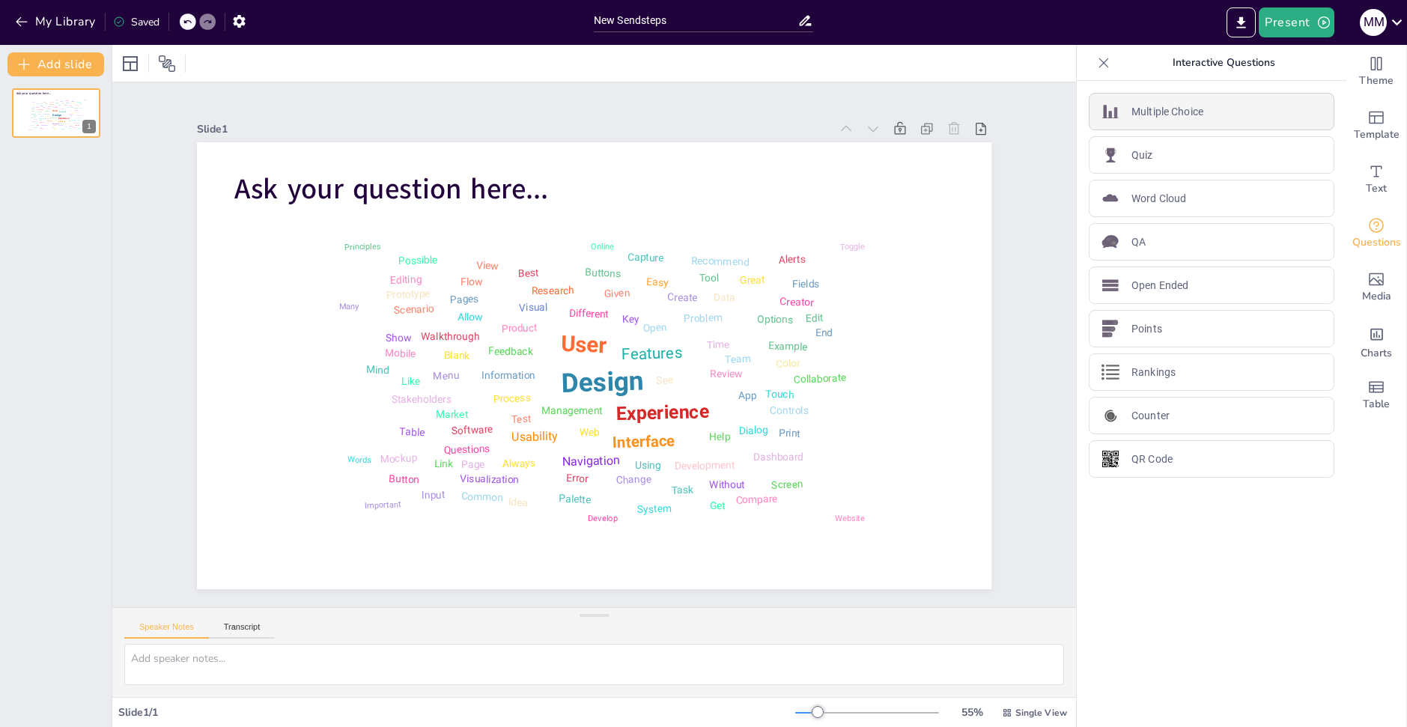
click at [1208, 121] on div "Multiple Choice" at bounding box center [1212, 111] width 246 height 37
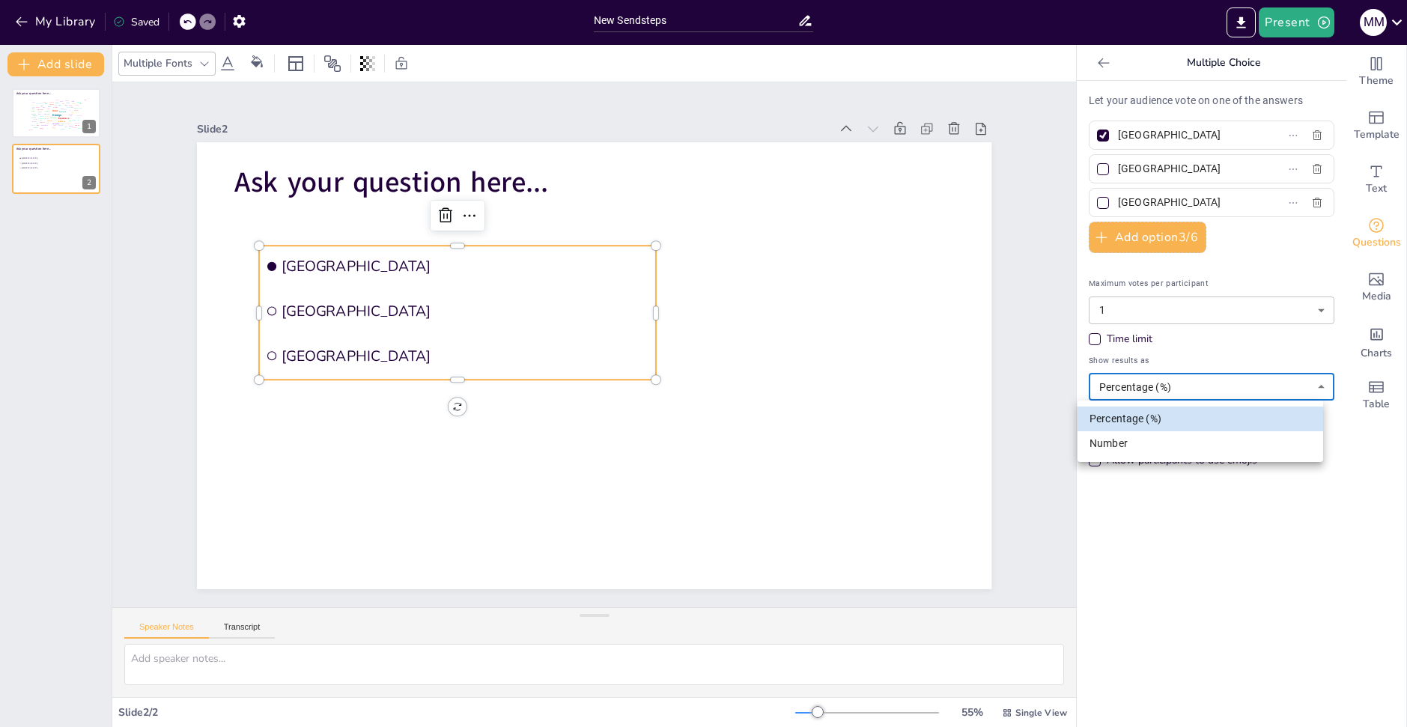
click at [1143, 392] on body "My Library Saved New Sendsteps Present M M Document fonts Akatab Recently used …" at bounding box center [703, 363] width 1407 height 727
click at [1123, 440] on li "Number" at bounding box center [1201, 443] width 246 height 25
type input "number"
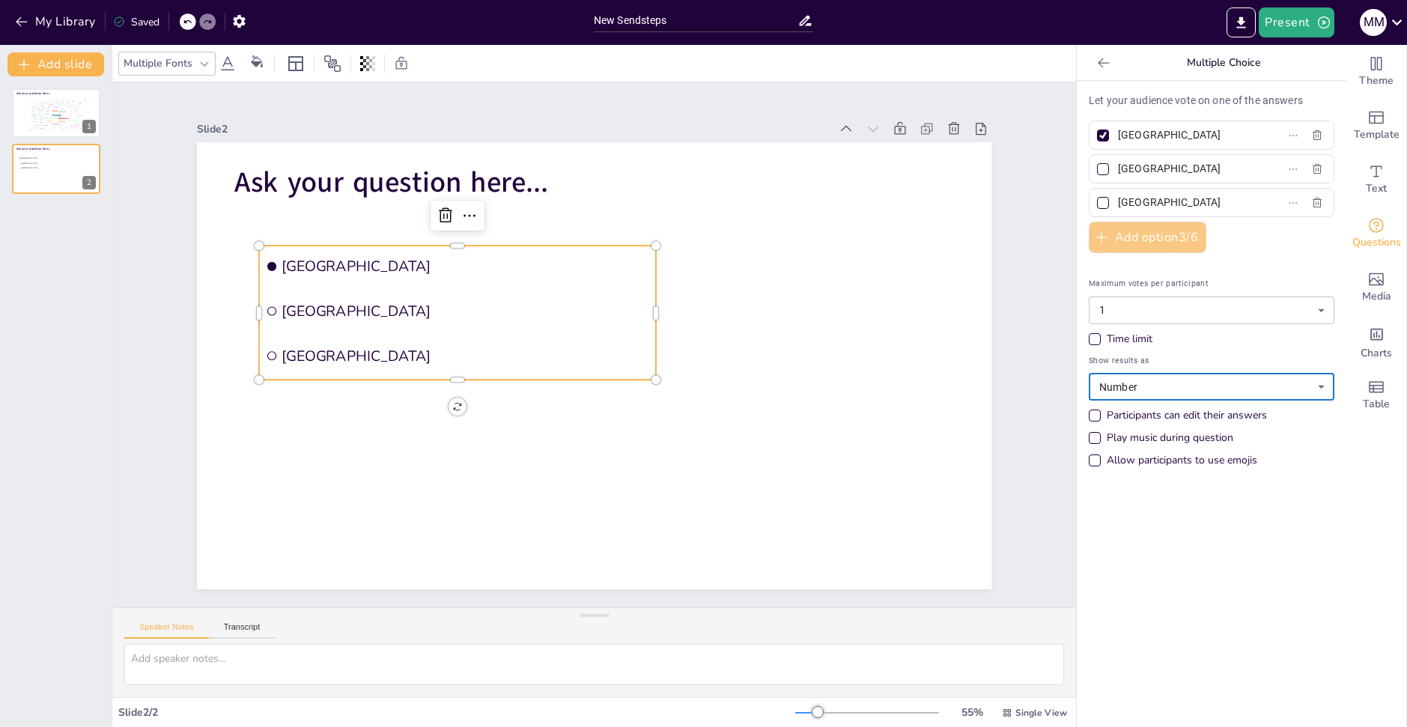
click at [1140, 237] on button "Add option 3 / 6" at bounding box center [1148, 237] width 118 height 31
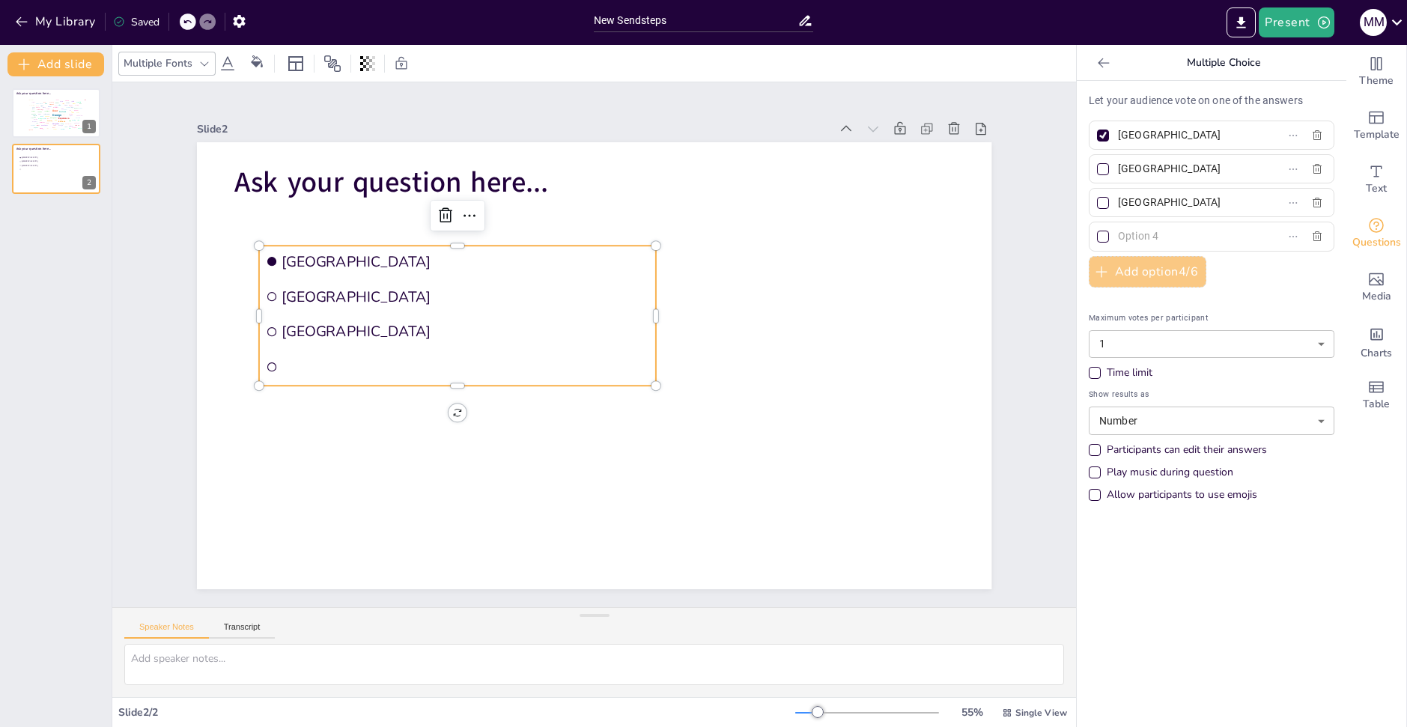
click at [1140, 237] on input "text" at bounding box center [1187, 236] width 139 height 22
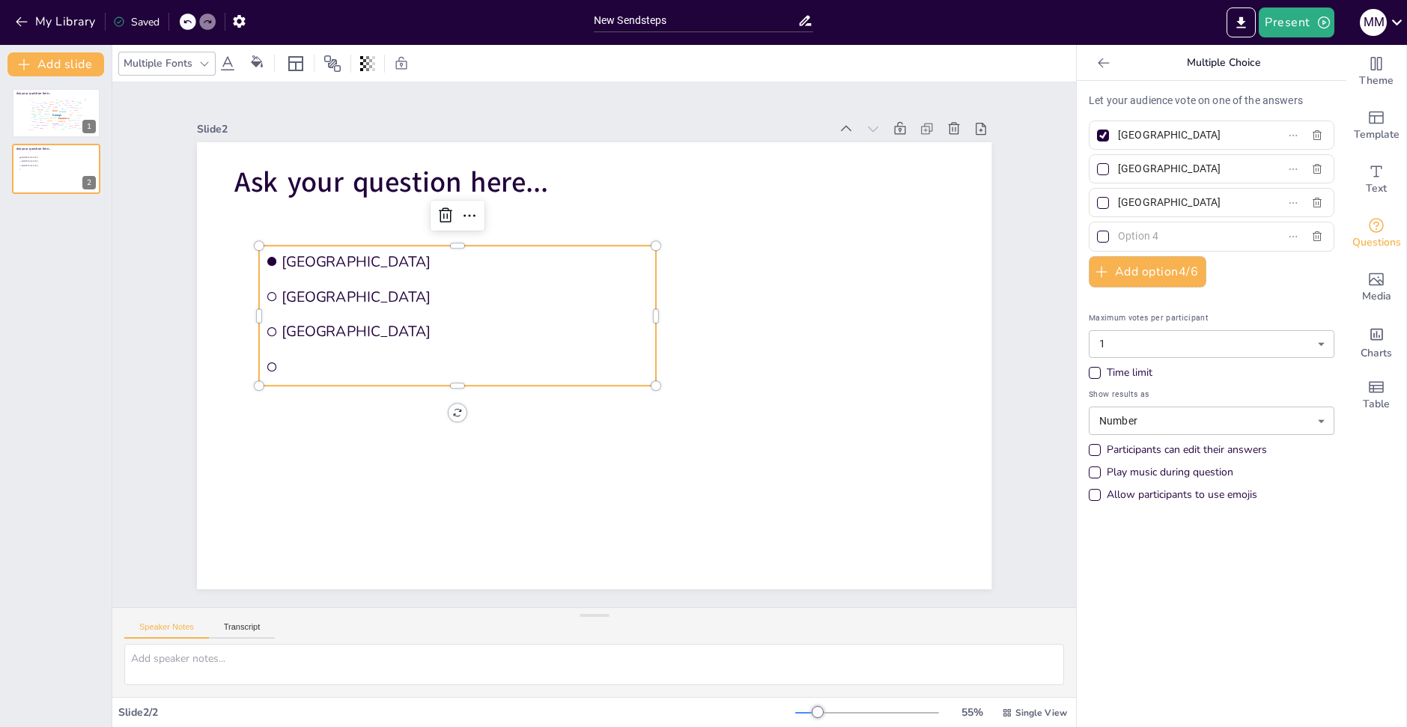
click at [1139, 291] on div "Let your audience vote on one of the answers Amsterdam [GEOGRAPHIC_DATA] [GEOGR…" at bounding box center [1212, 301] width 246 height 417
click at [1148, 284] on button "Add option 4 / 6" at bounding box center [1148, 271] width 118 height 31
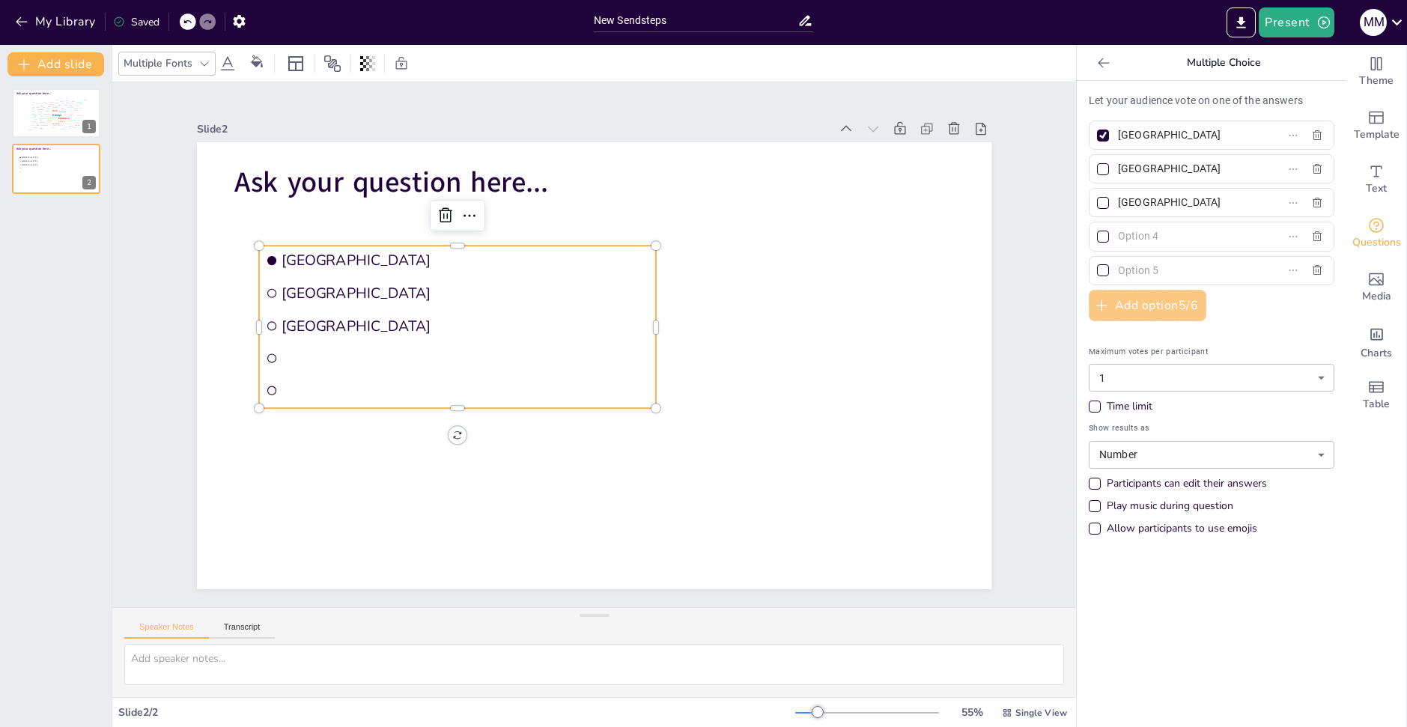
click at [1144, 297] on button "Add option 5 / 6" at bounding box center [1148, 305] width 118 height 31
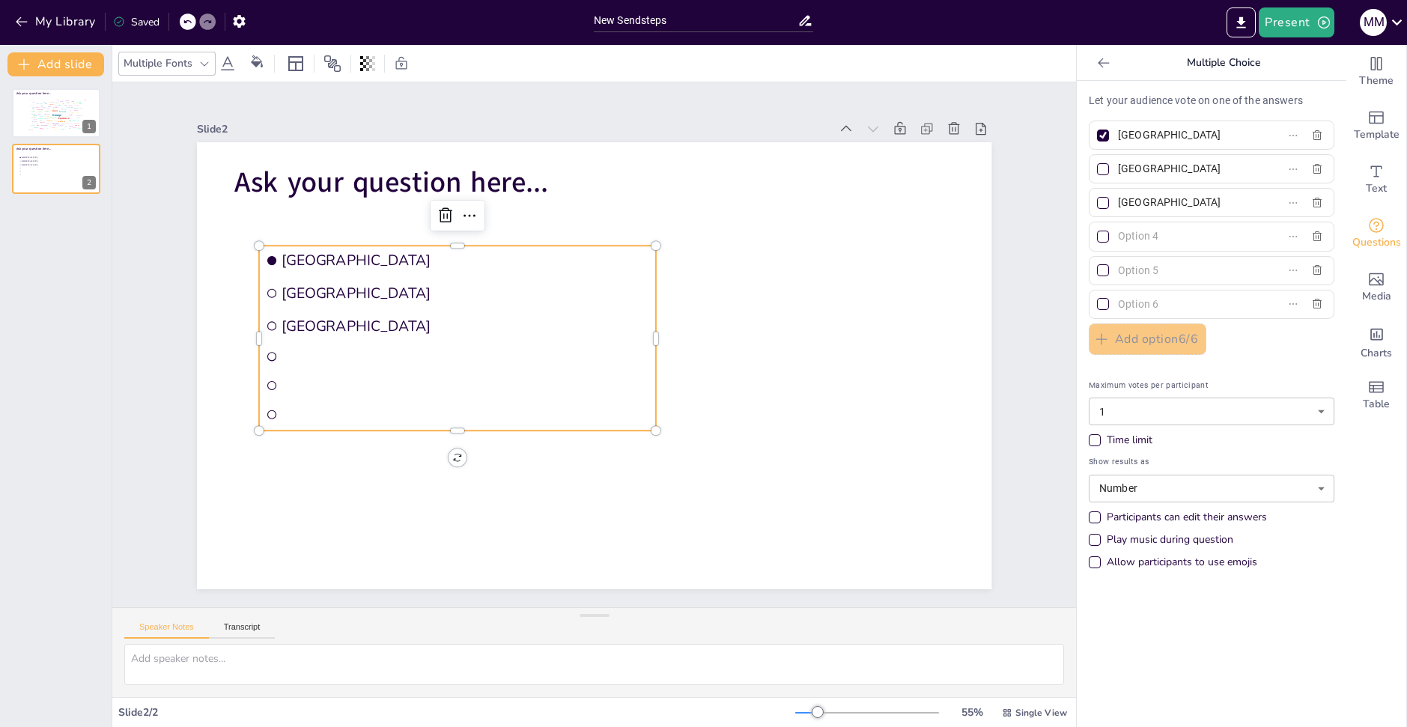
click at [1103, 60] on div at bounding box center [1104, 63] width 24 height 24
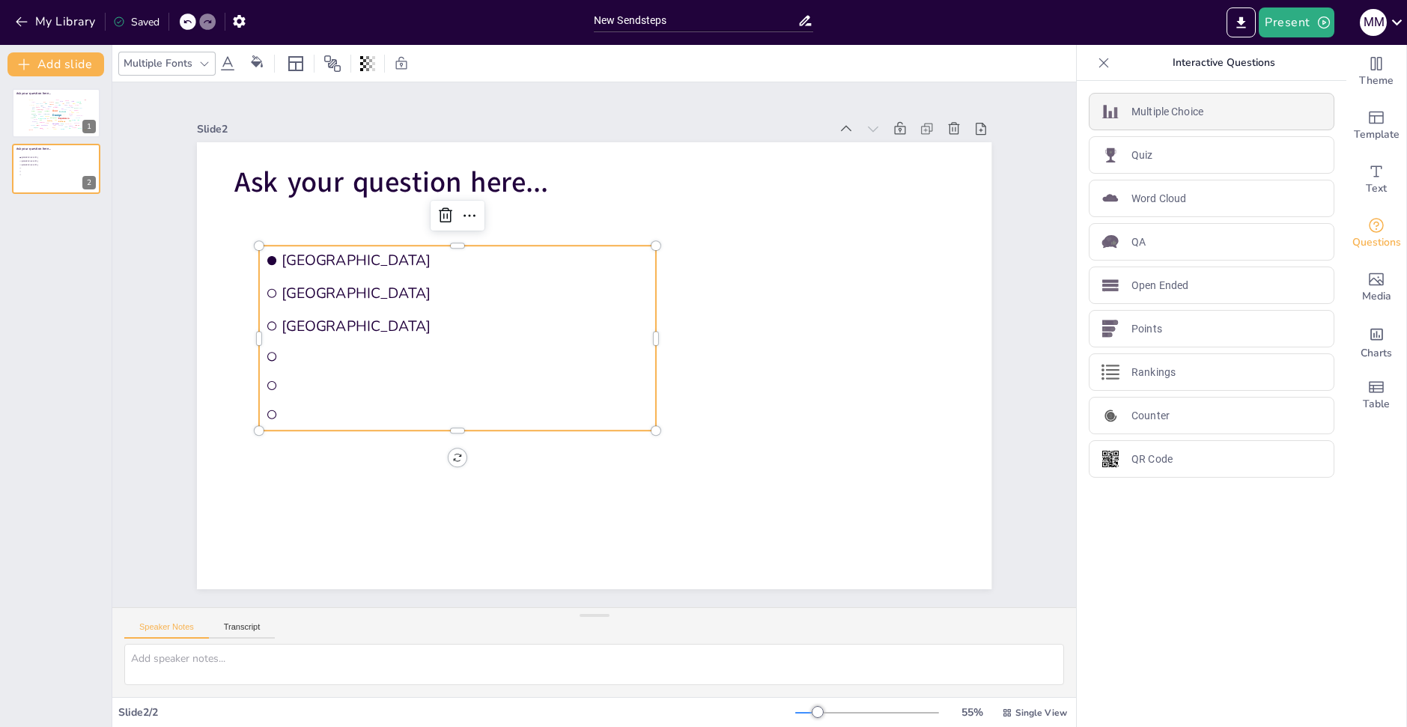
click at [1189, 119] on p "Multiple Choice" at bounding box center [1168, 112] width 72 height 16
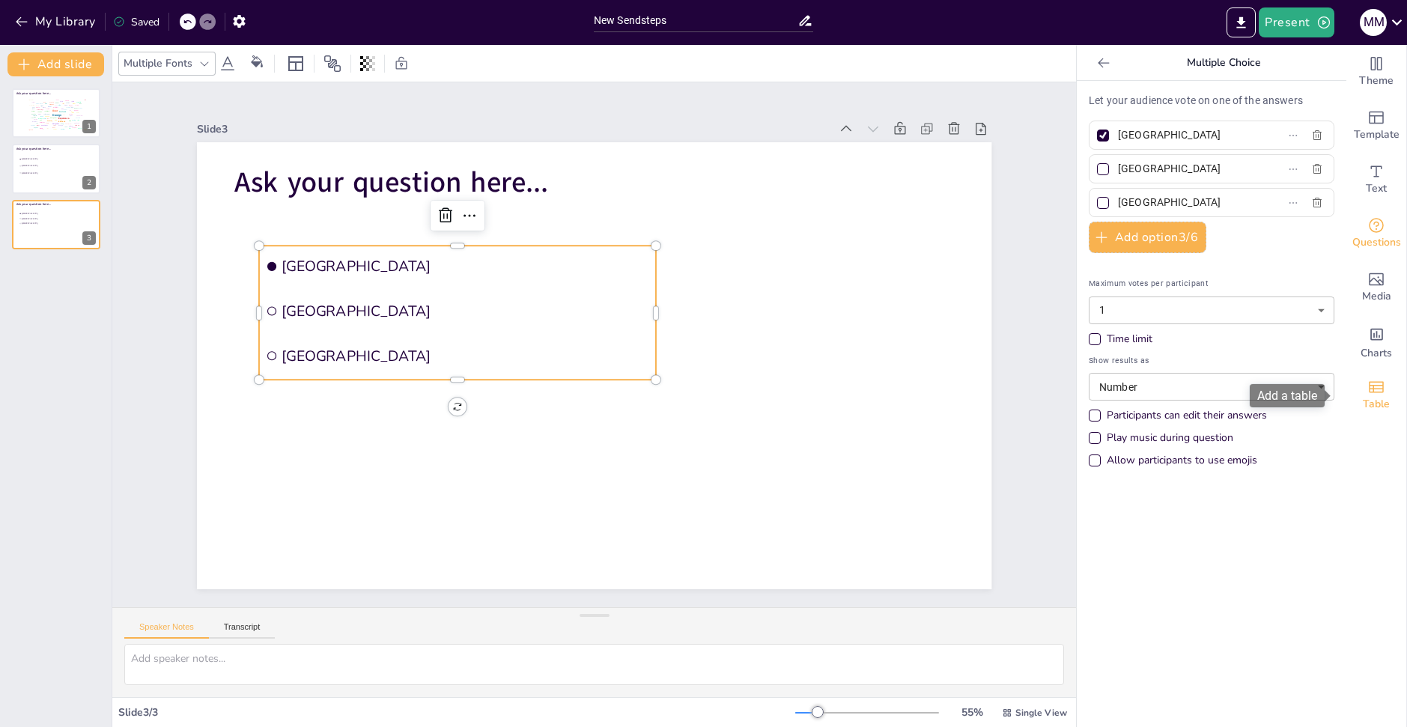
click at [1366, 406] on span "Table" at bounding box center [1376, 404] width 27 height 16
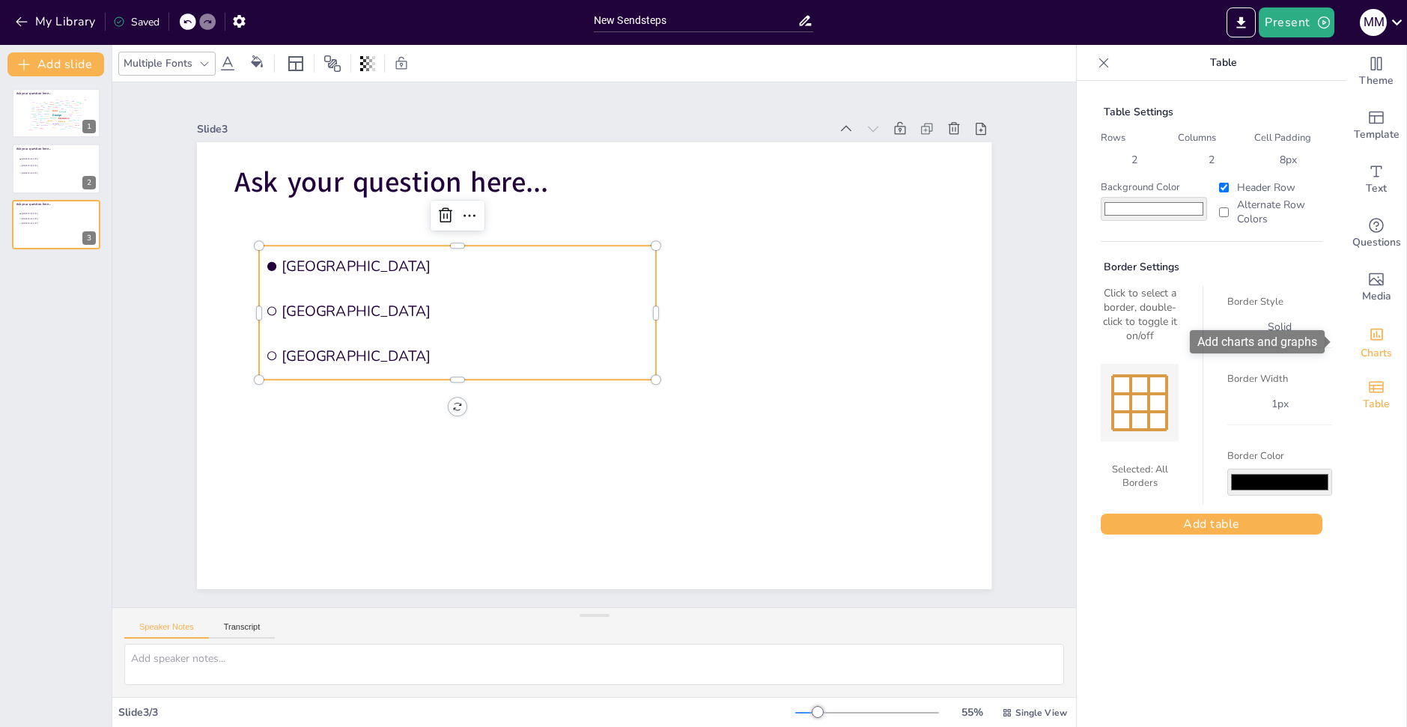
click at [1347, 347] on div "Charts" at bounding box center [1377, 342] width 60 height 54
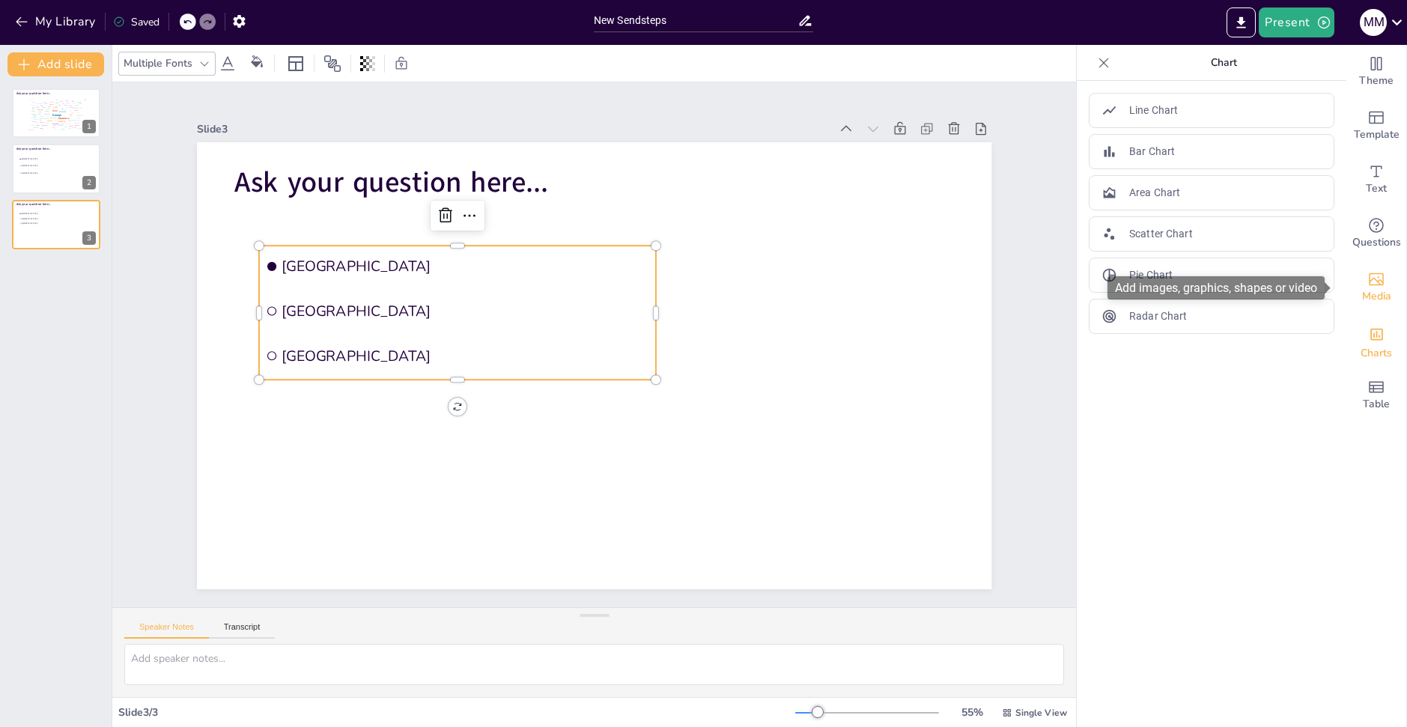
click at [1386, 291] on div "Media" at bounding box center [1377, 288] width 60 height 54
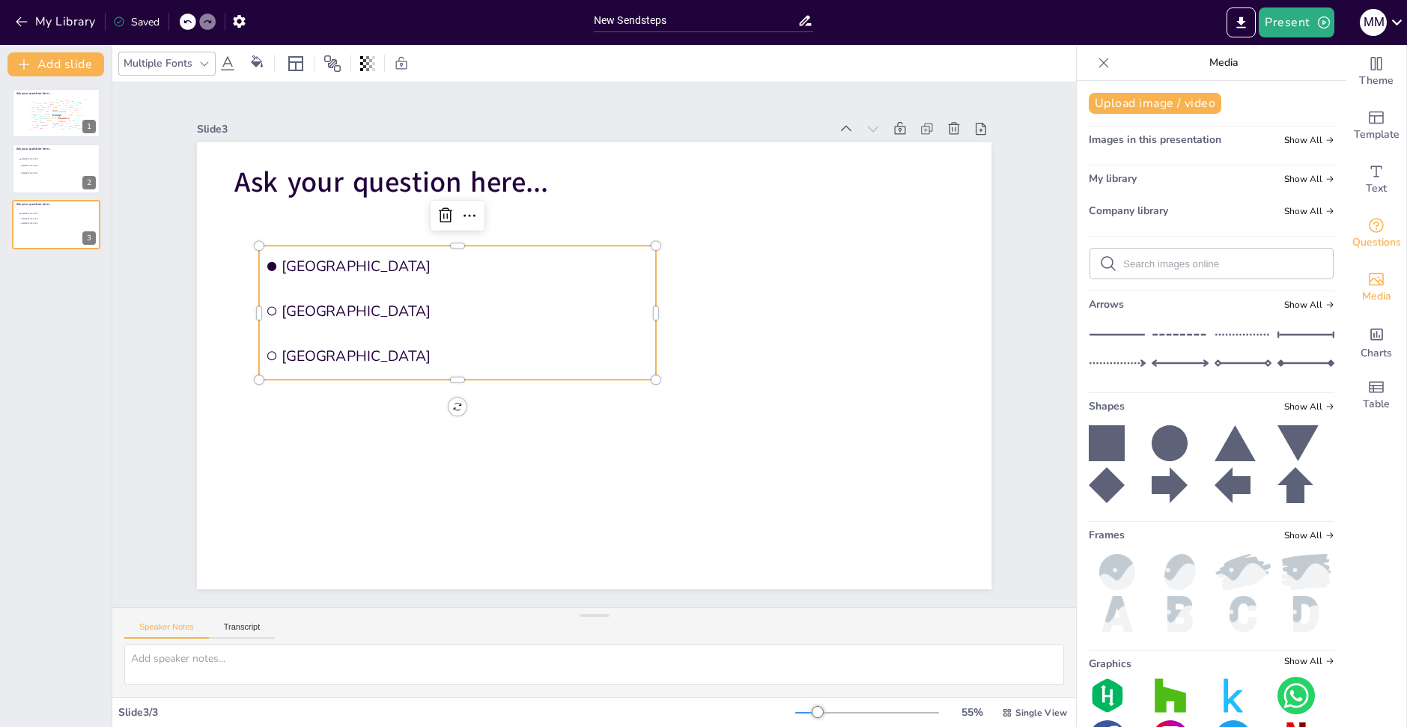
click at [1383, 230] on div "Questions" at bounding box center [1377, 234] width 60 height 54
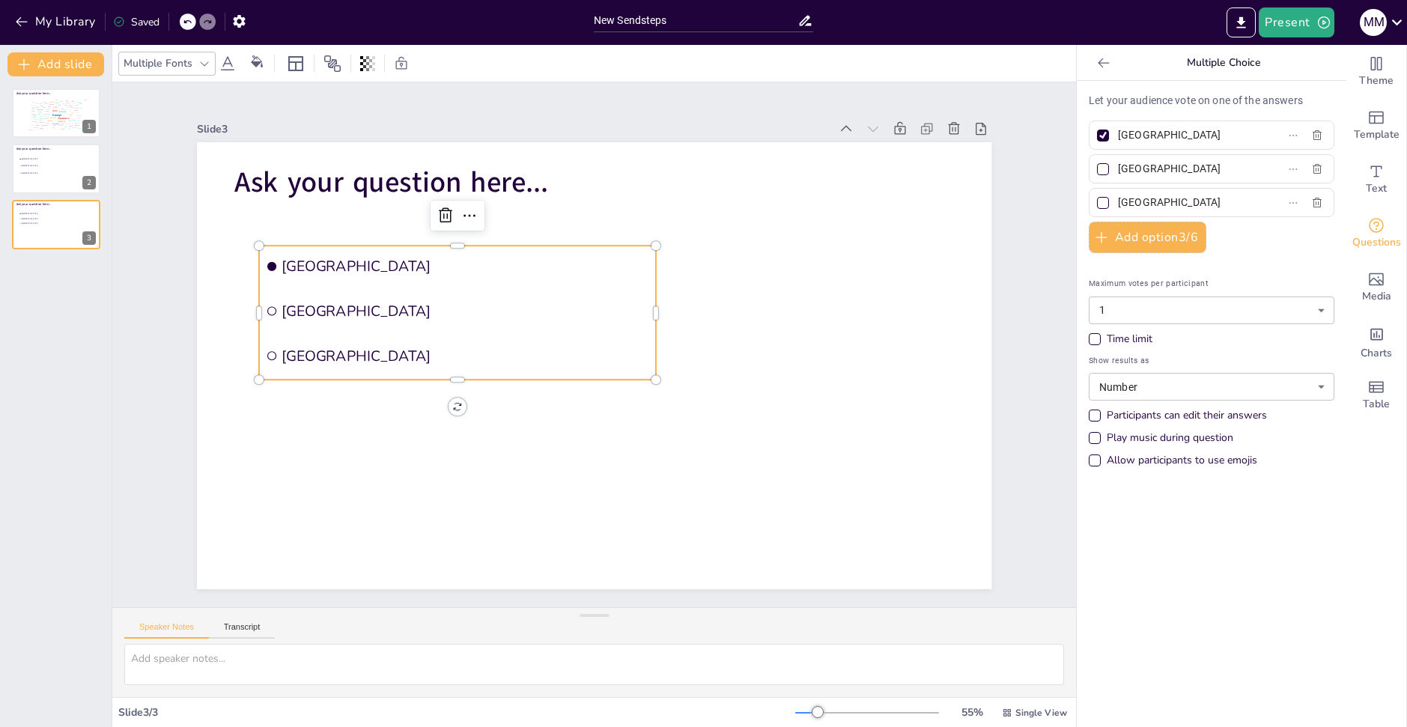
click at [206, 62] on icon at bounding box center [204, 64] width 12 height 12
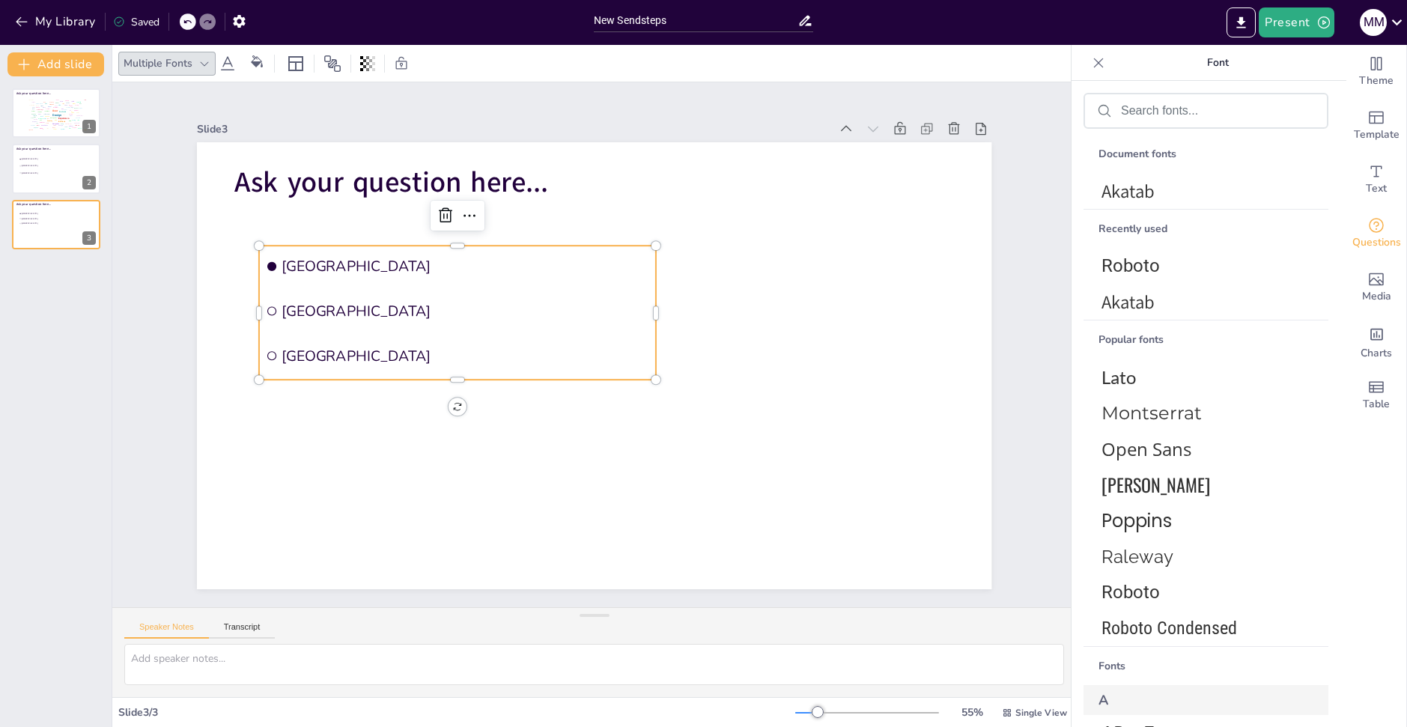
click at [200, 63] on icon at bounding box center [204, 64] width 12 height 12
click at [1105, 58] on div "Font" at bounding box center [1206, 63] width 269 height 36
click at [1097, 63] on icon at bounding box center [1098, 62] width 15 height 15
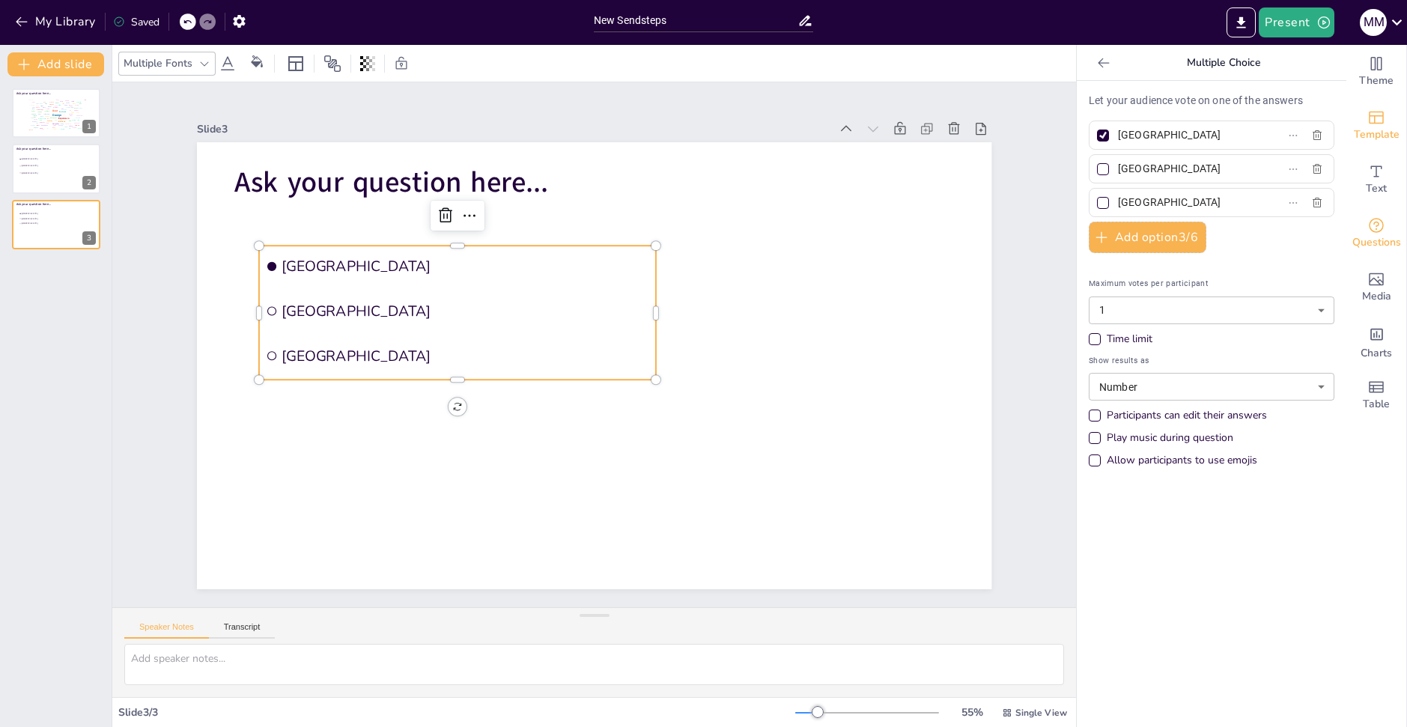
click at [1373, 125] on icon "Add ready made slides" at bounding box center [1377, 118] width 18 height 18
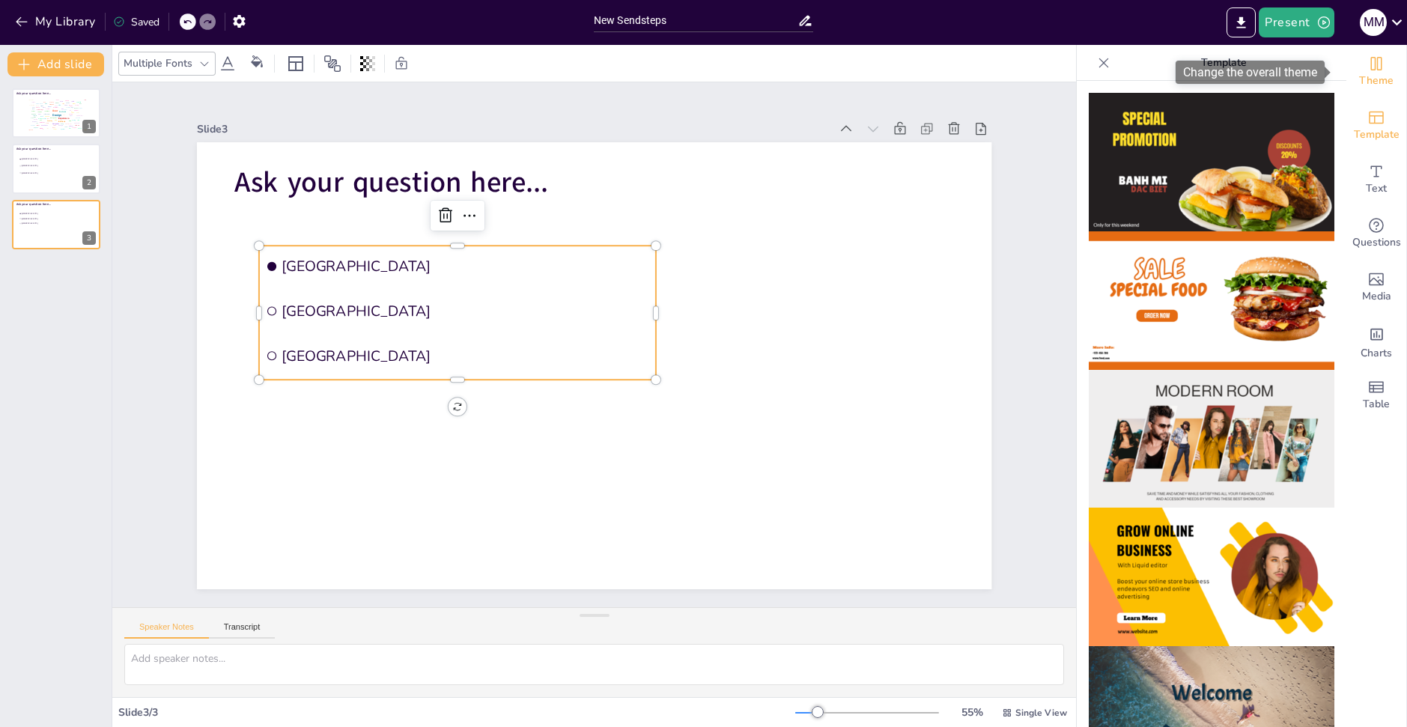
click at [1372, 67] on icon "Change the overall theme" at bounding box center [1377, 63] width 11 height 13
